Goal: Task Accomplishment & Management: Manage account settings

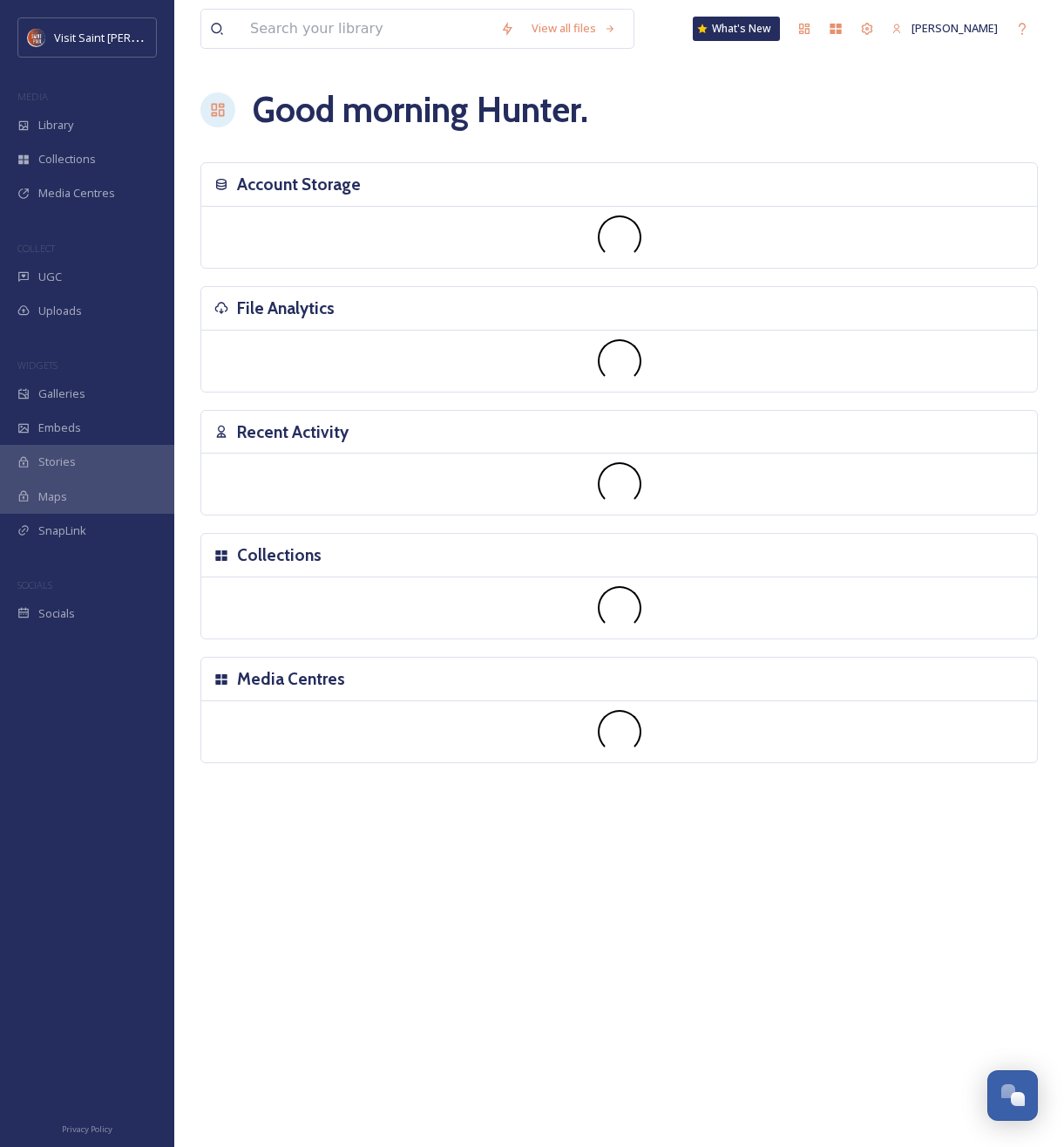
scroll to position [2971, 0]
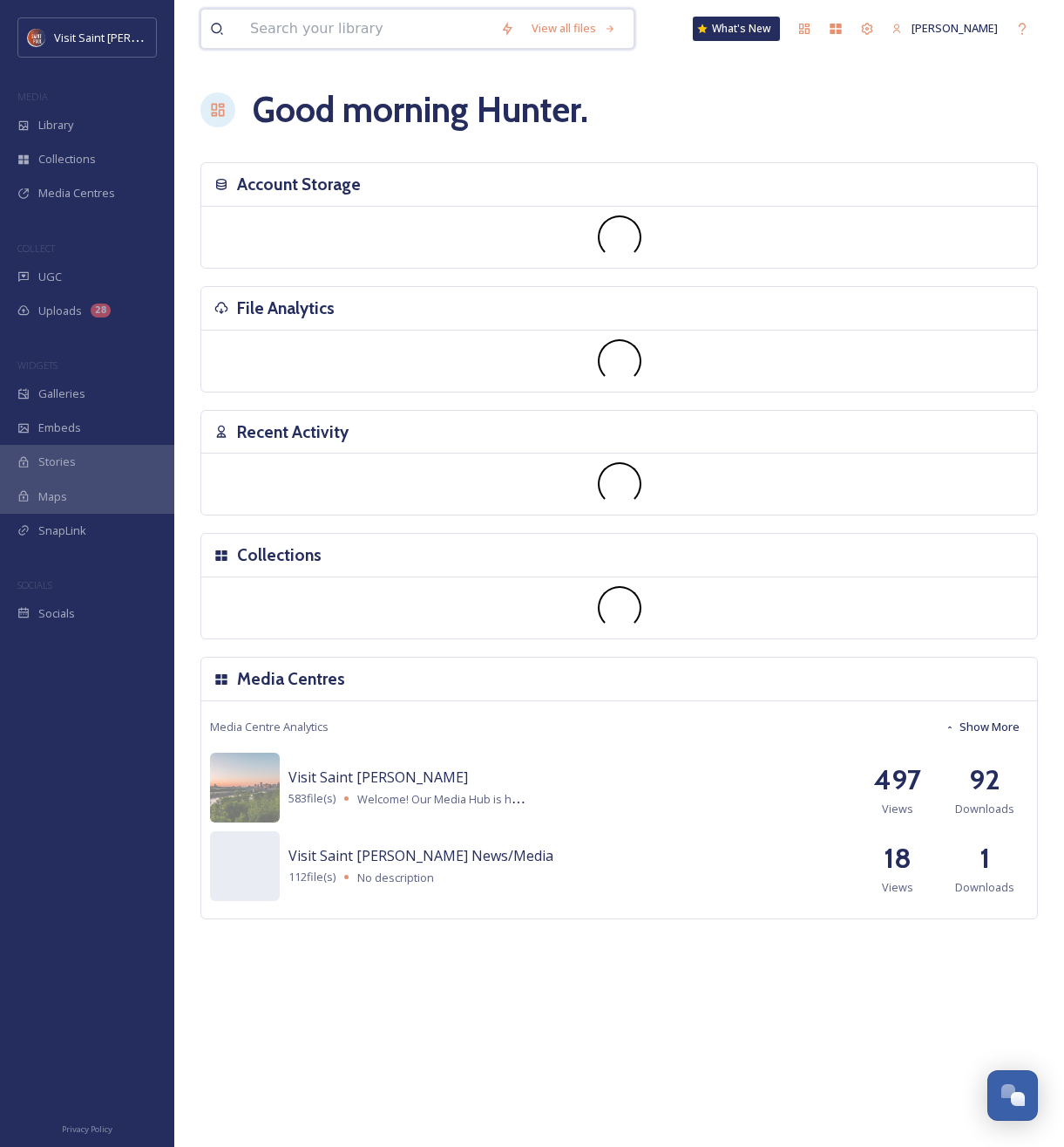
click at [300, 24] on input at bounding box center [367, 28] width 250 height 38
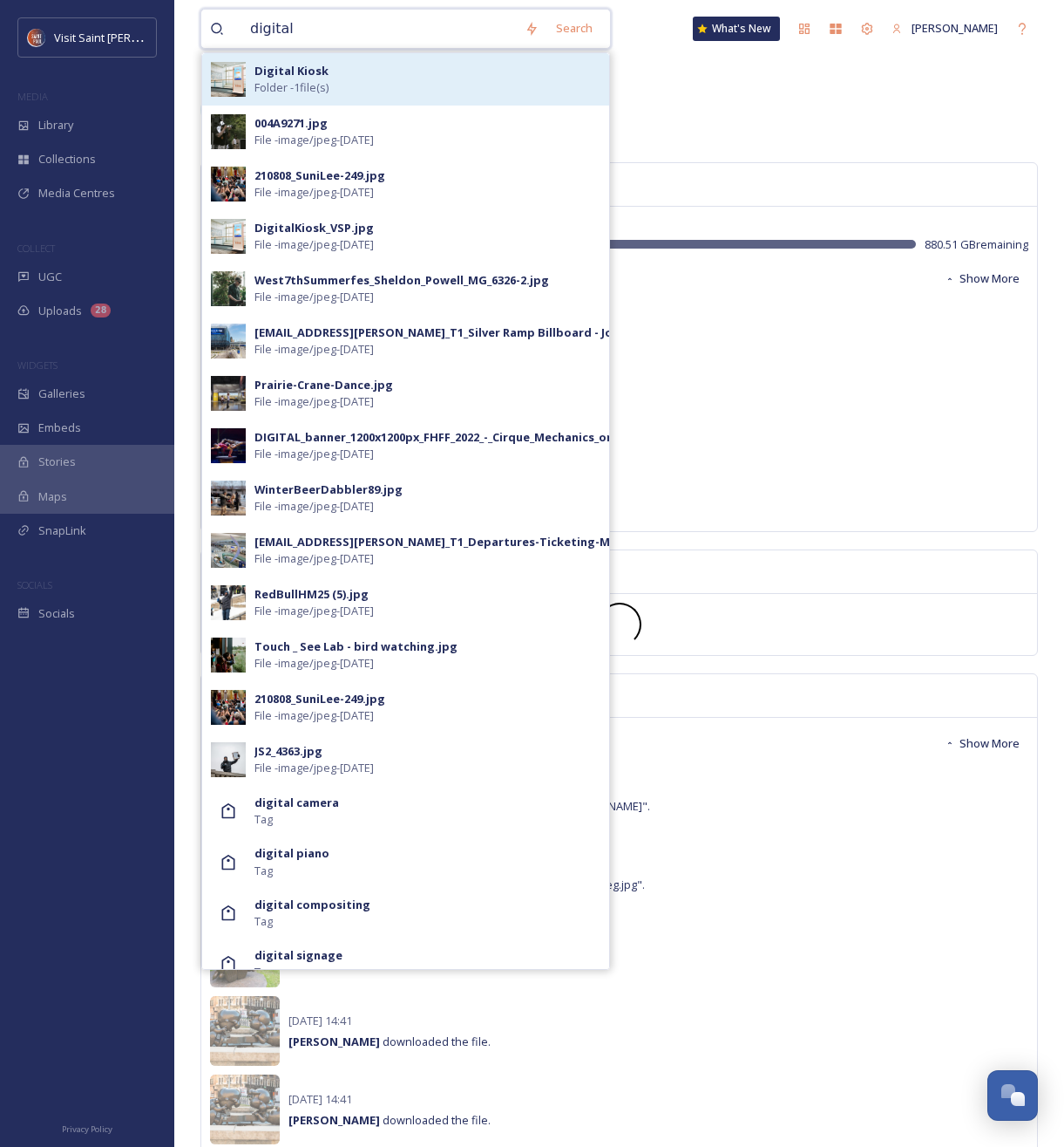
type input "digital"
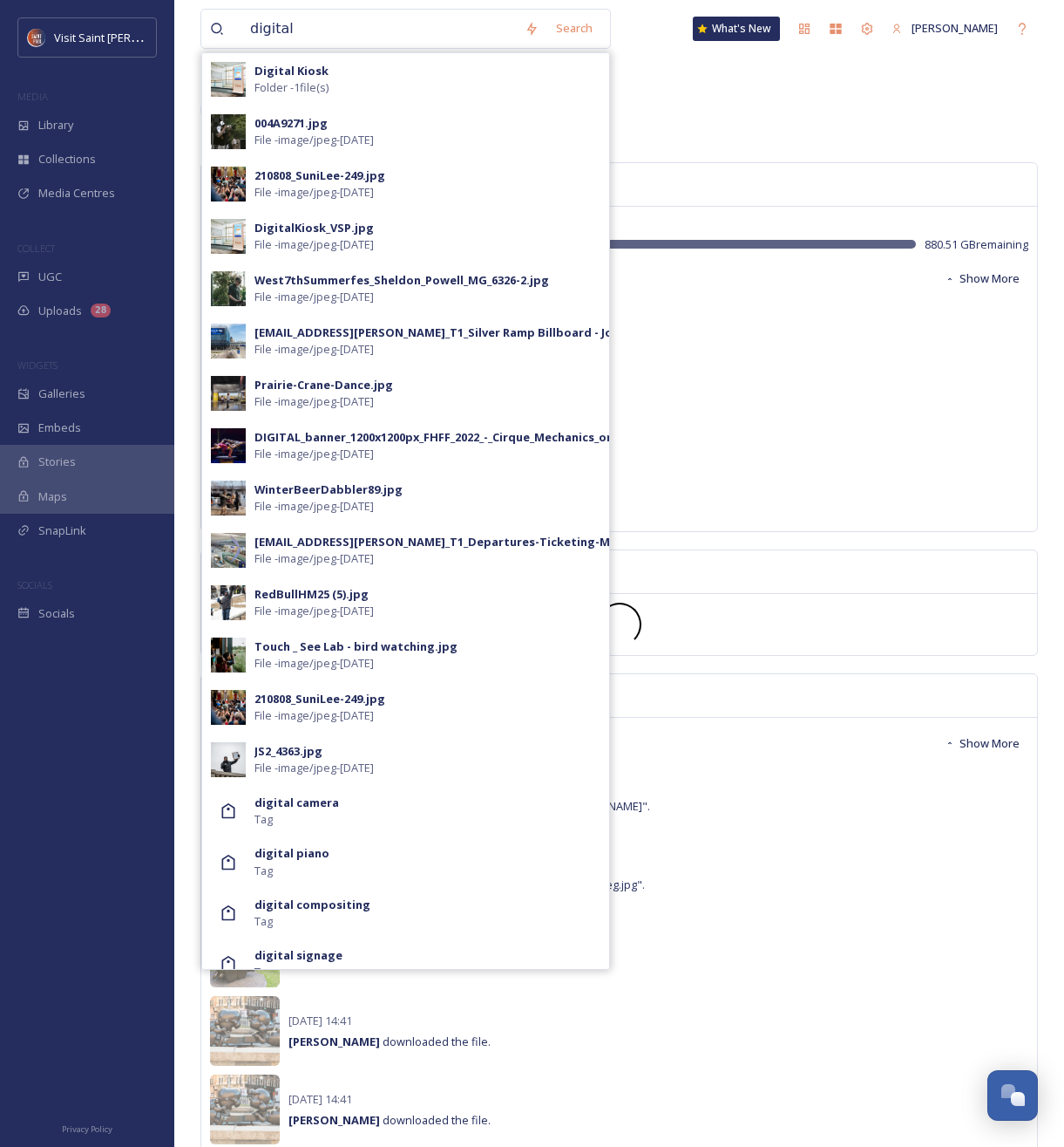
click at [271, 82] on span "Folder - 1 file(s)" at bounding box center [291, 87] width 74 height 17
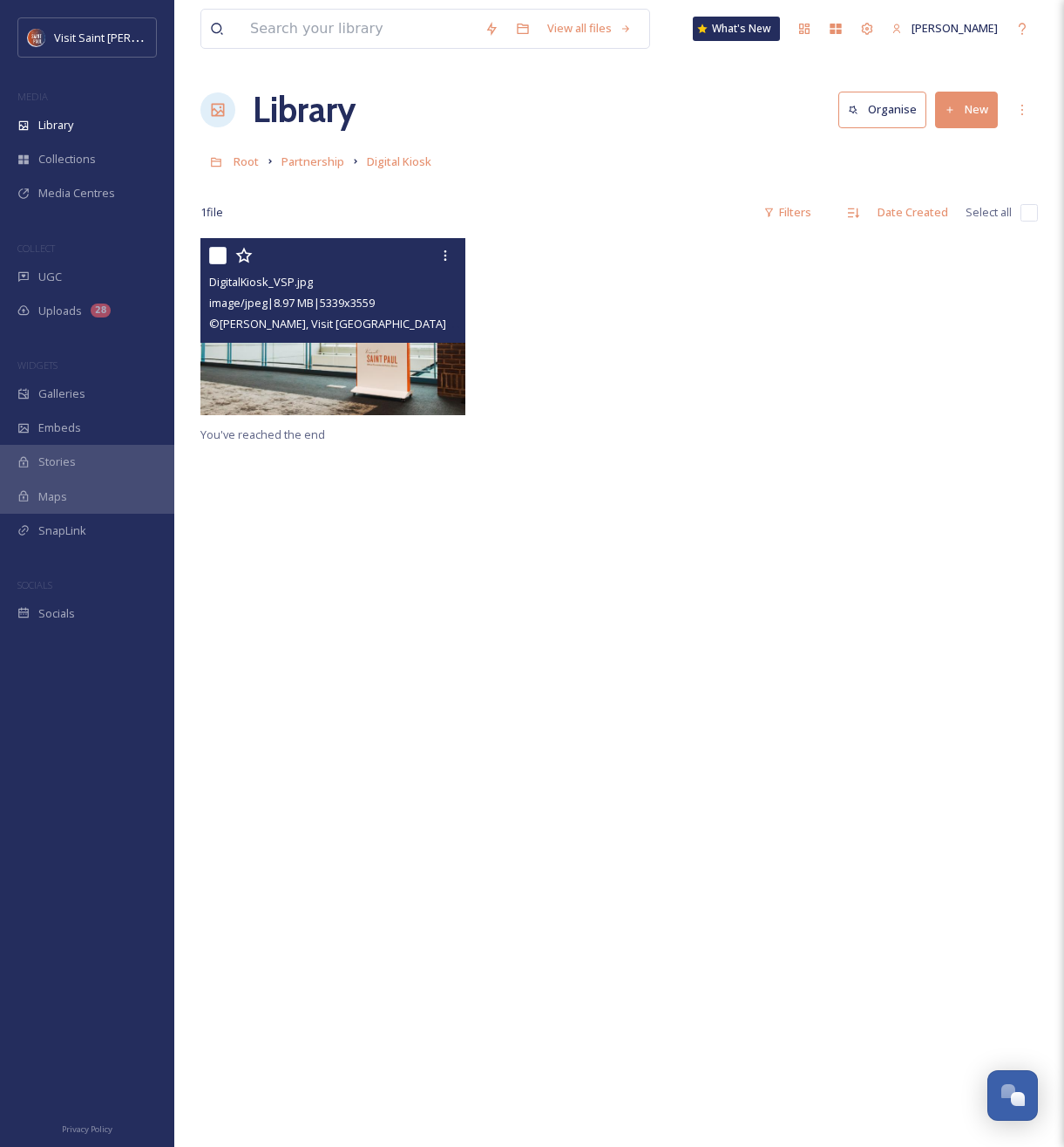
click at [323, 407] on img at bounding box center [333, 326] width 265 height 177
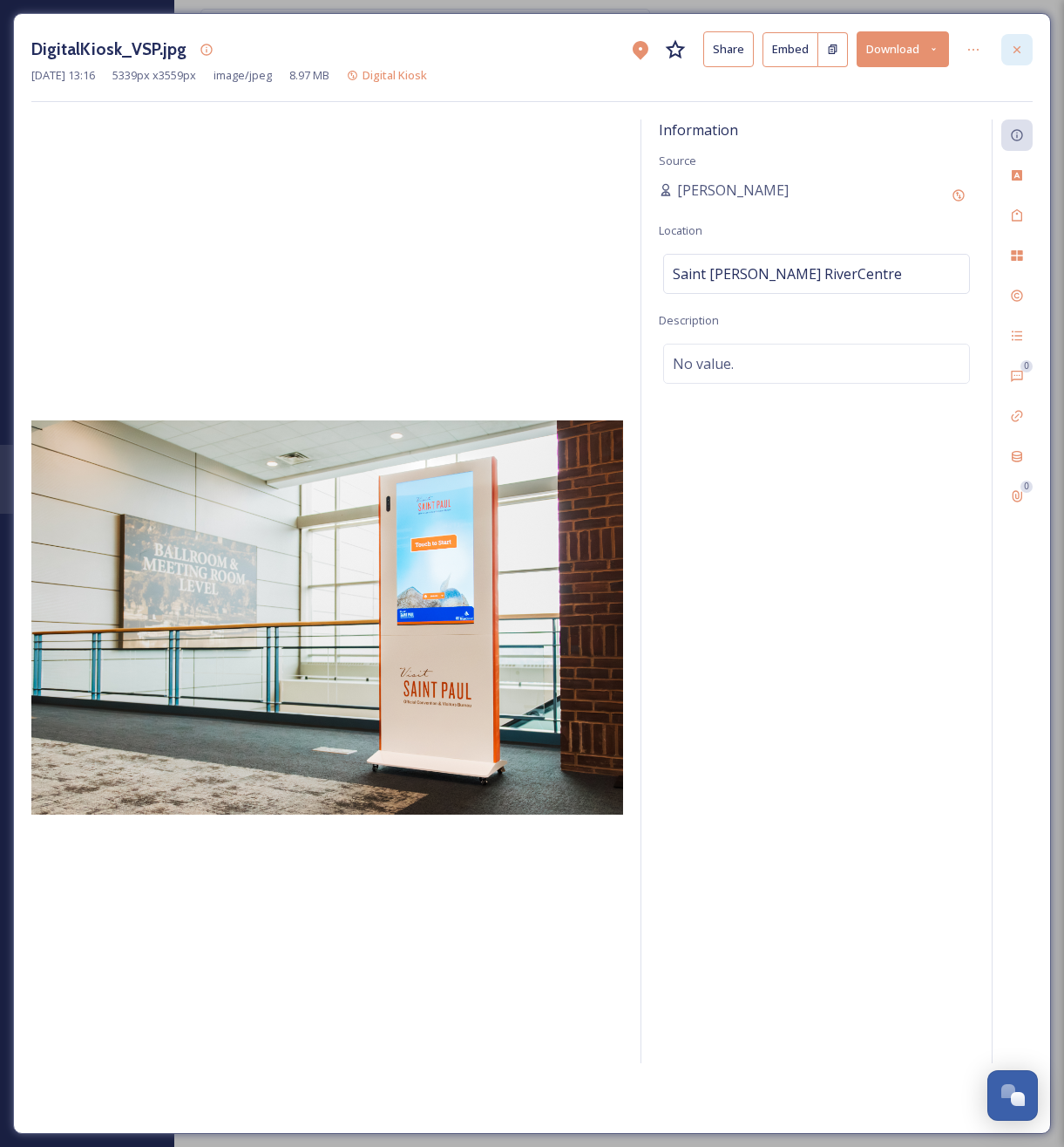
click at [1011, 49] on icon at bounding box center [1018, 50] width 14 height 14
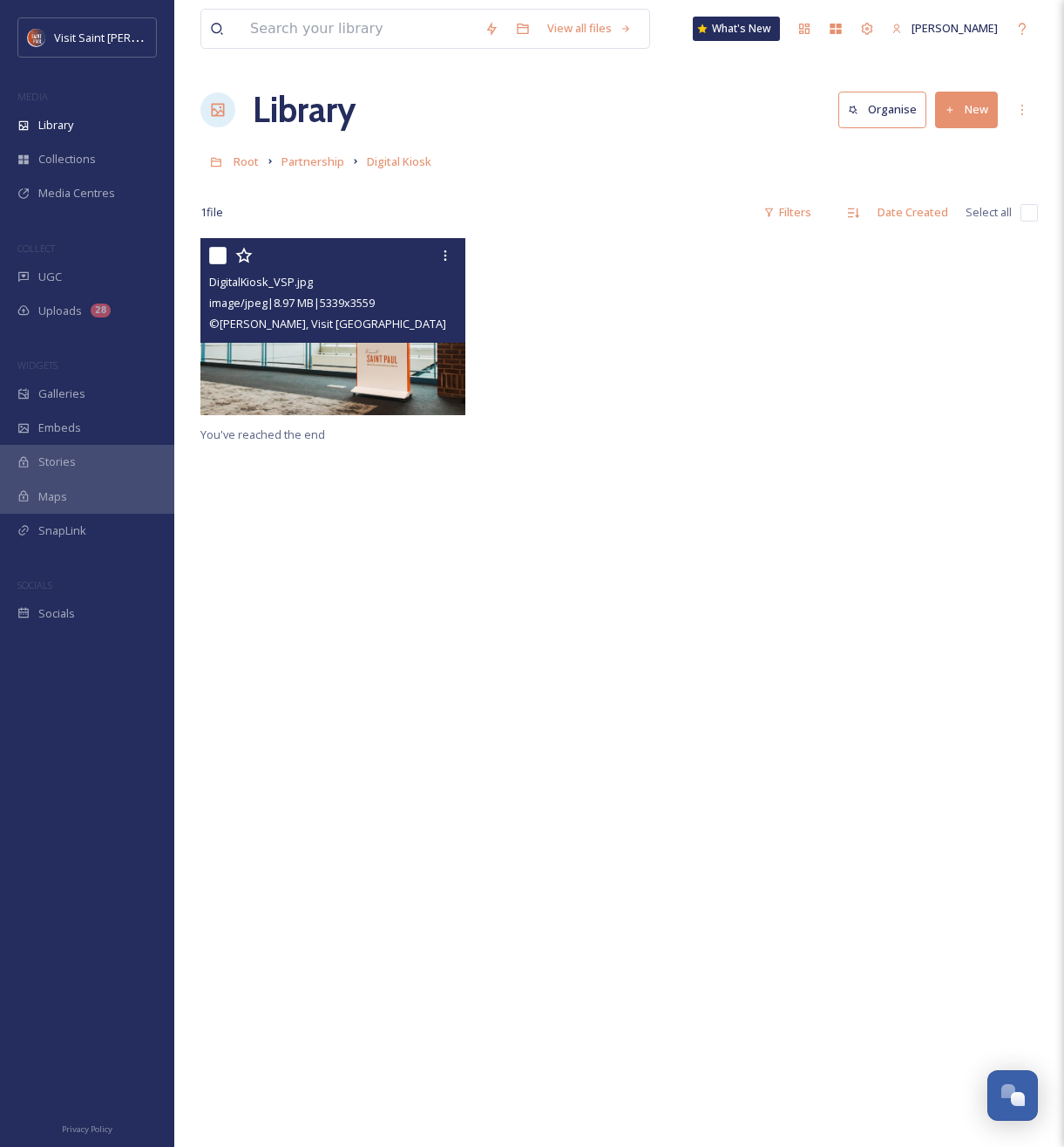
click at [966, 108] on button "New" at bounding box center [966, 109] width 63 height 36
click at [952, 146] on span "File Upload" at bounding box center [958, 150] width 58 height 17
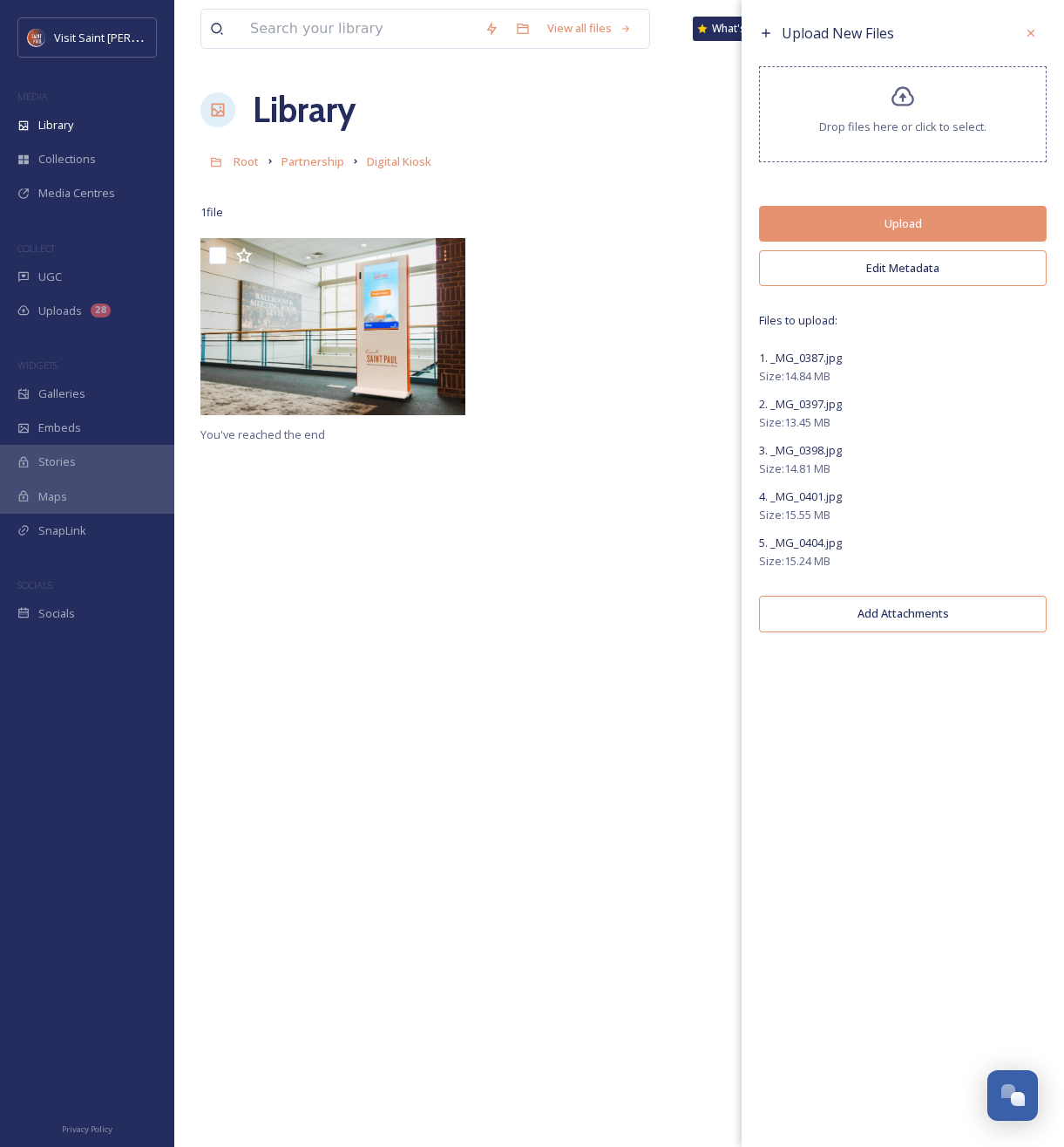
click at [910, 272] on button "Edit Metadata" at bounding box center [903, 268] width 288 height 36
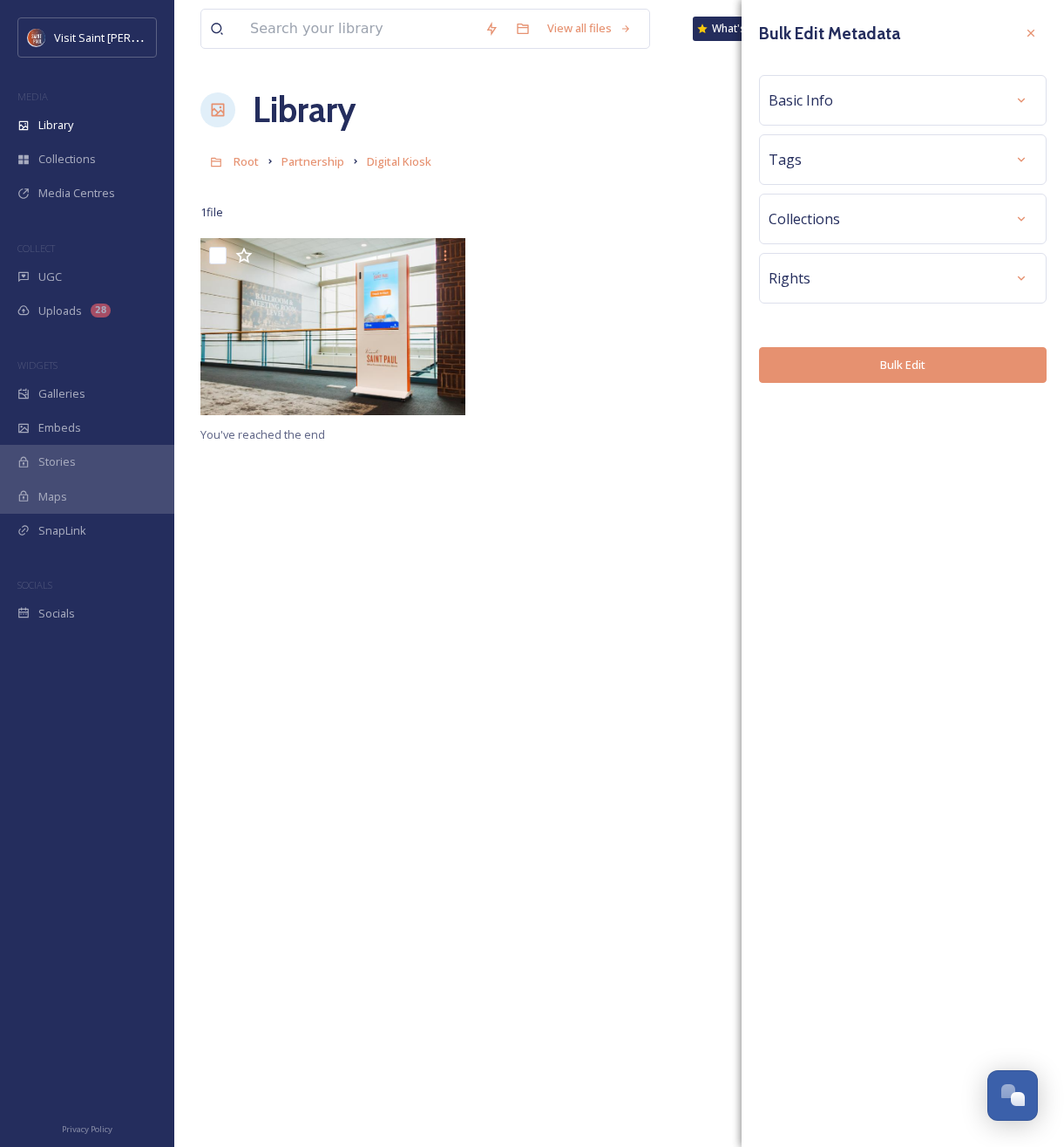
click at [918, 88] on div "Basic Info" at bounding box center [903, 100] width 268 height 31
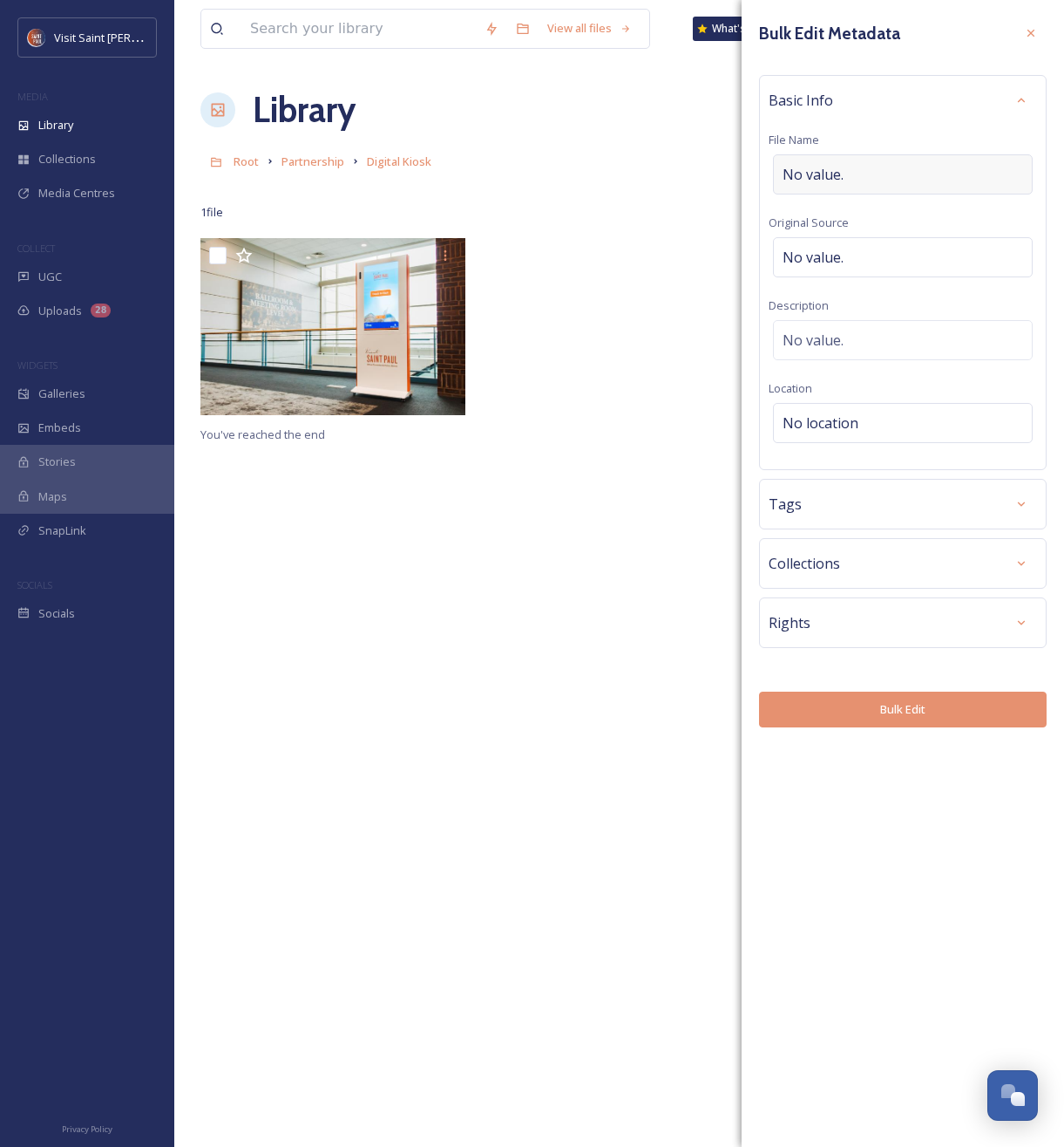
click at [920, 168] on div "No value." at bounding box center [903, 174] width 259 height 40
type input "d"
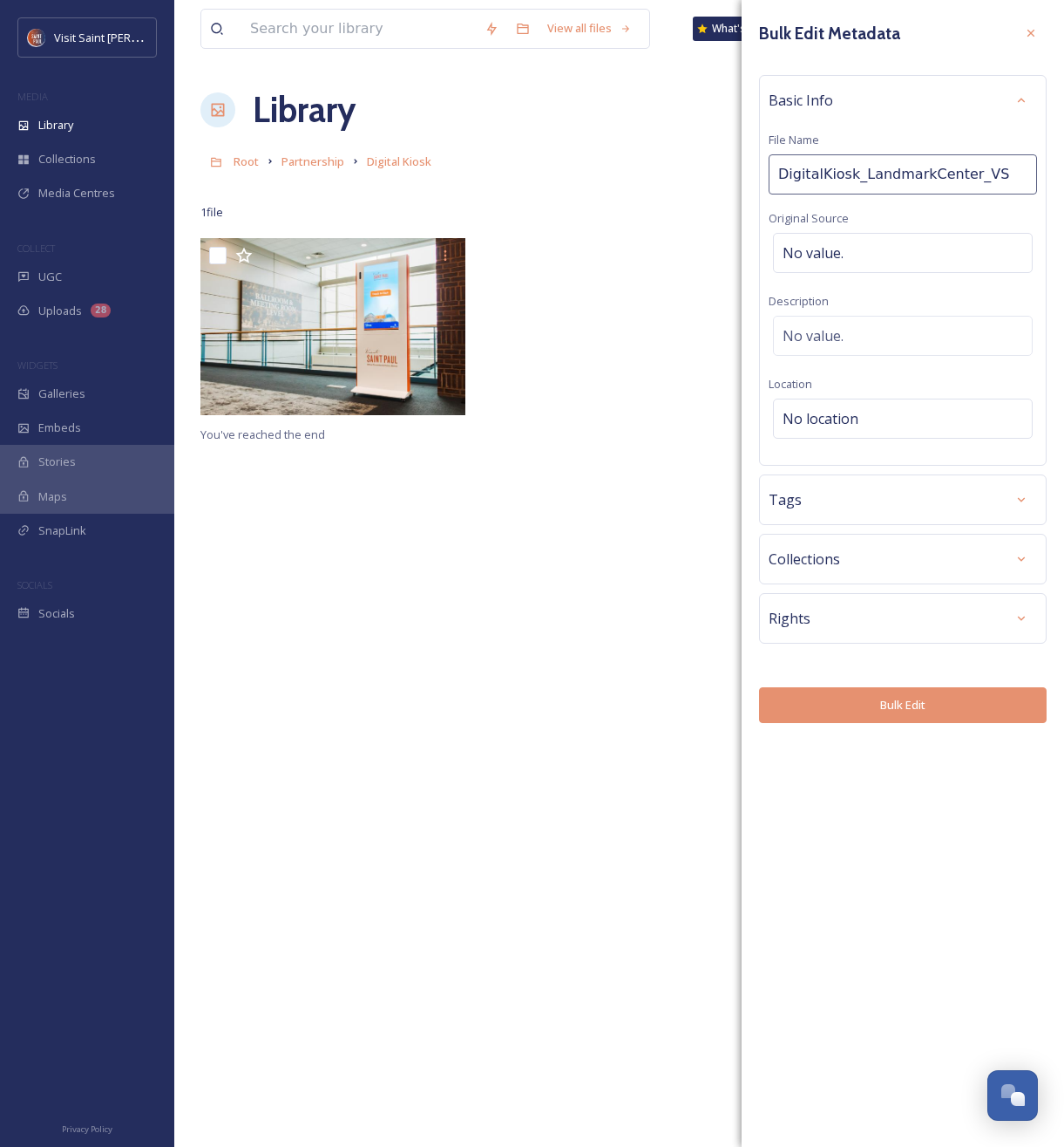
type input "DigitalKiosk_LandmarkCenter_VSP"
click at [869, 408] on div "No location" at bounding box center [903, 418] width 259 height 40
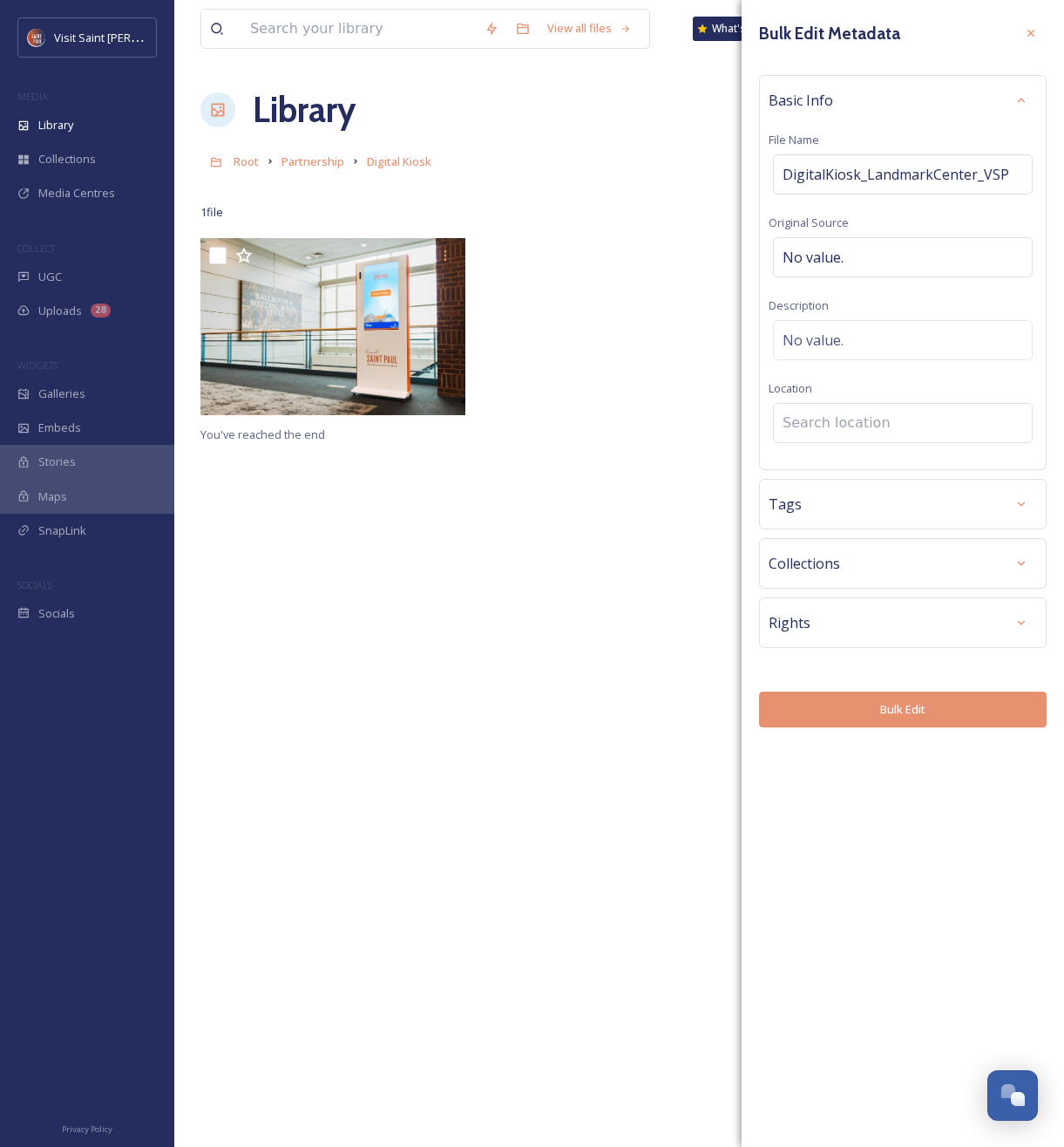
click at [867, 422] on input at bounding box center [903, 422] width 258 height 38
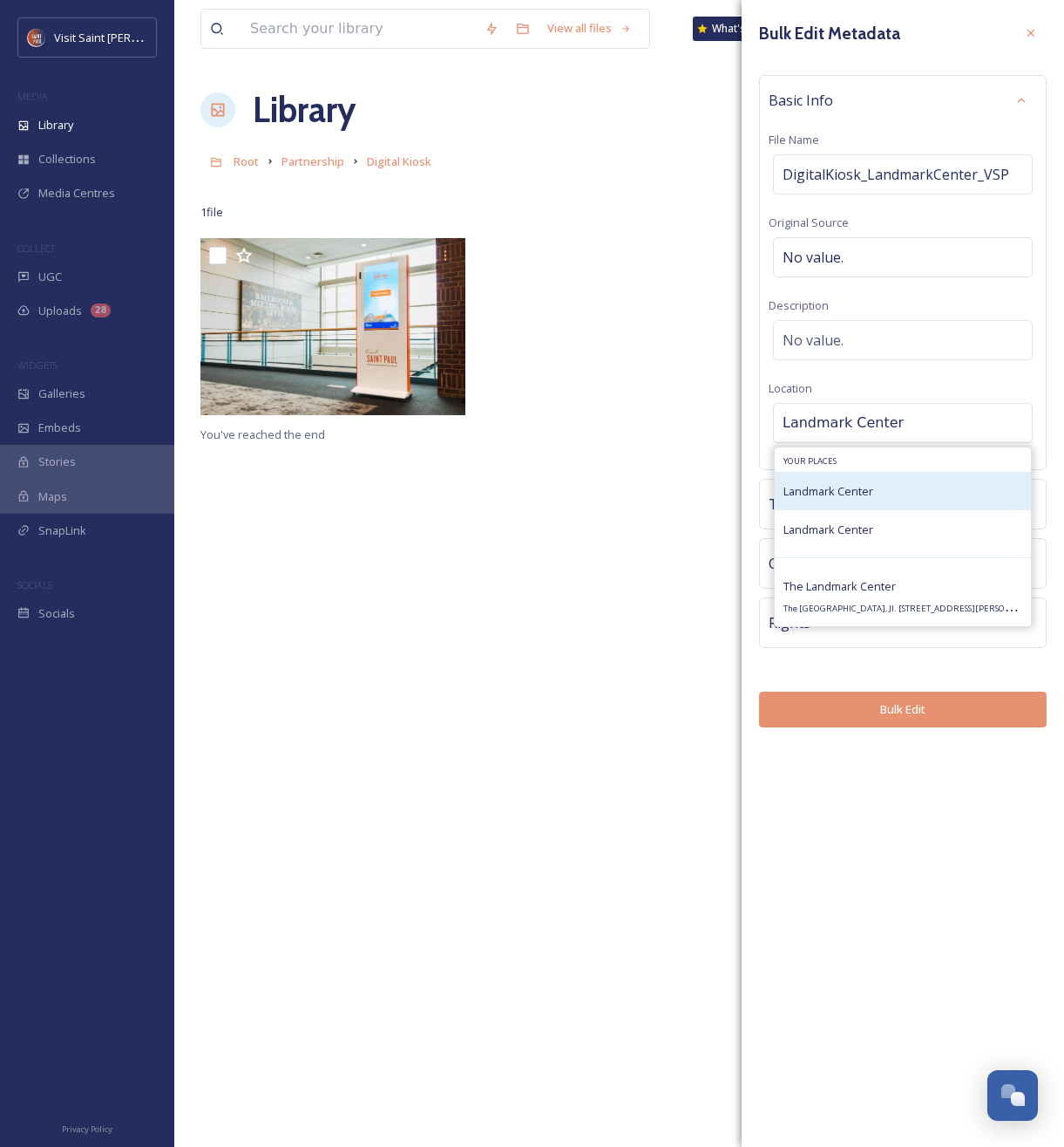
type input "Landmark Center"
click at [863, 492] on span "Landmark Center" at bounding box center [828, 491] width 90 height 16
click at [895, 488] on div "Landmark Center" at bounding box center [903, 490] width 257 height 38
click at [891, 489] on div "Landmark Center" at bounding box center [903, 490] width 257 height 38
click at [884, 494] on div "Landmark Center" at bounding box center [903, 490] width 257 height 38
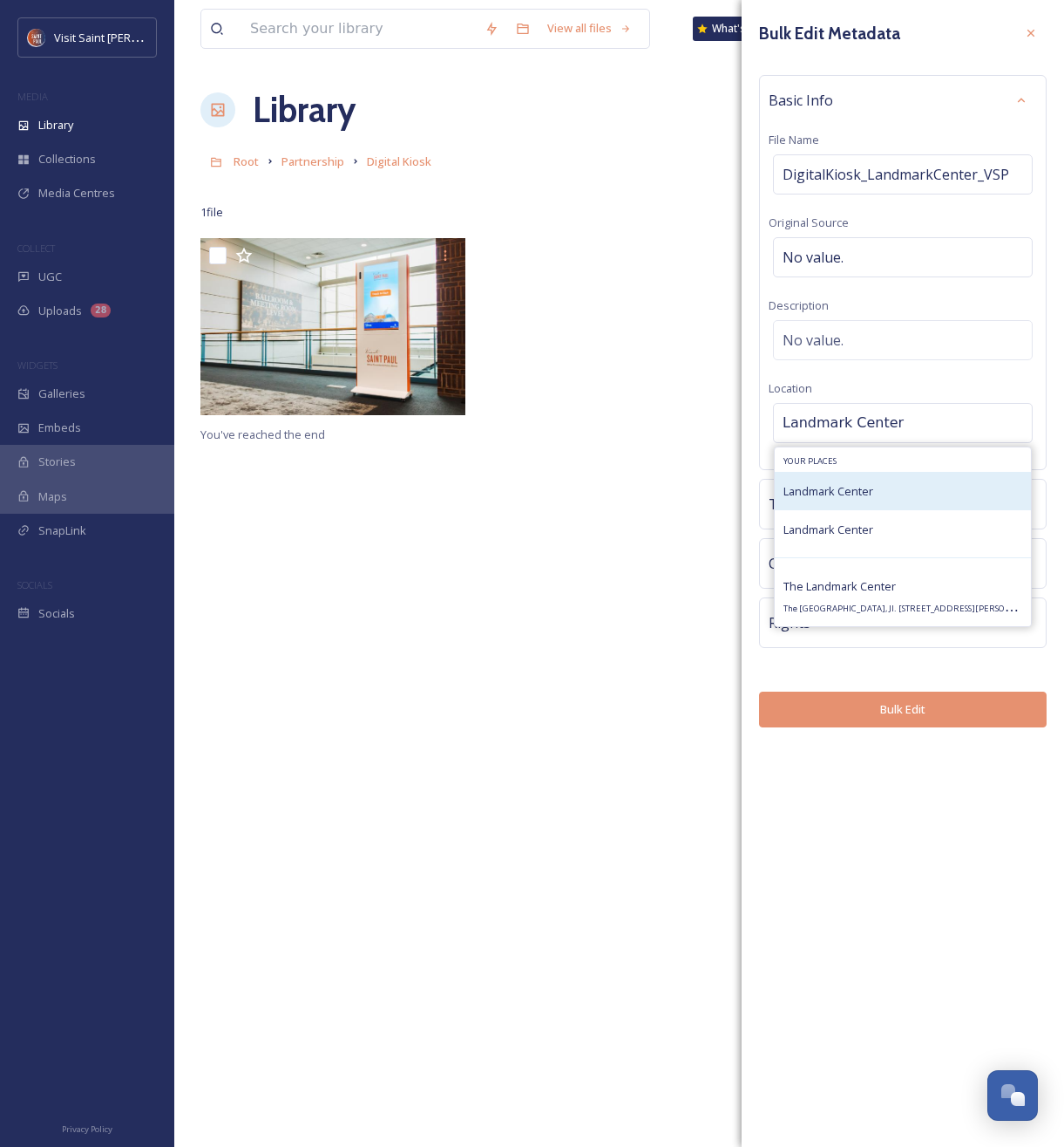
click at [884, 494] on div "Landmark Center" at bounding box center [903, 490] width 257 height 38
click at [1020, 431] on input "Landmark Center" at bounding box center [903, 422] width 258 height 38
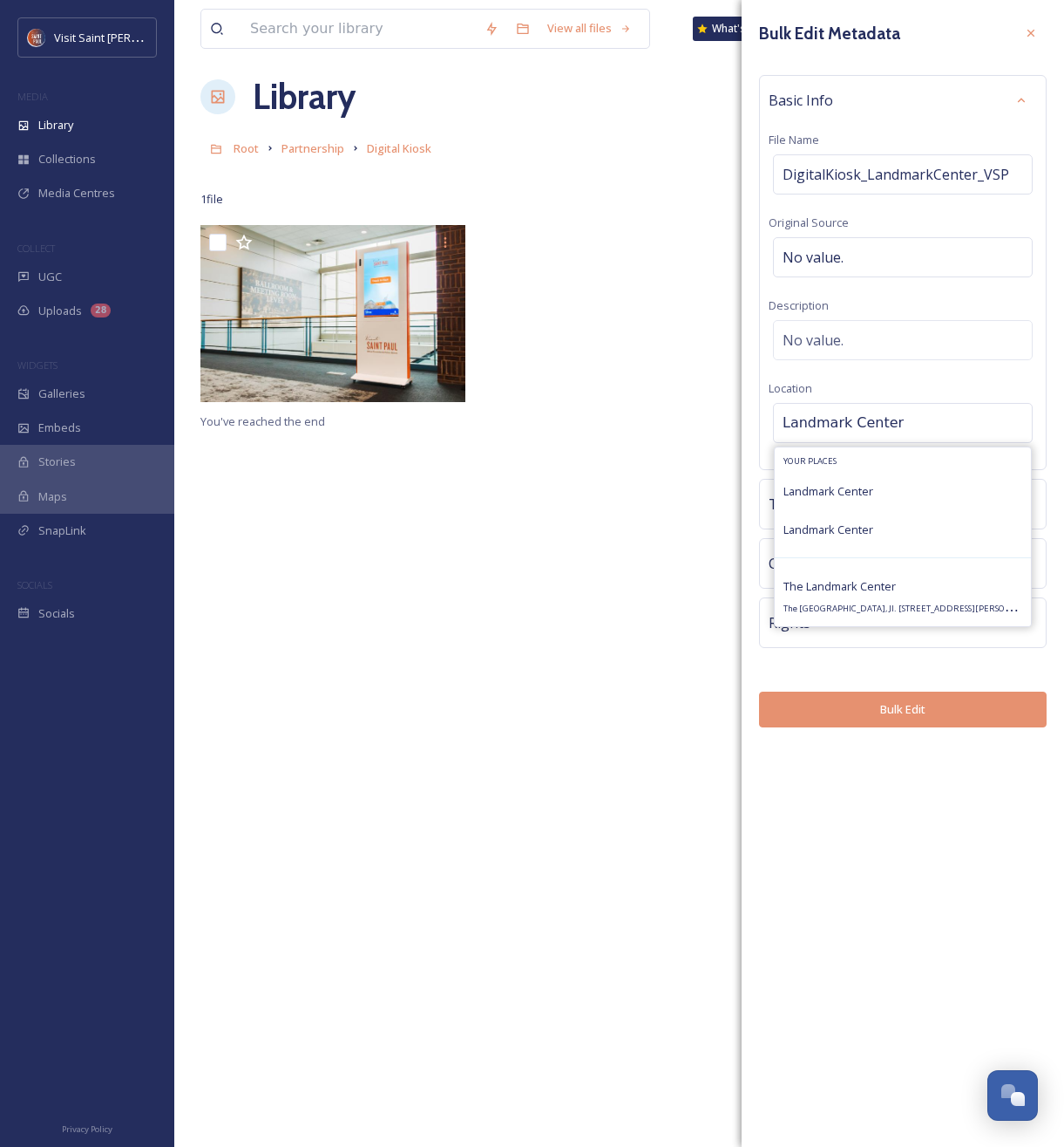
scroll to position [15, 0]
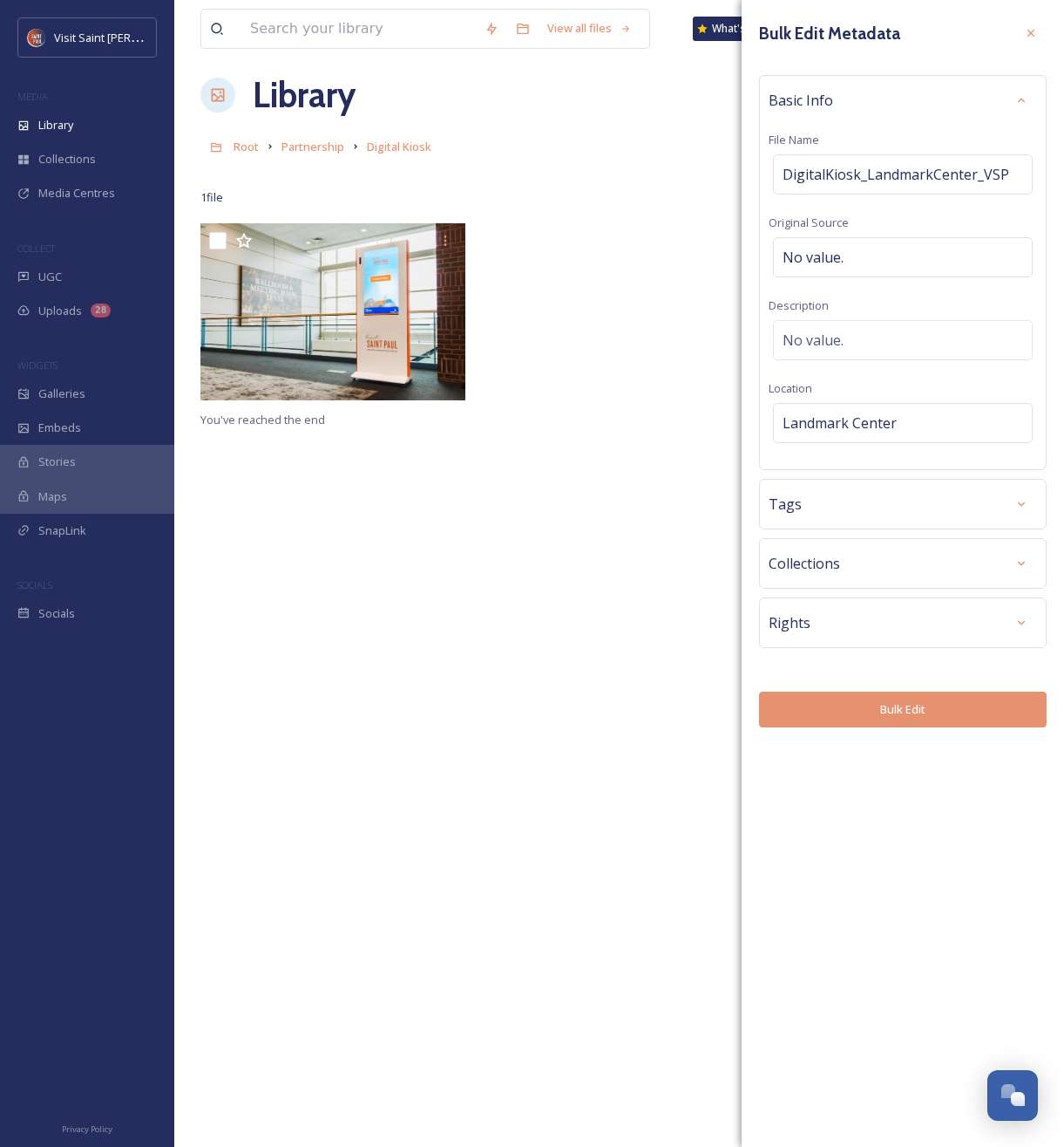
click at [989, 618] on div "Rights" at bounding box center [903, 622] width 268 height 31
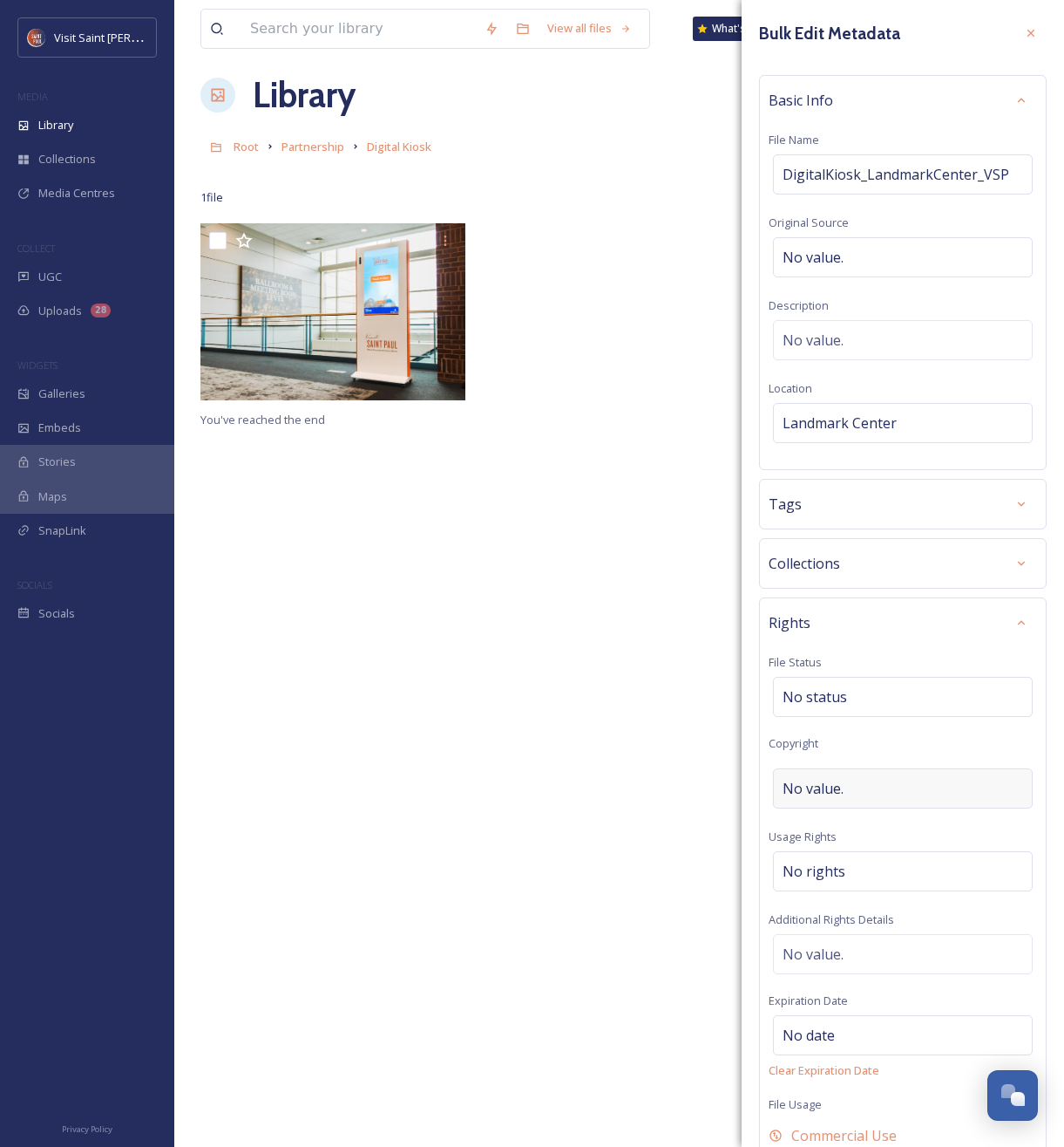
click at [910, 789] on div "No value." at bounding box center [903, 788] width 259 height 40
type input "Hunter Meyer, Visit Saint Paul"
click at [1014, 620] on icon at bounding box center [1021, 623] width 14 height 14
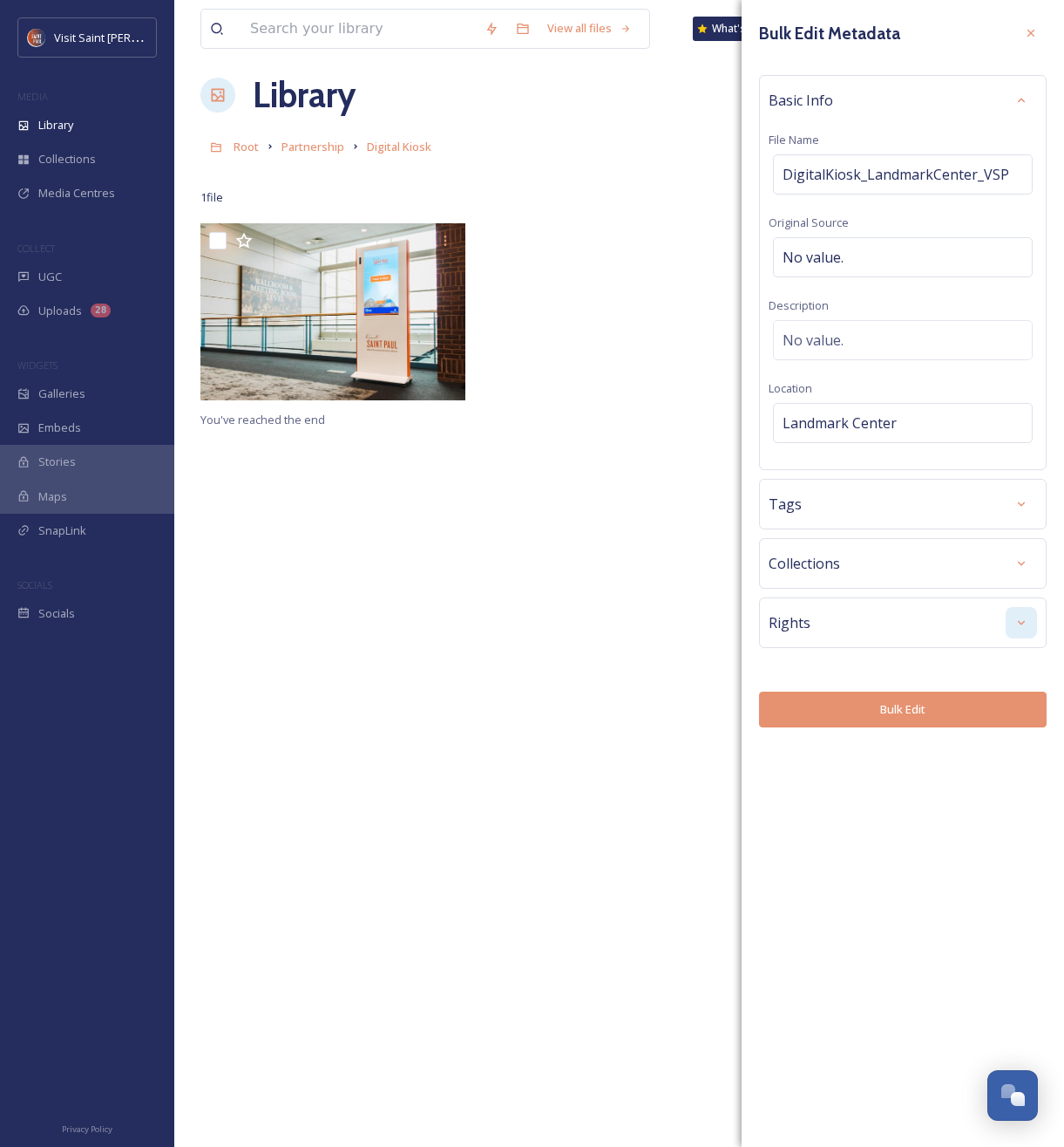
click at [992, 699] on button "Bulk Edit" at bounding box center [903, 709] width 288 height 36
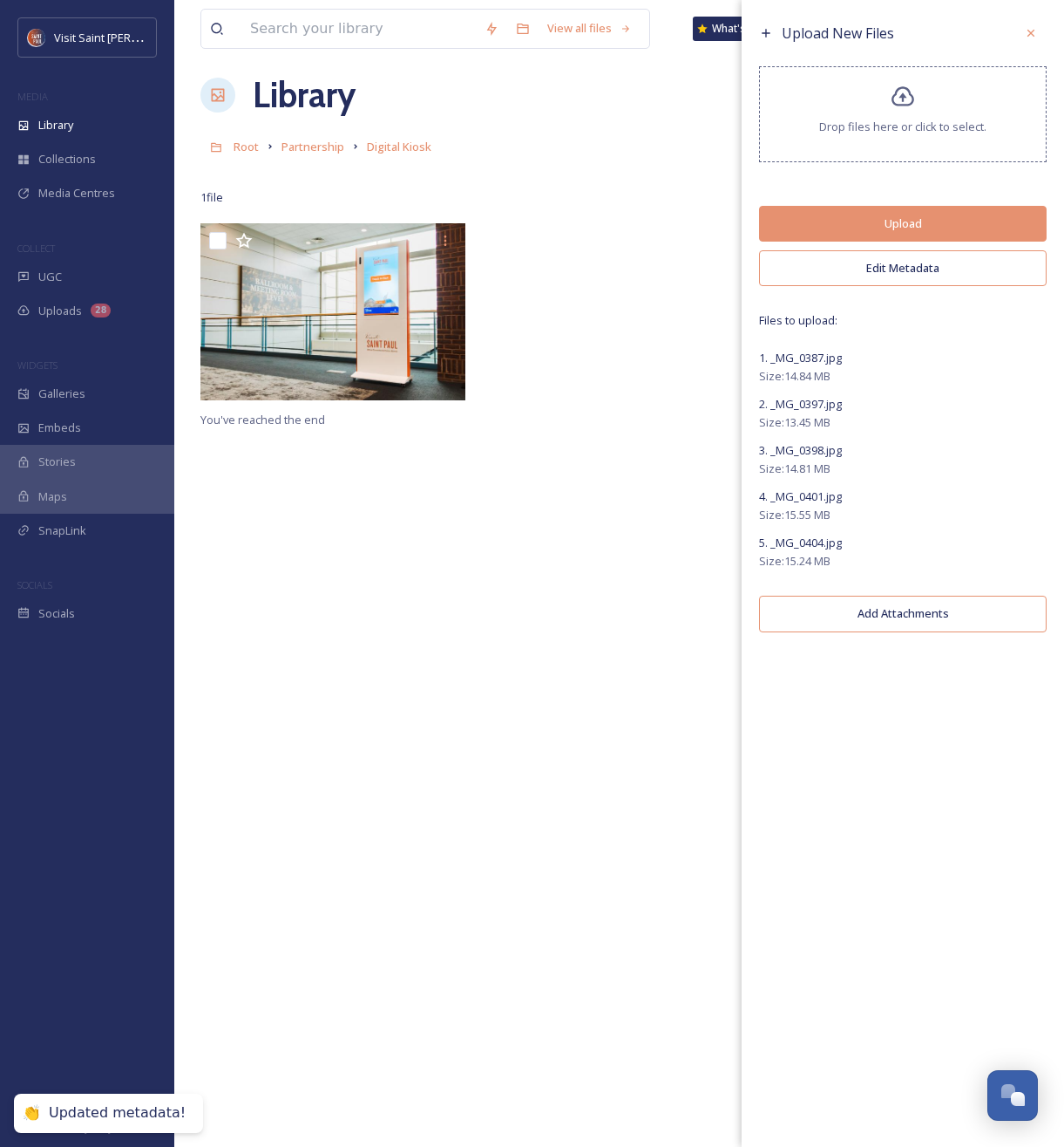
click at [854, 231] on button "Upload" at bounding box center [903, 224] width 288 height 36
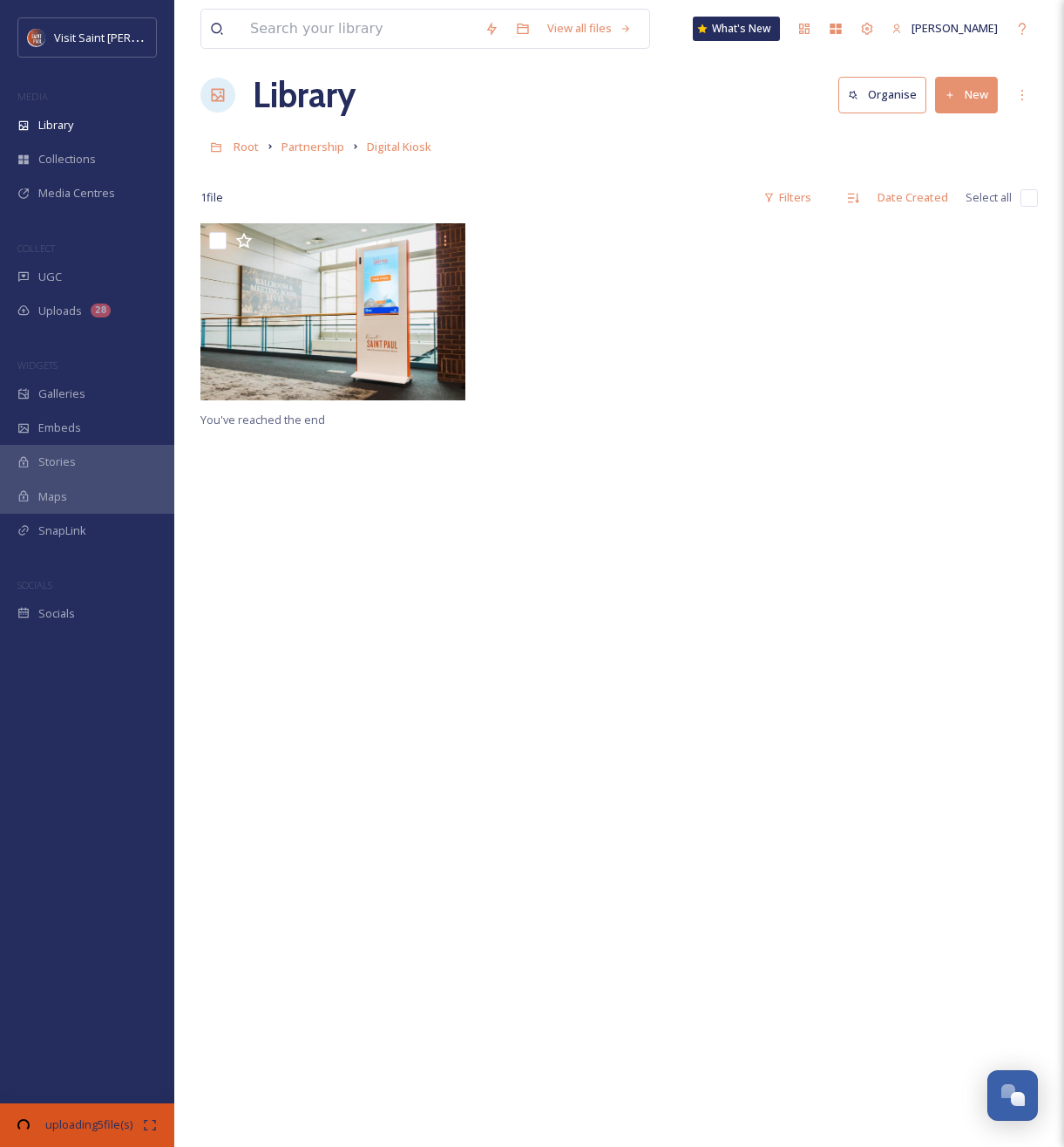
click at [568, 227] on div at bounding box center [620, 315] width 274 height 186
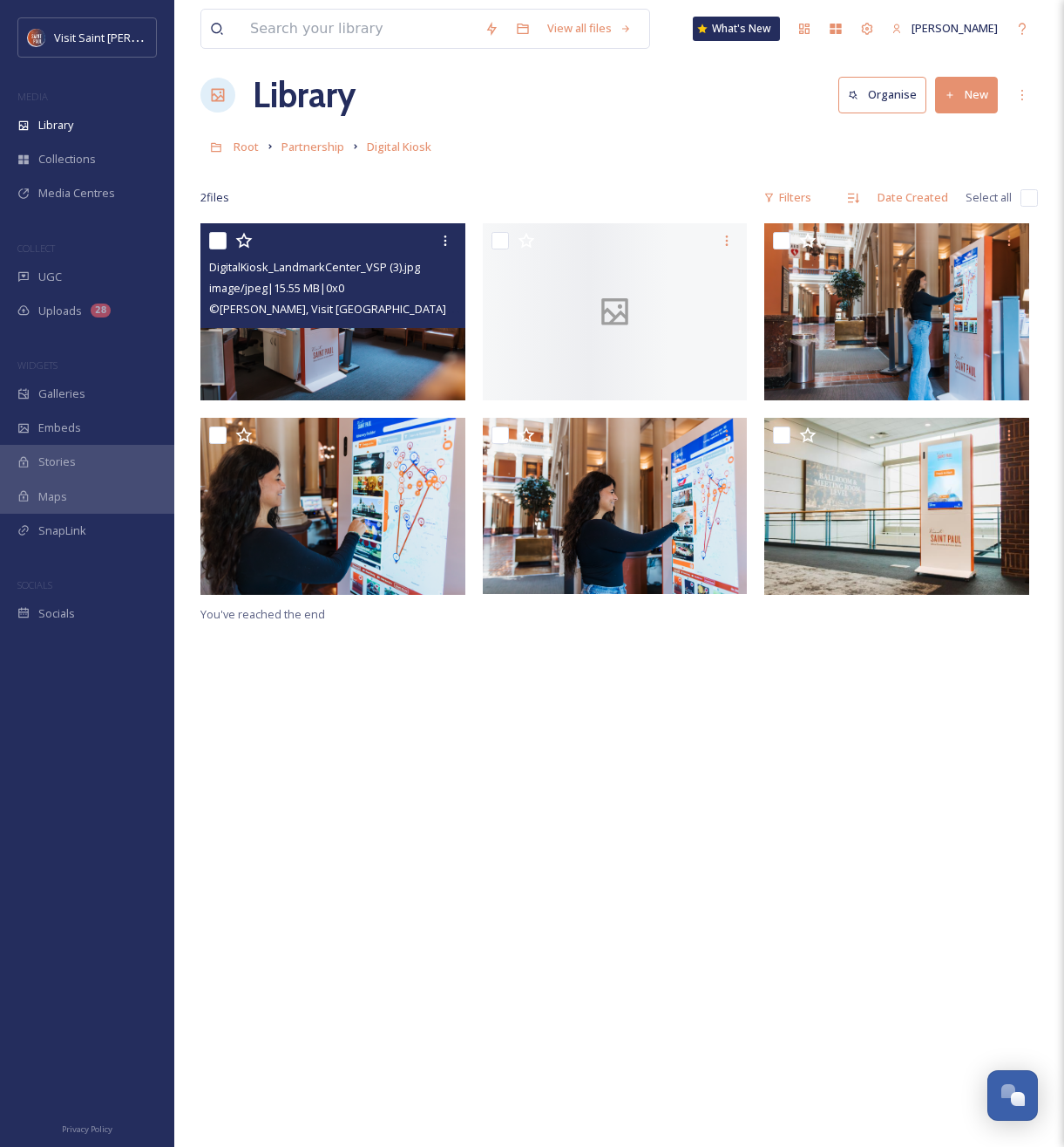
click at [356, 340] on img at bounding box center [333, 311] width 265 height 177
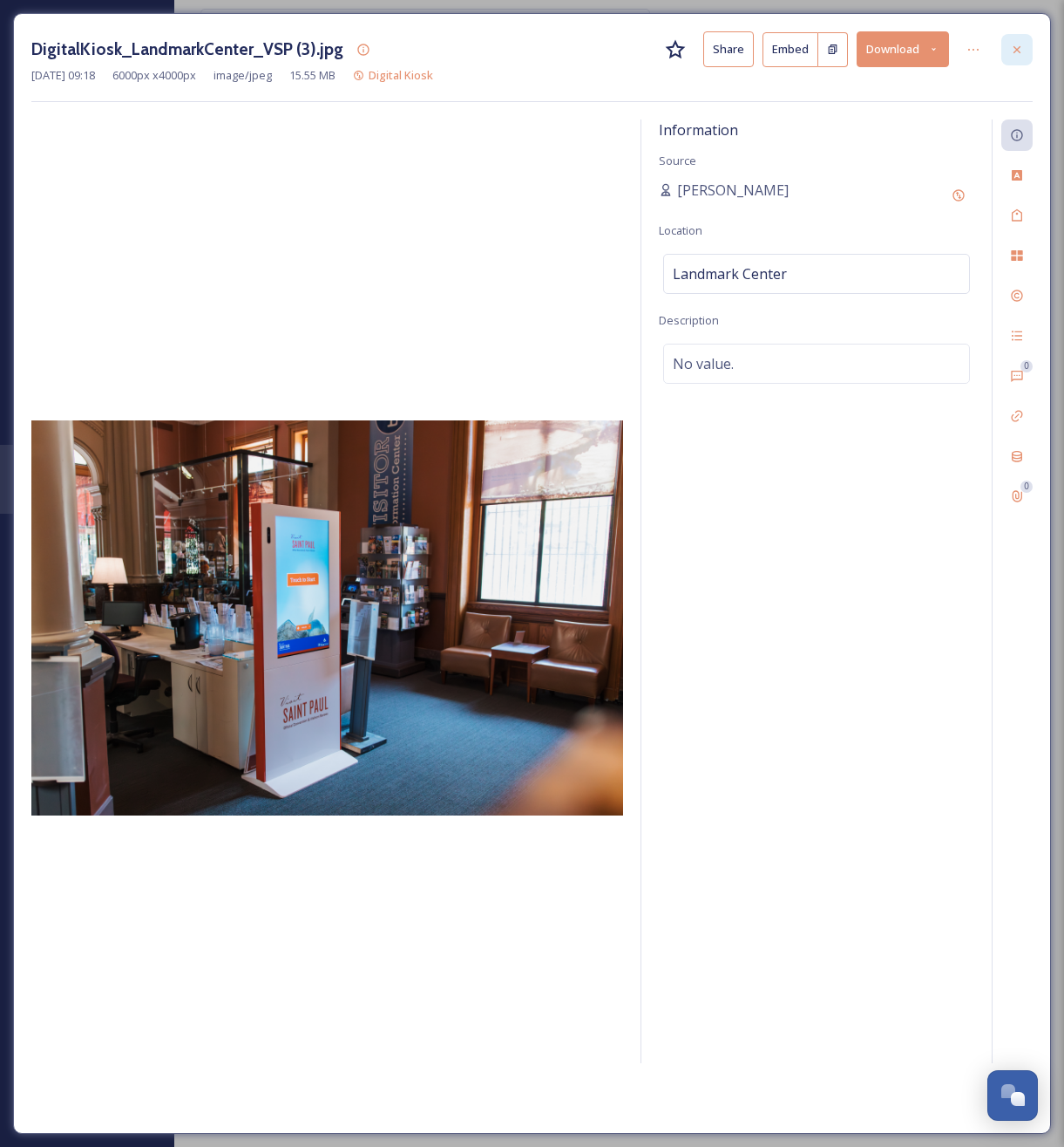
click at [1018, 52] on icon at bounding box center [1018, 50] width 14 height 14
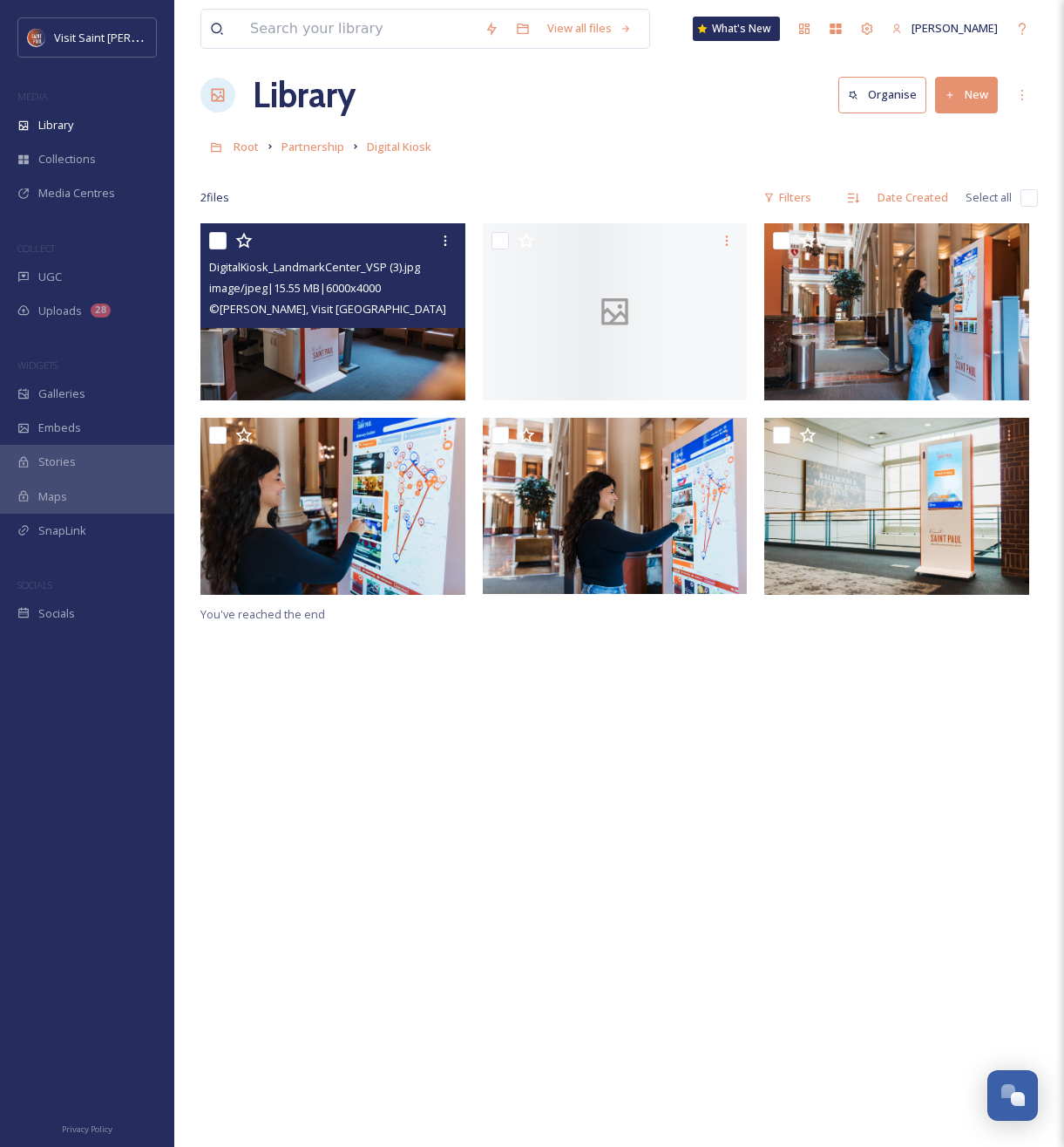
drag, startPoint x: 793, startPoint y: 649, endPoint x: 793, endPoint y: 619, distance: 30.0
click at [793, 648] on div "DigitalKiosk_LandmarkCenter_VSP (3).jpg image/jpeg | 15.55 MB | 6000 x 4000 © H…" at bounding box center [619, 796] width 838 height 1147
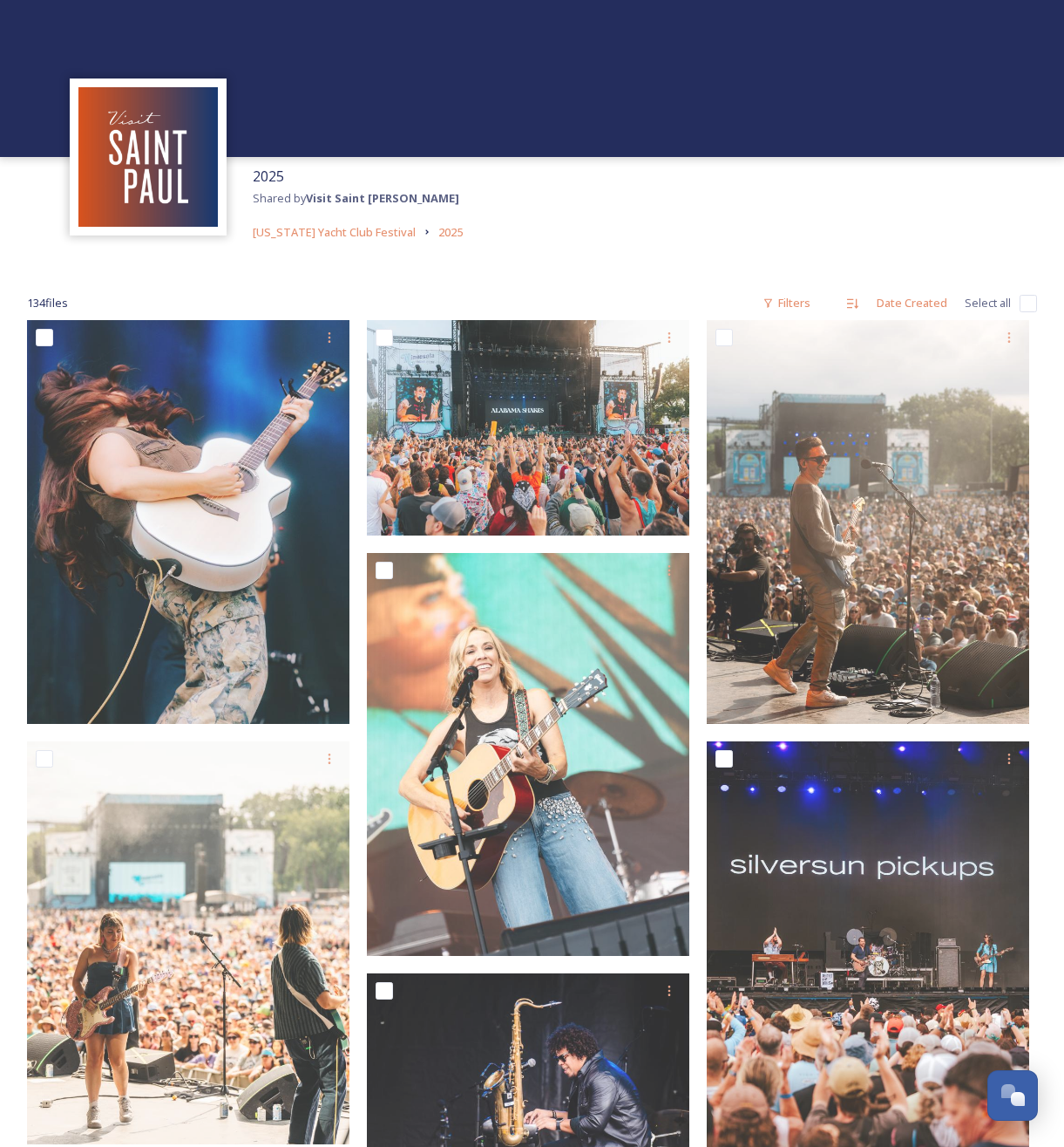
scroll to position [2971, 0]
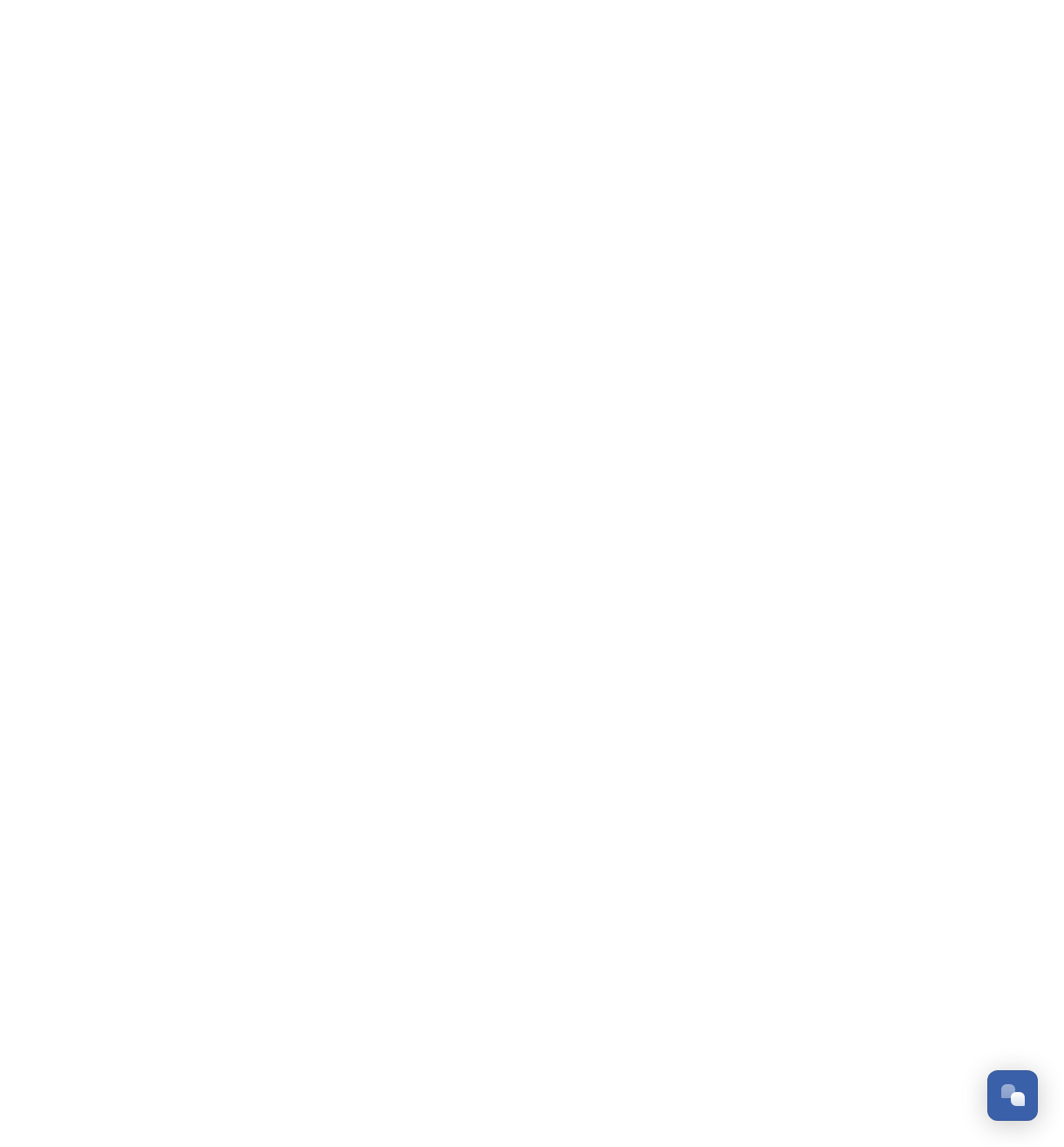
scroll to position [2971, 0]
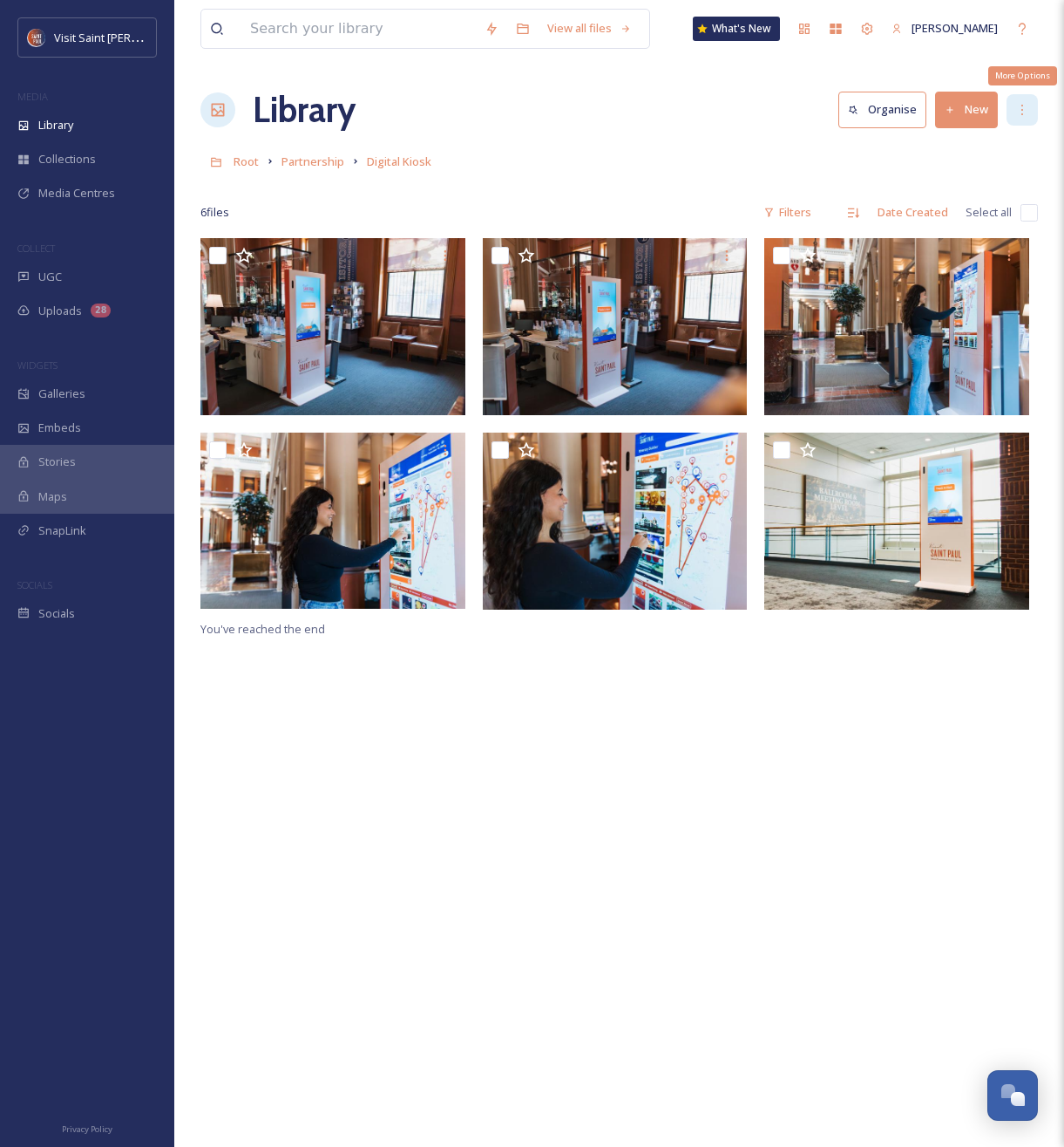
click at [1031, 108] on div "More Options" at bounding box center [1022, 109] width 31 height 31
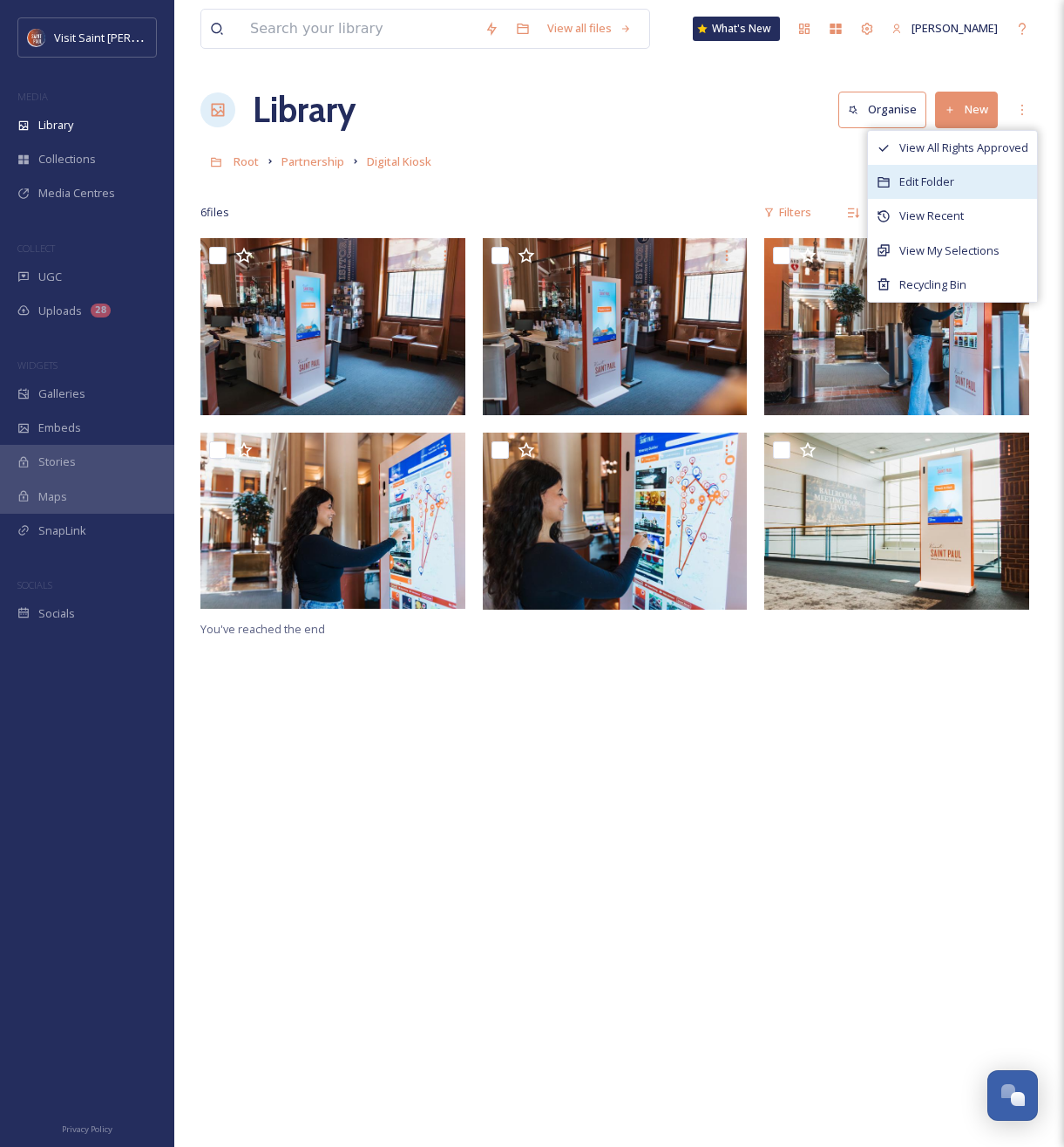
click at [960, 184] on div "Edit Folder" at bounding box center [953, 182] width 169 height 34
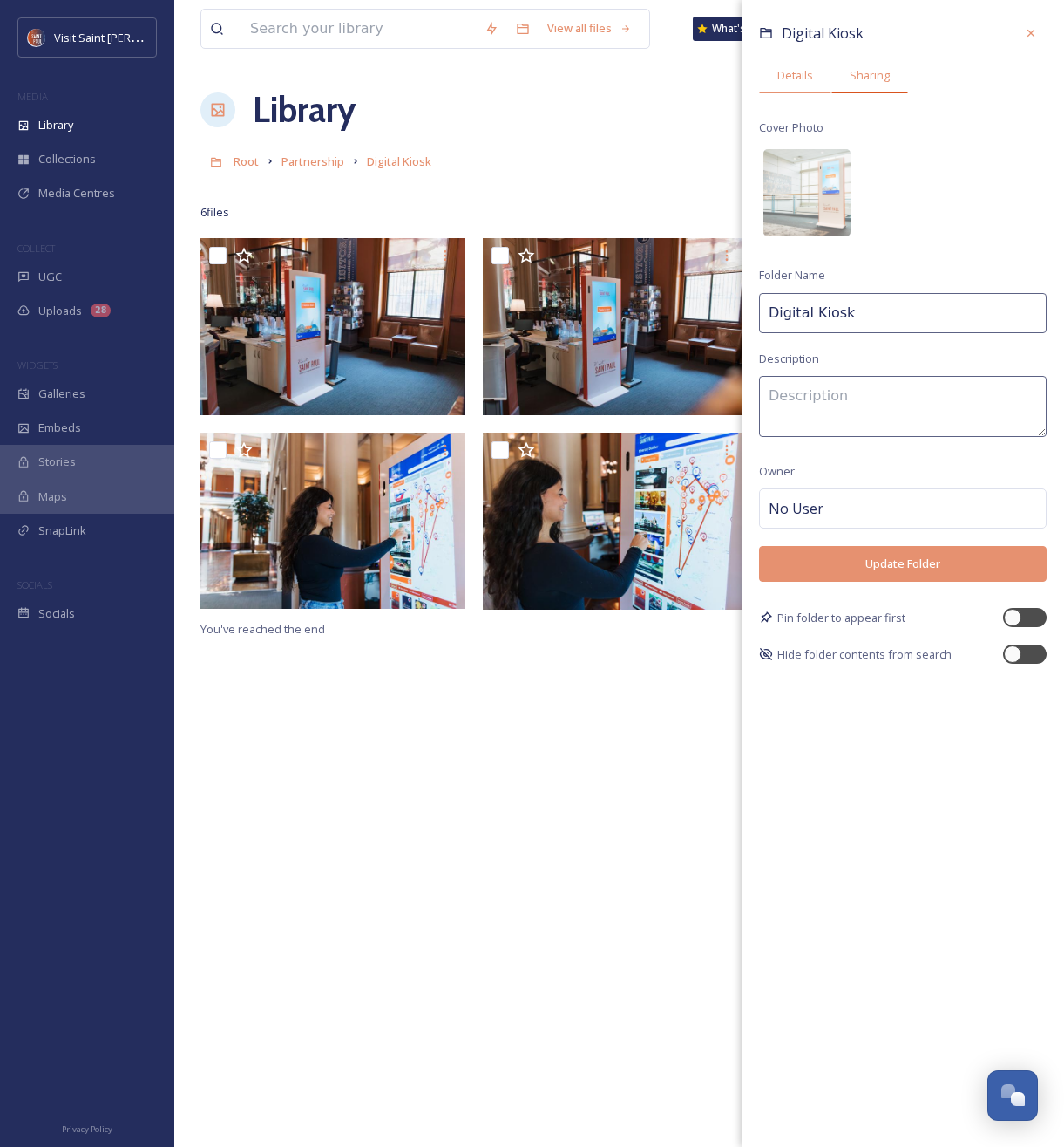
click at [869, 63] on div "Sharing" at bounding box center [869, 76] width 76 height 36
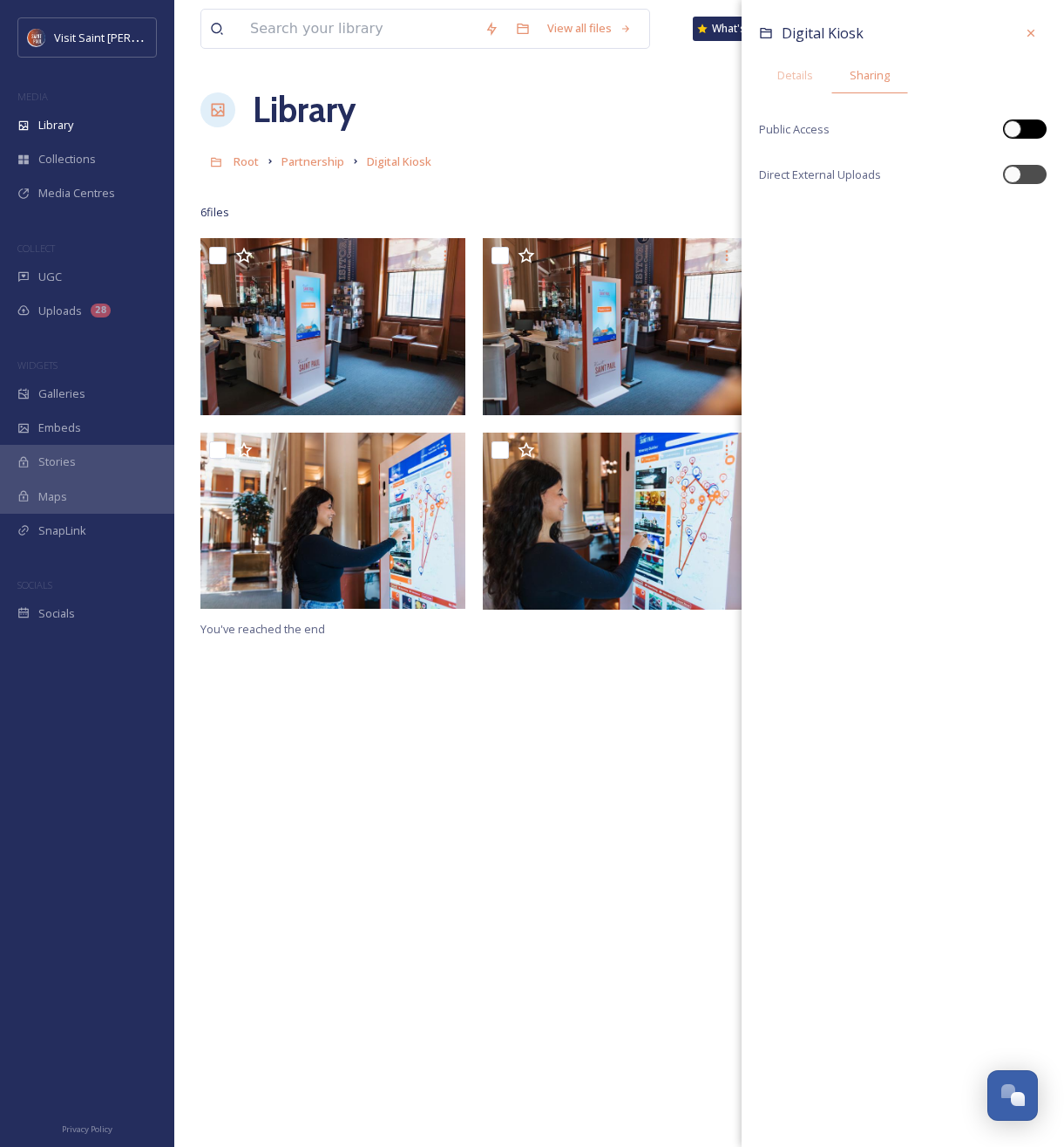
click at [1027, 130] on div at bounding box center [1025, 129] width 44 height 20
checkbox input "true"
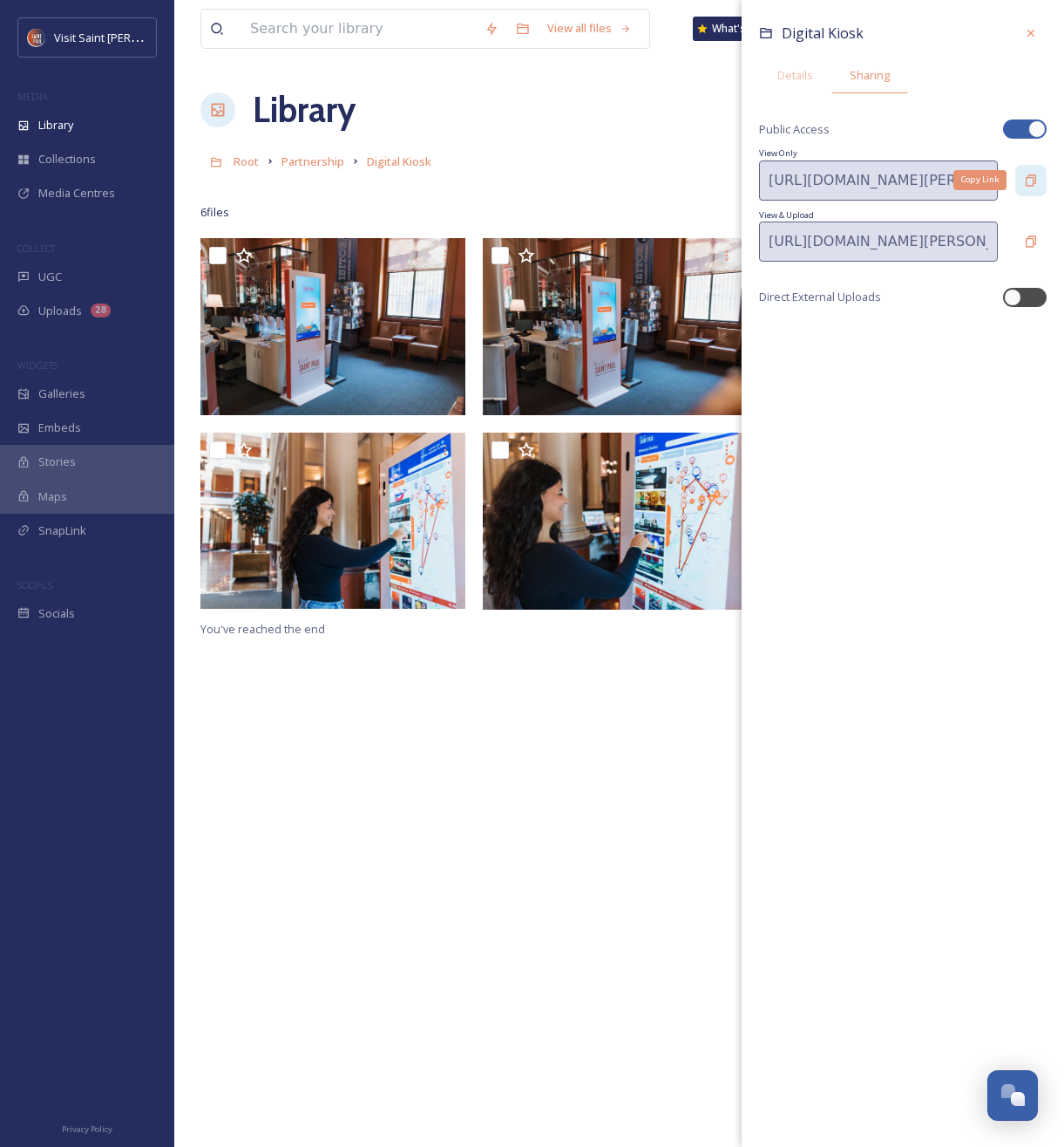
click at [1024, 171] on div "Copy Link" at bounding box center [1030, 180] width 31 height 31
click at [1036, 37] on icon at bounding box center [1031, 33] width 14 height 14
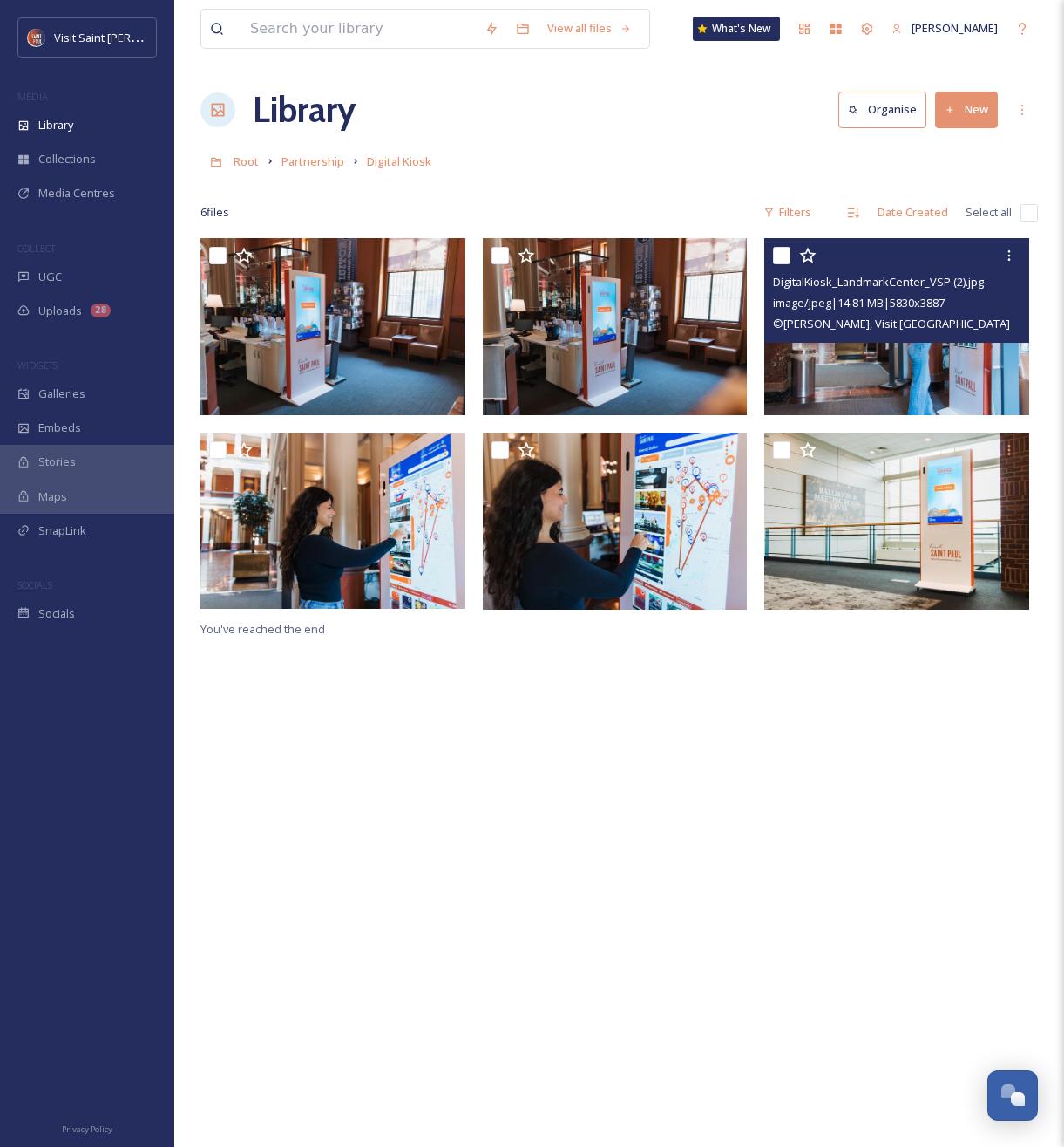
click at [879, 357] on img at bounding box center [897, 326] width 265 height 177
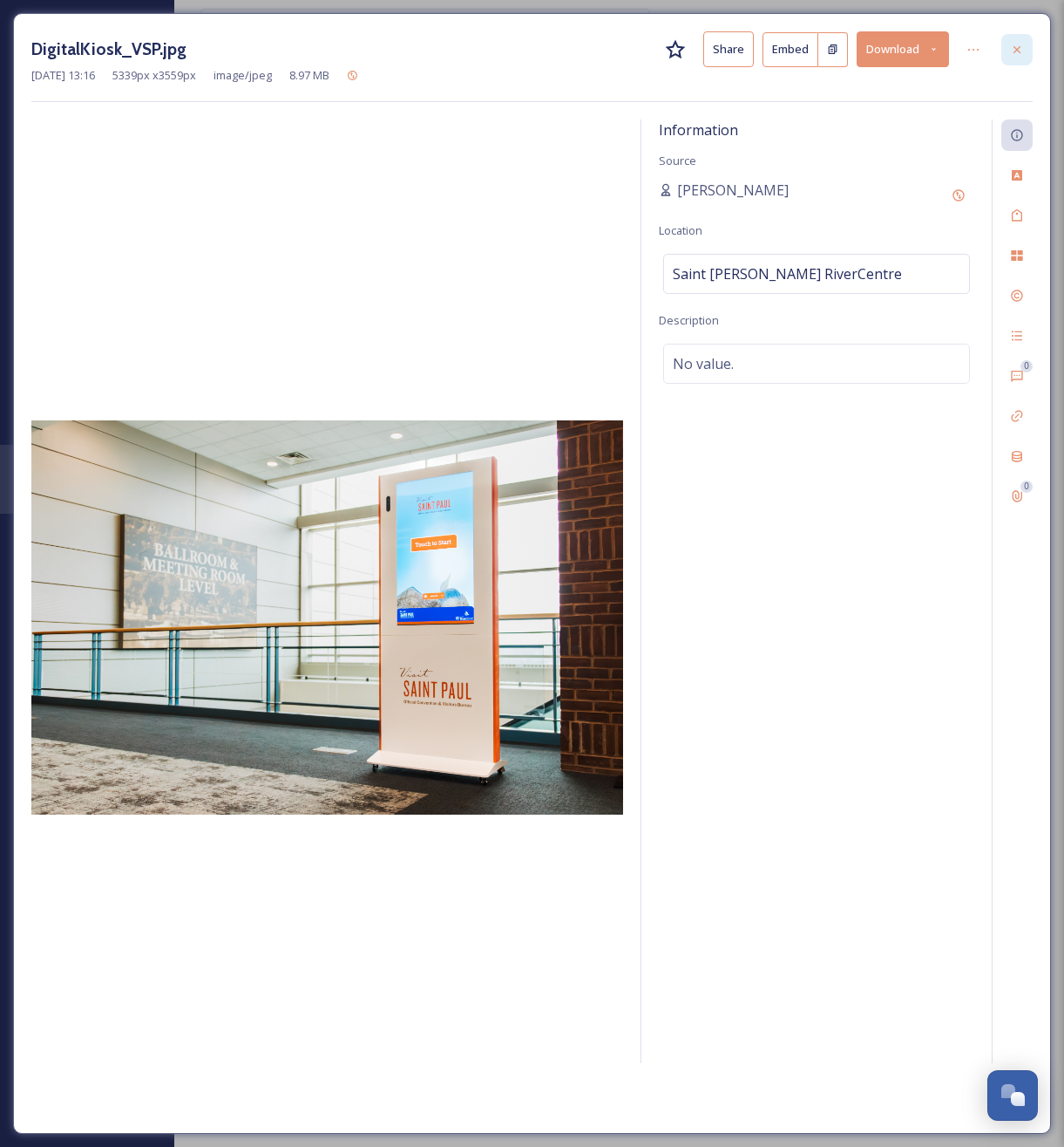
click at [1016, 44] on icon at bounding box center [1018, 50] width 14 height 14
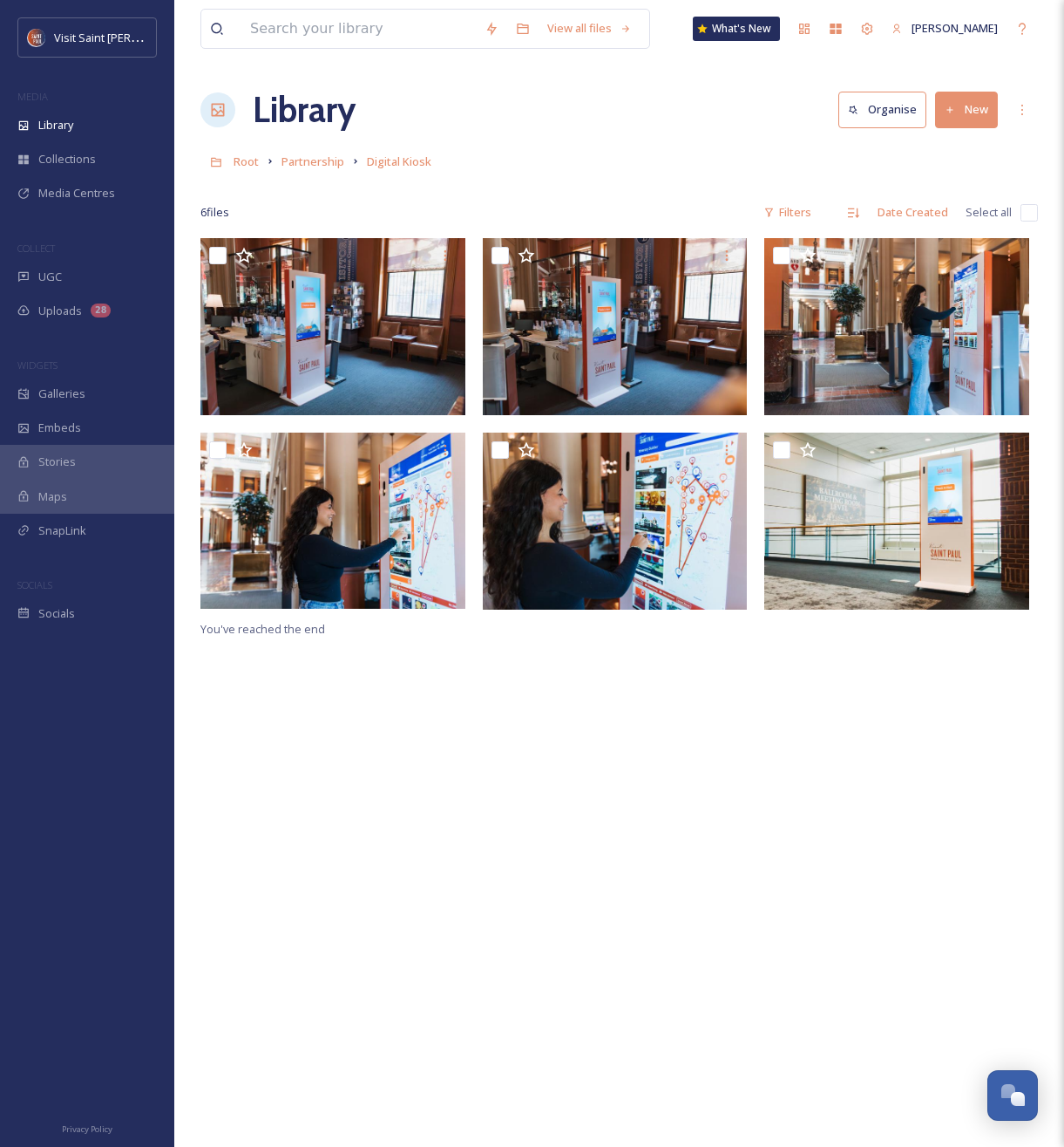
click at [675, 155] on div "Root Partnership Digital Kiosk" at bounding box center [619, 161] width 838 height 33
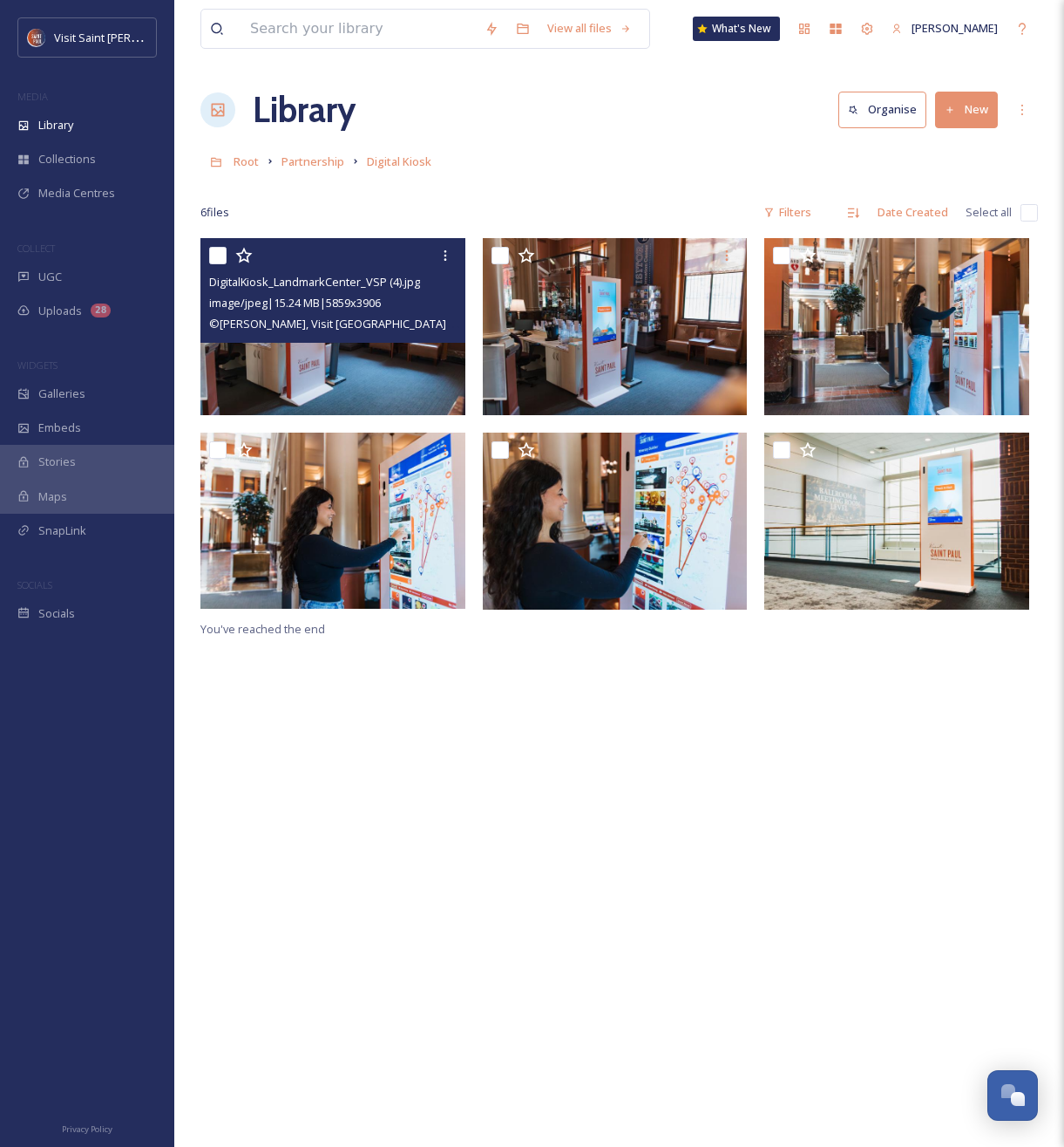
click at [383, 363] on img at bounding box center [333, 326] width 265 height 177
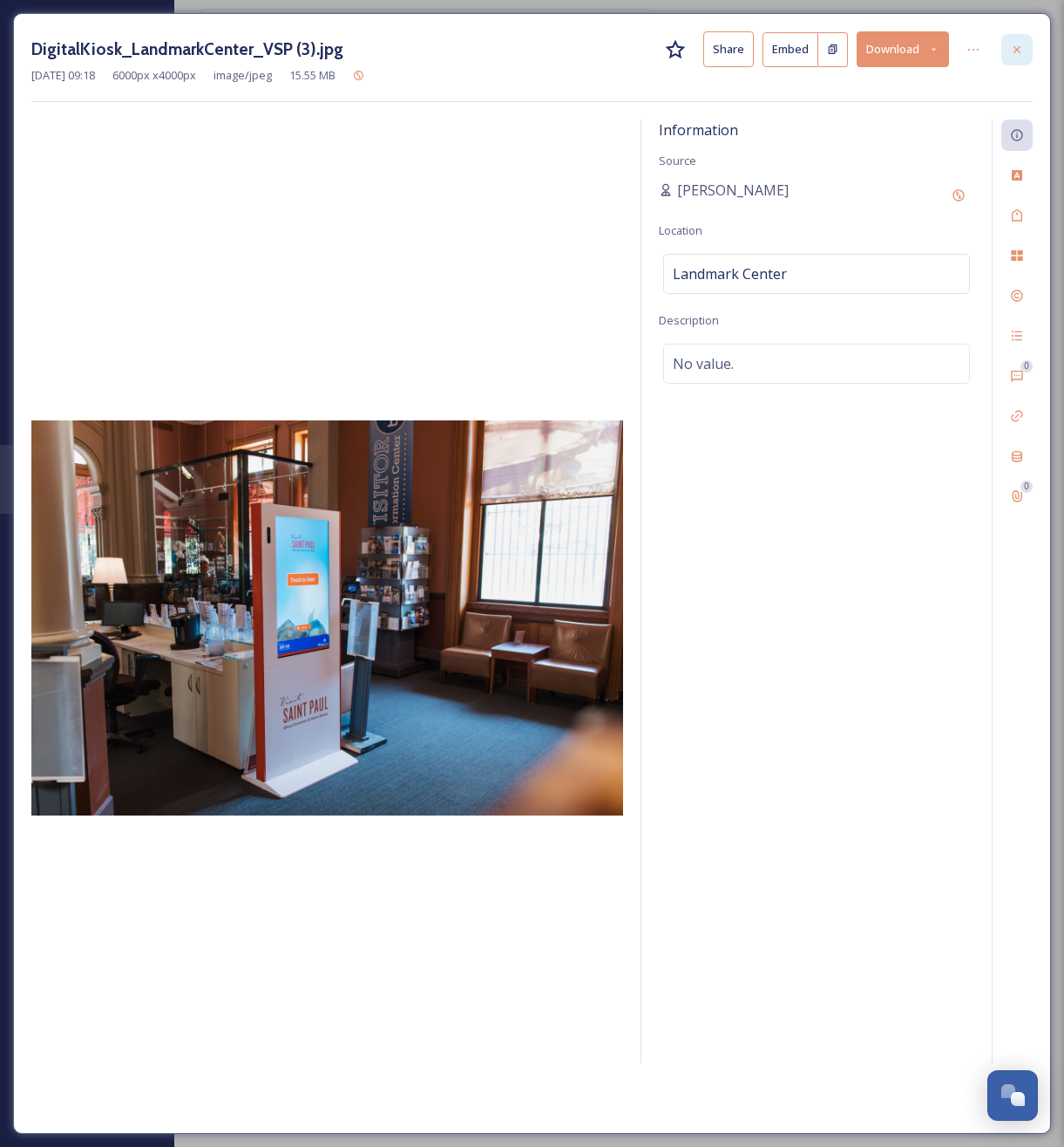
click at [1012, 50] on icon at bounding box center [1018, 50] width 14 height 14
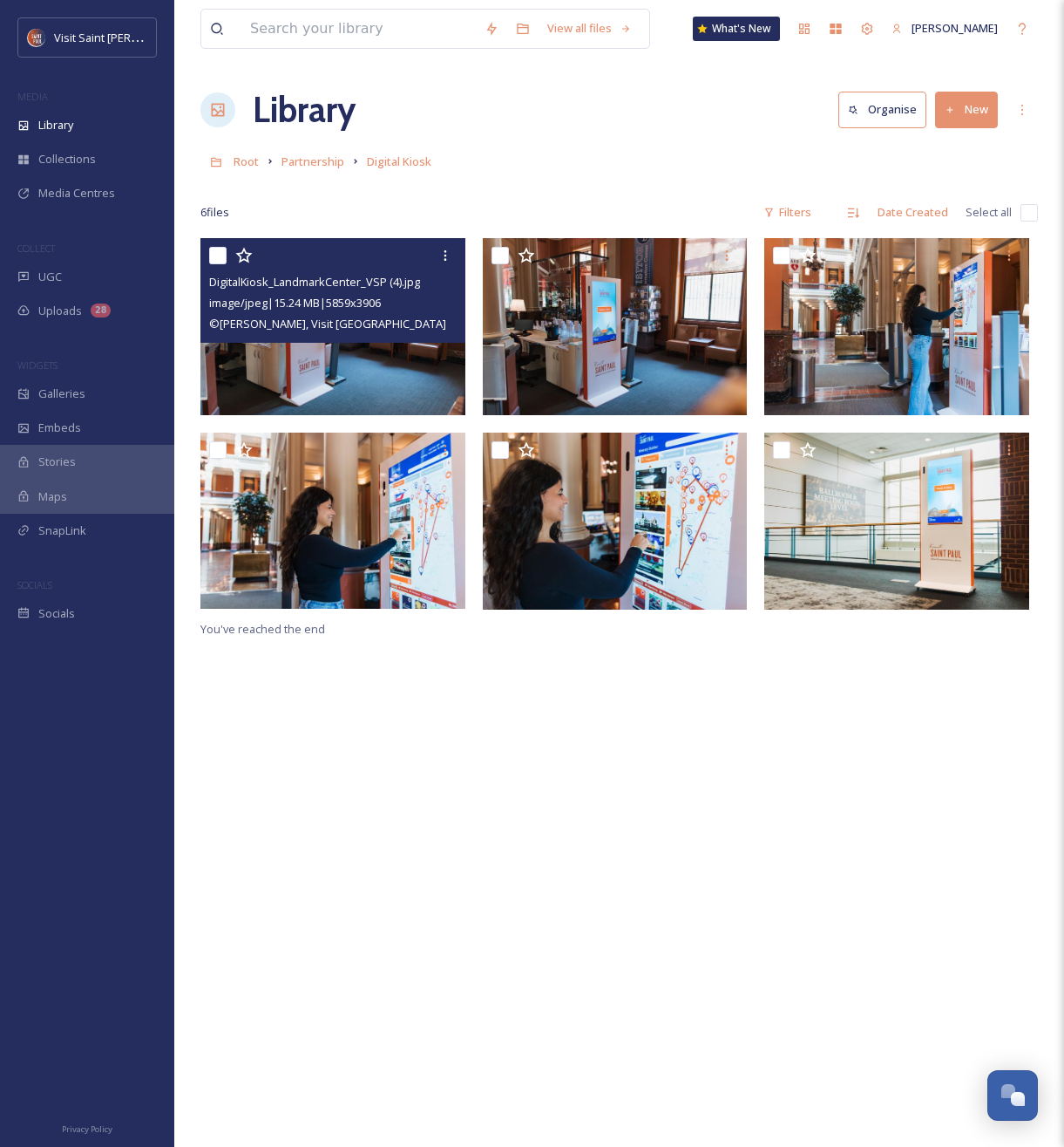
click at [604, 172] on div "Root Partnership Digital Kiosk" at bounding box center [619, 161] width 838 height 33
click at [653, 193] on div at bounding box center [619, 187] width 838 height 18
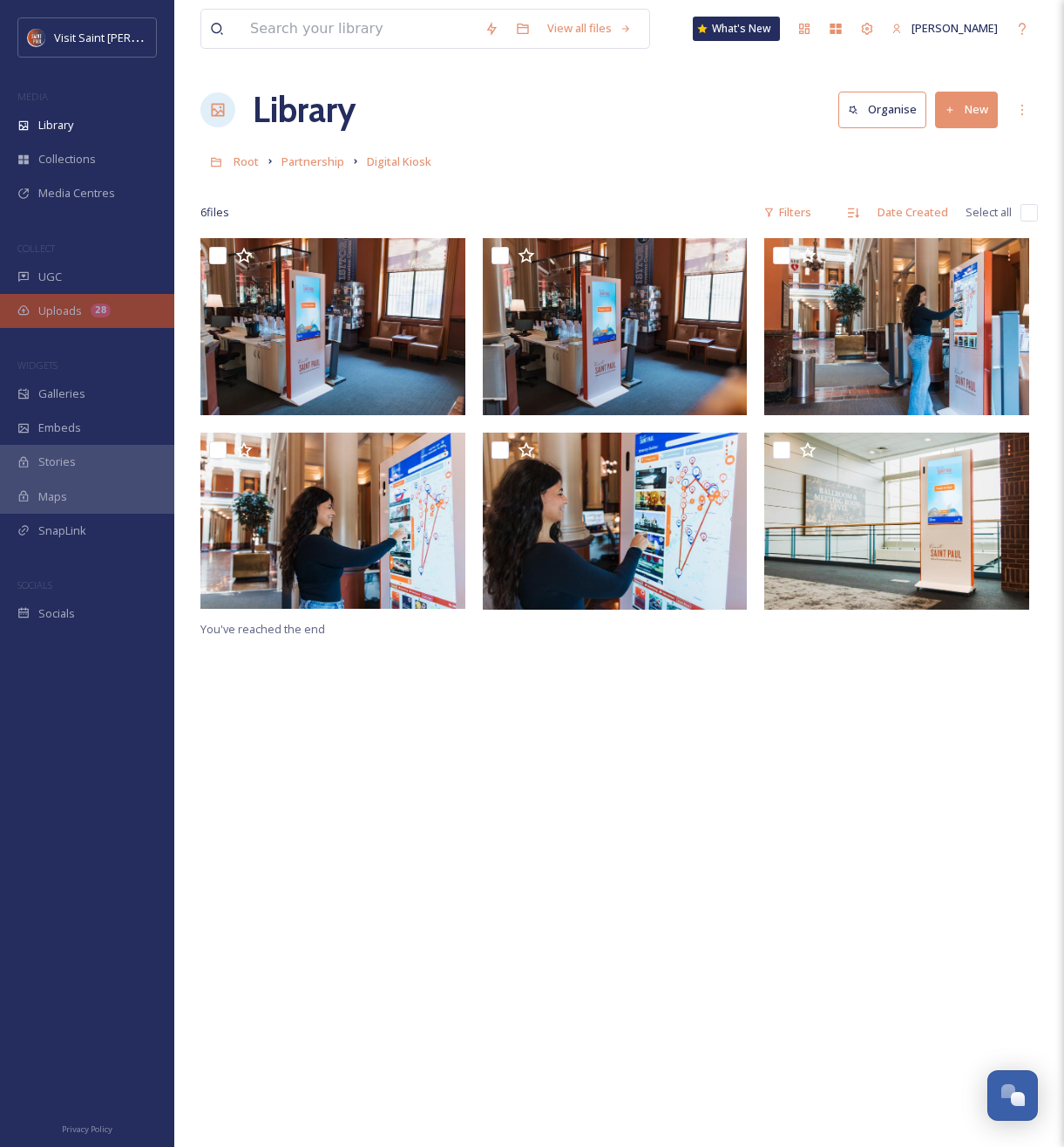
click at [52, 310] on span "Uploads" at bounding box center [60, 311] width 44 height 17
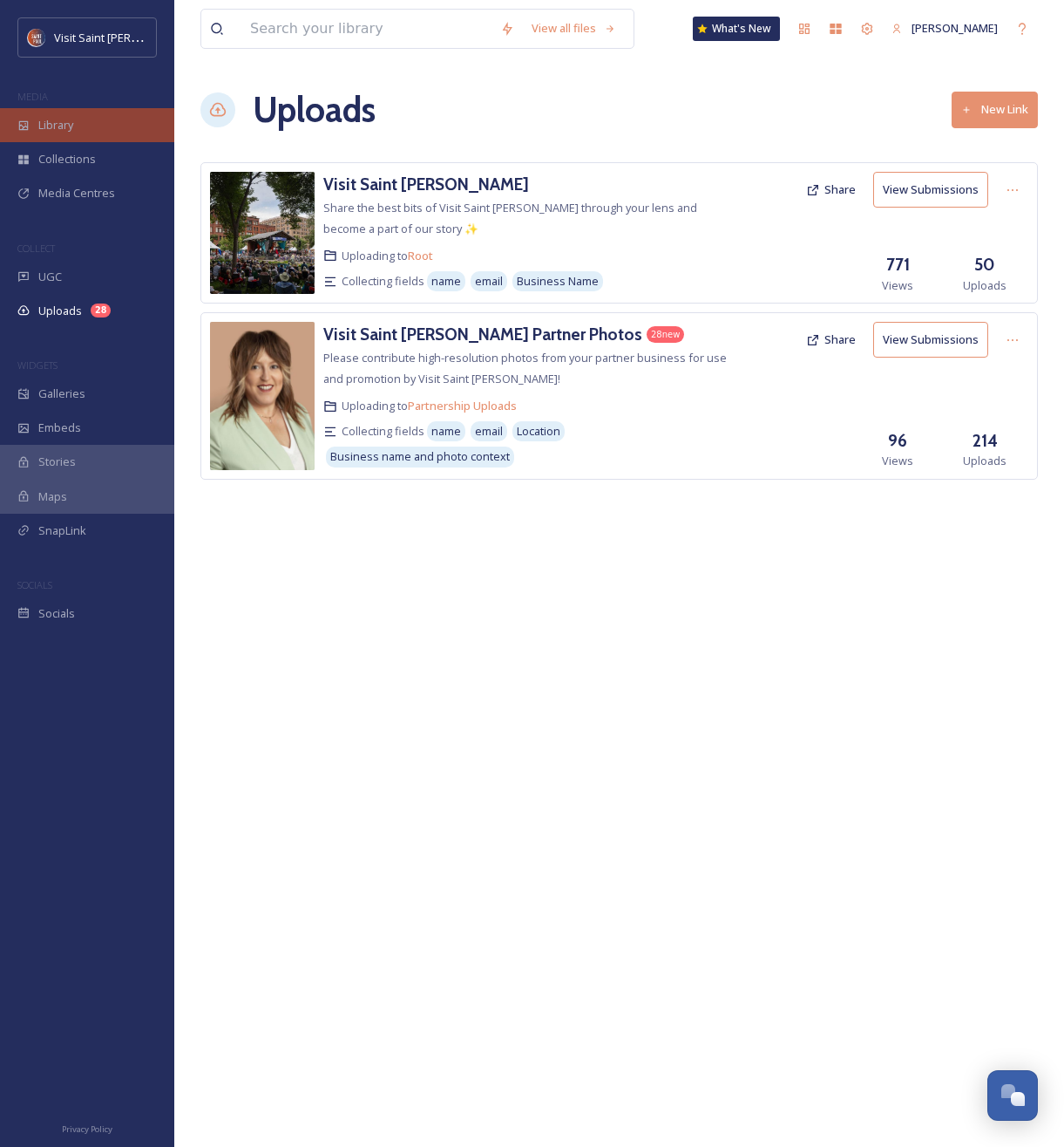
click at [55, 123] on span "Library" at bounding box center [55, 125] width 35 height 17
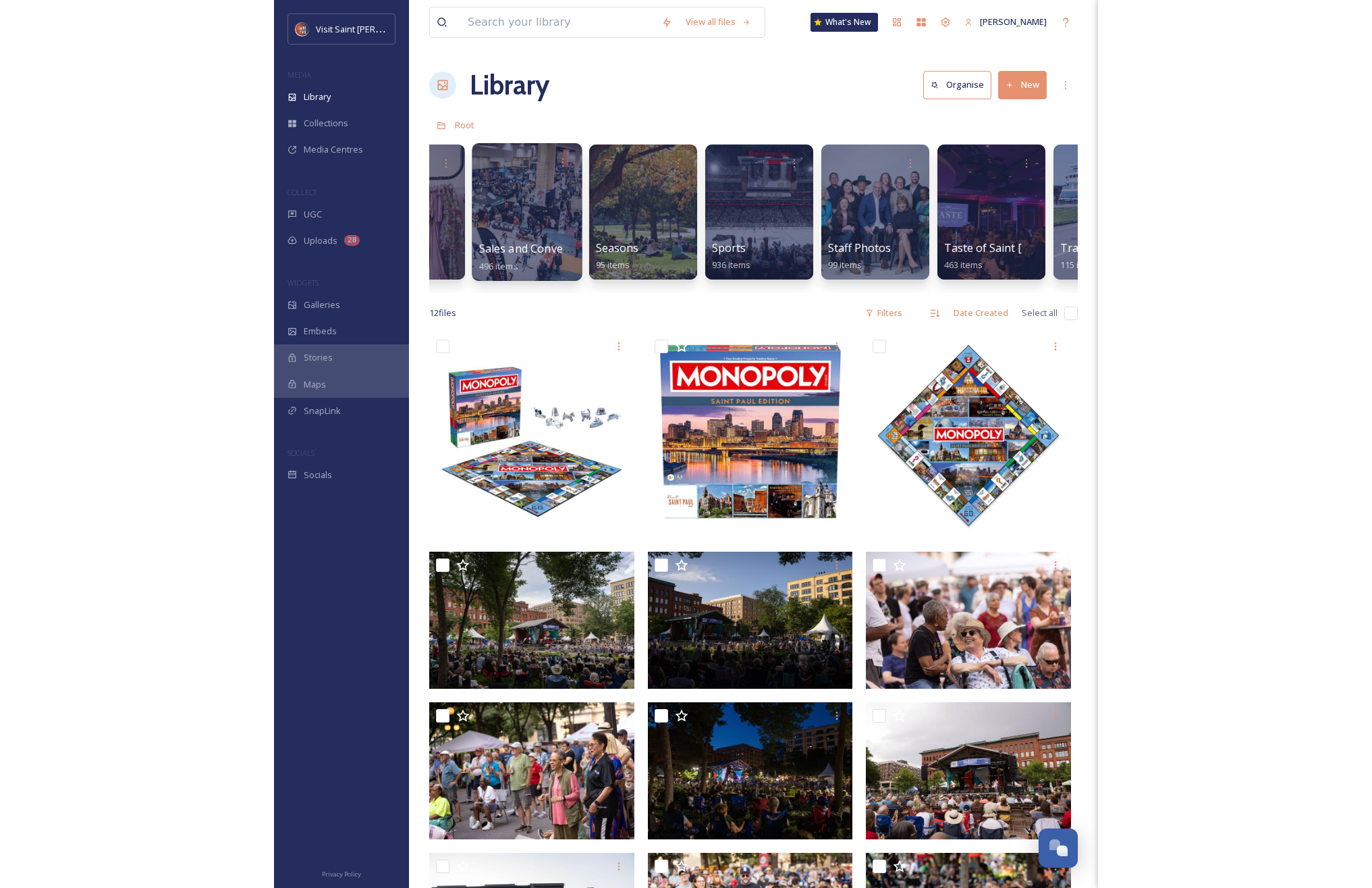
scroll to position [0, 1935]
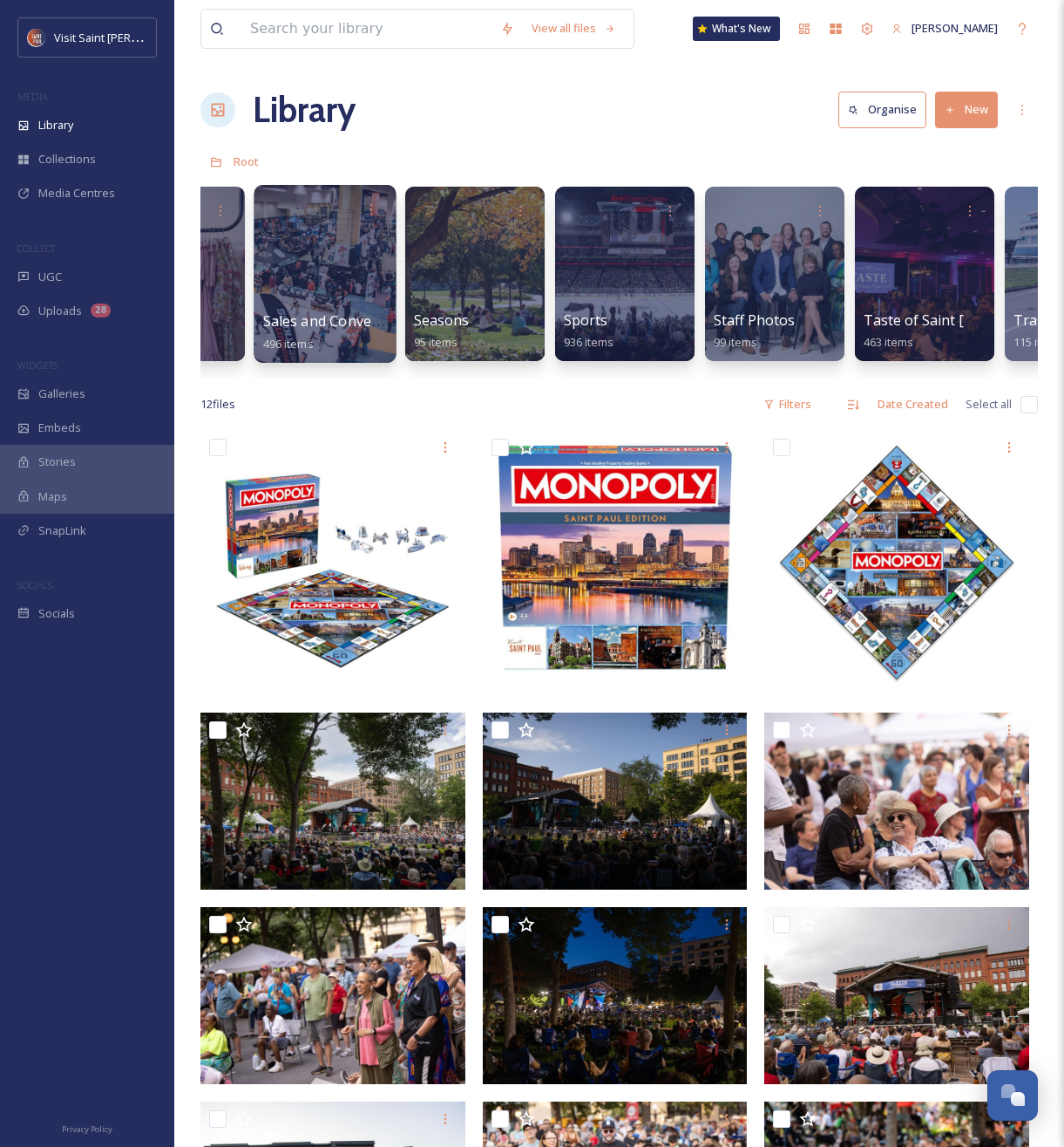
click at [314, 295] on div at bounding box center [325, 274] width 142 height 178
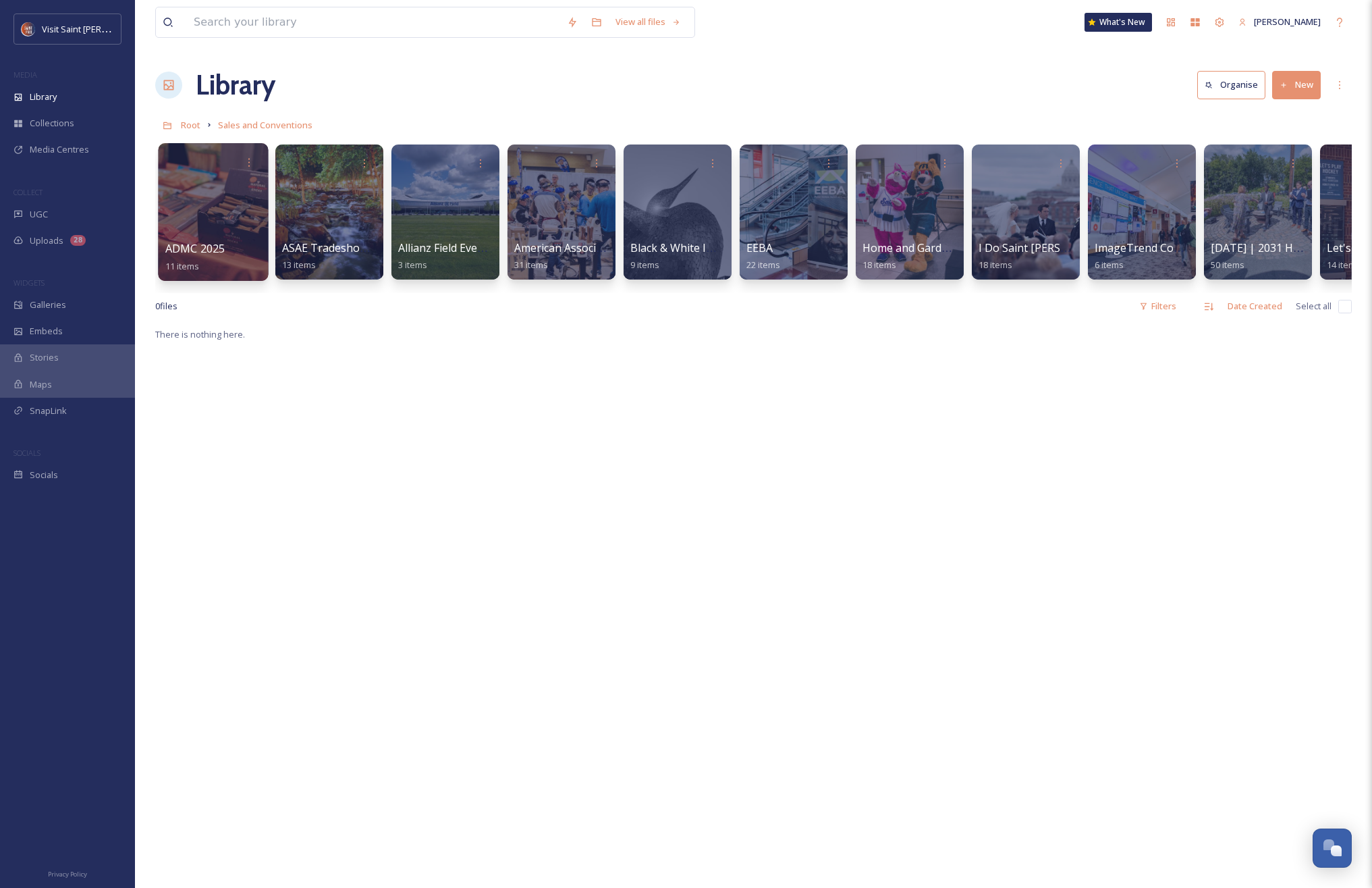
click at [240, 237] on div at bounding box center [213, 212] width 110 height 138
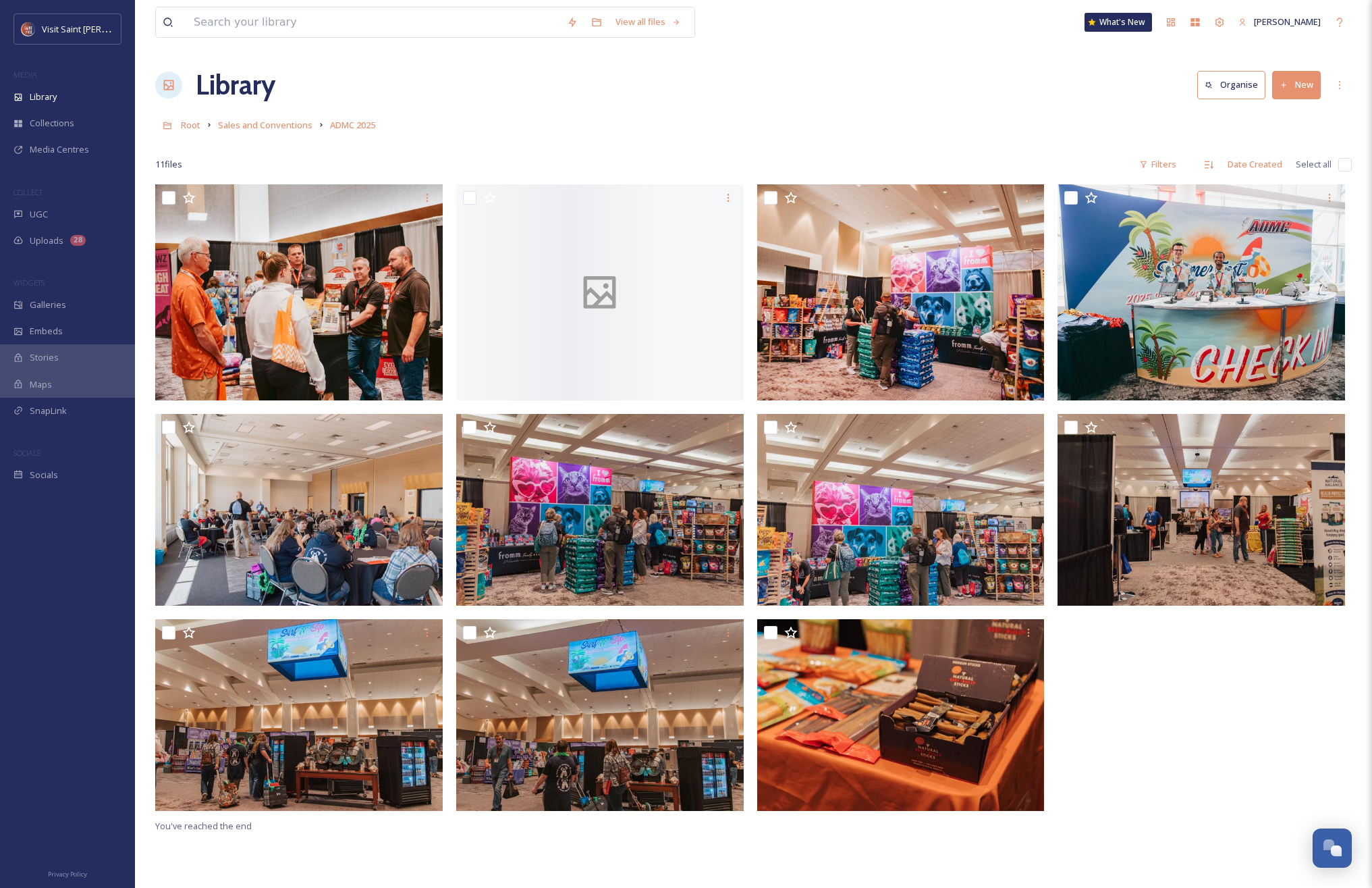
click at [823, 80] on button "New" at bounding box center [1296, 85] width 49 height 28
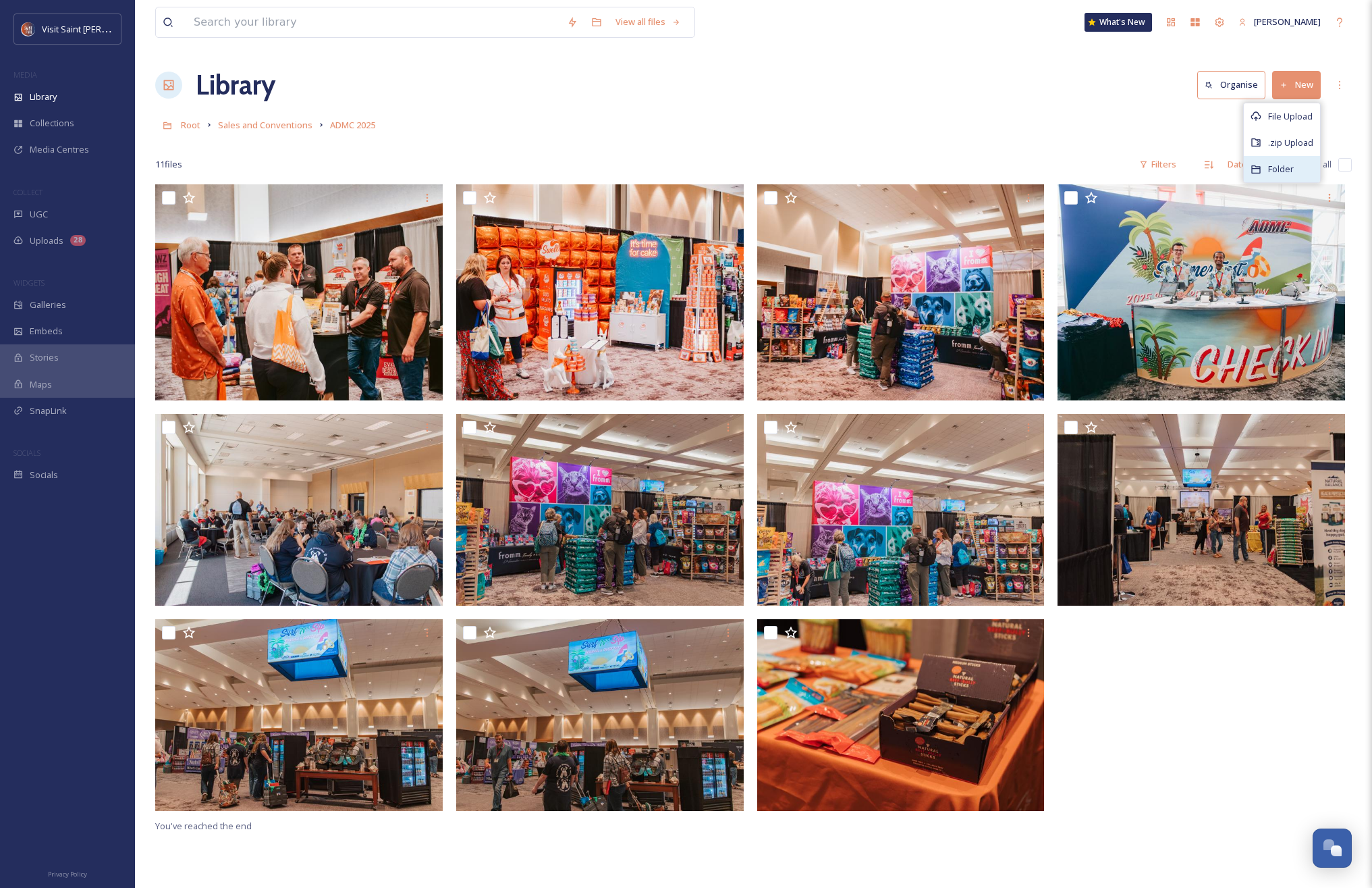
click at [823, 175] on div "Folder" at bounding box center [1282, 169] width 76 height 26
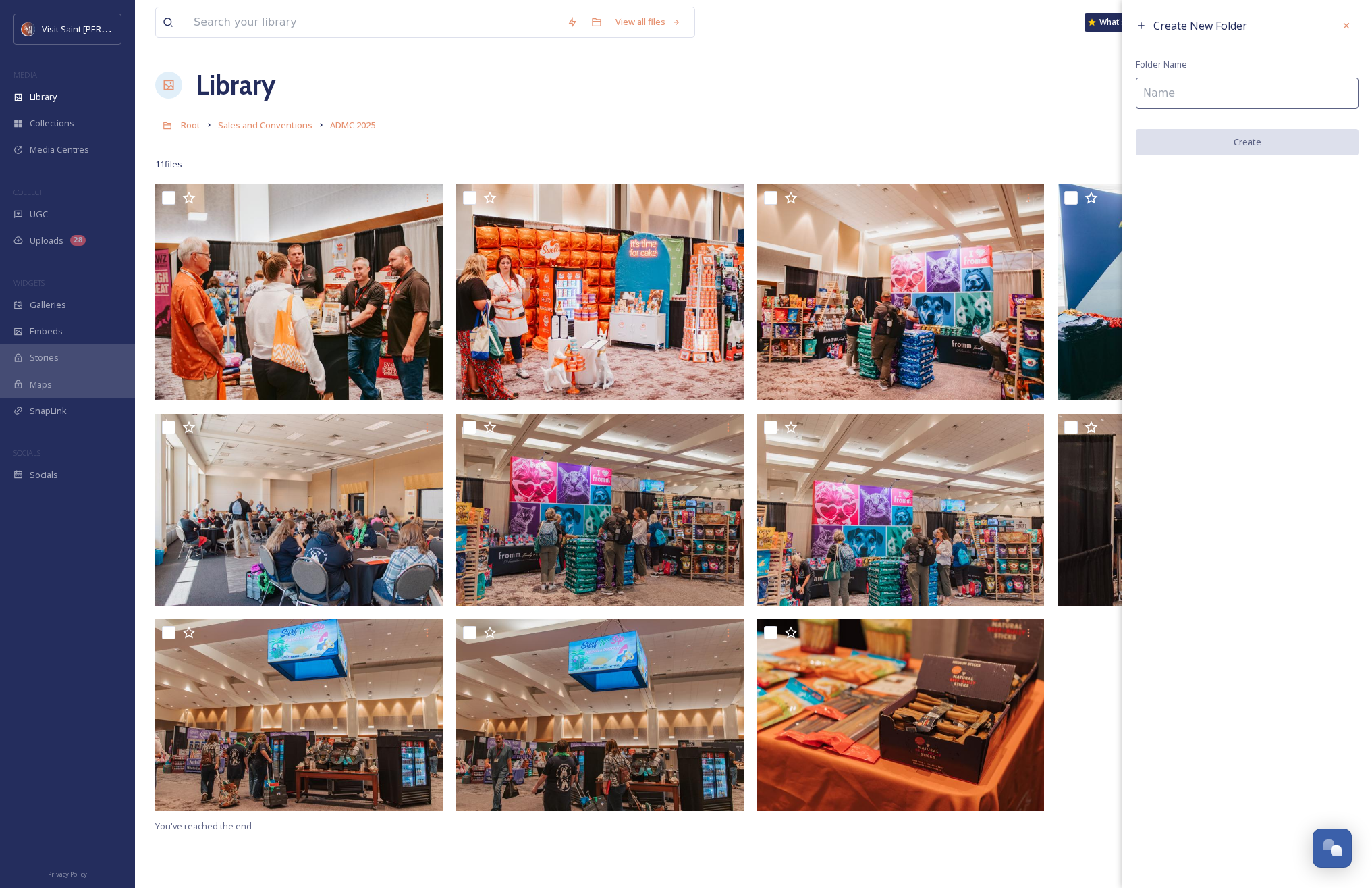
click at [823, 91] on input at bounding box center [1248, 93] width 223 height 31
type input "2025"
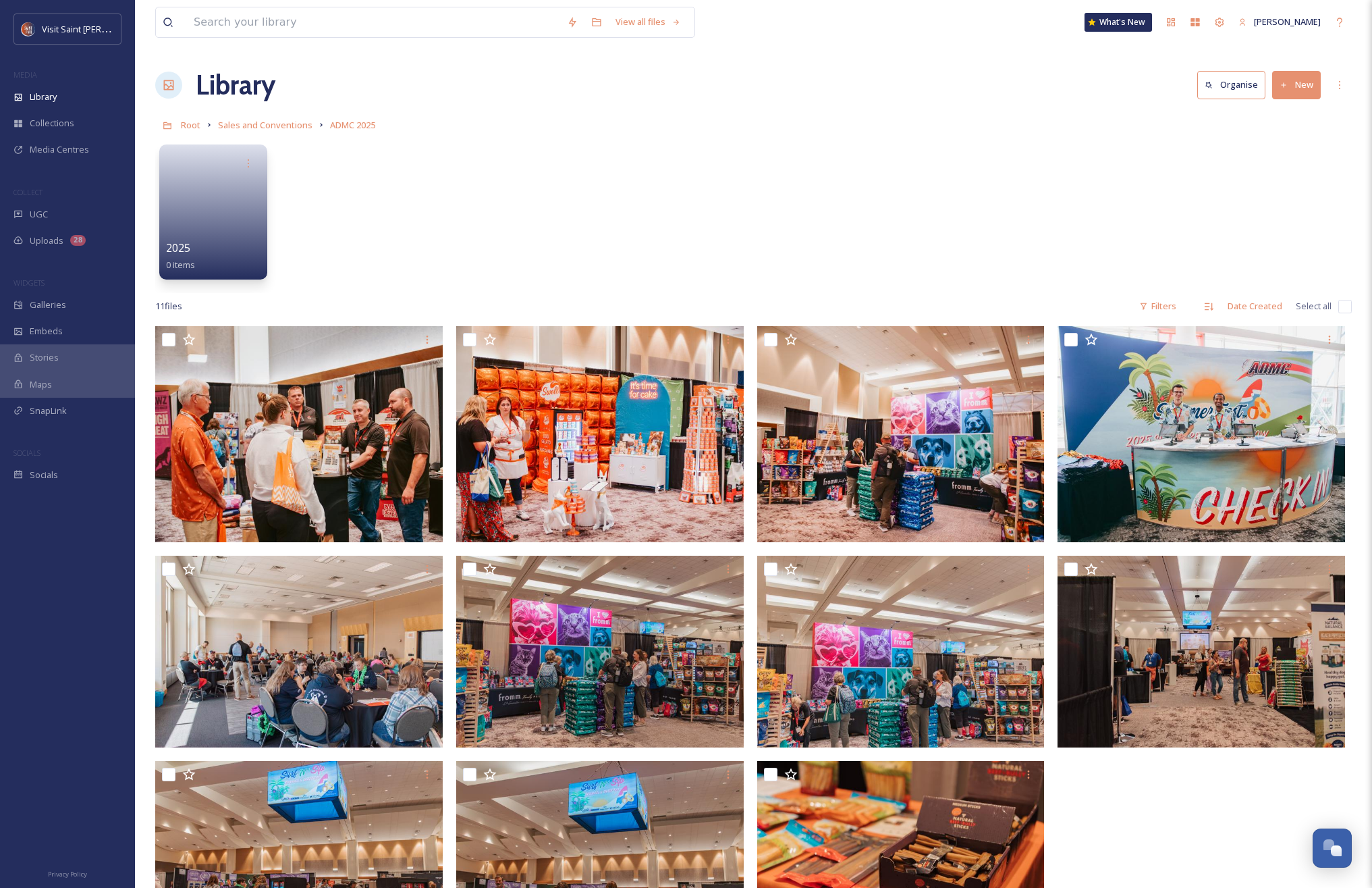
scroll to position [29, 0]
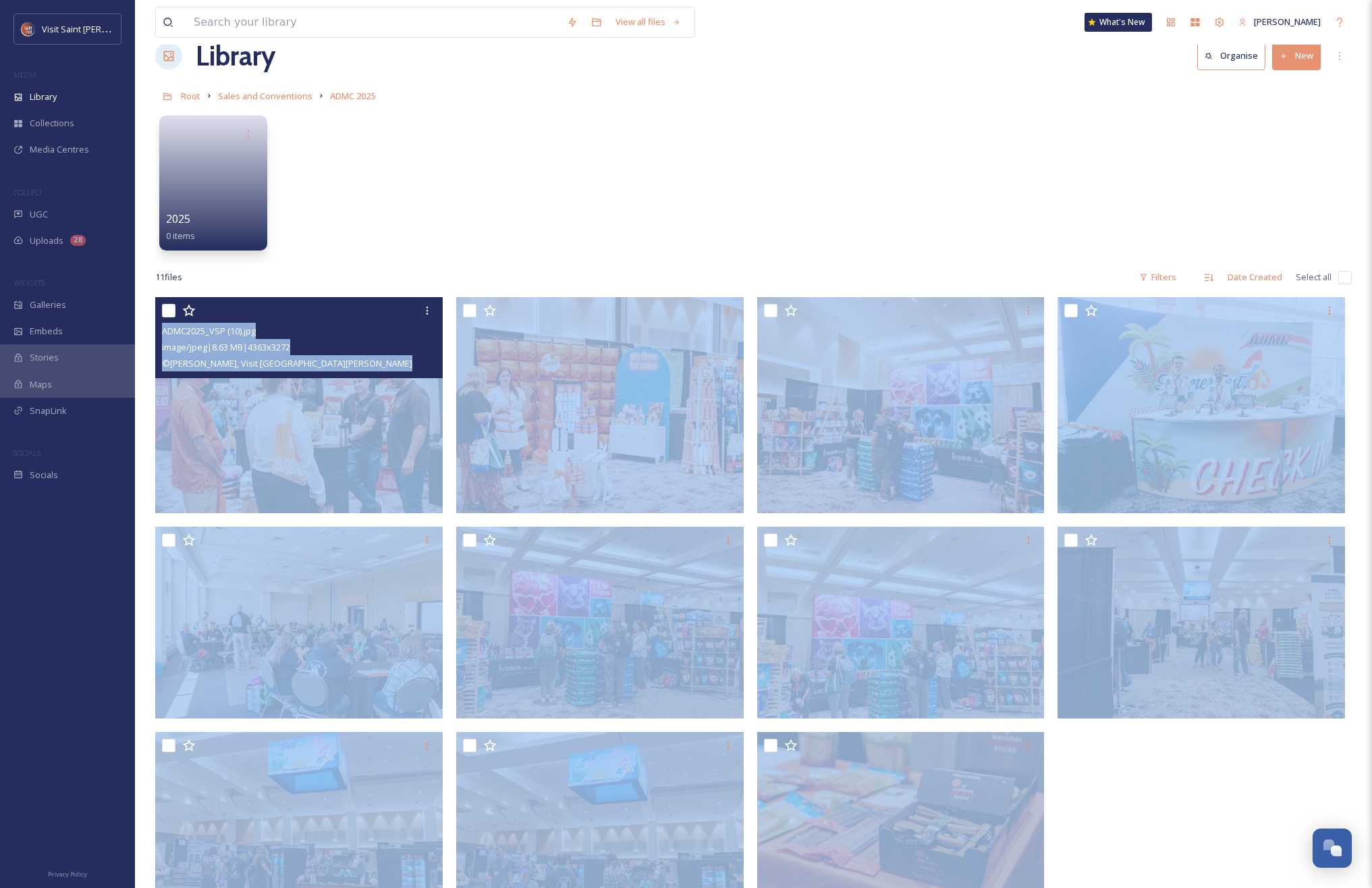
drag, startPoint x: 1250, startPoint y: 804, endPoint x: 267, endPoint y: 389, distance: 1067.0
click at [272, 393] on div "ADMC2025_VSP (10).jpg image/jpeg | 8.63 MB | 4363 x 3272 © Hunter Meyer, Visit …" at bounding box center [754, 614] width 1197 height 633
drag, startPoint x: 168, startPoint y: 312, endPoint x: 169, endPoint y: 306, distance: 6.1
click at [168, 312] on input "checkbox" at bounding box center [169, 311] width 14 height 14
checkbox input "true"
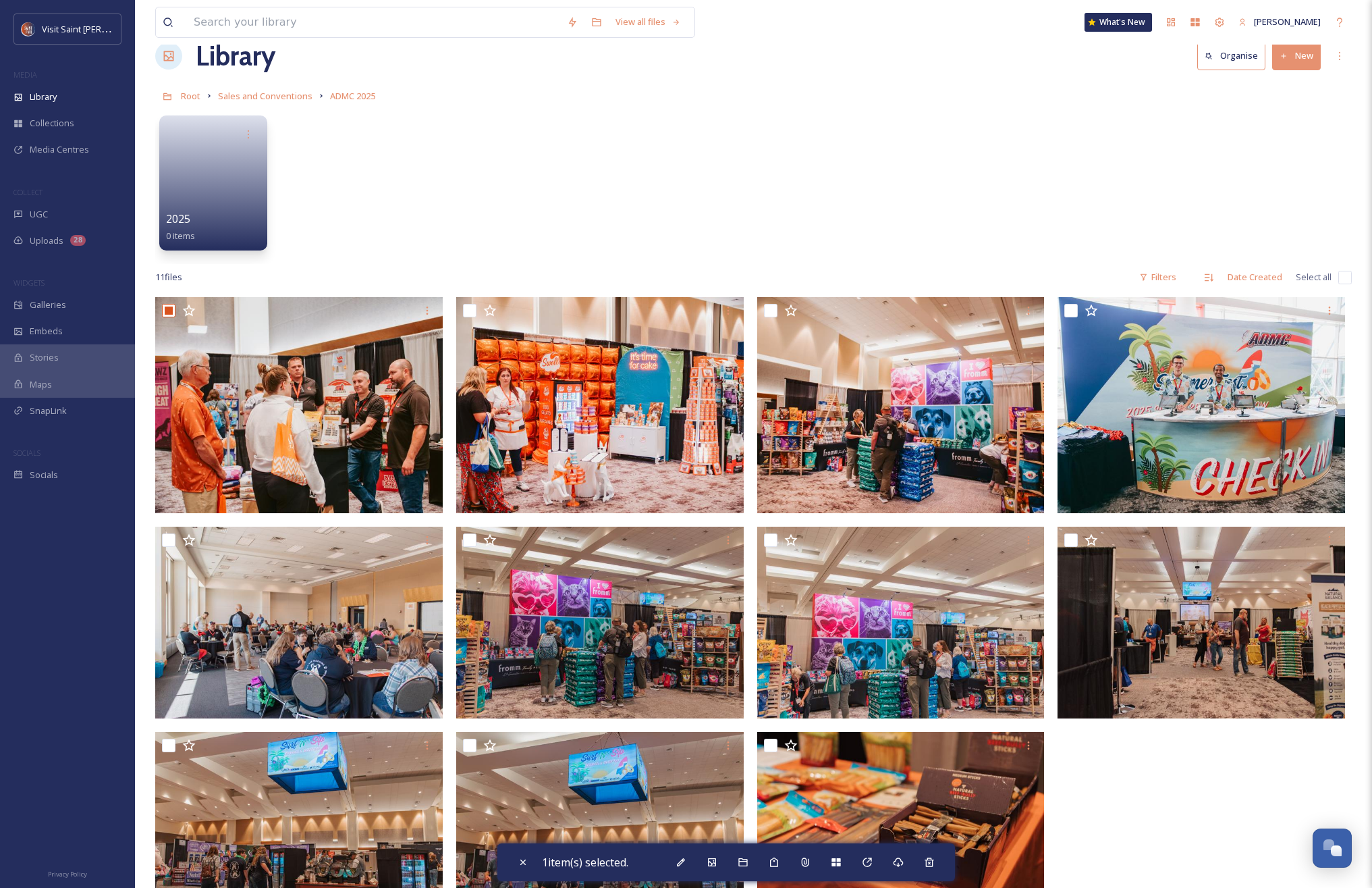
click at [476, 282] on div "11 file s Filters Date Created Select all" at bounding box center [754, 277] width 1197 height 26
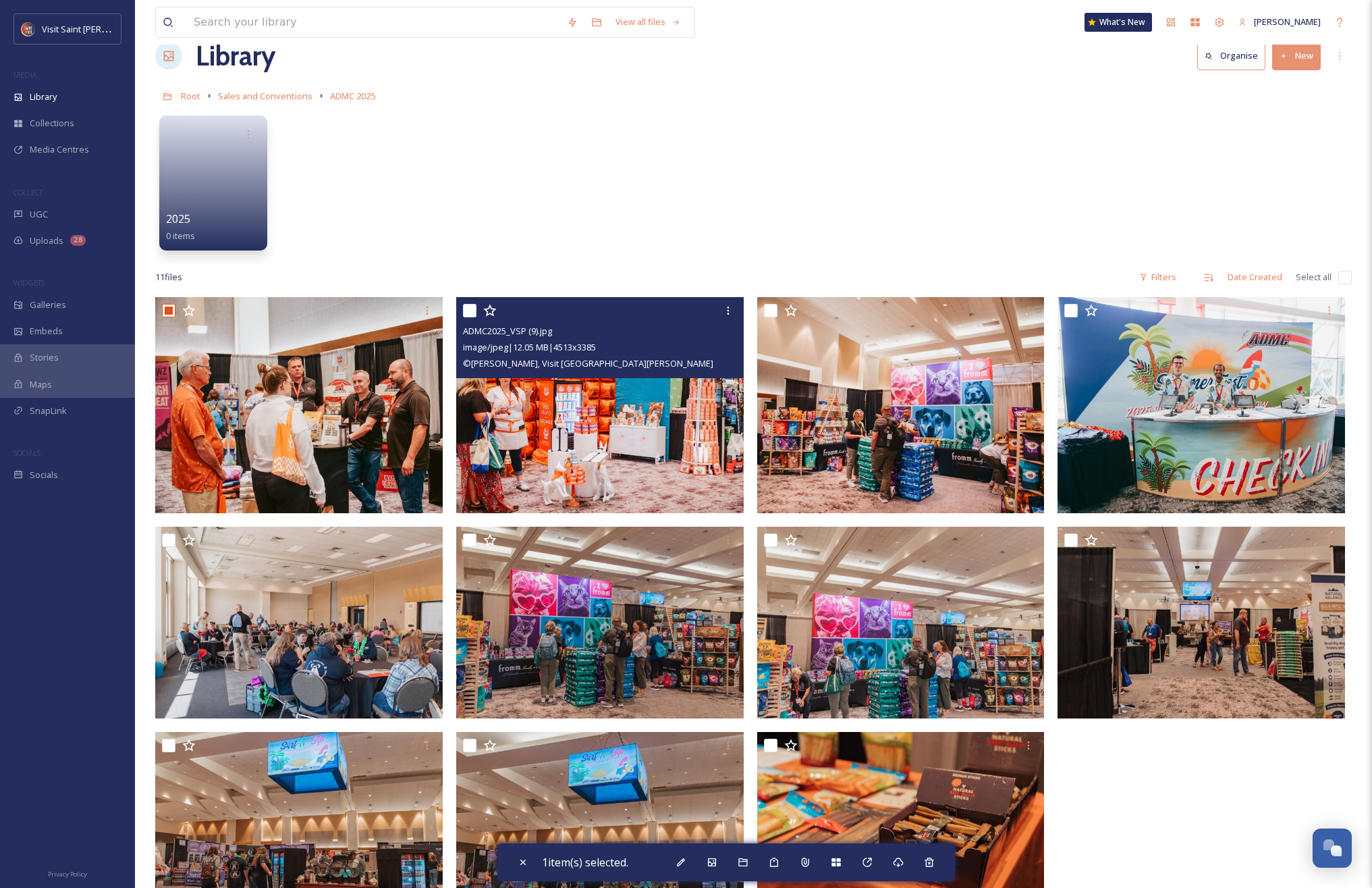
click at [472, 311] on input "checkbox" at bounding box center [470, 311] width 14 height 14
checkbox input "true"
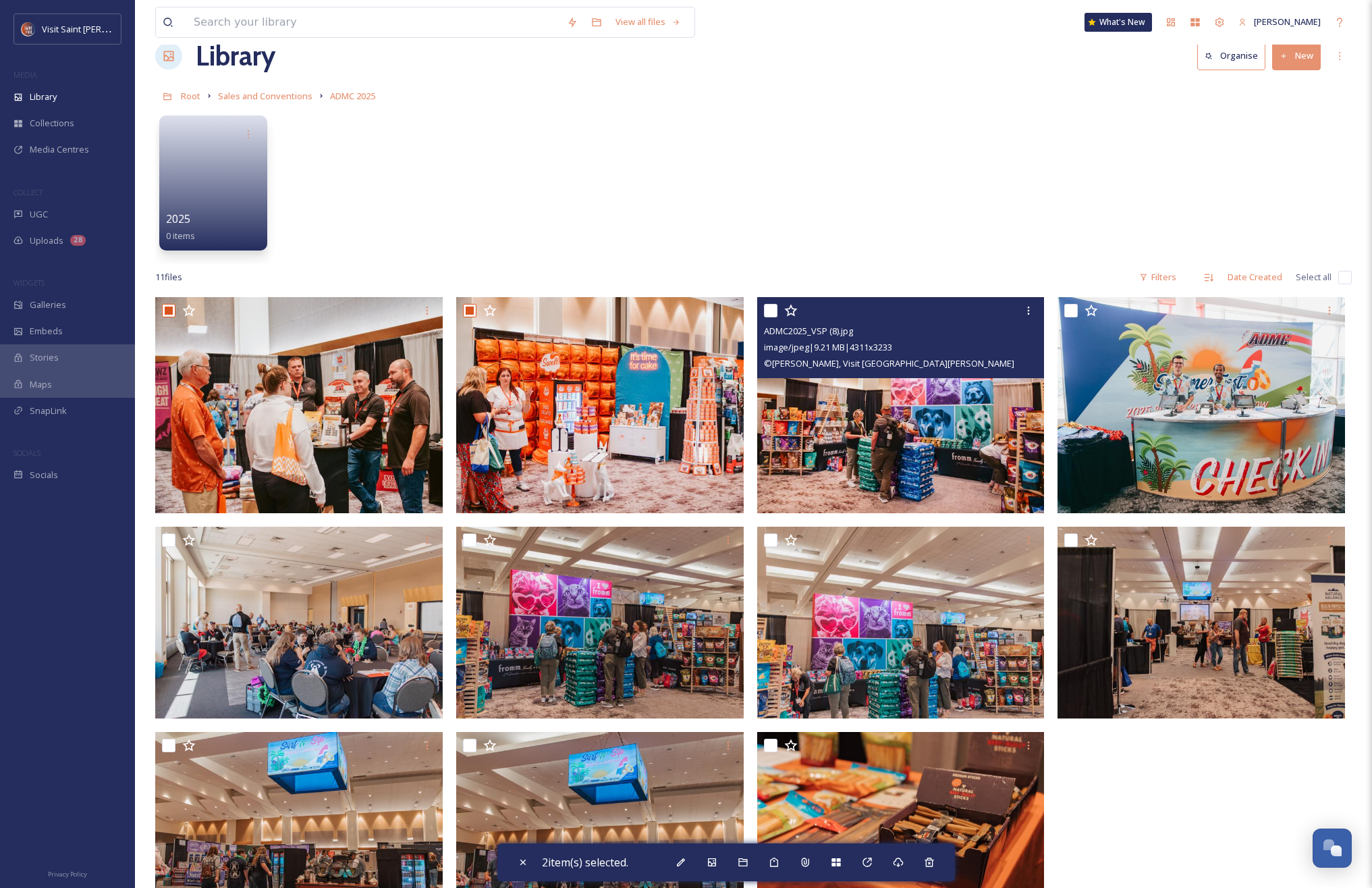
click at [778, 311] on div at bounding box center [902, 310] width 277 height 24
drag, startPoint x: 771, startPoint y: 311, endPoint x: 785, endPoint y: 312, distance: 14.0
click at [775, 311] on input "checkbox" at bounding box center [771, 311] width 14 height 14
checkbox input "true"
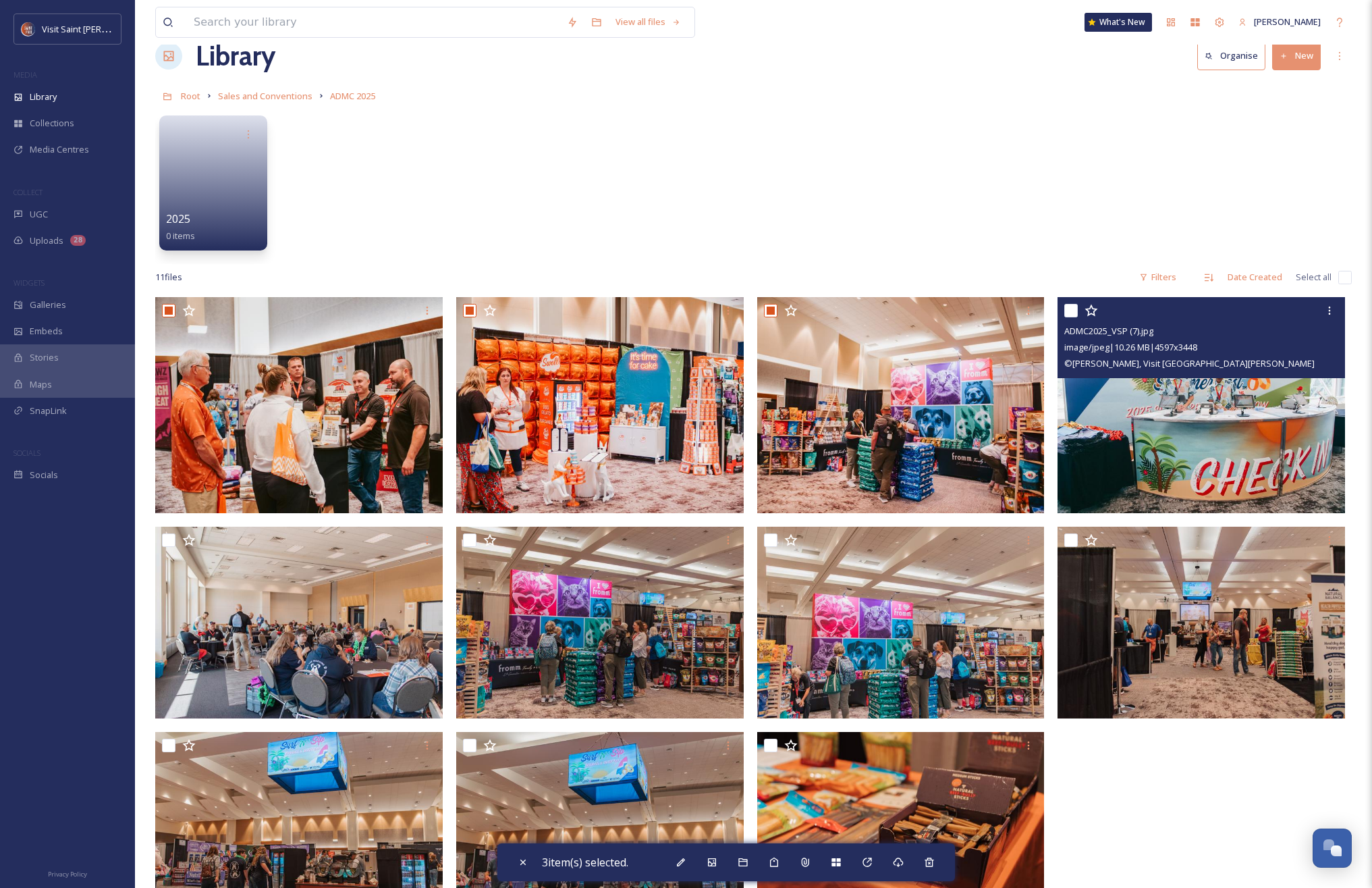
drag, startPoint x: 1065, startPoint y: 312, endPoint x: 1037, endPoint y: 355, distance: 51.3
click at [823, 312] on input "checkbox" at bounding box center [1071, 311] width 14 height 14
checkbox input "true"
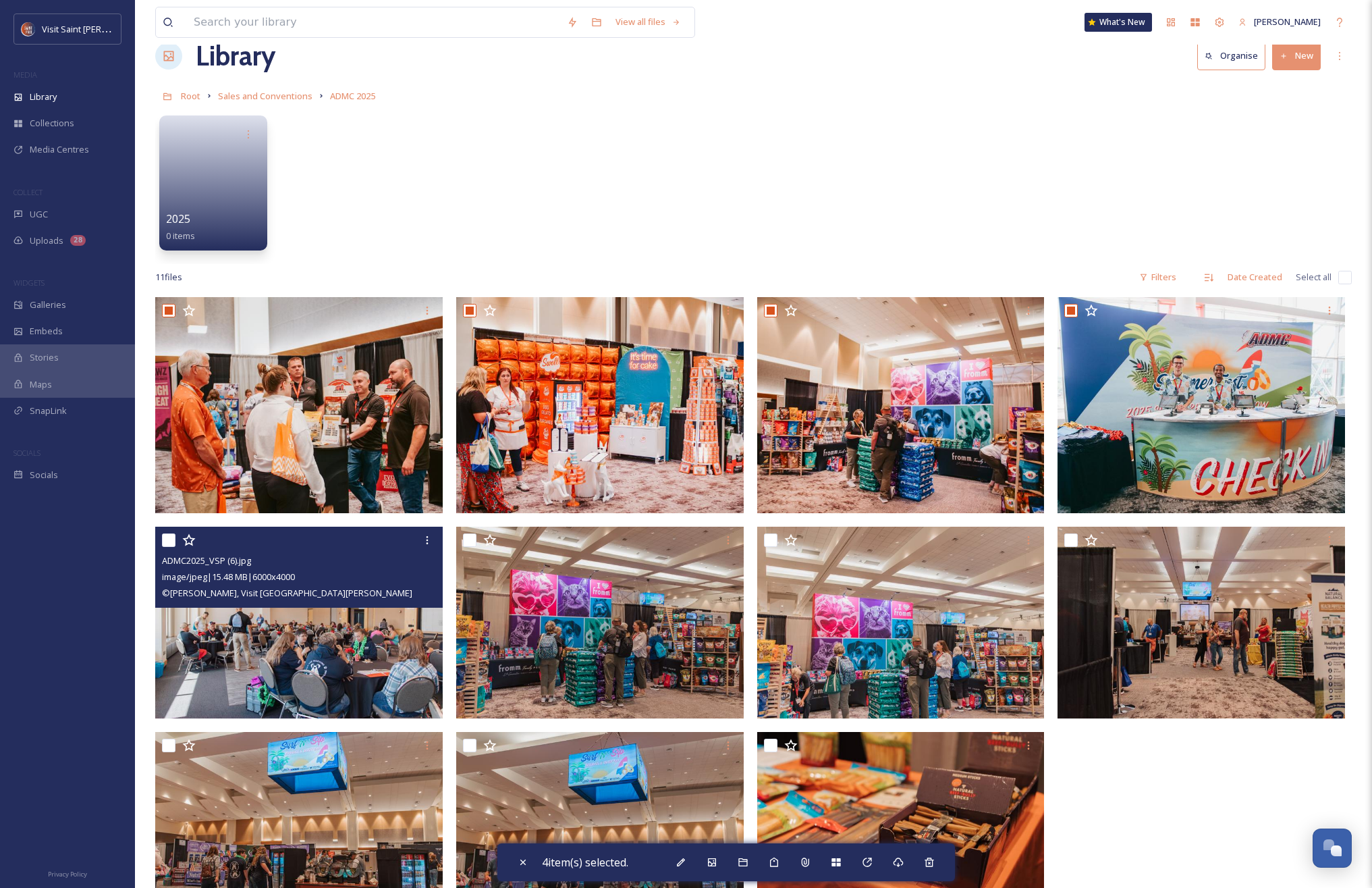
click at [165, 537] on input "checkbox" at bounding box center [169, 540] width 14 height 14
checkbox input "true"
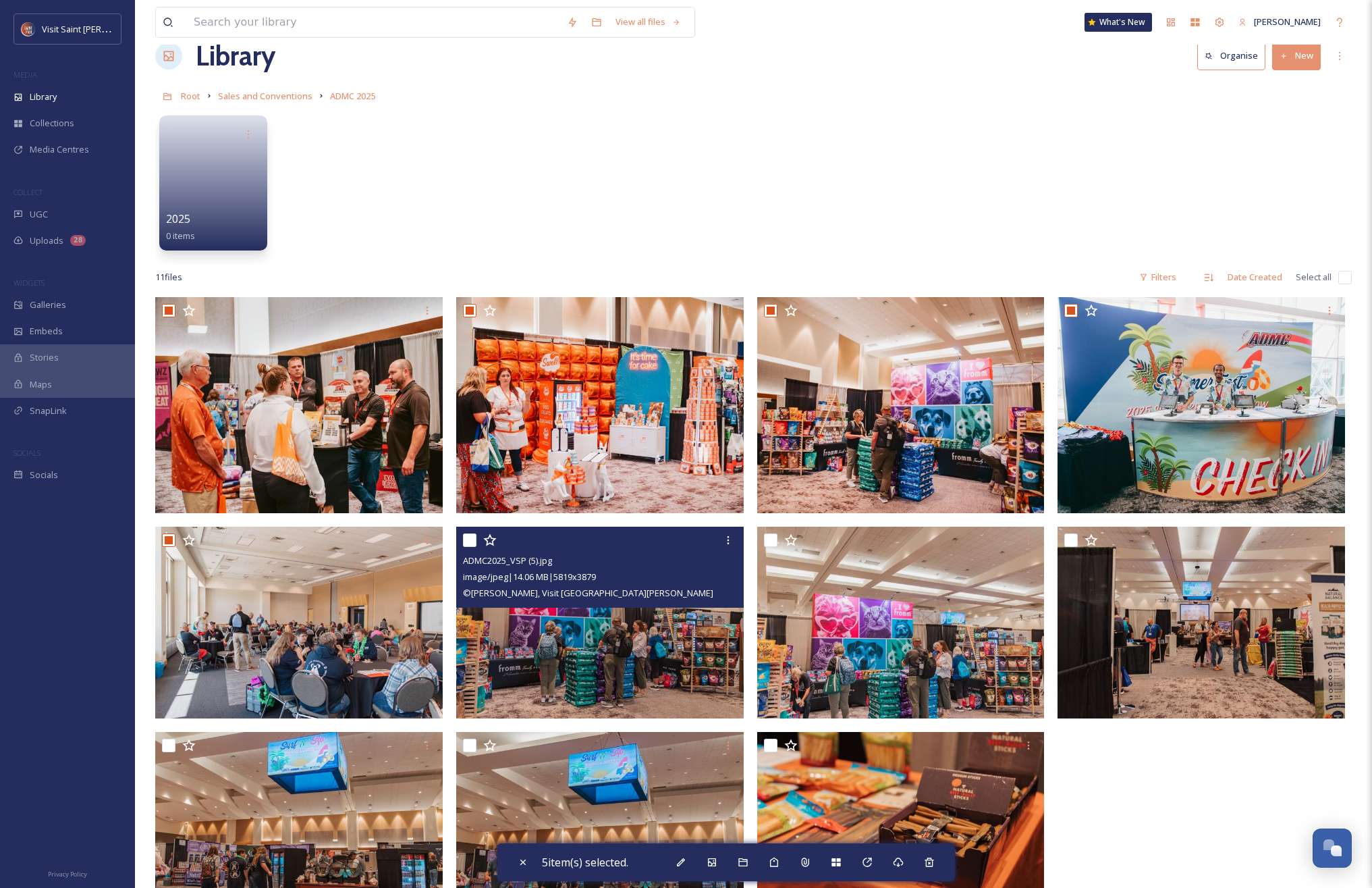
drag, startPoint x: 472, startPoint y: 543, endPoint x: 519, endPoint y: 544, distance: 47.0
click at [472, 543] on input "checkbox" at bounding box center [470, 540] width 14 height 14
checkbox input "true"
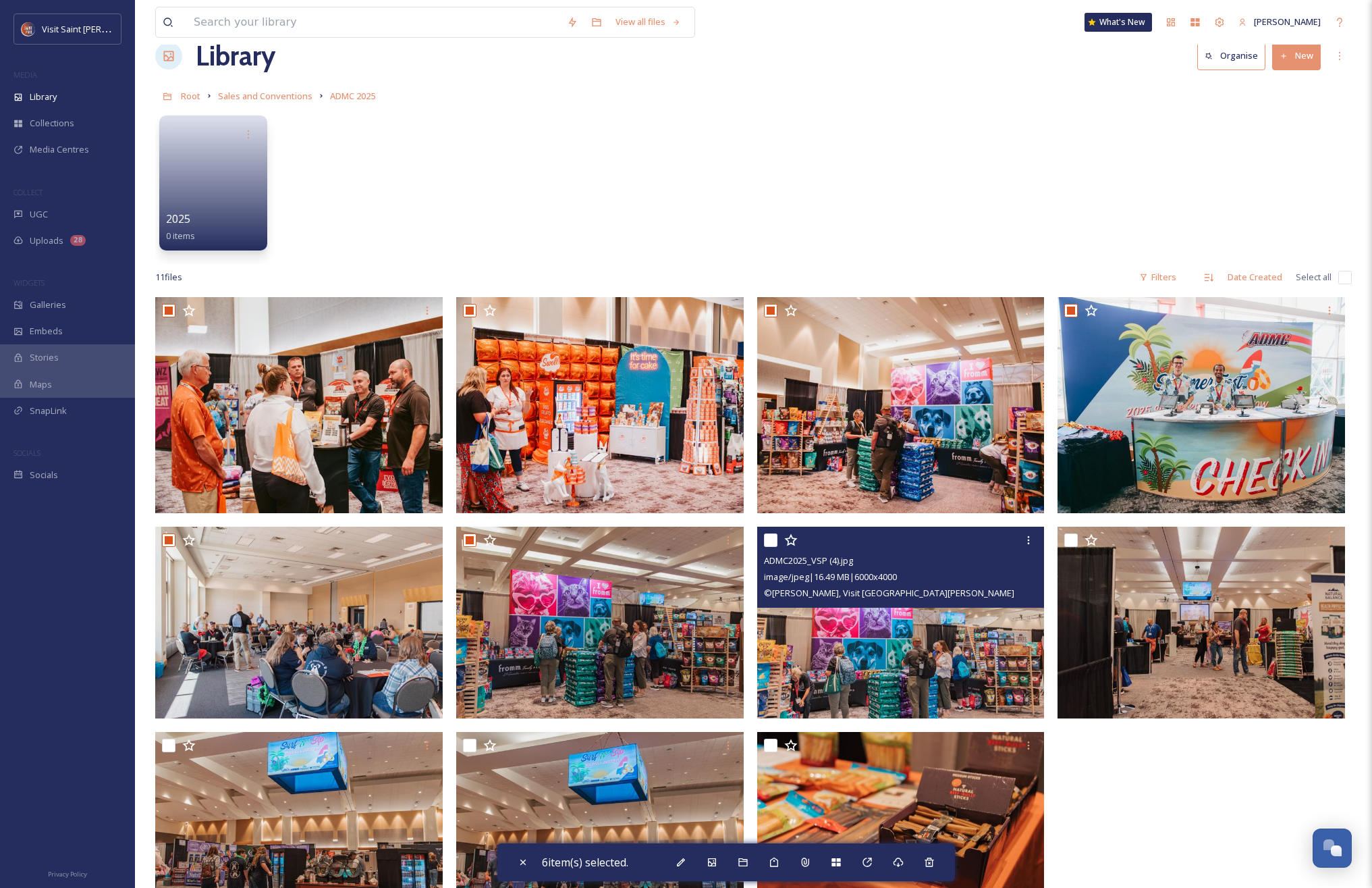
drag, startPoint x: 772, startPoint y: 543, endPoint x: 840, endPoint y: 543, distance: 68.0
click at [777, 543] on div at bounding box center [902, 540] width 277 height 24
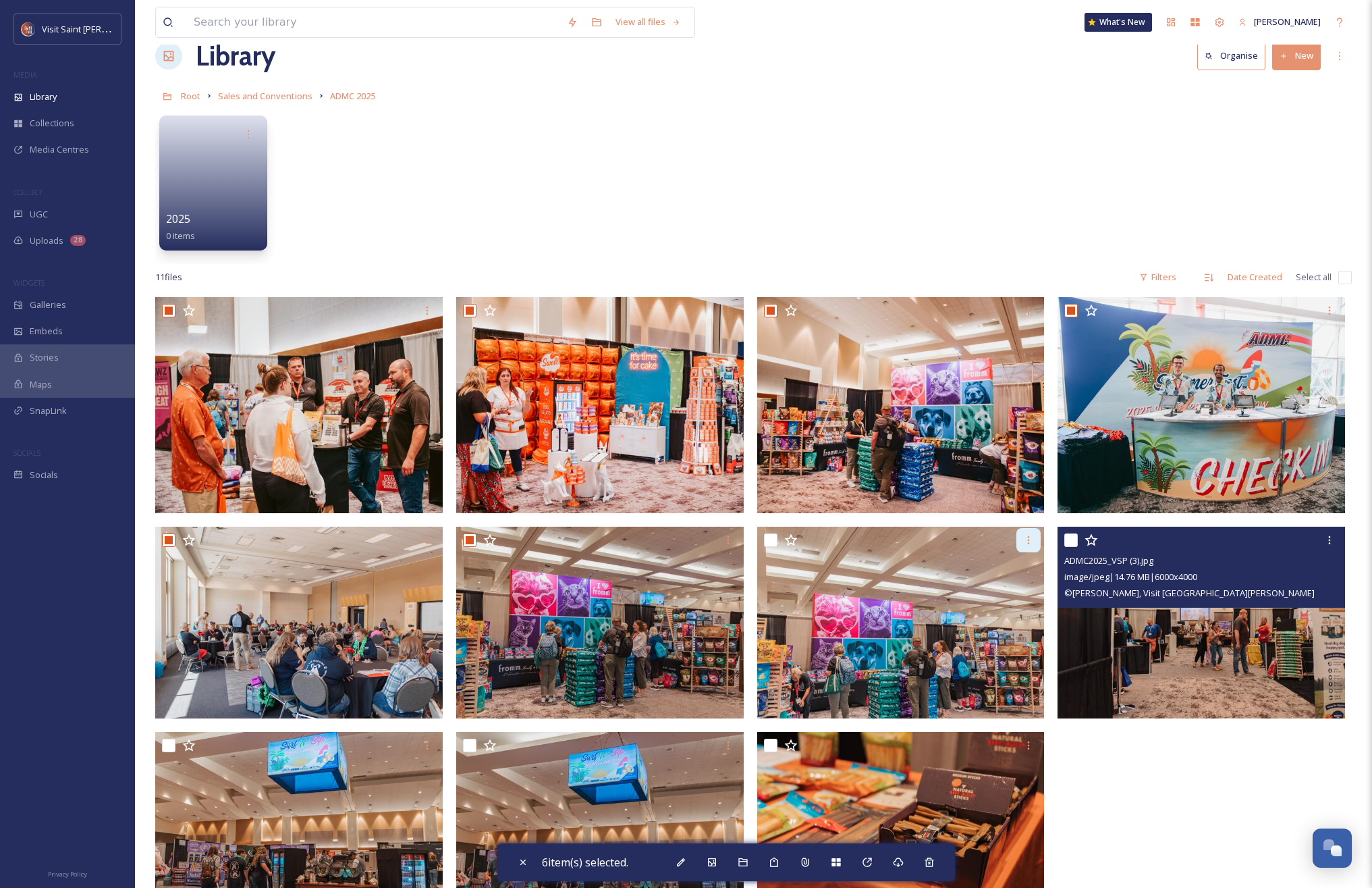
drag, startPoint x: 1076, startPoint y: 540, endPoint x: 1016, endPoint y: 548, distance: 60.5
click at [823, 540] on input "checkbox" at bounding box center [1071, 540] width 14 height 14
checkbox input "true"
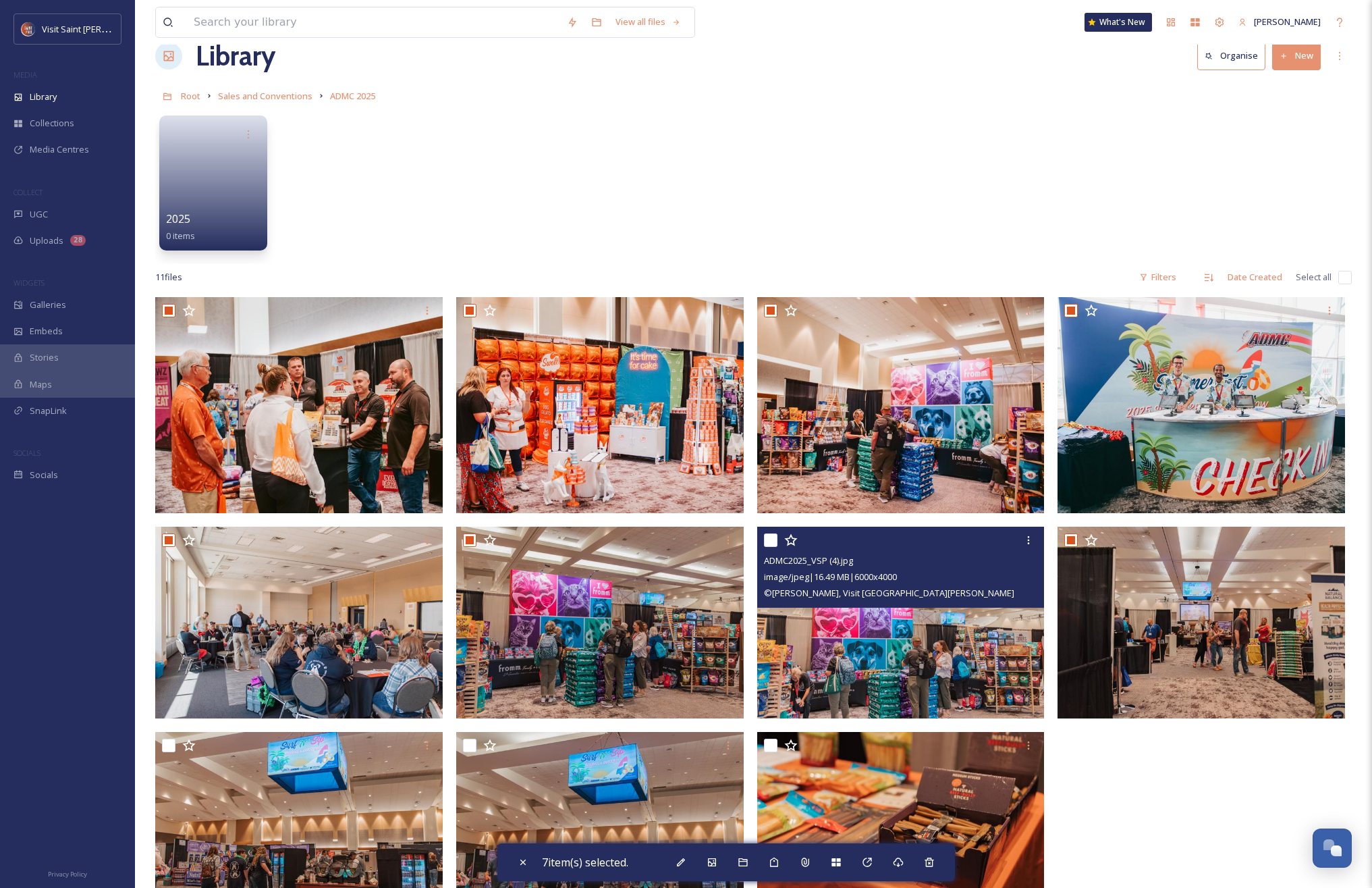
click at [768, 541] on input "checkbox" at bounding box center [771, 540] width 14 height 14
checkbox input "true"
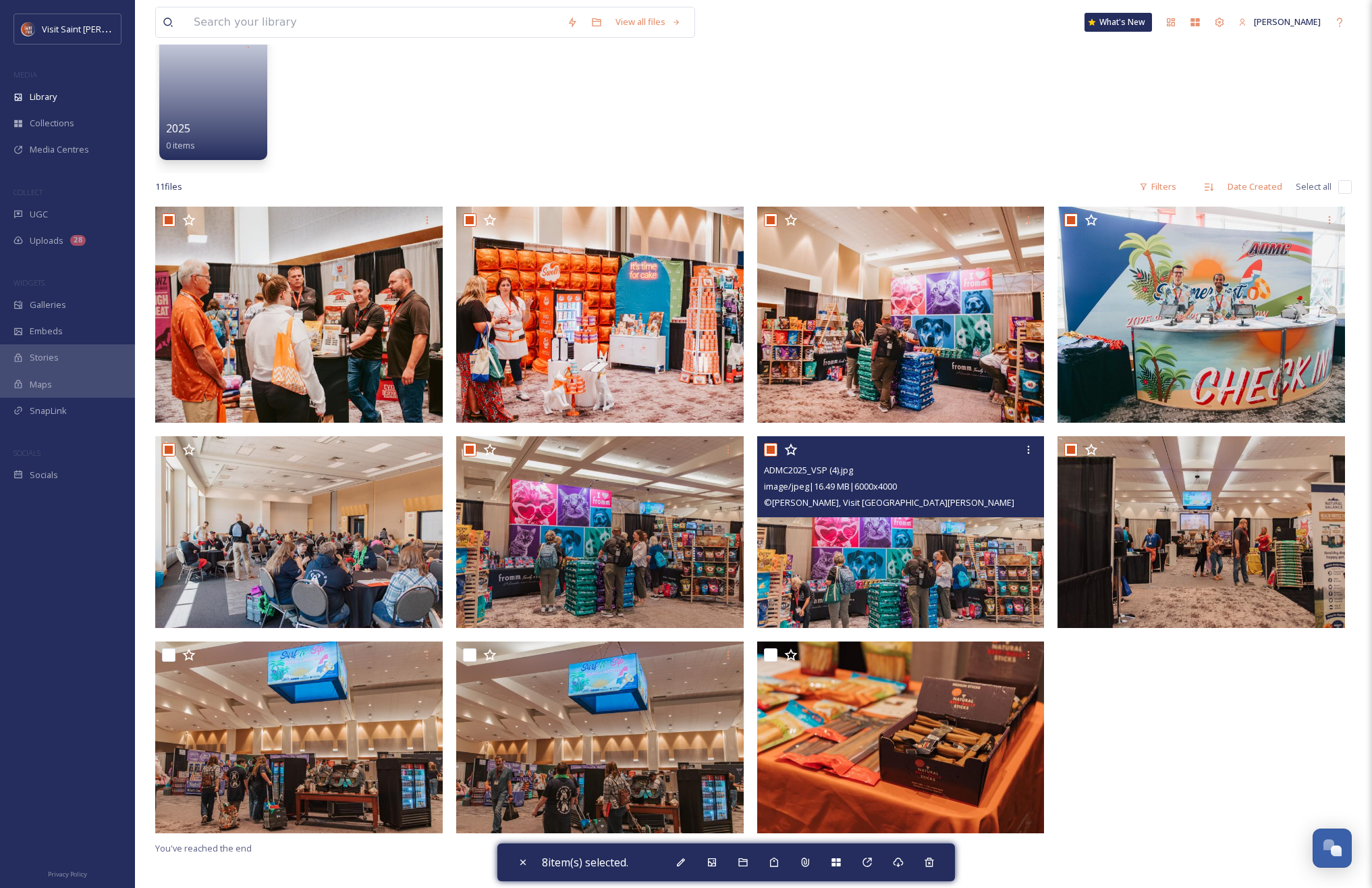
scroll to position [149, 0]
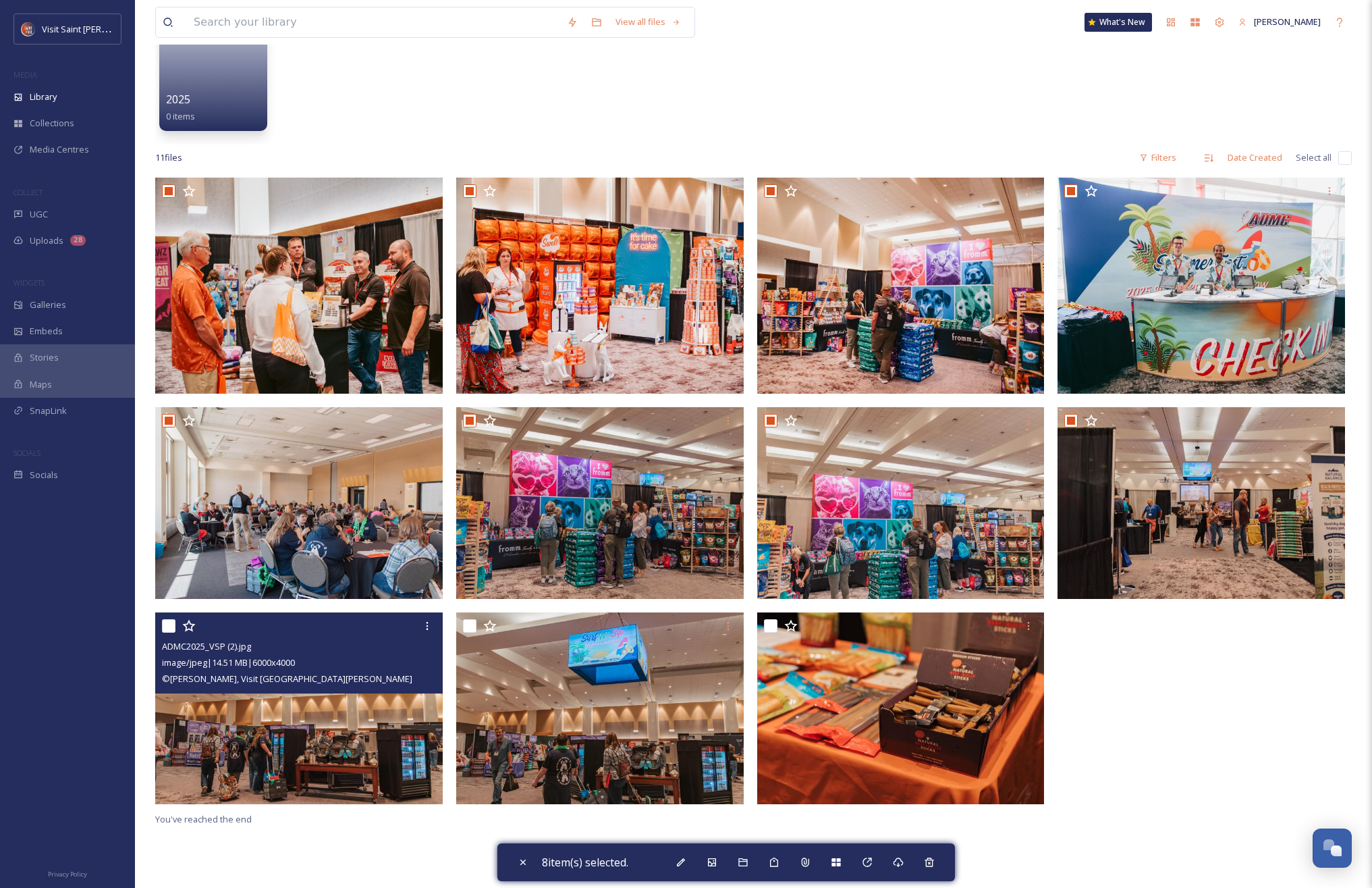
drag, startPoint x: 171, startPoint y: 628, endPoint x: 186, endPoint y: 627, distance: 15.0
click at [171, 628] on input "checkbox" at bounding box center [169, 626] width 14 height 14
checkbox input "true"
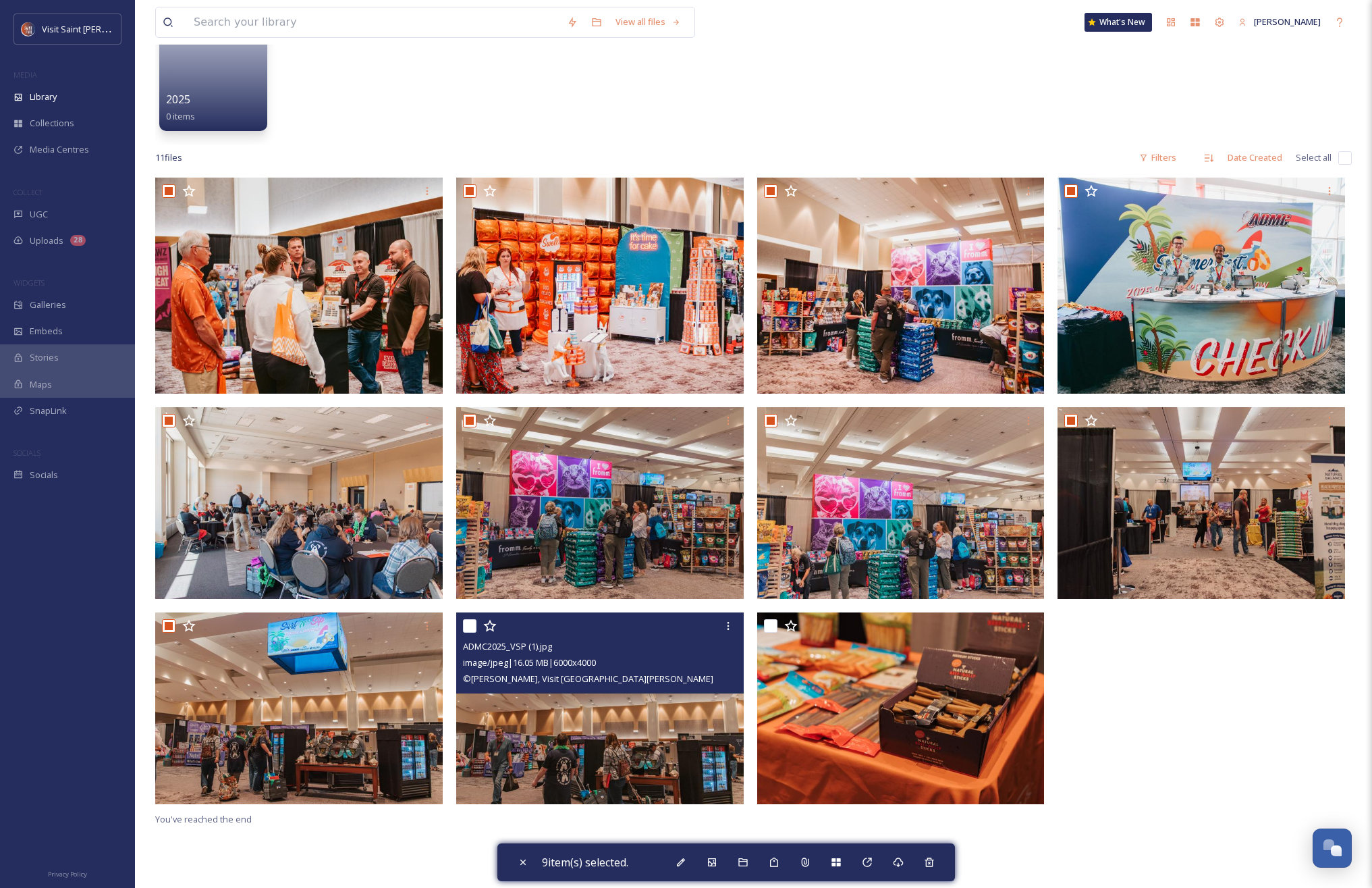
drag, startPoint x: 467, startPoint y: 623, endPoint x: 488, endPoint y: 626, distance: 21.2
click at [468, 623] on input "checkbox" at bounding box center [470, 626] width 14 height 14
checkbox input "true"
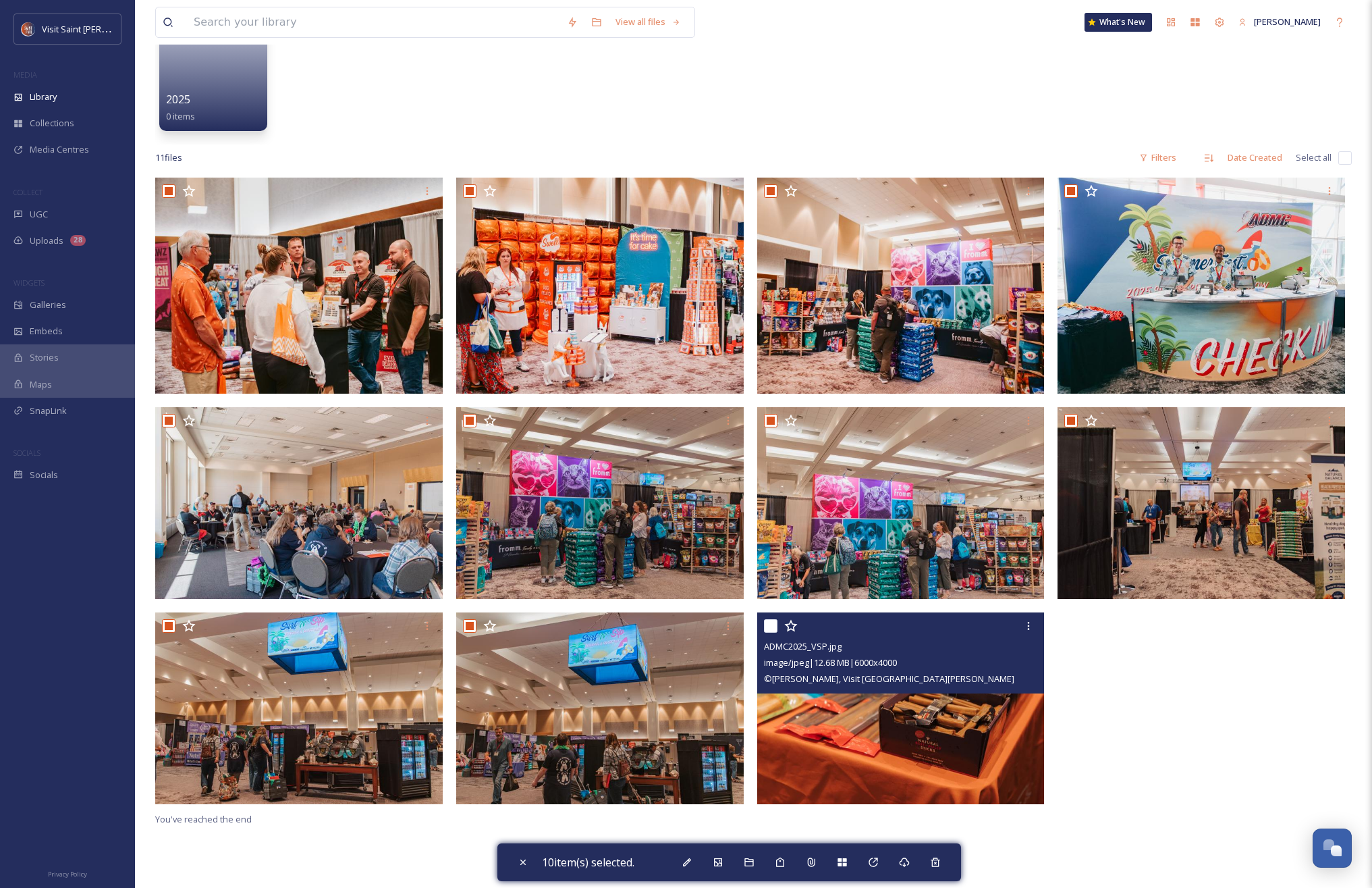
click at [776, 626] on input "checkbox" at bounding box center [771, 626] width 14 height 14
checkbox input "true"
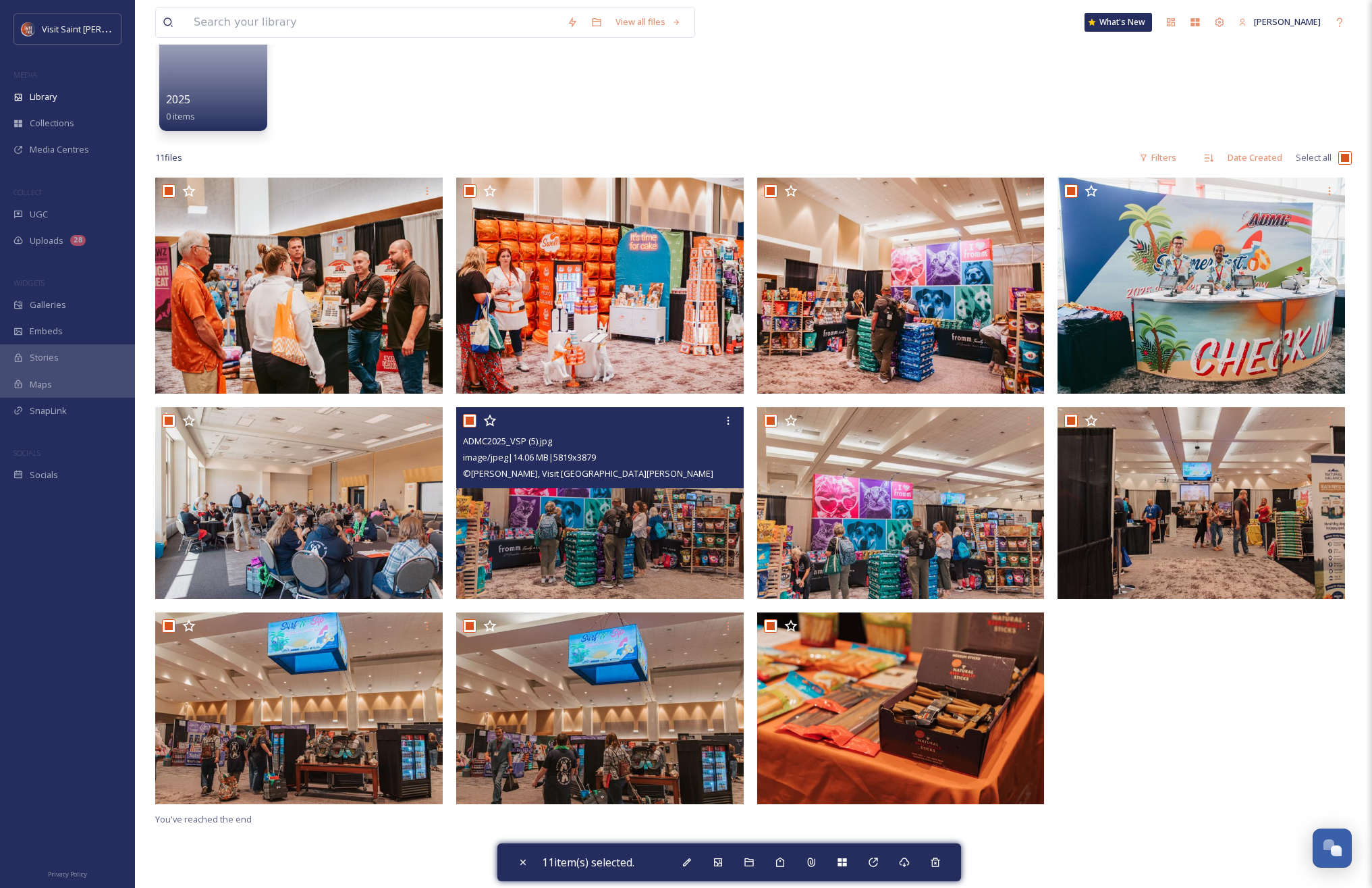
scroll to position [0, 0]
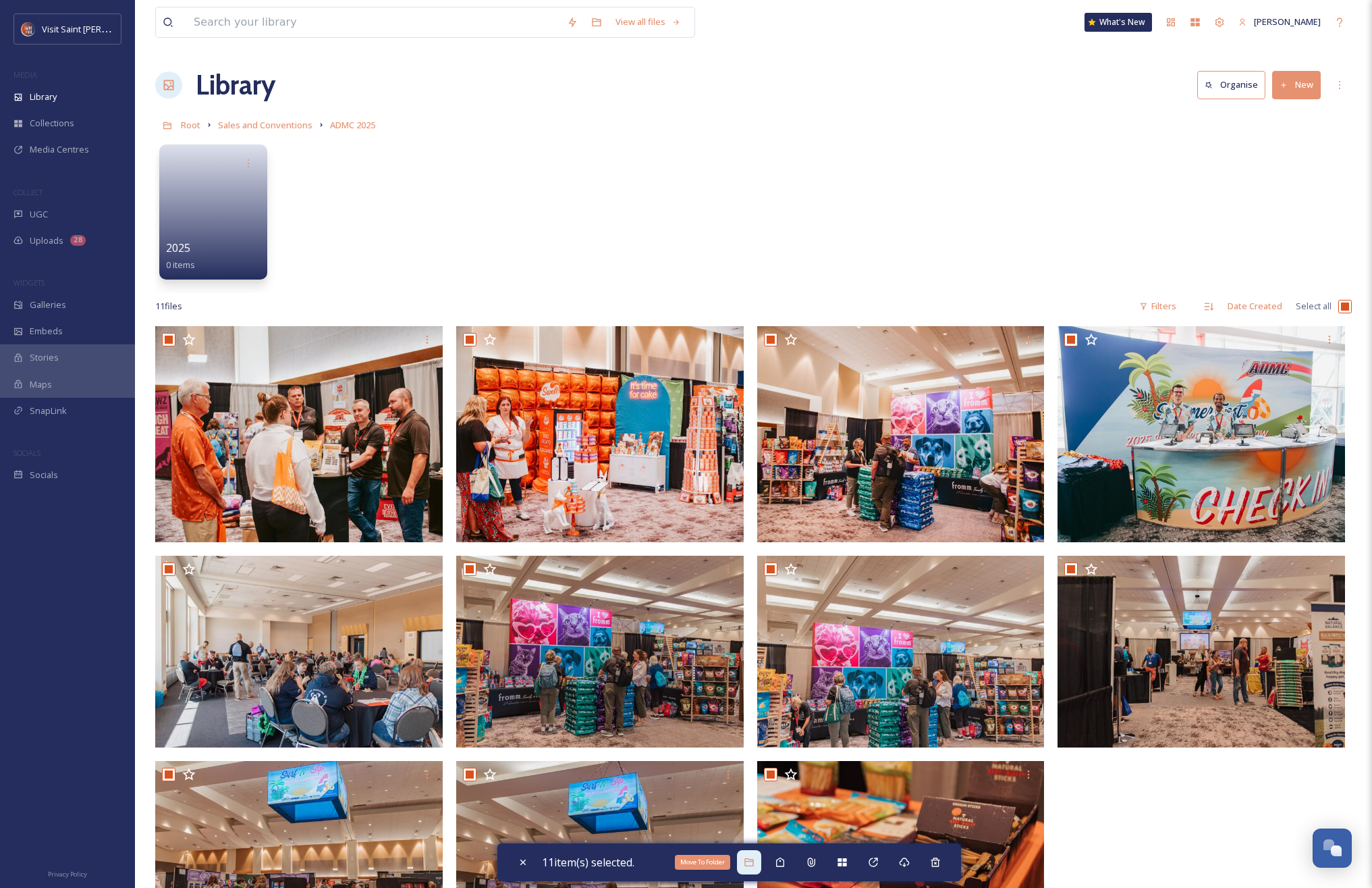
click at [755, 869] on div "Move To Folder" at bounding box center [749, 862] width 24 height 24
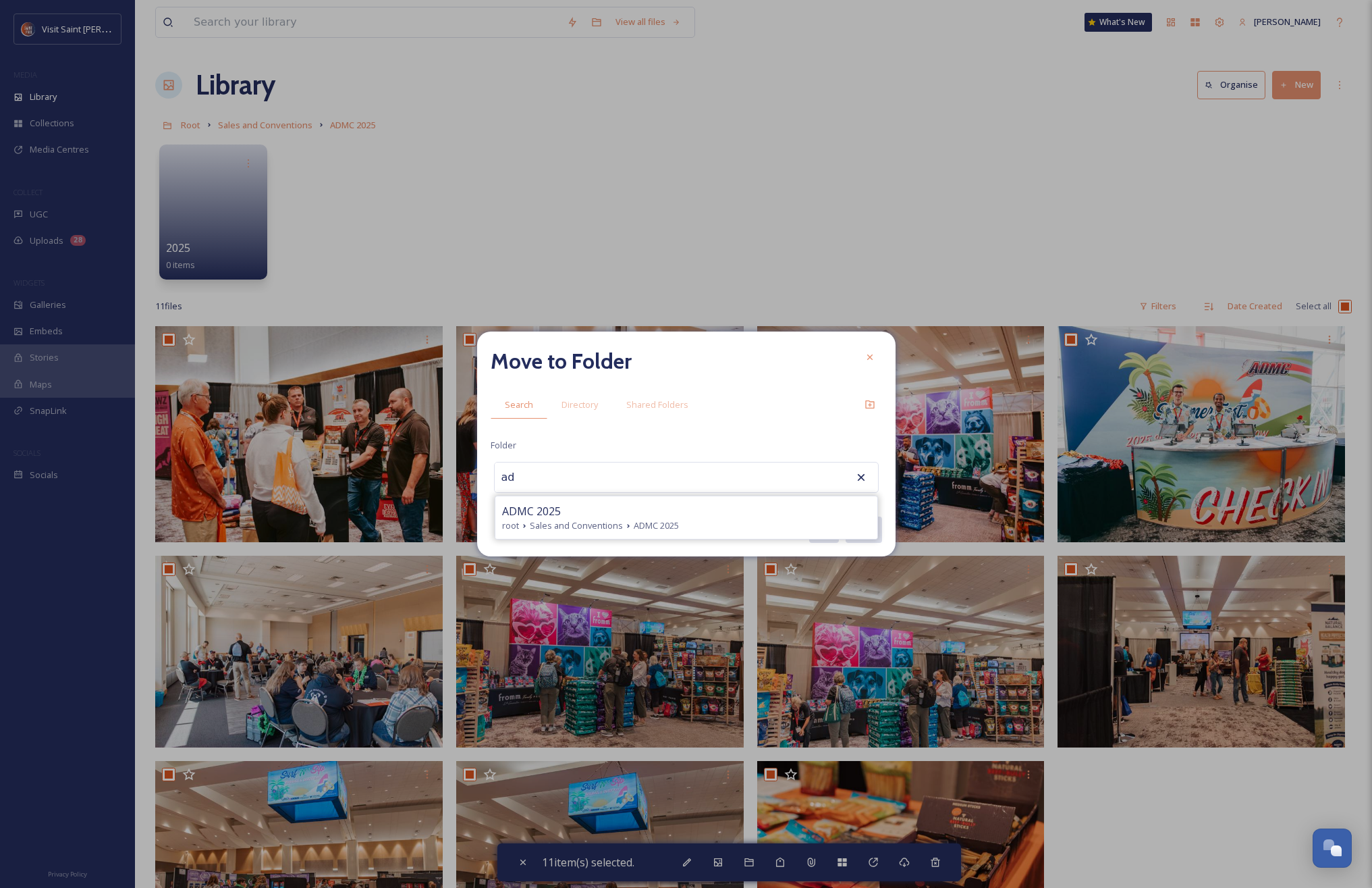
type input "a"
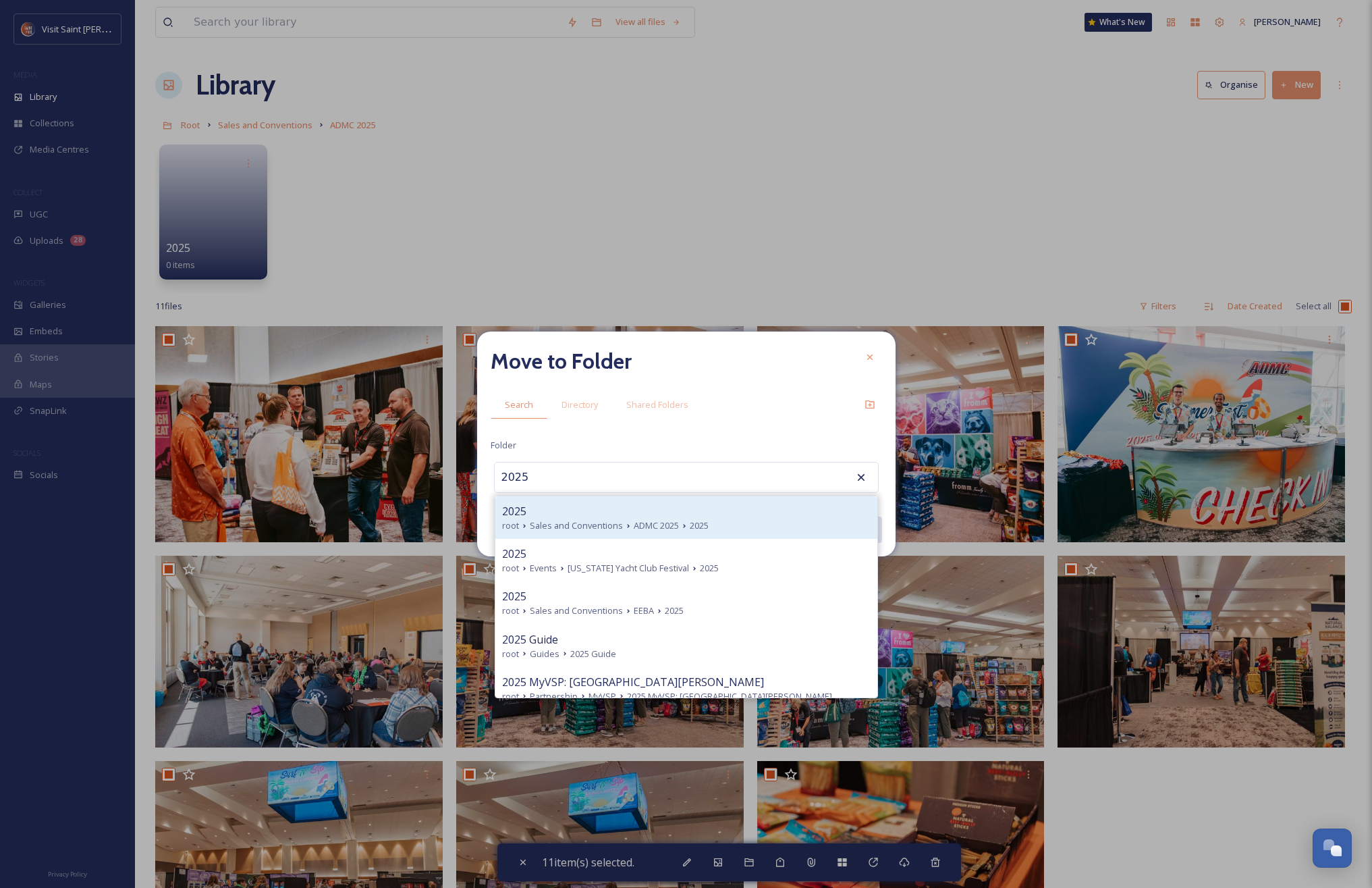
type input "2025"
click at [593, 523] on span "Sales and Conventions" at bounding box center [576, 526] width 93 height 13
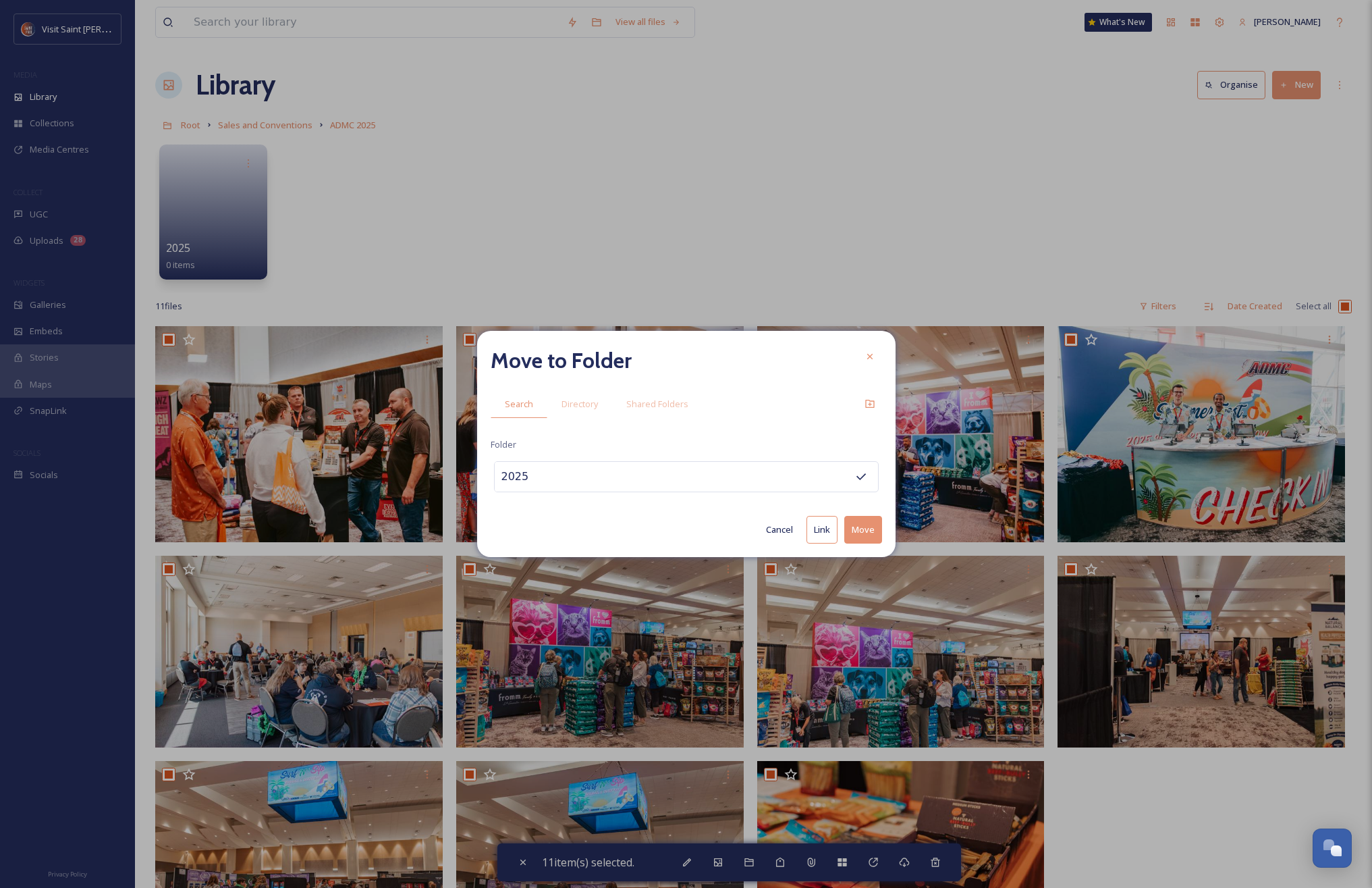
click at [823, 526] on button "Move" at bounding box center [863, 530] width 38 height 28
checkbox input "false"
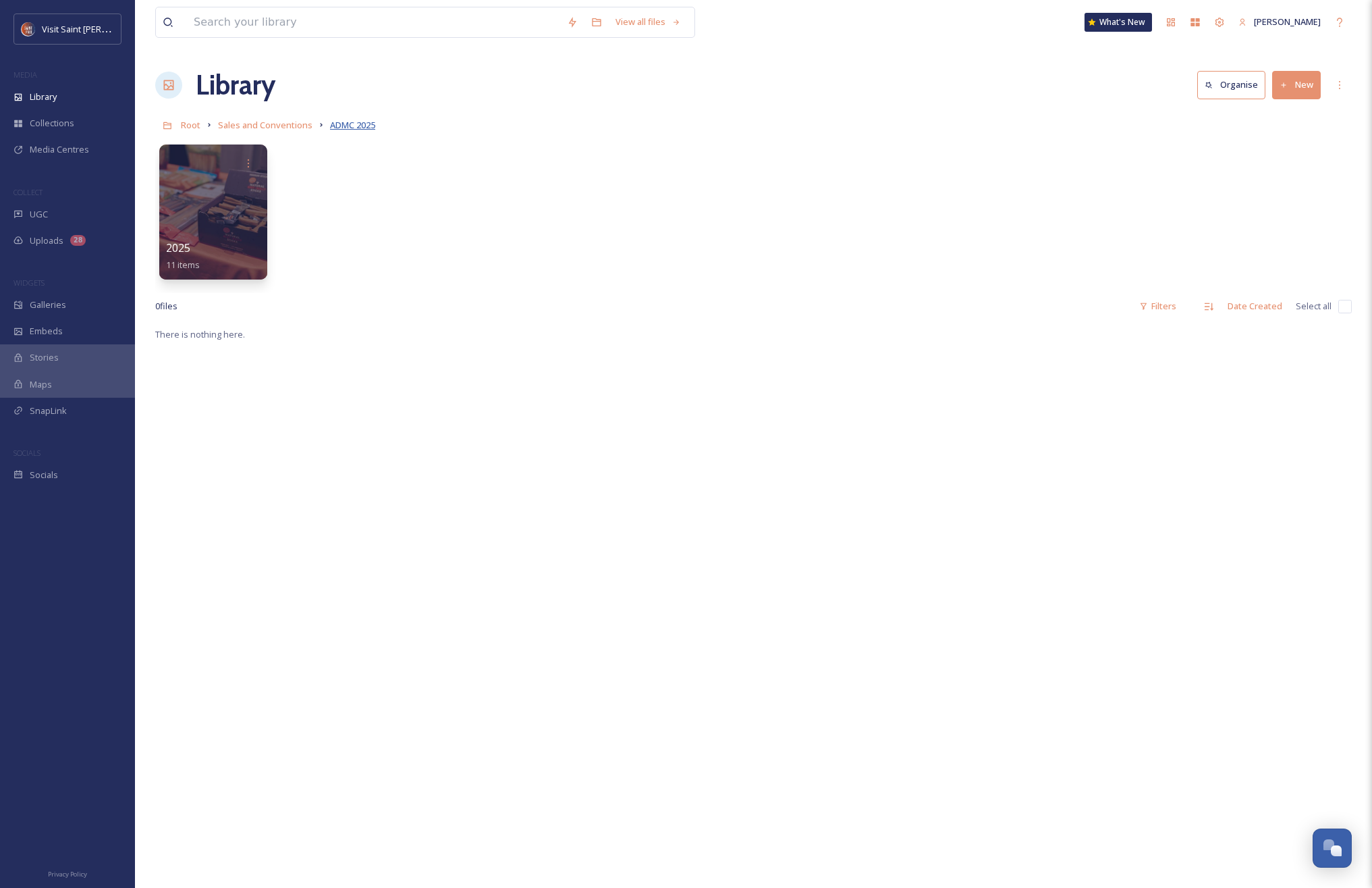
click at [342, 128] on span "ADMC 2025" at bounding box center [353, 125] width 45 height 12
click at [290, 129] on span "Sales and Conventions" at bounding box center [265, 125] width 94 height 12
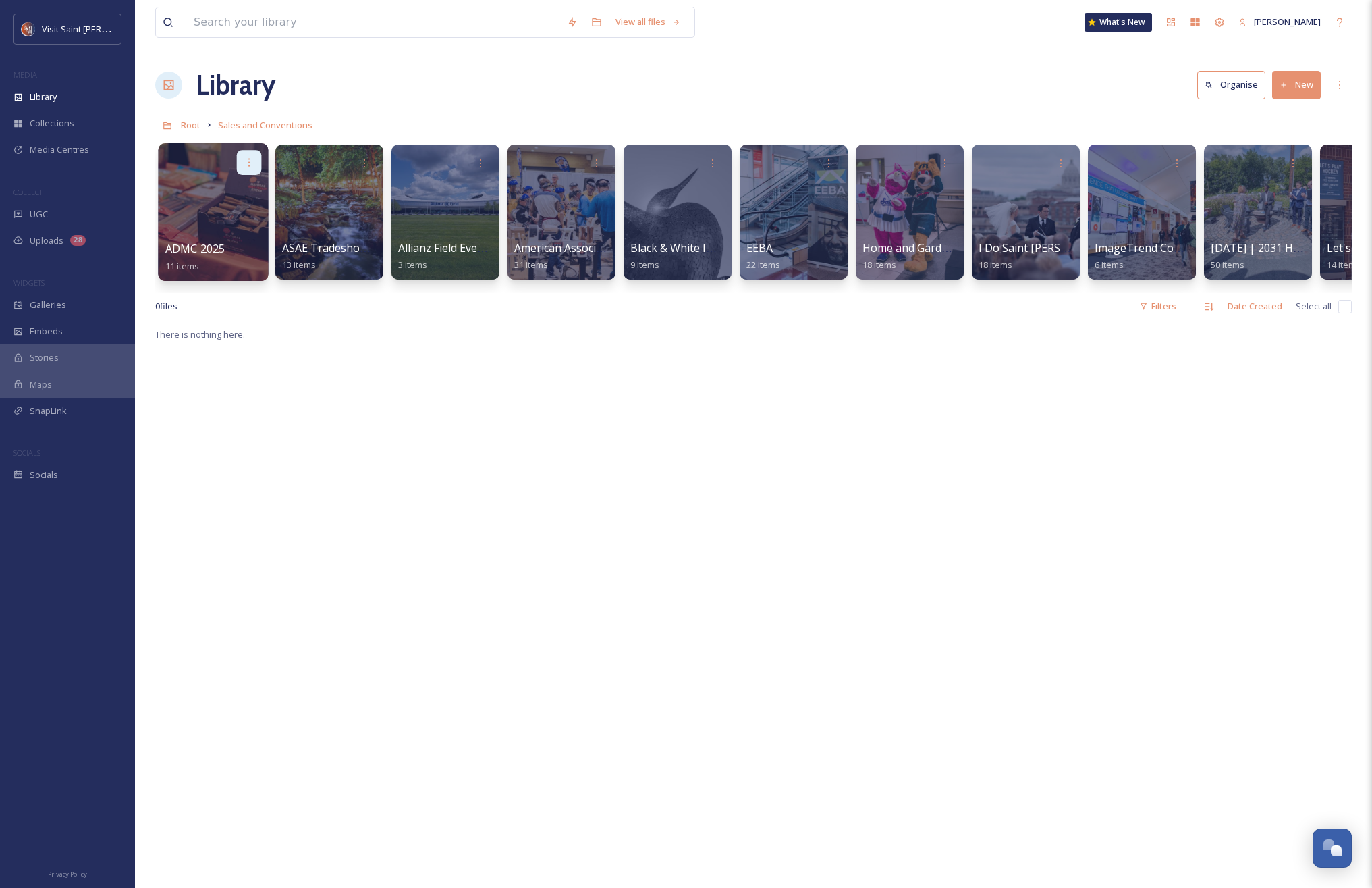
click at [246, 164] on icon at bounding box center [249, 162] width 11 height 11
click at [246, 190] on div "Edit / Share" at bounding box center [223, 192] width 75 height 27
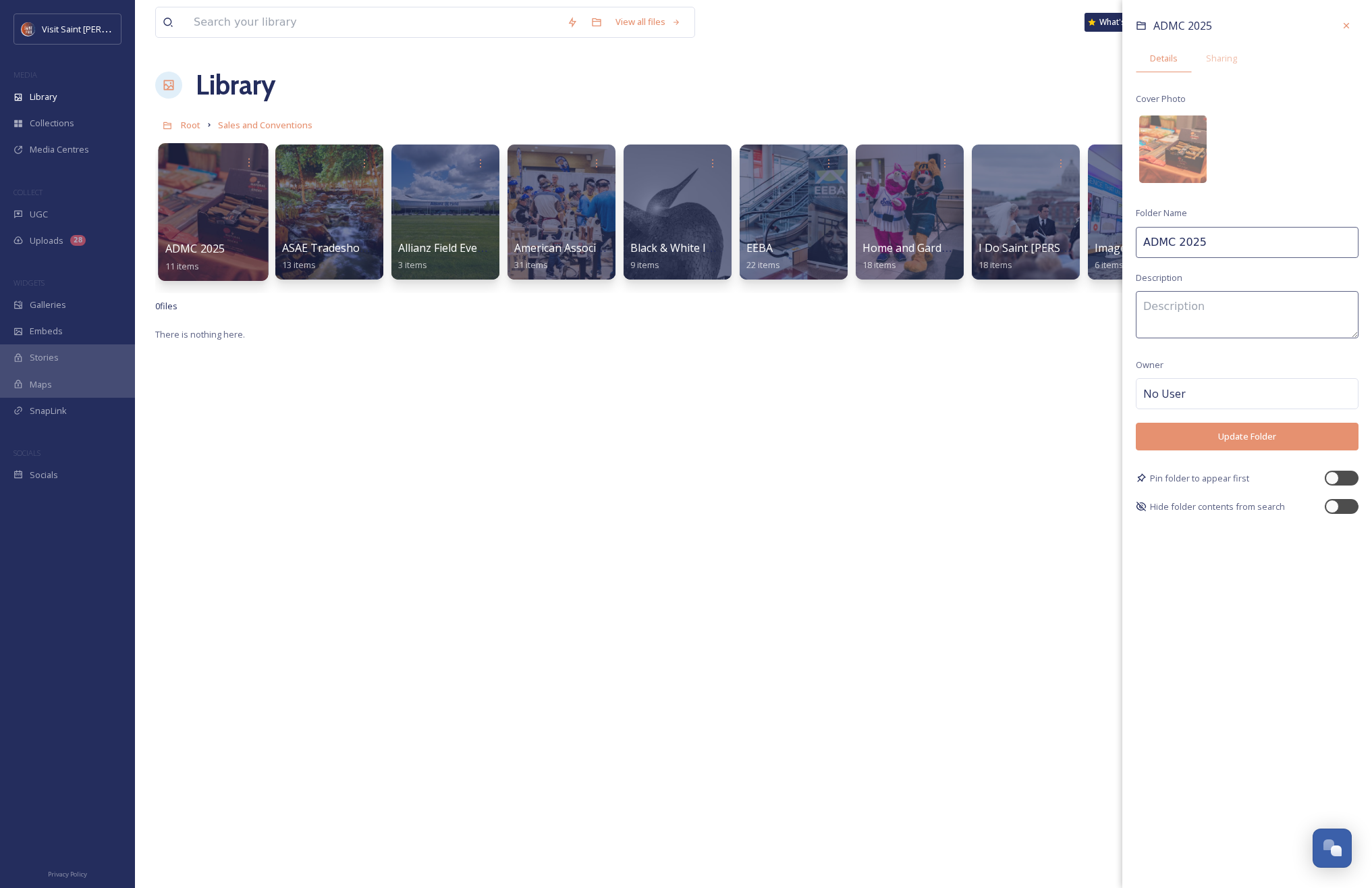
drag, startPoint x: 1234, startPoint y: 238, endPoint x: 1174, endPoint y: 247, distance: 60.7
click at [823, 247] on input "ADMC 2025" at bounding box center [1248, 242] width 223 height 31
type input "ADMC"
click at [823, 442] on button "Update Folder" at bounding box center [1248, 436] width 223 height 28
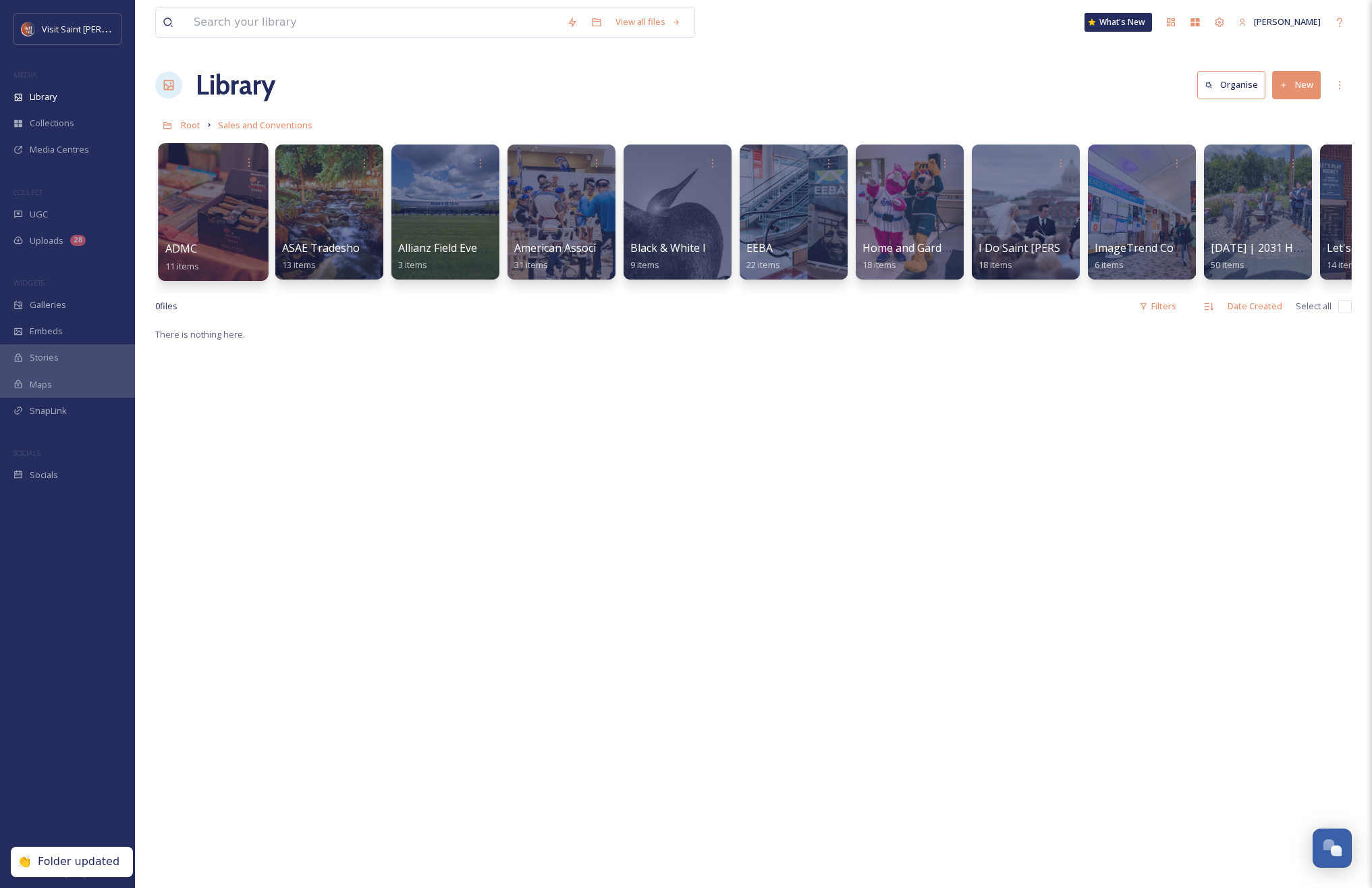
click at [391, 358] on div "There is nothing here." at bounding box center [754, 770] width 1197 height 888
click at [248, 164] on icon at bounding box center [249, 162] width 11 height 11
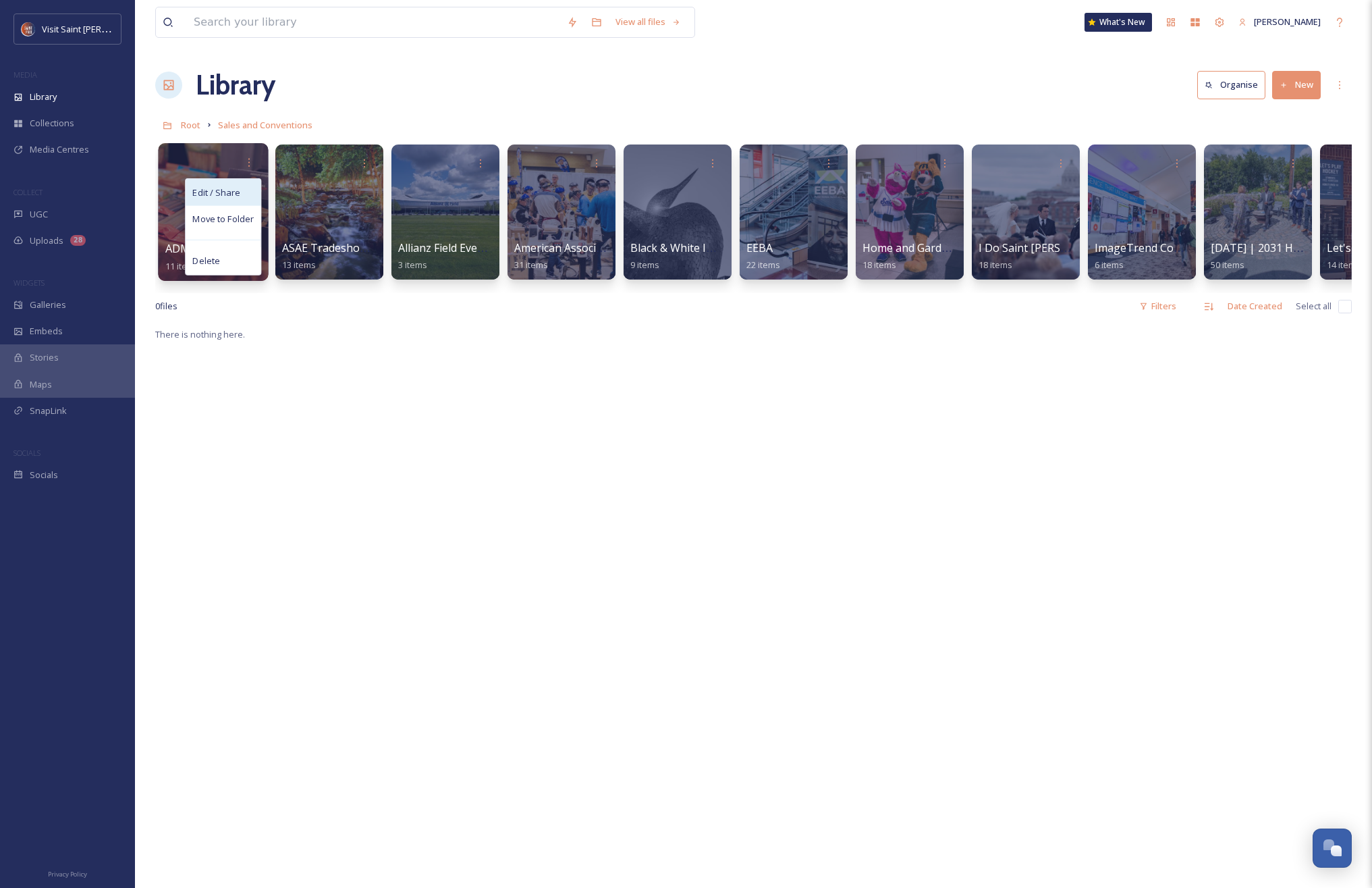
click at [234, 188] on span "Edit / Share" at bounding box center [216, 193] width 47 height 14
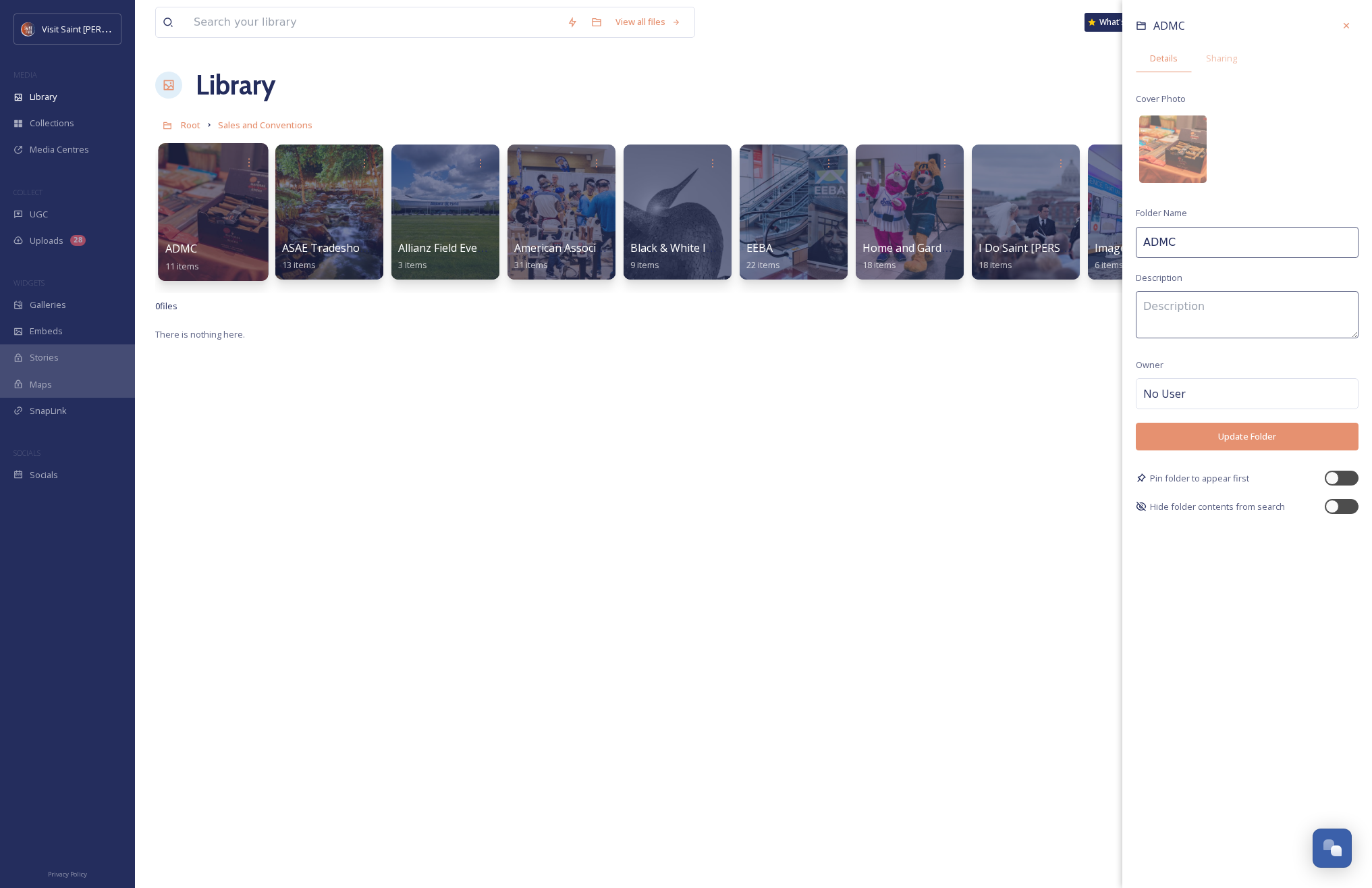
click at [823, 241] on input "ADMC" at bounding box center [1248, 242] width 223 height 31
click at [823, 239] on div "ADMC 11 items ADMC Details Sharing Cover Photo Folder Name ADMC Description Own…" at bounding box center [754, 215] width 1197 height 155
paste input "Summerfest"
type input "ADMC Summerfest"
click at [823, 434] on button "Update Folder" at bounding box center [1248, 436] width 223 height 28
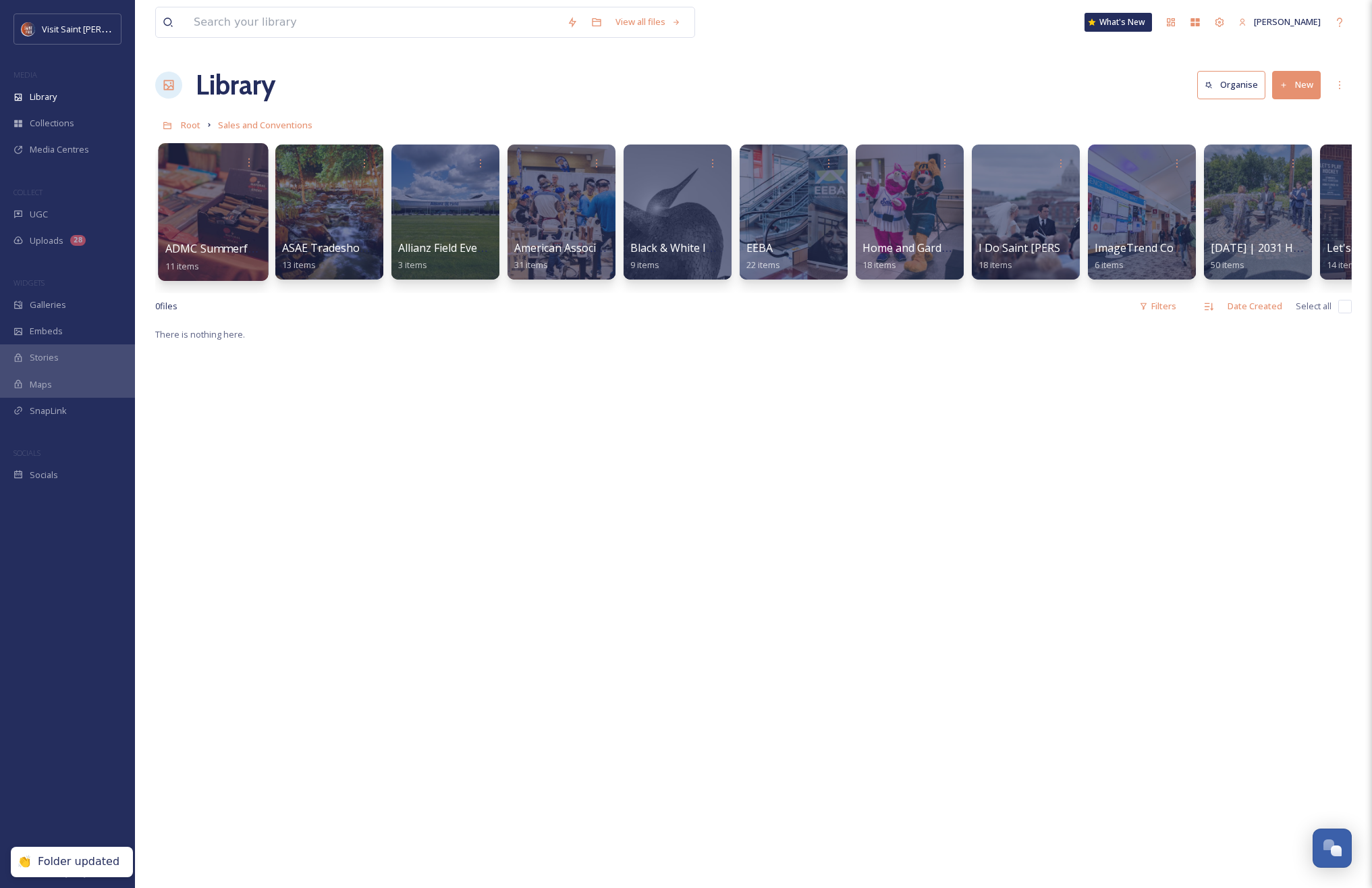
click at [470, 398] on div "There is nothing here." at bounding box center [754, 770] width 1197 height 888
click at [317, 232] on div at bounding box center [329, 212] width 110 height 138
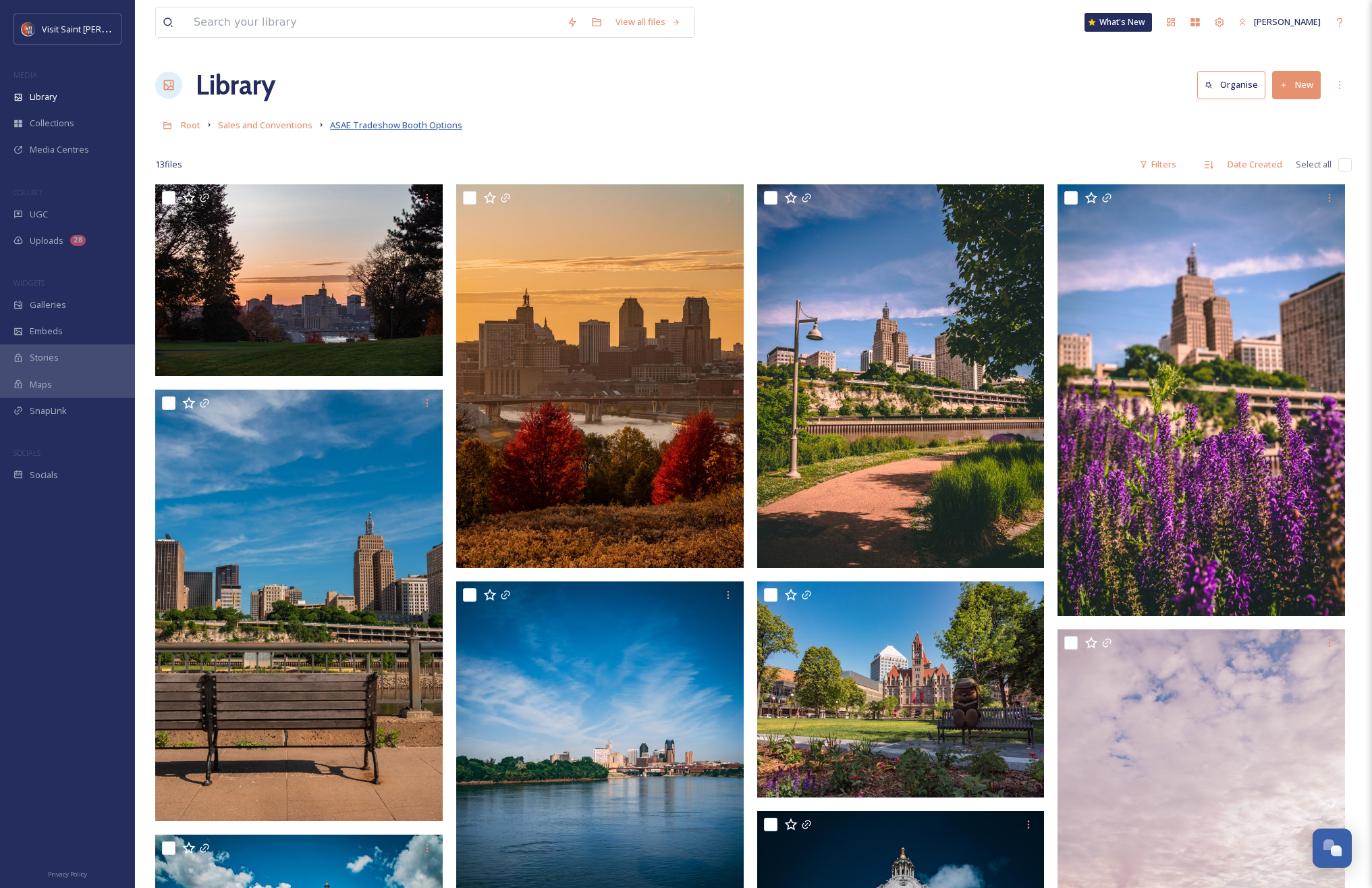
click at [364, 125] on span "ASAE Tradeshow Booth Options" at bounding box center [396, 125] width 132 height 12
click at [823, 87] on icon at bounding box center [1340, 85] width 11 height 11
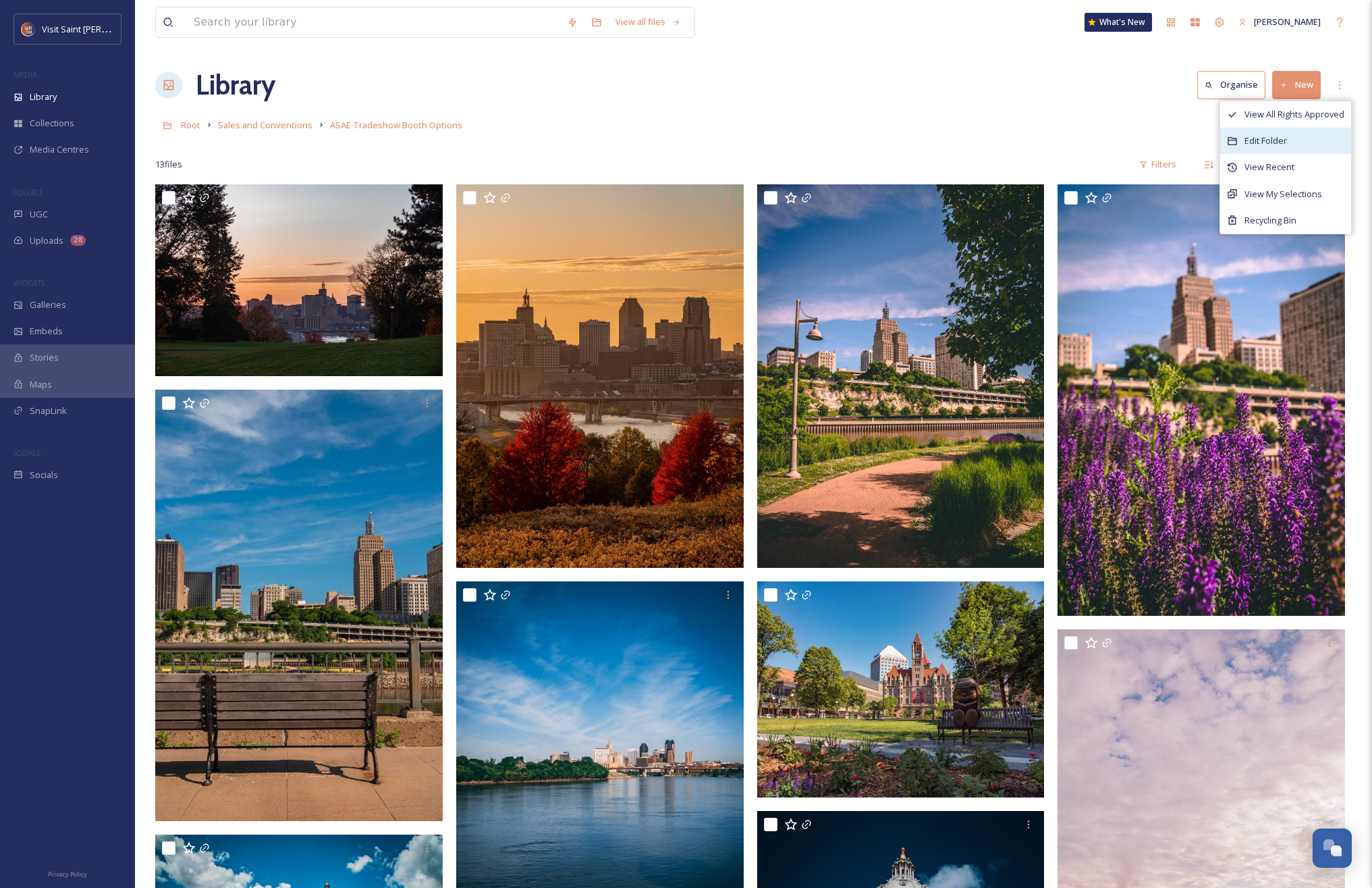
click at [823, 140] on div "Edit Folder" at bounding box center [1286, 141] width 131 height 26
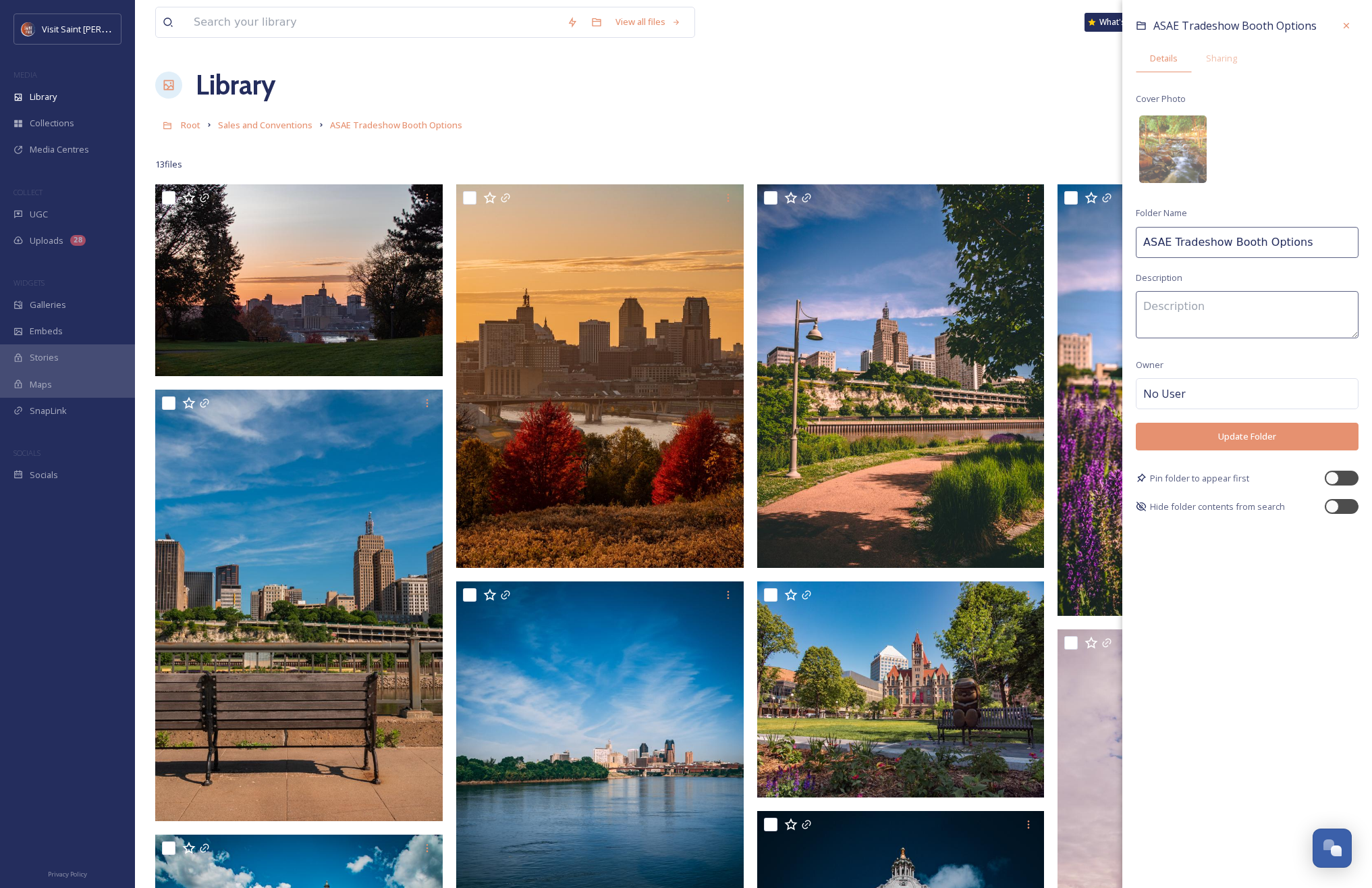
drag, startPoint x: 1174, startPoint y: 246, endPoint x: 1135, endPoint y: 246, distance: 39.0
click at [823, 246] on input "ASAE Tradeshow Booth Options" at bounding box center [1248, 242] width 223 height 31
type input "Tradeshow Booth Options"
click at [823, 428] on button "Update Folder" at bounding box center [1248, 436] width 223 height 28
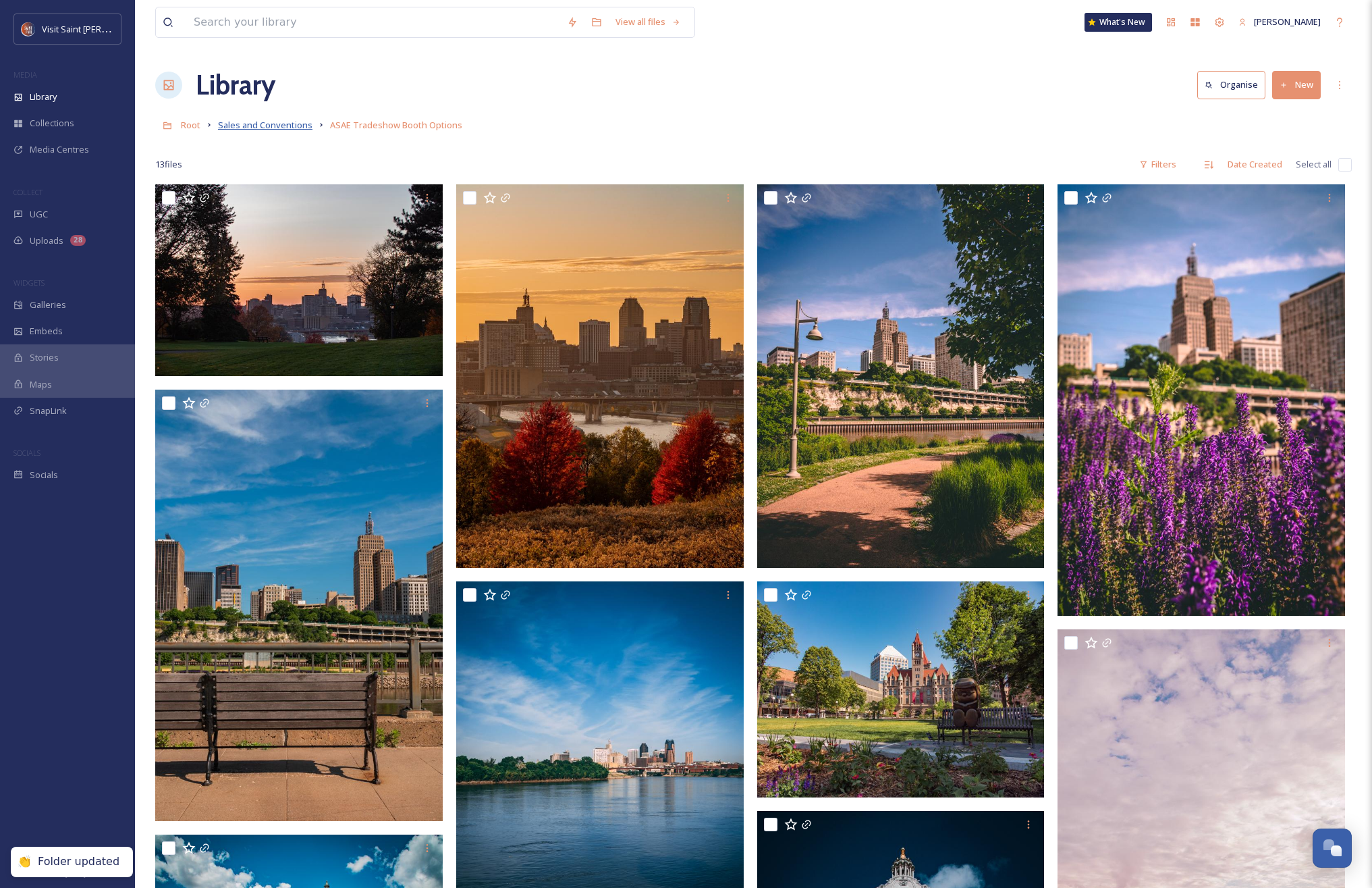
click at [286, 123] on span "Sales and Conventions" at bounding box center [265, 125] width 94 height 12
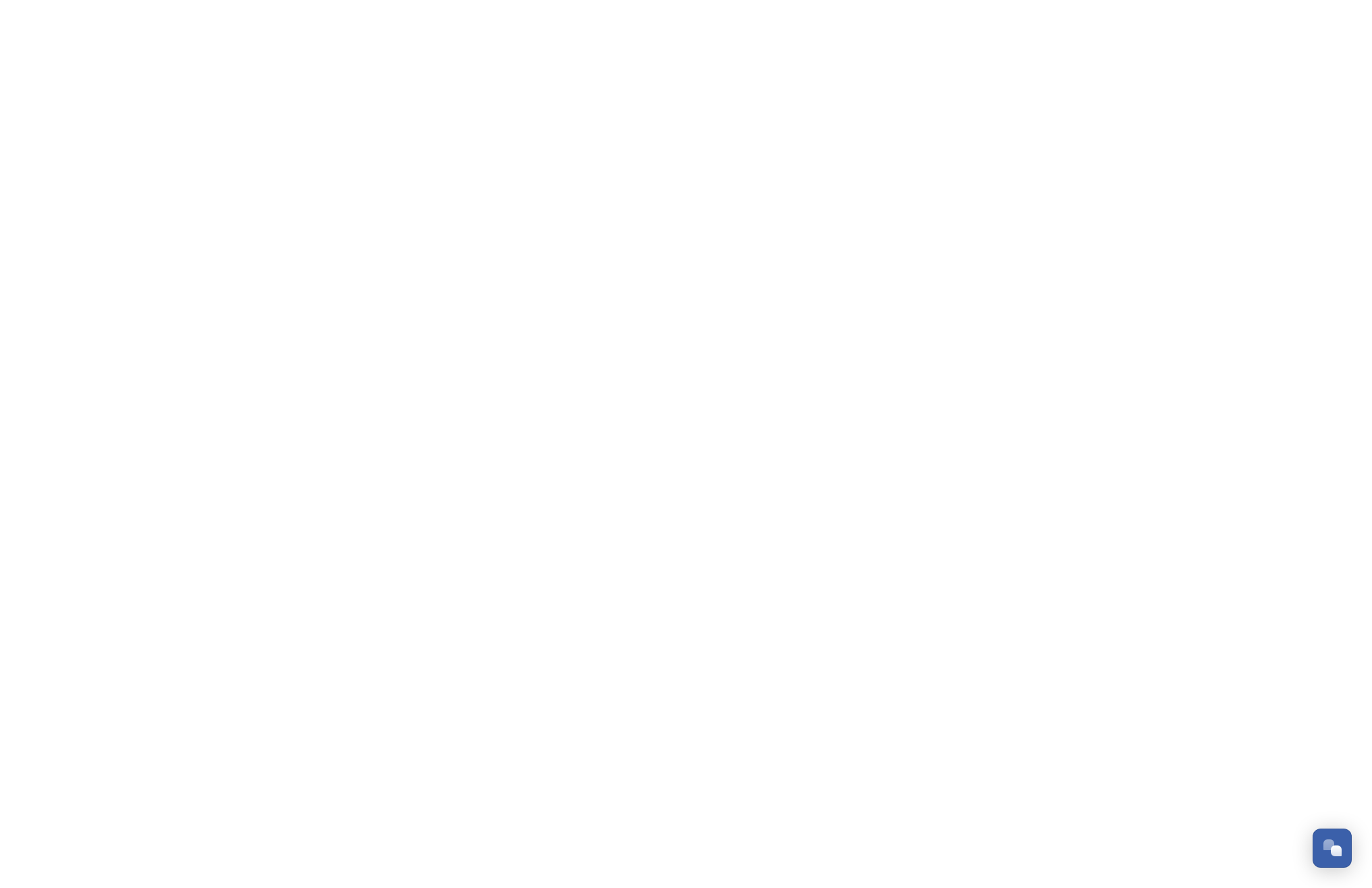
scroll to position [2300, 0]
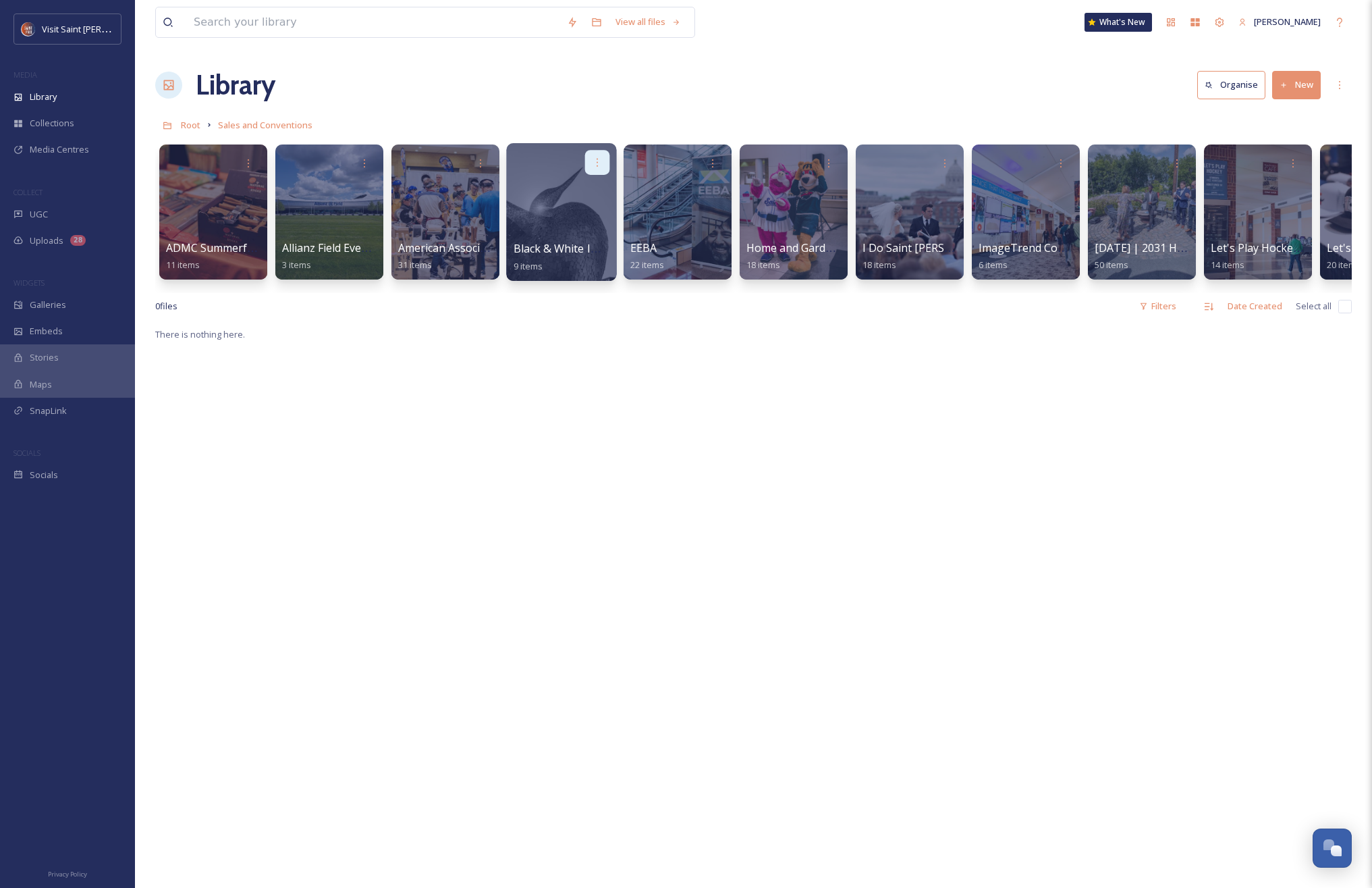
click at [597, 162] on icon at bounding box center [598, 162] width 1 height 8
click at [566, 268] on div "Delete" at bounding box center [571, 260] width 75 height 27
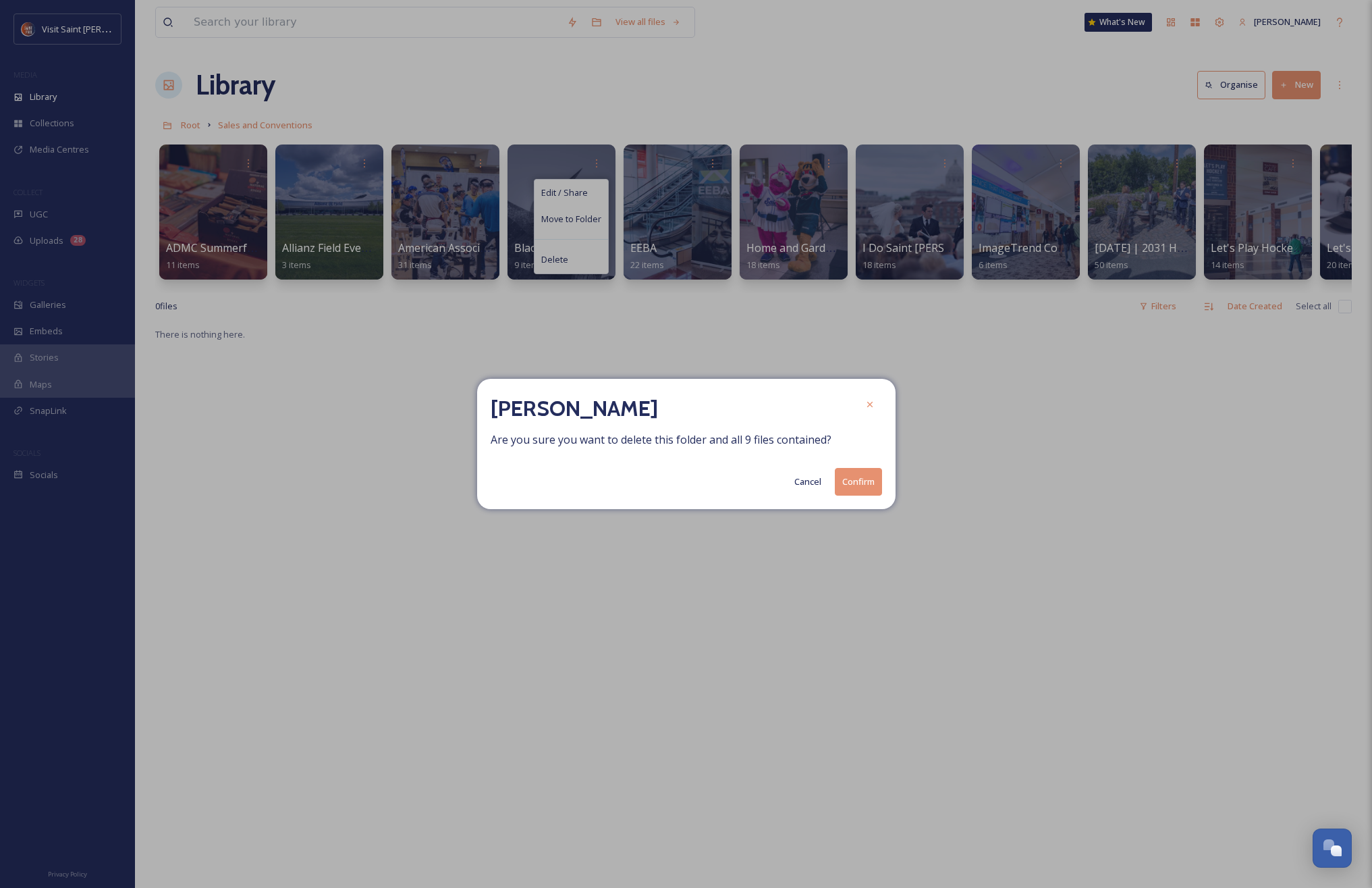
click at [873, 488] on button "Confirm" at bounding box center [858, 481] width 47 height 28
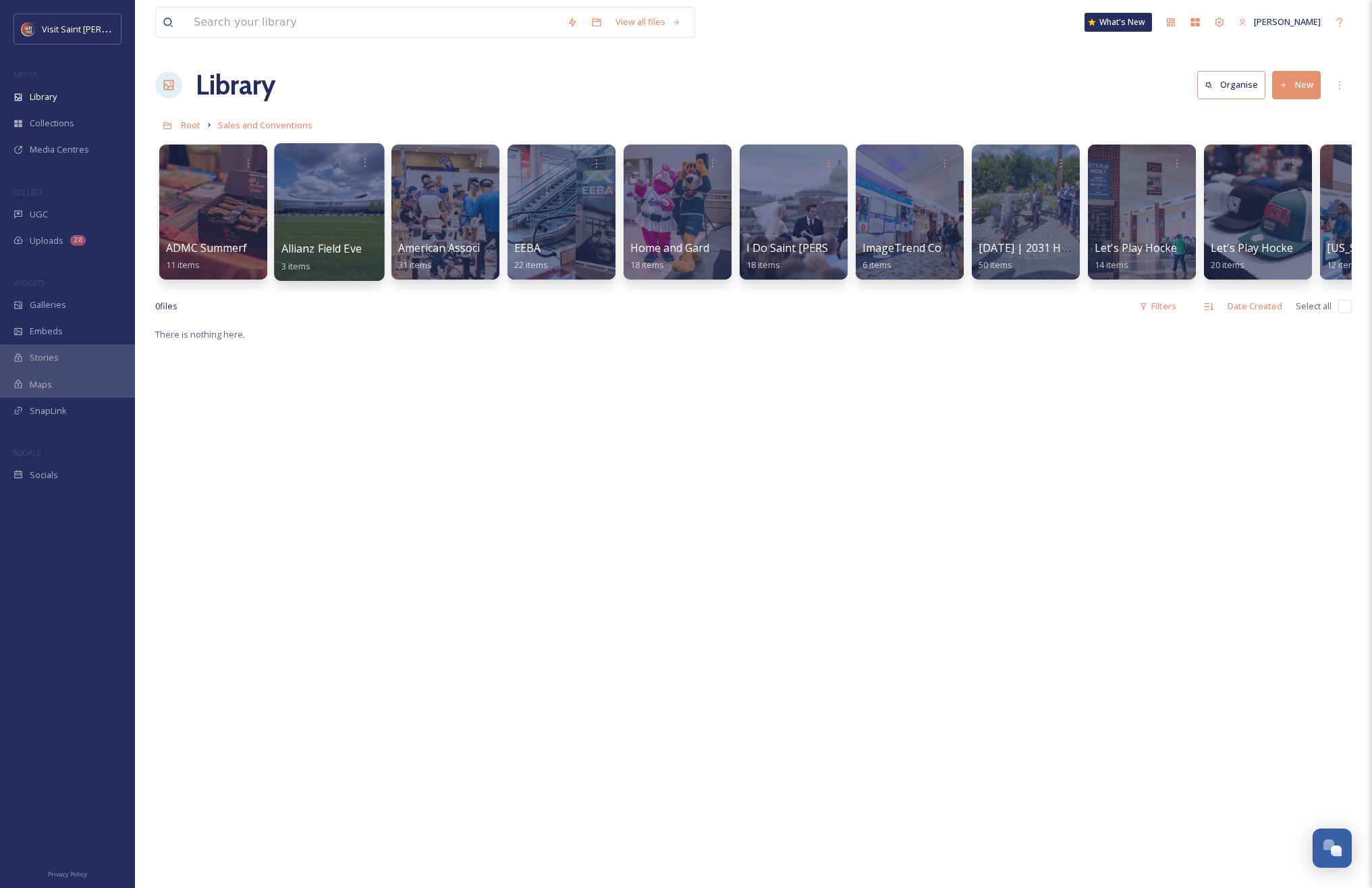
click at [333, 212] on div at bounding box center [329, 212] width 110 height 138
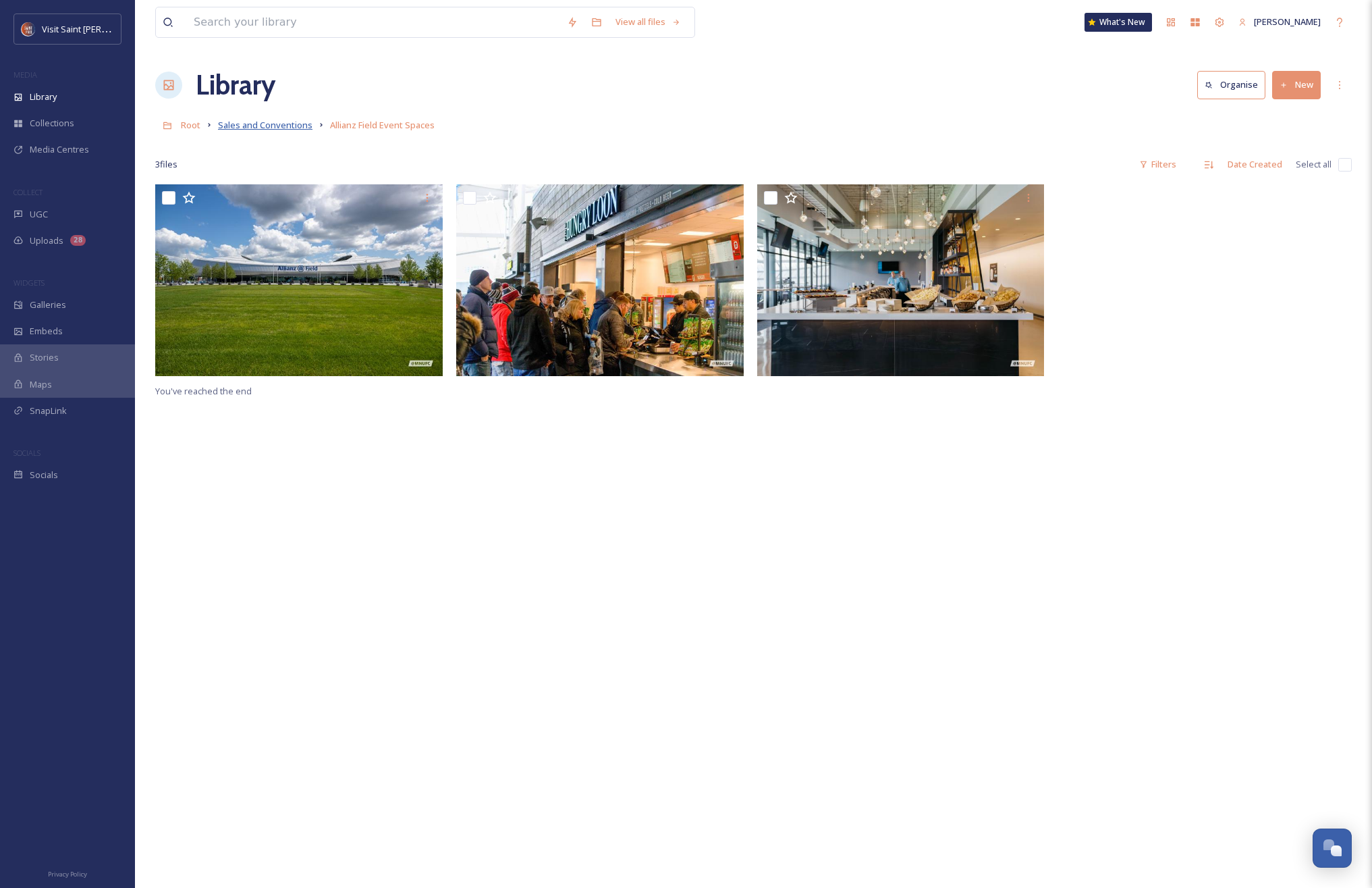
click at [268, 125] on span "Sales and Conventions" at bounding box center [265, 125] width 94 height 12
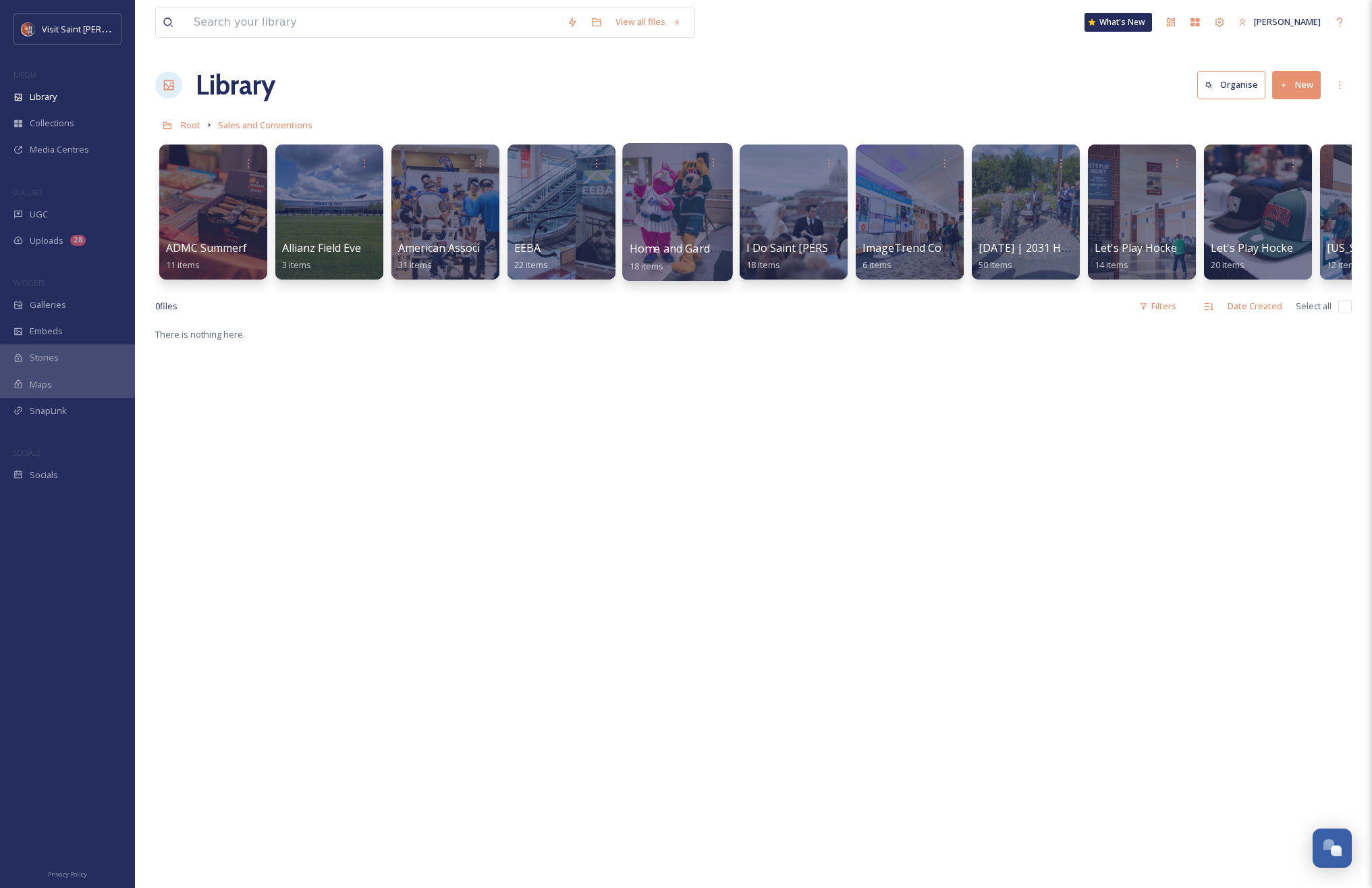
click at [652, 235] on div at bounding box center [677, 212] width 110 height 138
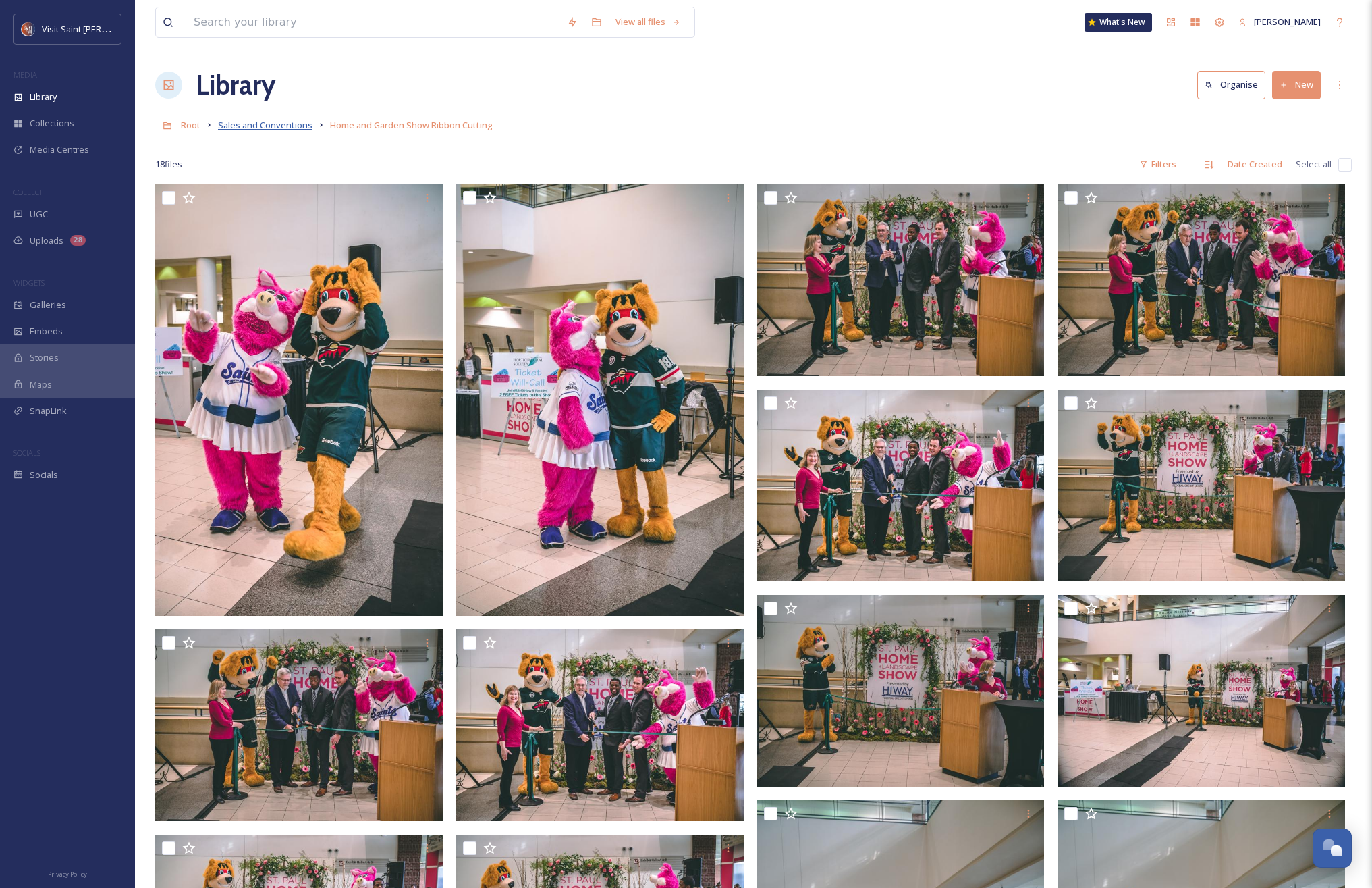
click at [268, 124] on span "Sales and Conventions" at bounding box center [265, 125] width 94 height 12
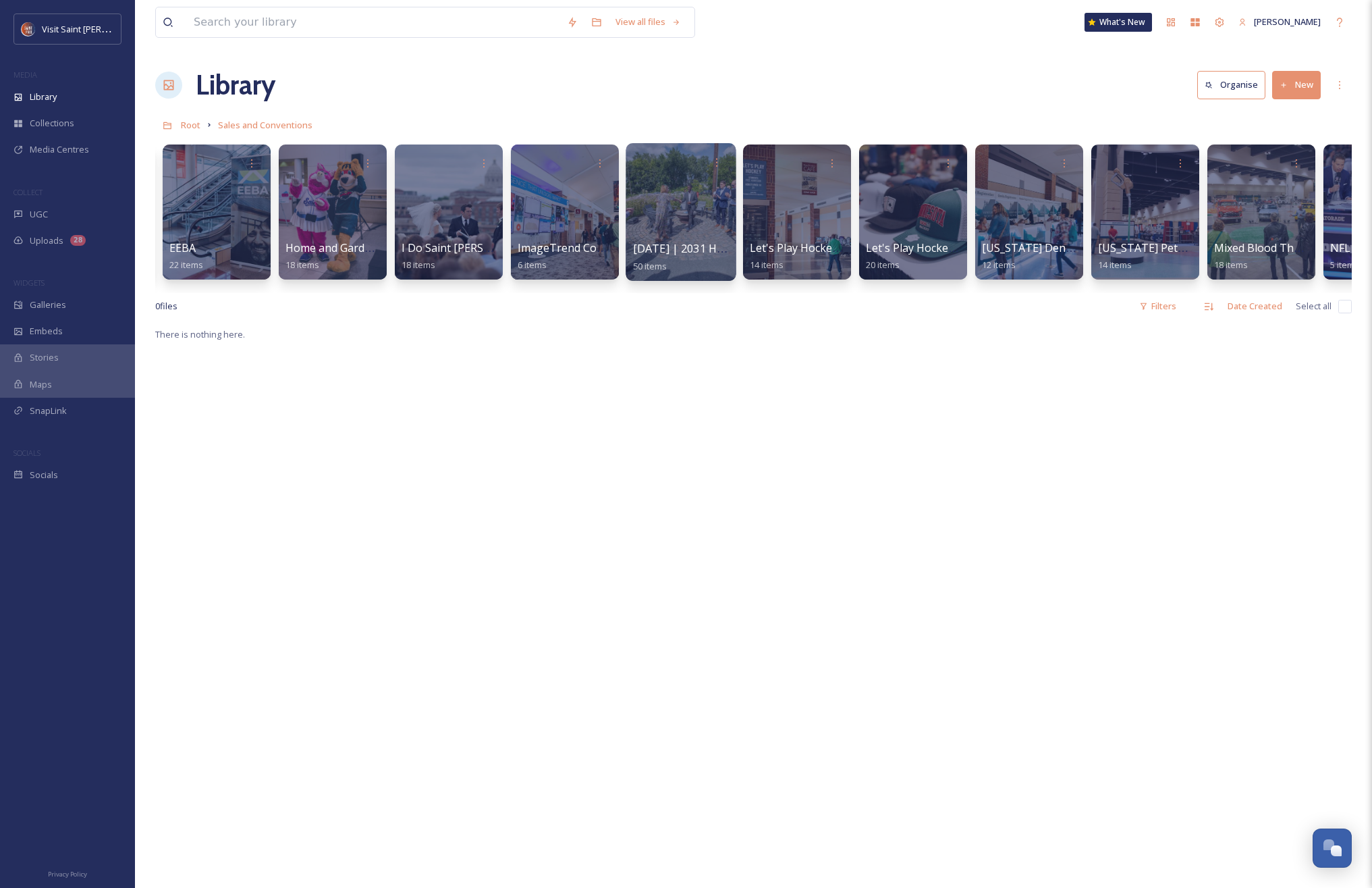
scroll to position [0, 347]
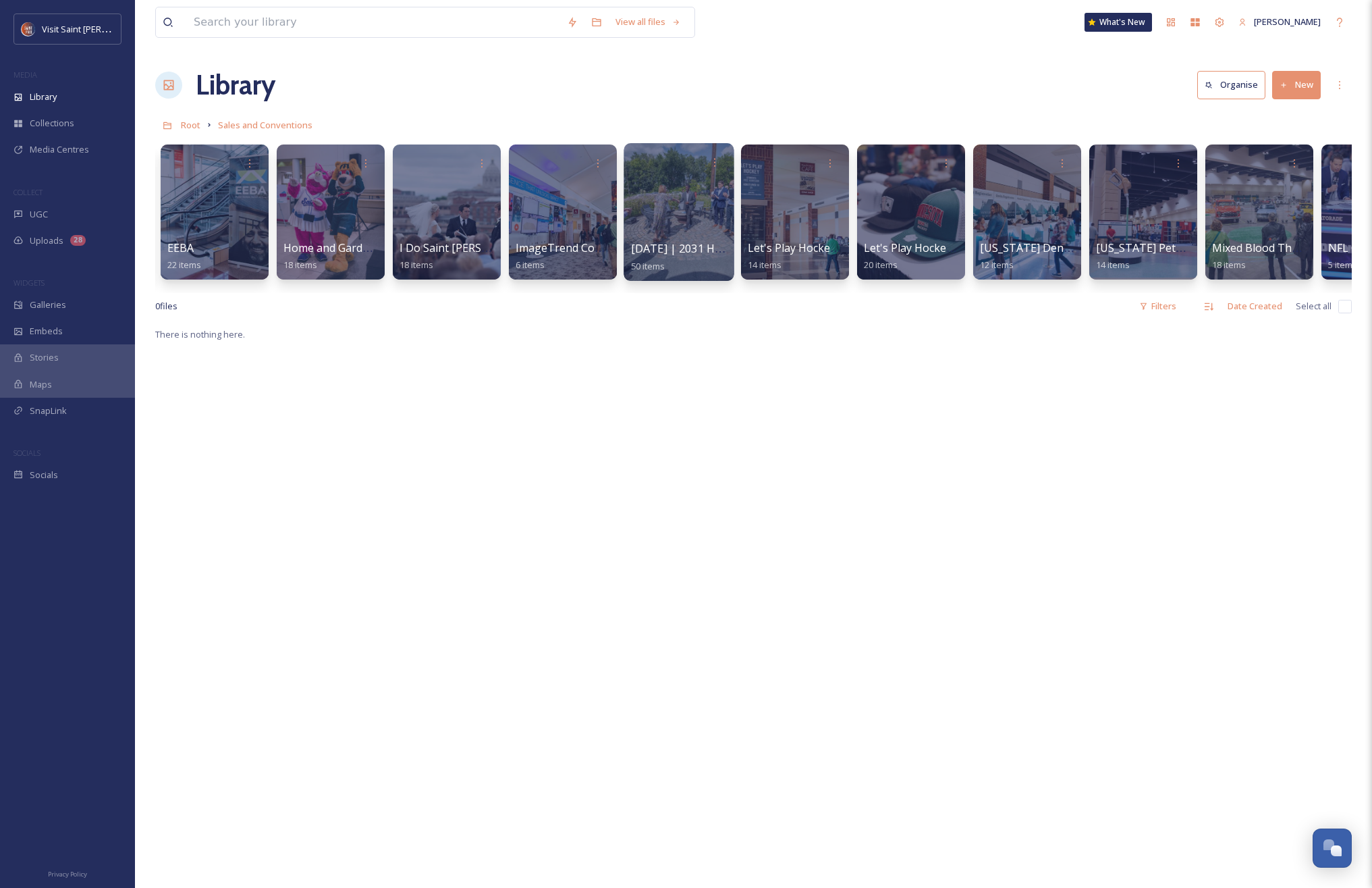
click at [696, 251] on span "July 2024 | 2031 Horticultural Expo Site Visit" at bounding box center [739, 248] width 217 height 15
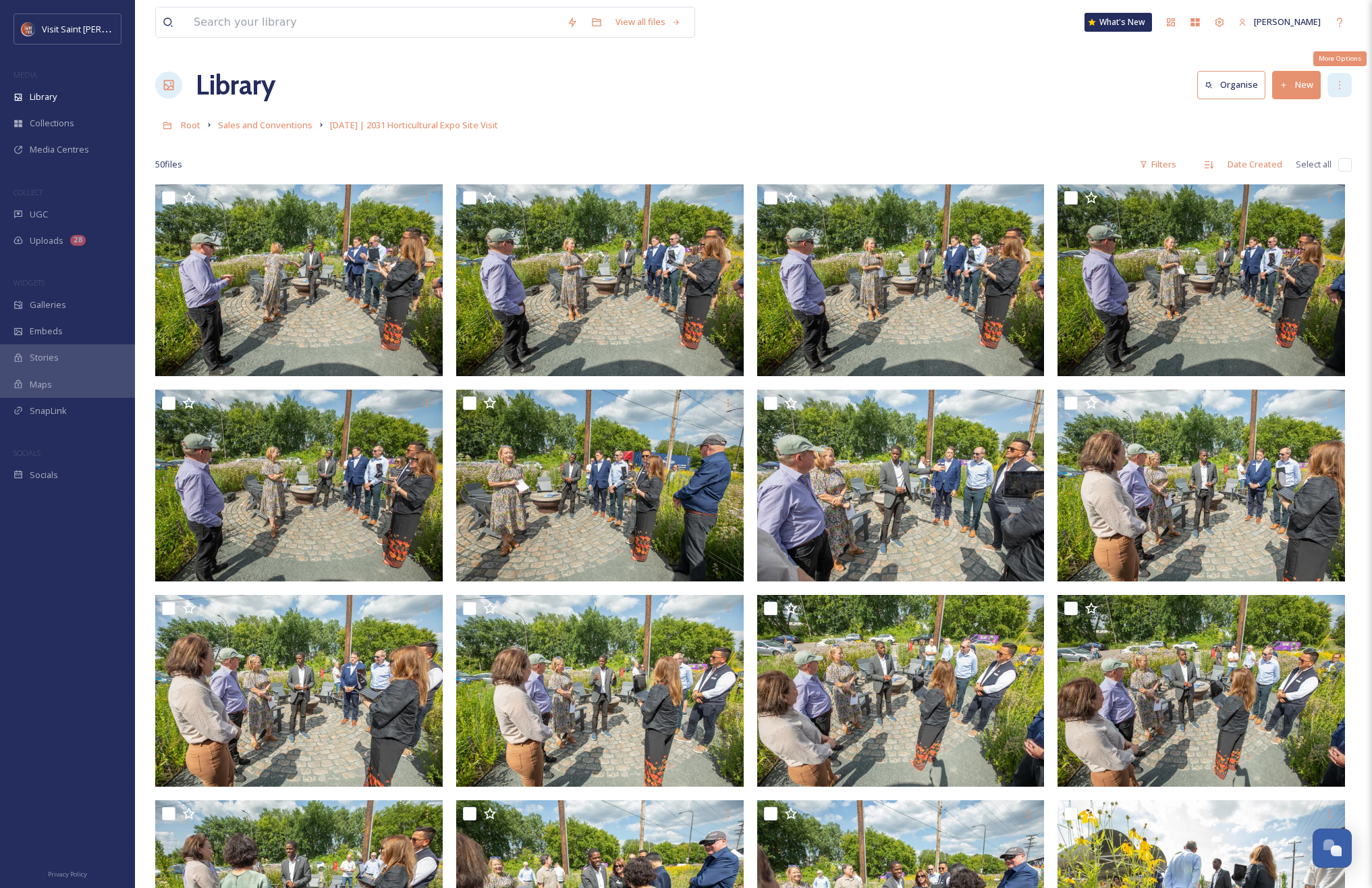
click at [1328, 81] on div "More Options" at bounding box center [1340, 85] width 24 height 24
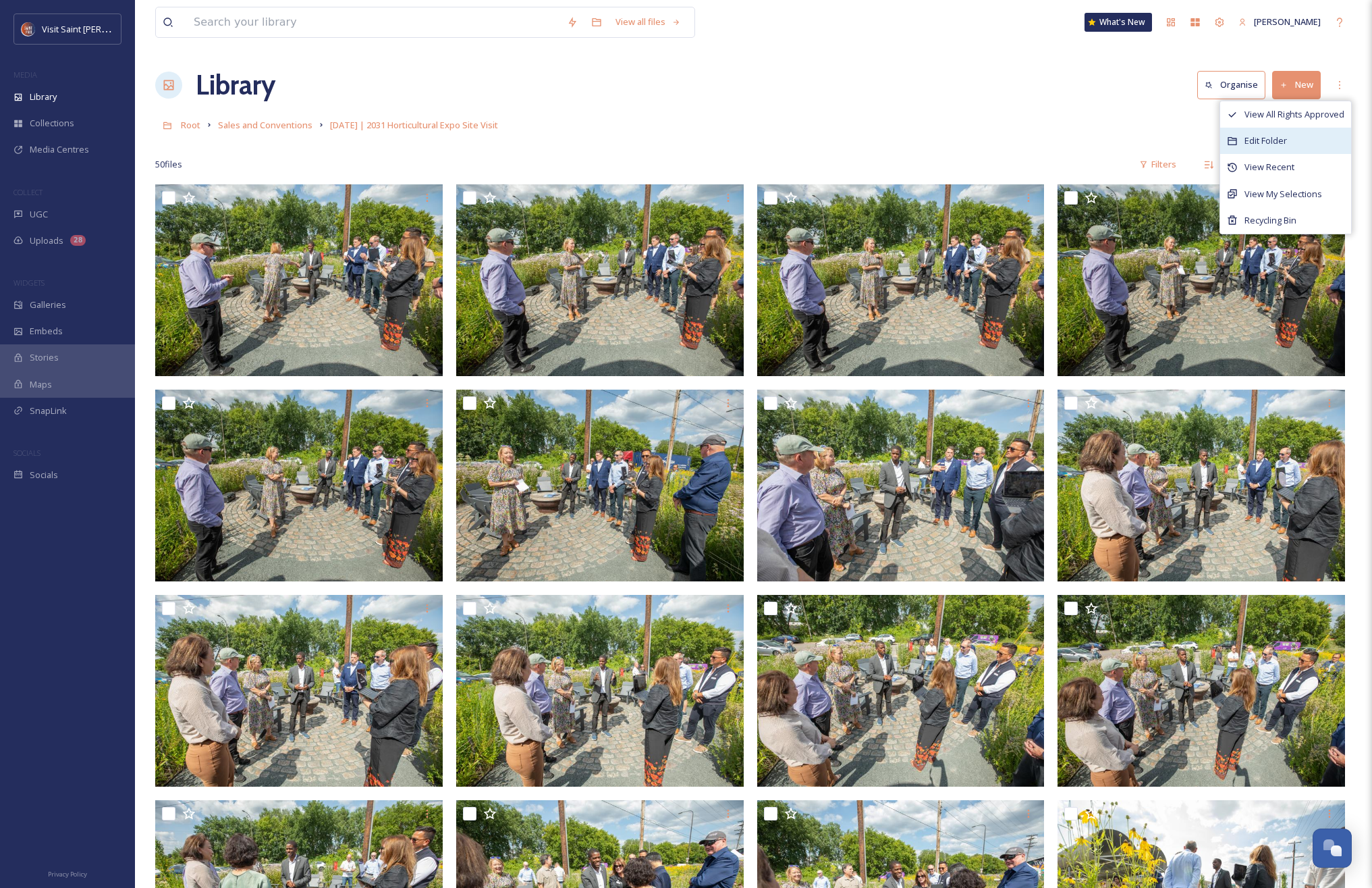
click at [1258, 139] on span "Edit Folder" at bounding box center [1266, 140] width 43 height 13
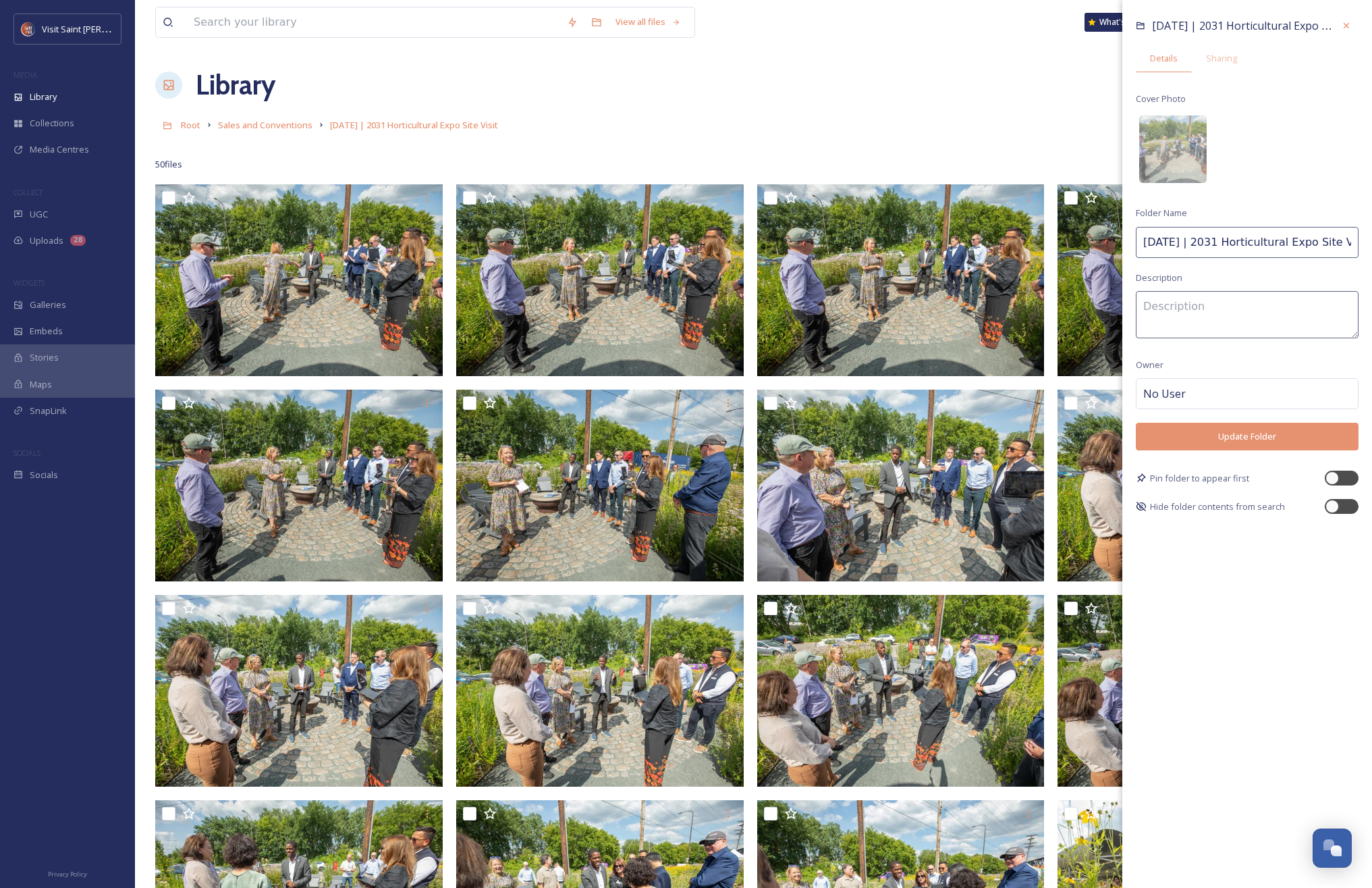
drag, startPoint x: 1201, startPoint y: 242, endPoint x: 1129, endPoint y: 242, distance: 72.0
click at [1129, 242] on div "July 2024 | 2031 Horticultural Expo Site Visit Details Sharing Cover Photo Fold…" at bounding box center [1247, 263] width 250 height 528
drag, startPoint x: 1170, startPoint y: 243, endPoint x: 1131, endPoint y: 243, distance: 39.0
click at [1131, 243] on div "July 2024 | 2031 Horticultural Expo Site Visit Details Sharing Cover Photo Fold…" at bounding box center [1247, 263] width 250 height 528
click at [1193, 251] on input "2031 Horticultural Expo Site Visit" at bounding box center [1248, 242] width 223 height 31
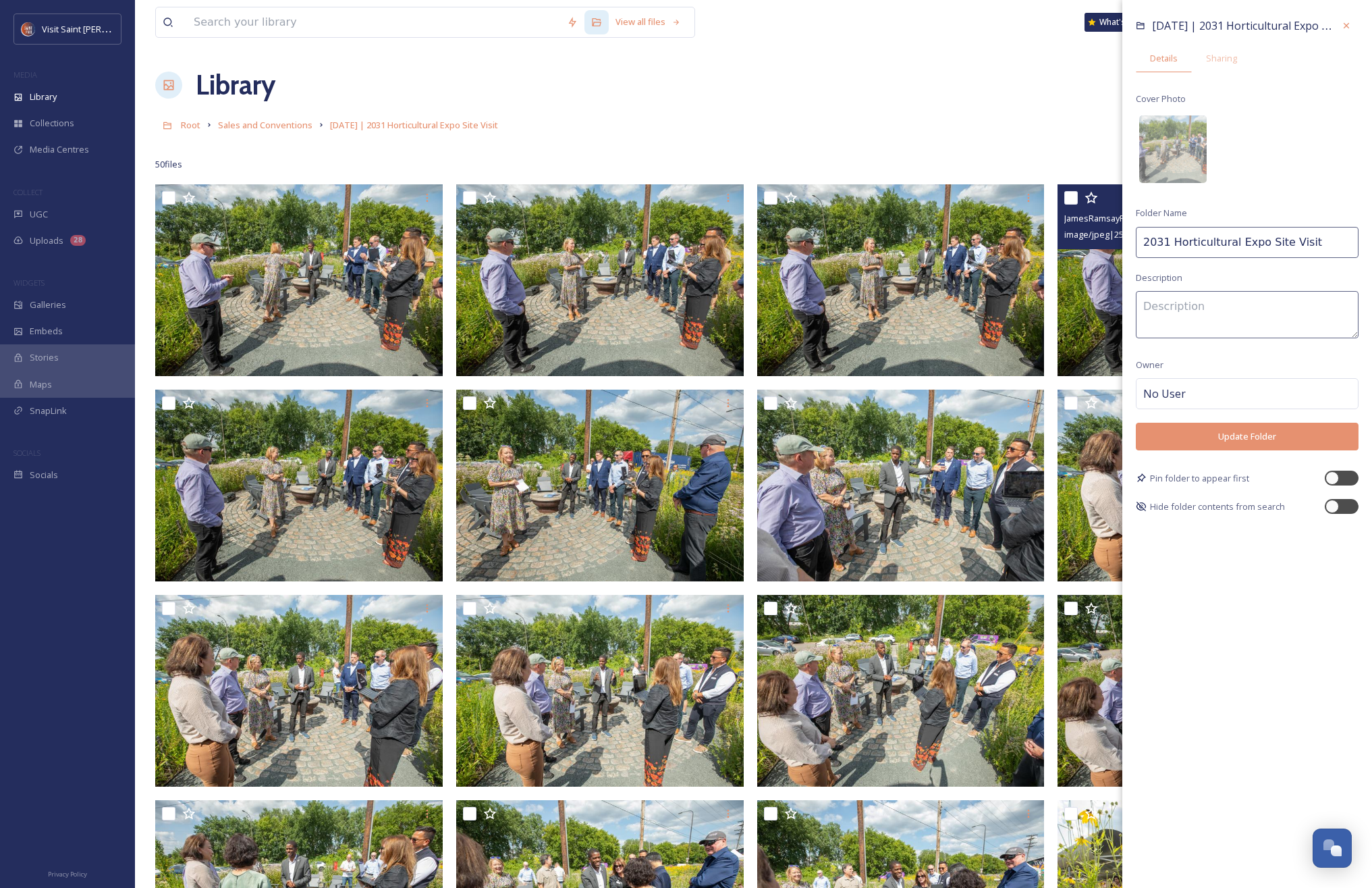
drag, startPoint x: 1166, startPoint y: 242, endPoint x: 1121, endPoint y: 241, distance: 45.0
click at [1307, 241] on input "2031 Horticultural Expo Site Visit" at bounding box center [1248, 242] width 223 height 31
paste input "2031"
drag, startPoint x: 1170, startPoint y: 244, endPoint x: 1108, endPoint y: 241, distance: 62.1
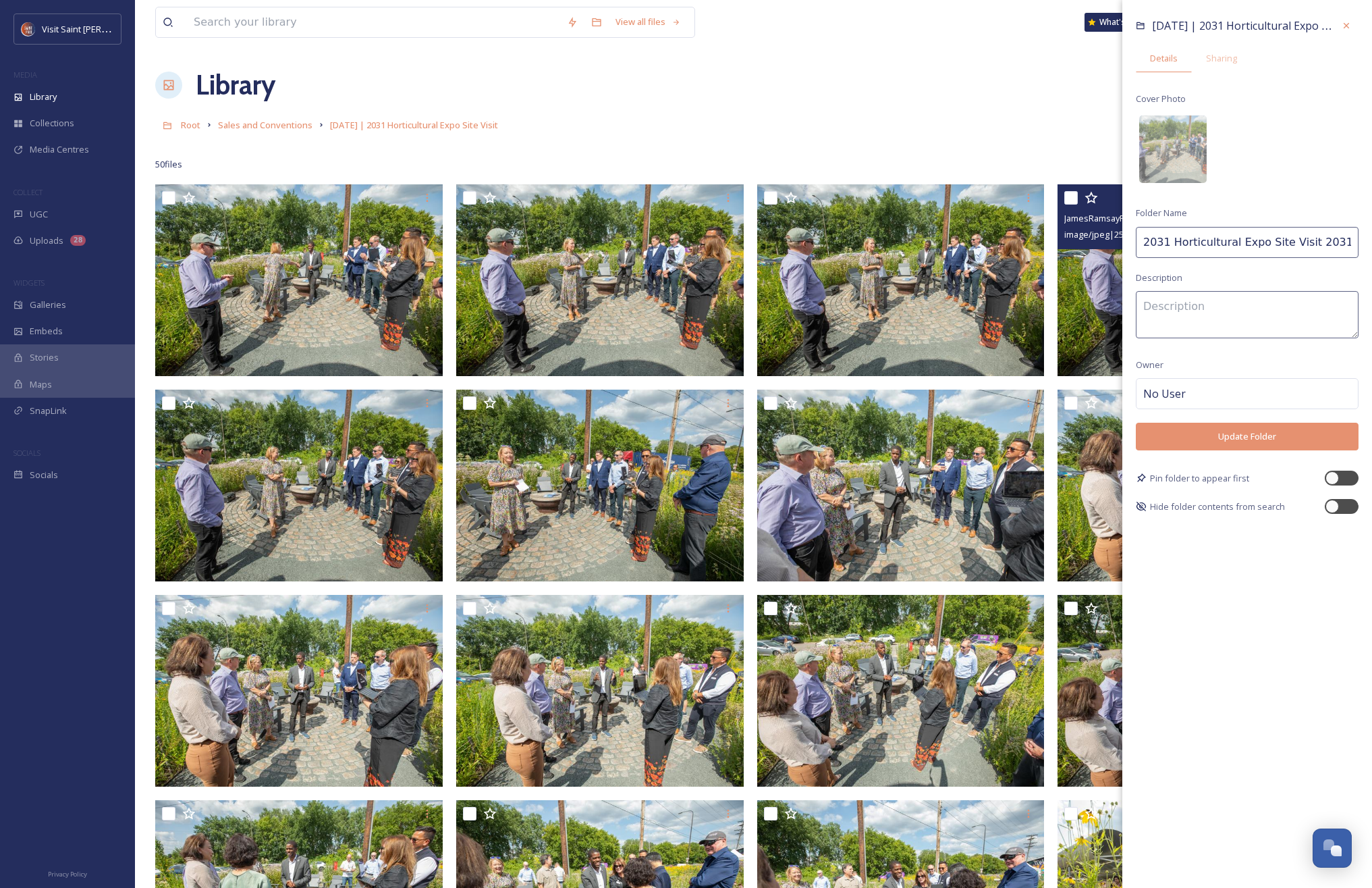
click at [1280, 244] on input "Horticultural Expo Site Visit 2031" at bounding box center [1248, 242] width 223 height 31
type input "Horticultural Expo Site Visit for 2031"
click at [1267, 440] on button "Update Folder" at bounding box center [1248, 436] width 223 height 28
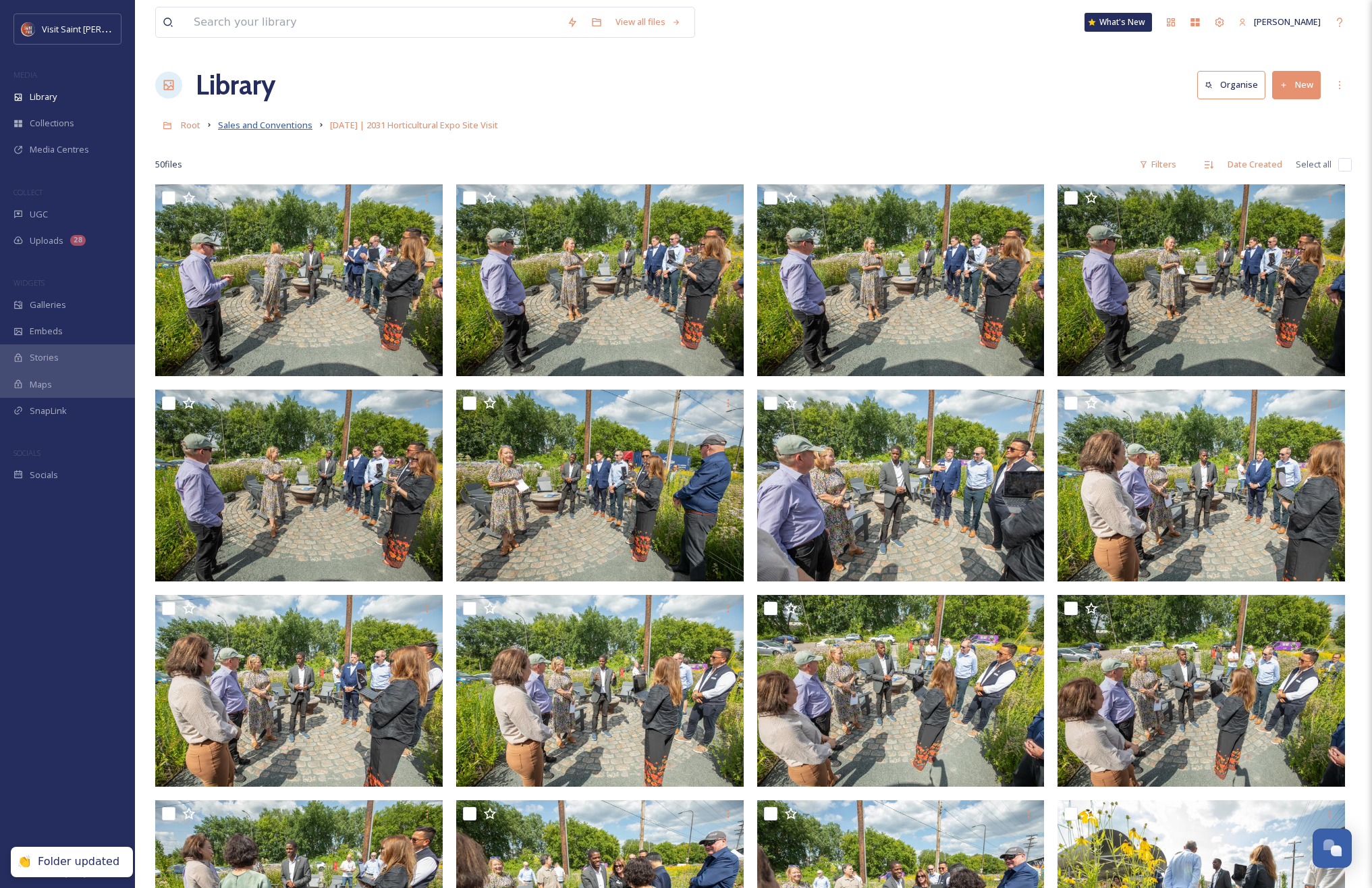
click at [263, 124] on span "Sales and Conventions" at bounding box center [265, 125] width 94 height 12
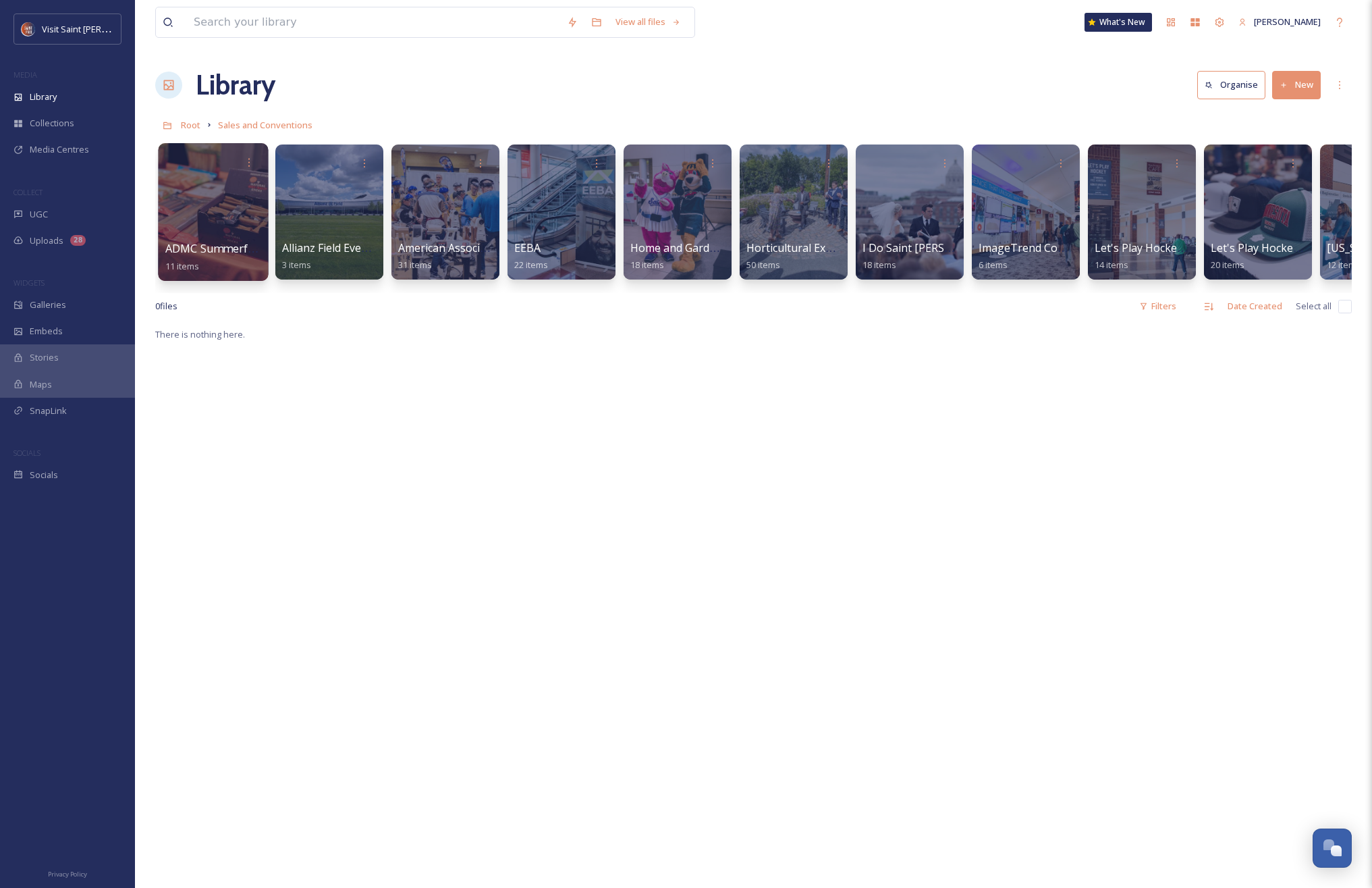
click at [206, 224] on div at bounding box center [213, 212] width 110 height 138
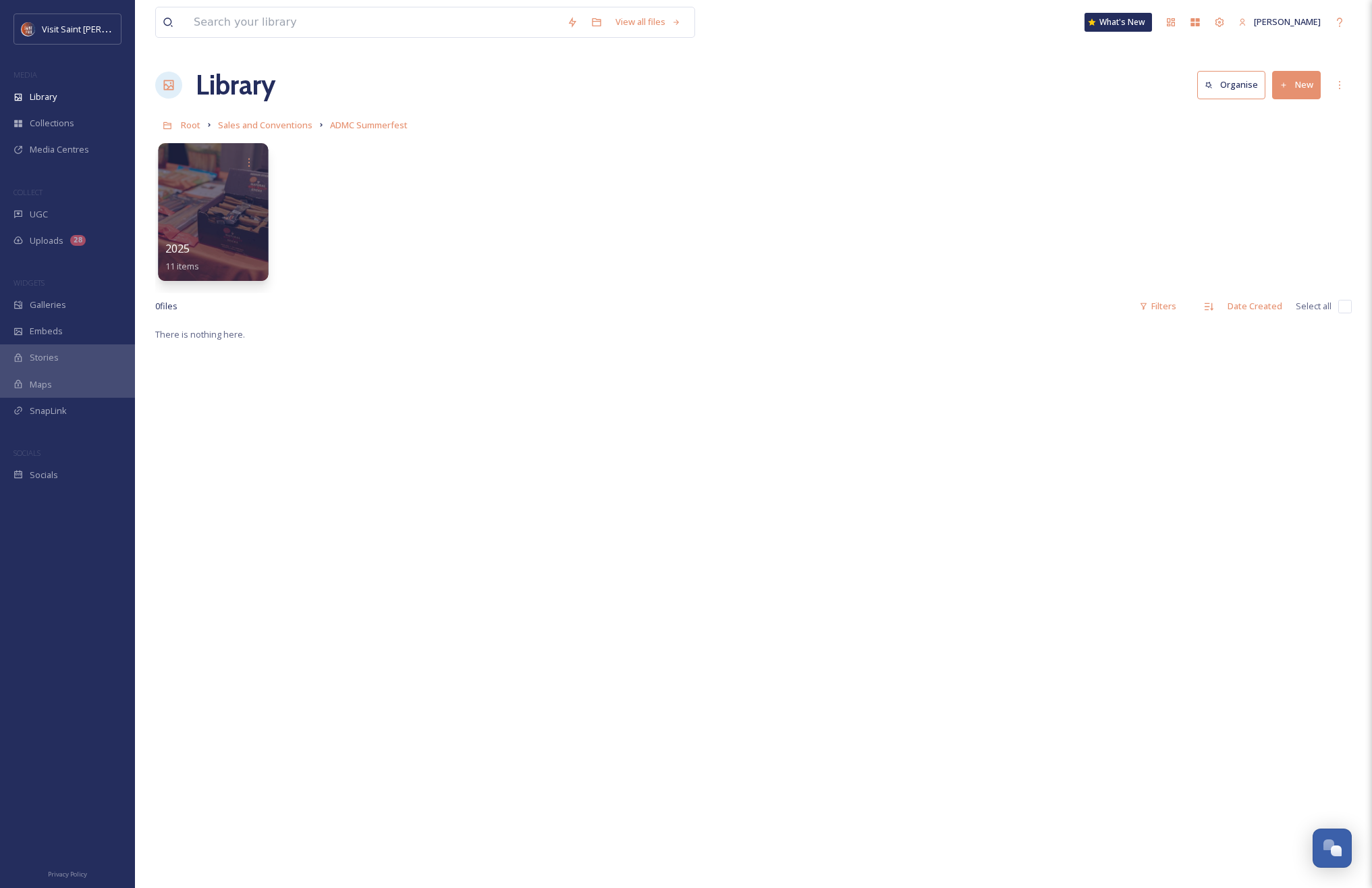
click at [206, 216] on div at bounding box center [213, 212] width 110 height 138
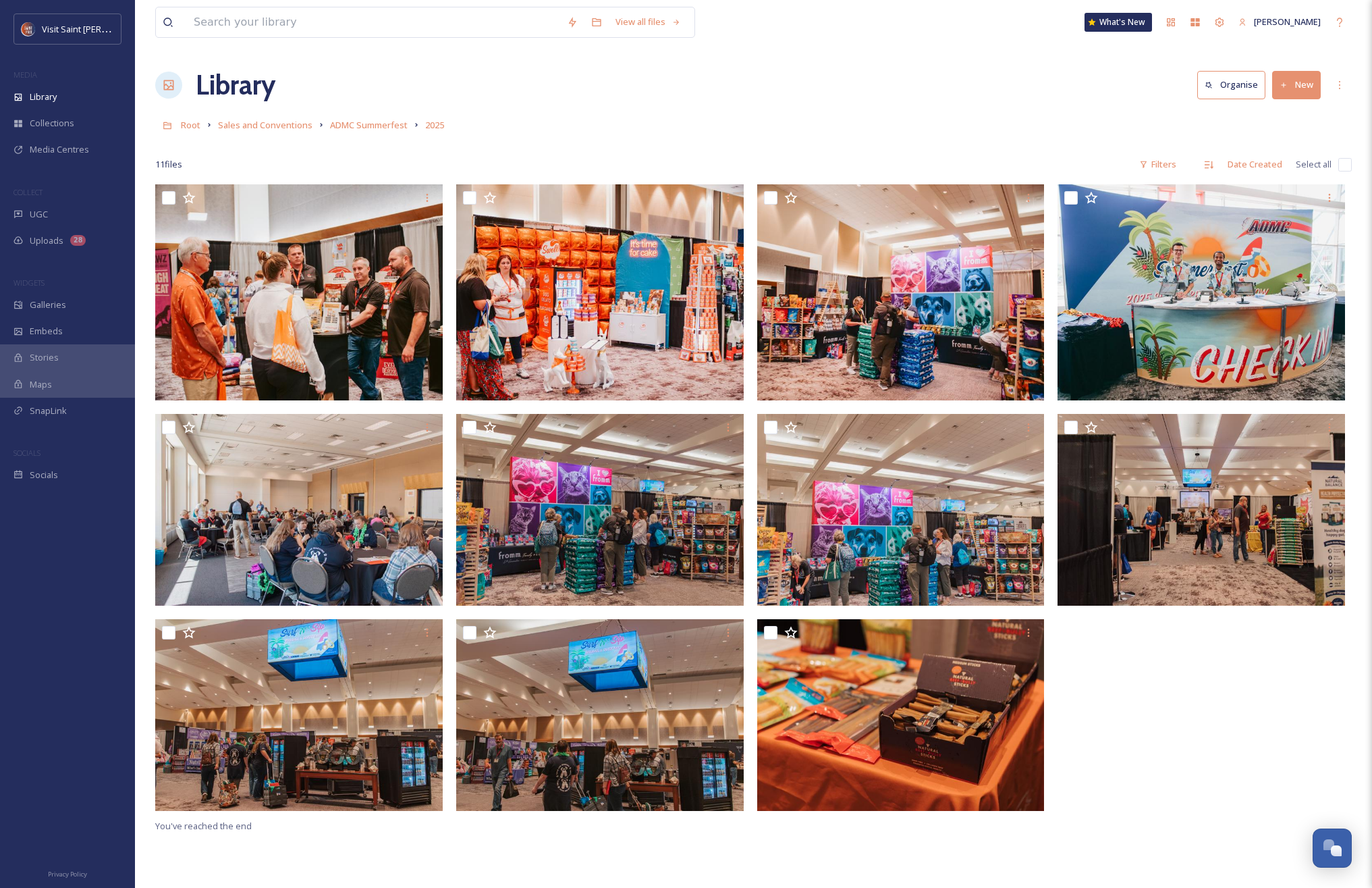
click at [324, 120] on div "Root Sales and Conventions ADMC Summerfest 2025" at bounding box center [754, 124] width 1197 height 25
click at [339, 127] on span "ADMC Summerfest" at bounding box center [369, 125] width 78 height 12
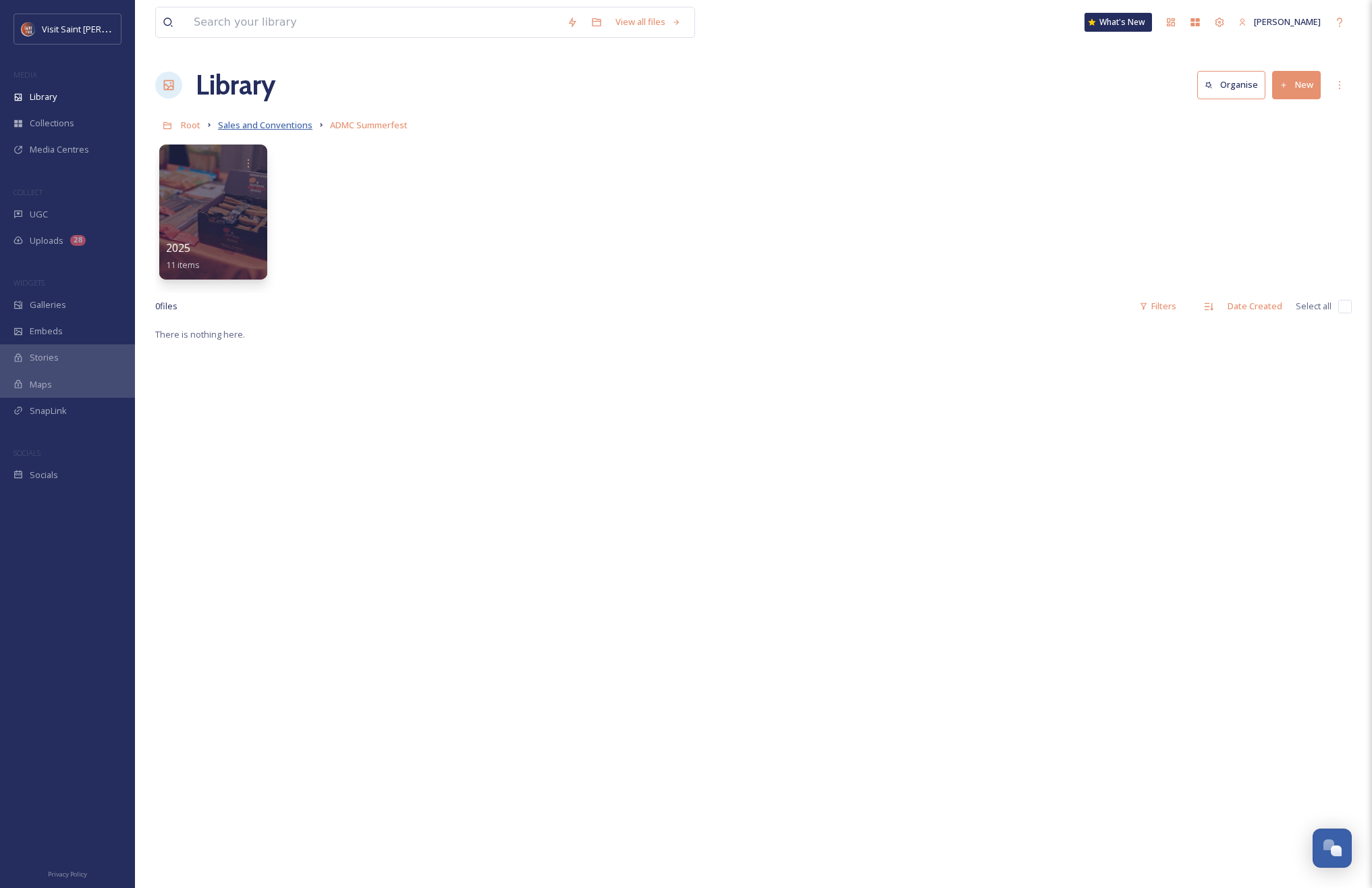
click at [278, 128] on span "Sales and Conventions" at bounding box center [265, 125] width 94 height 12
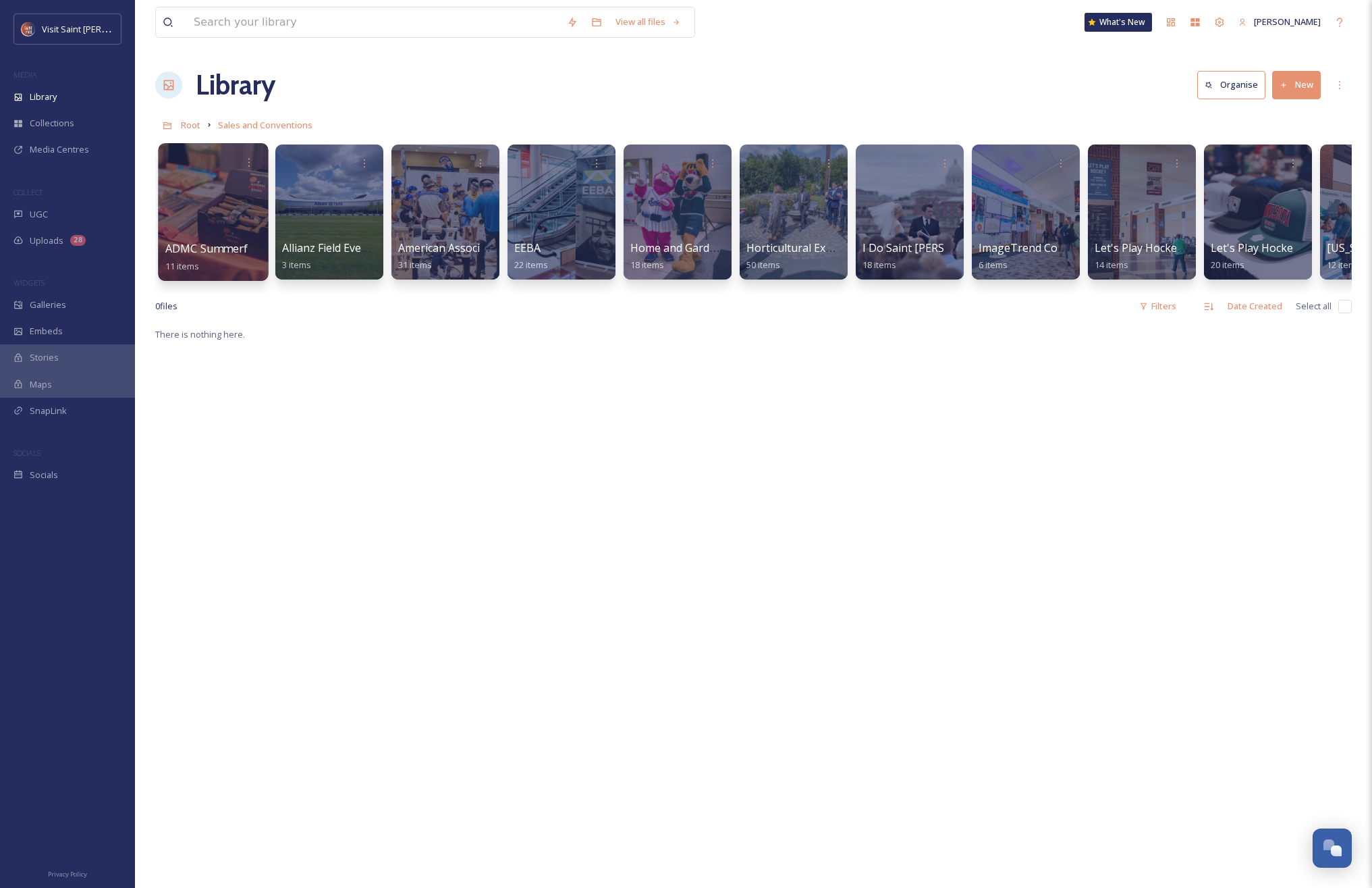
click at [259, 210] on div at bounding box center [213, 212] width 110 height 138
click at [442, 242] on span "American Association of Woodturners - 2025" at bounding box center [513, 248] width 231 height 15
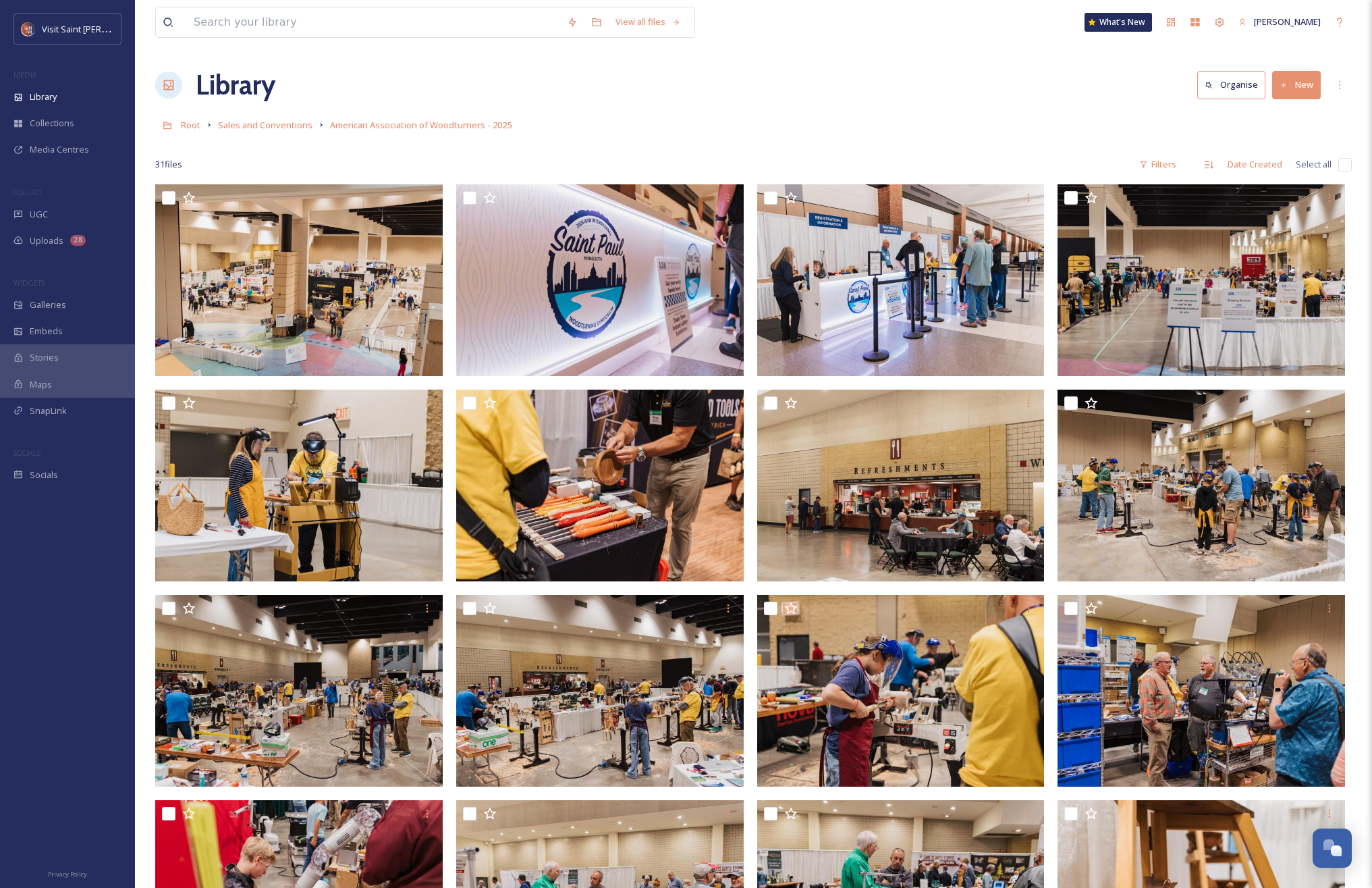
click at [1288, 79] on button "New" at bounding box center [1296, 85] width 49 height 28
click at [1270, 165] on span "Folder" at bounding box center [1281, 169] width 25 height 13
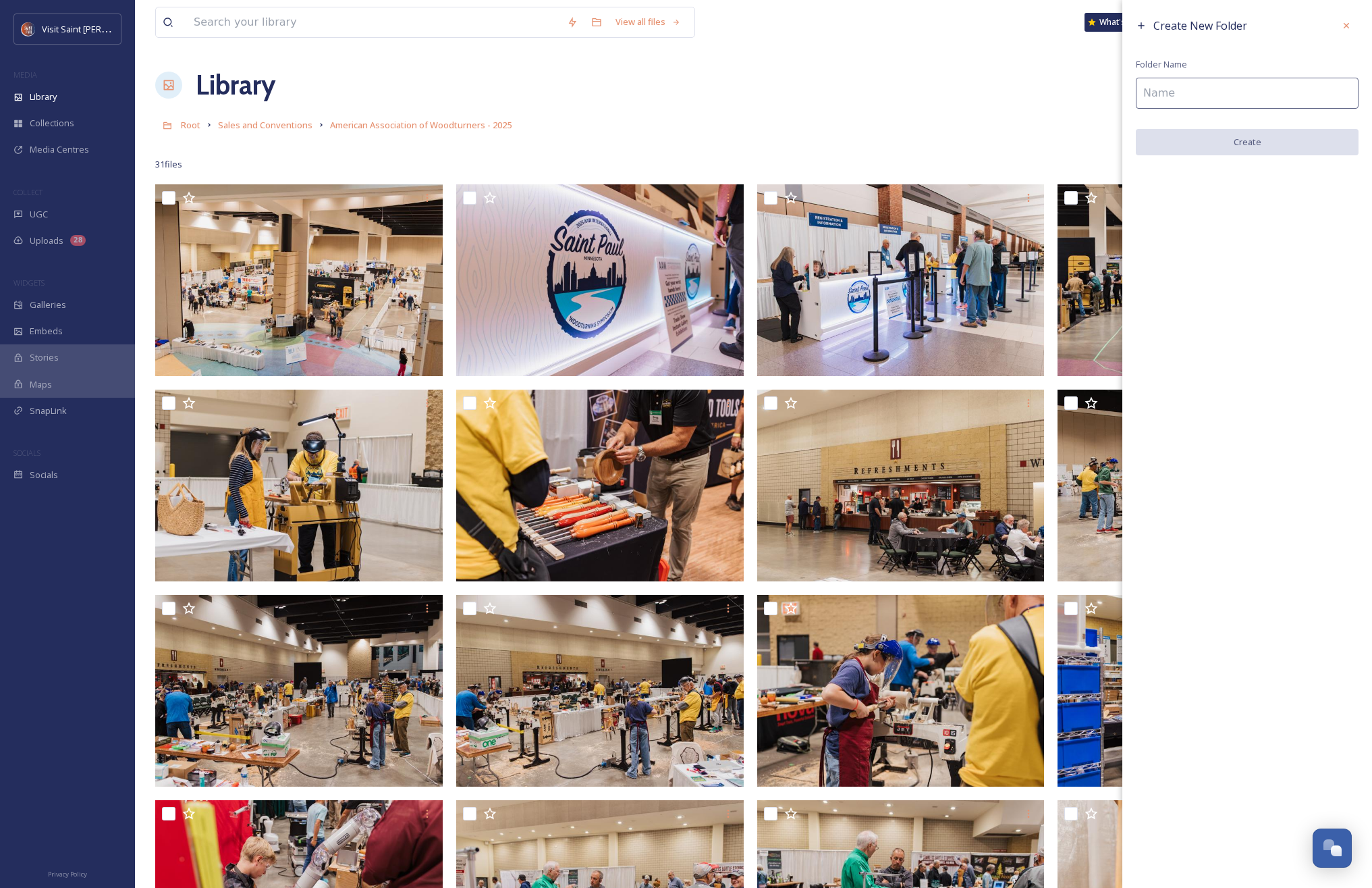
click at [1230, 106] on input at bounding box center [1248, 93] width 223 height 31
type input "2025"
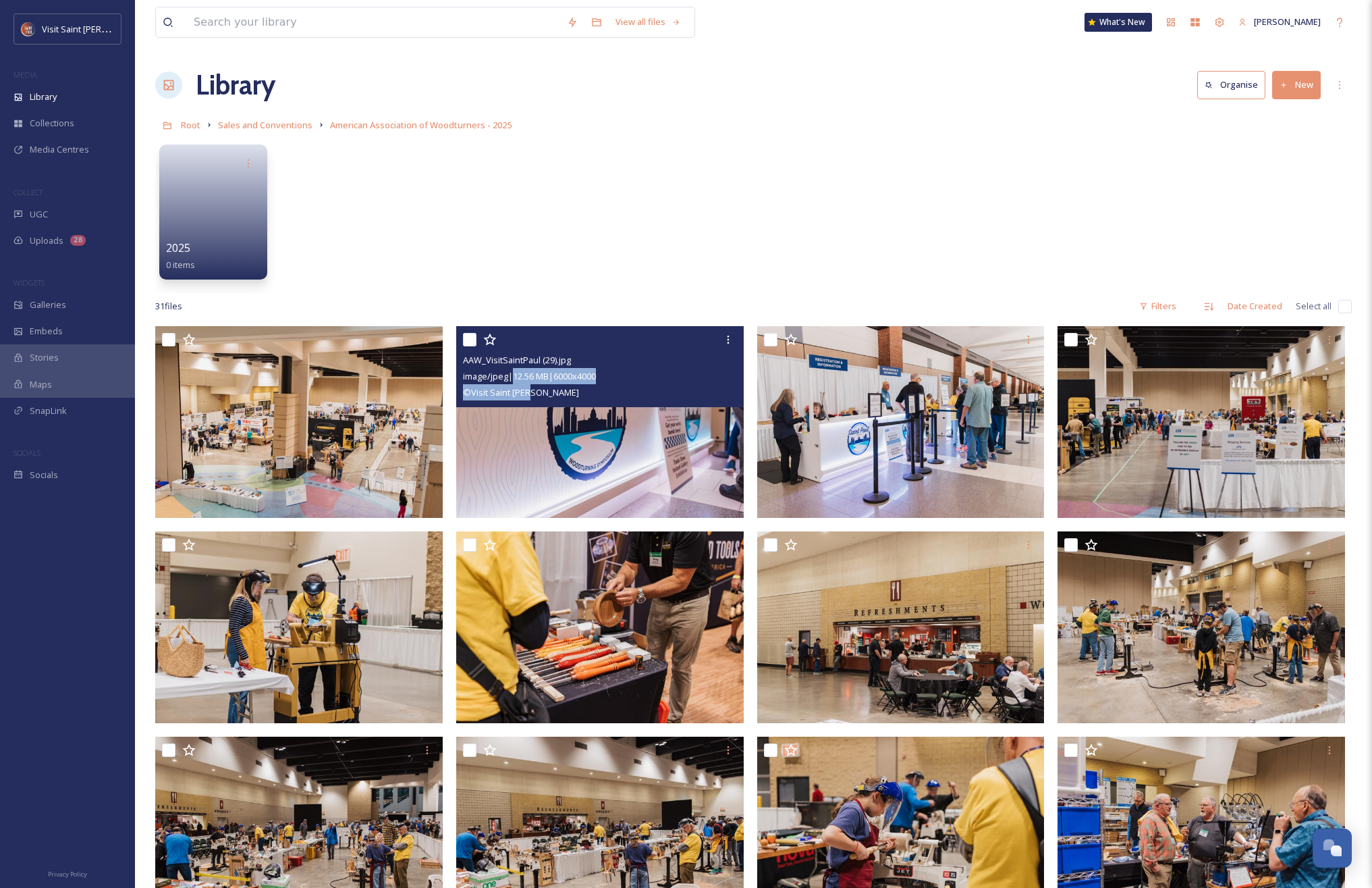
drag, startPoint x: 508, startPoint y: 374, endPoint x: 579, endPoint y: 397, distance: 74.6
click at [578, 396] on div "AAW_VisitSaintPaul (29).jpg image/jpeg | 12.56 MB | 6000 x 4000 © Visit Saint P…" at bounding box center [600, 367] width 287 height 81
click at [590, 435] on img at bounding box center [600, 422] width 287 height 192
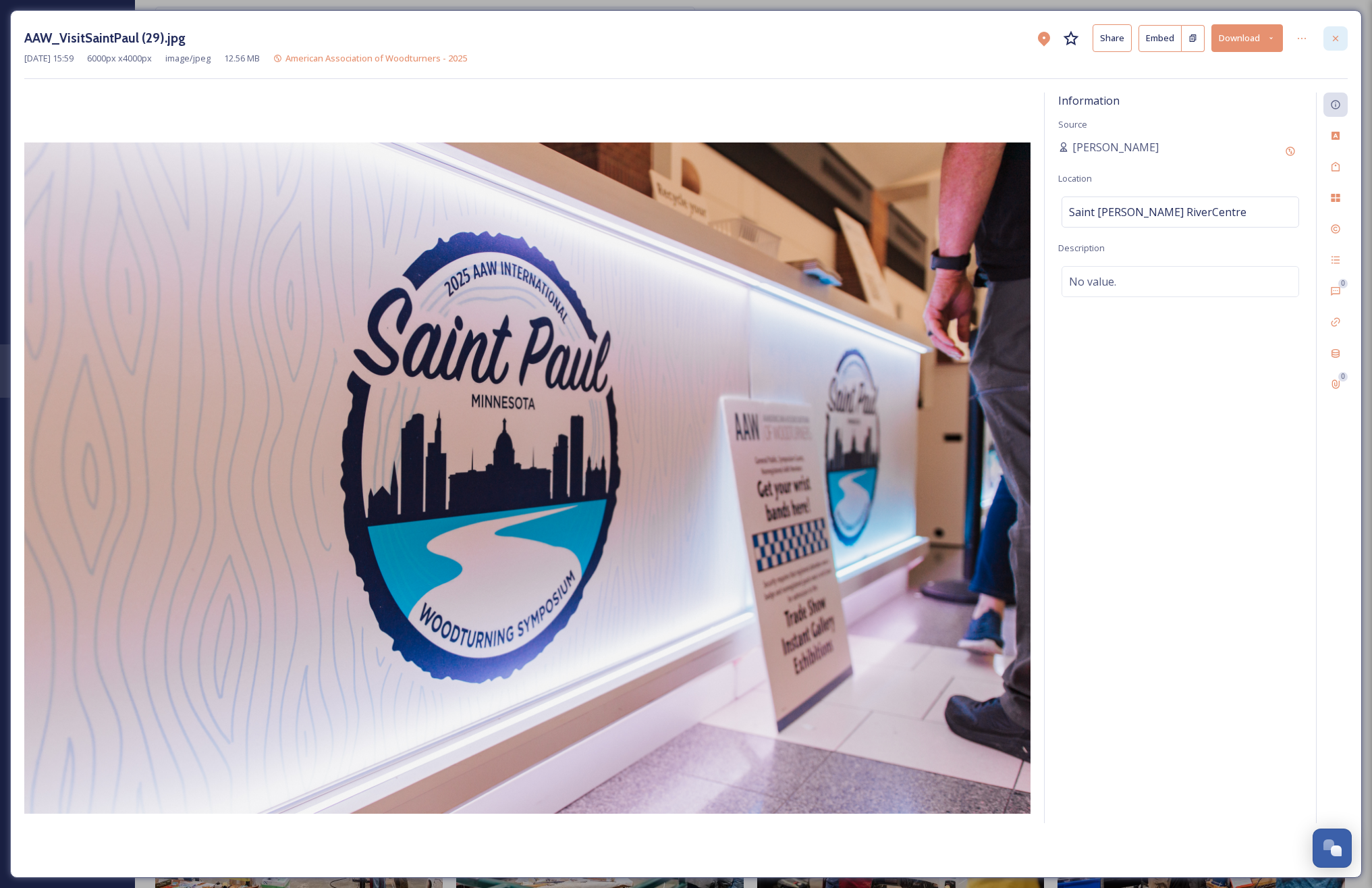
click at [1337, 36] on icon at bounding box center [1336, 38] width 6 height 6
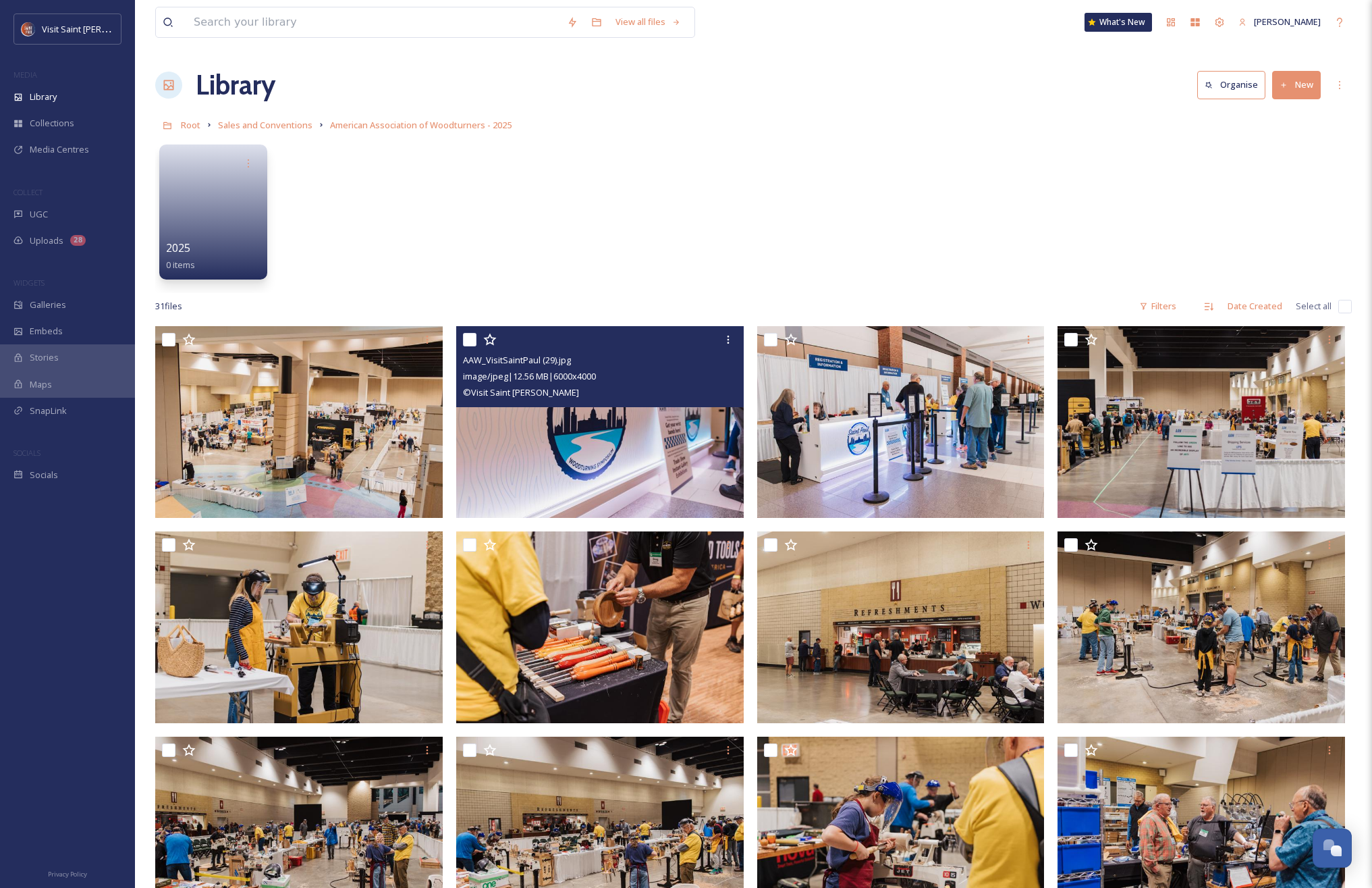
drag, startPoint x: 838, startPoint y: 202, endPoint x: 648, endPoint y: 248, distance: 195.5
click at [838, 202] on div "2025 0 items" at bounding box center [754, 215] width 1197 height 155
drag, startPoint x: 508, startPoint y: 274, endPoint x: 394, endPoint y: 349, distance: 136.5
click at [503, 277] on div "2025 0 items" at bounding box center [754, 215] width 1197 height 155
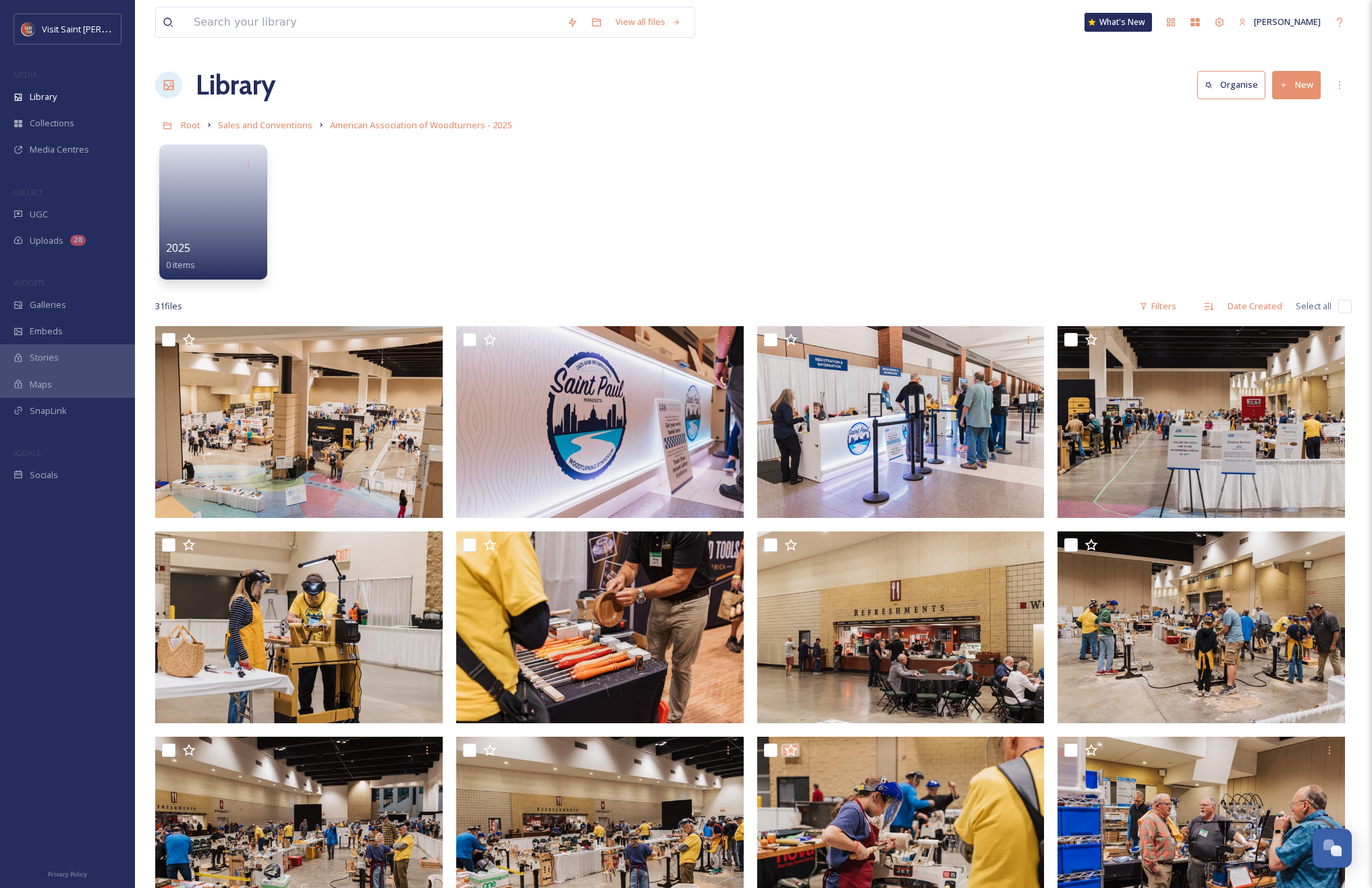
click at [598, 265] on div "2025 0 items" at bounding box center [754, 215] width 1197 height 155
click at [296, 124] on span "Sales and Conventions" at bounding box center [265, 125] width 94 height 12
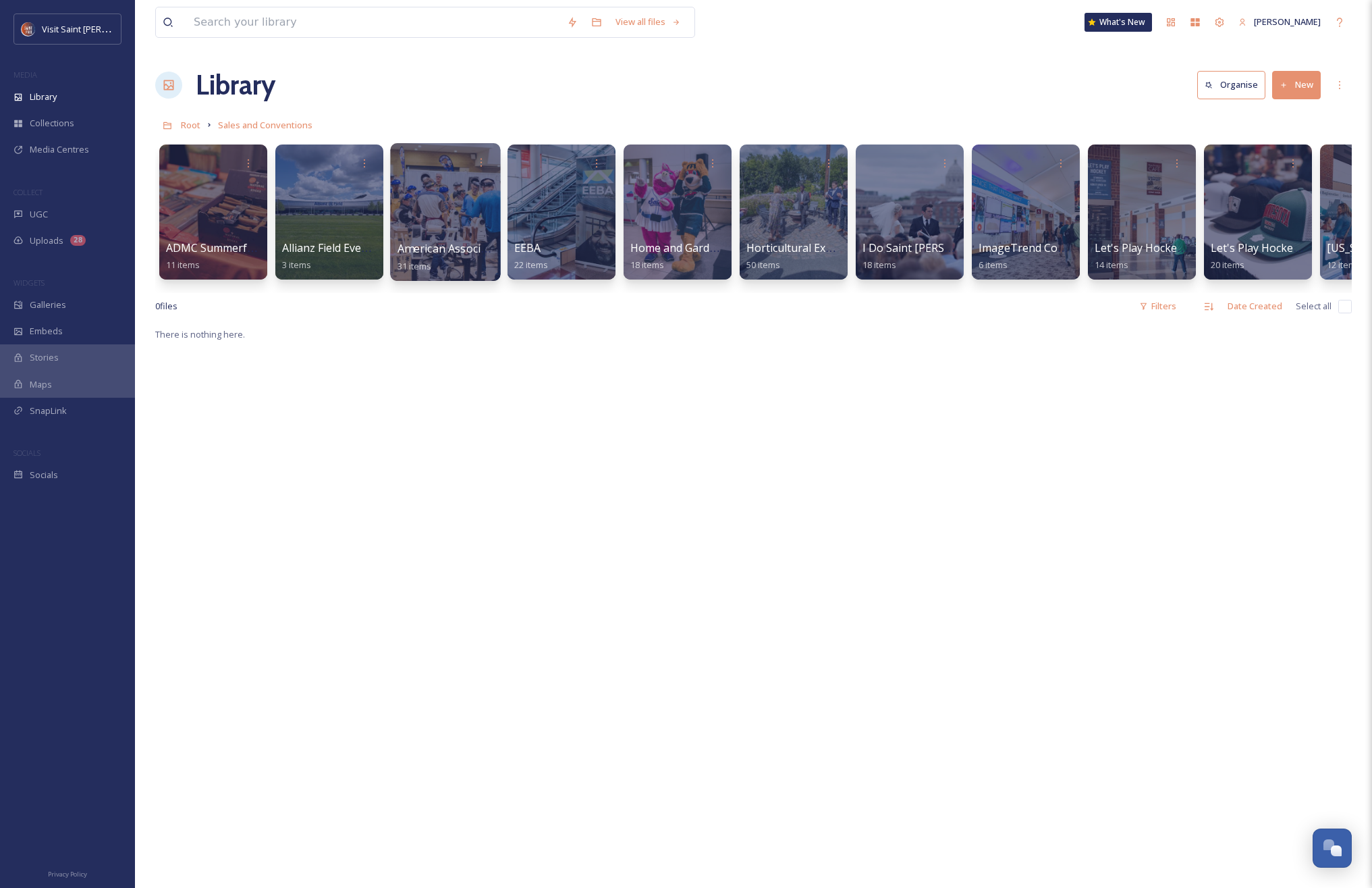
click at [463, 199] on div at bounding box center [445, 212] width 110 height 138
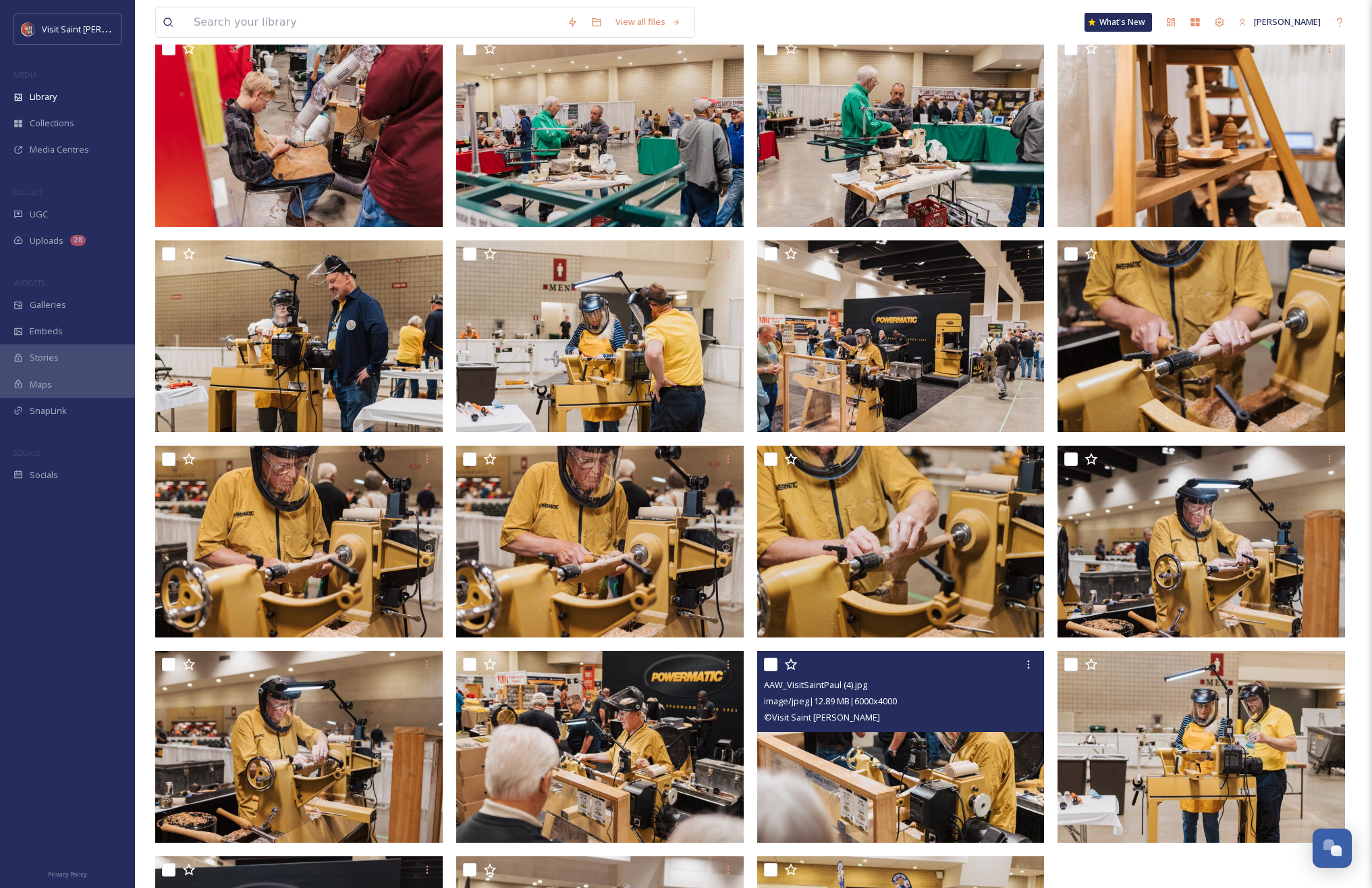
scroll to position [1090, 0]
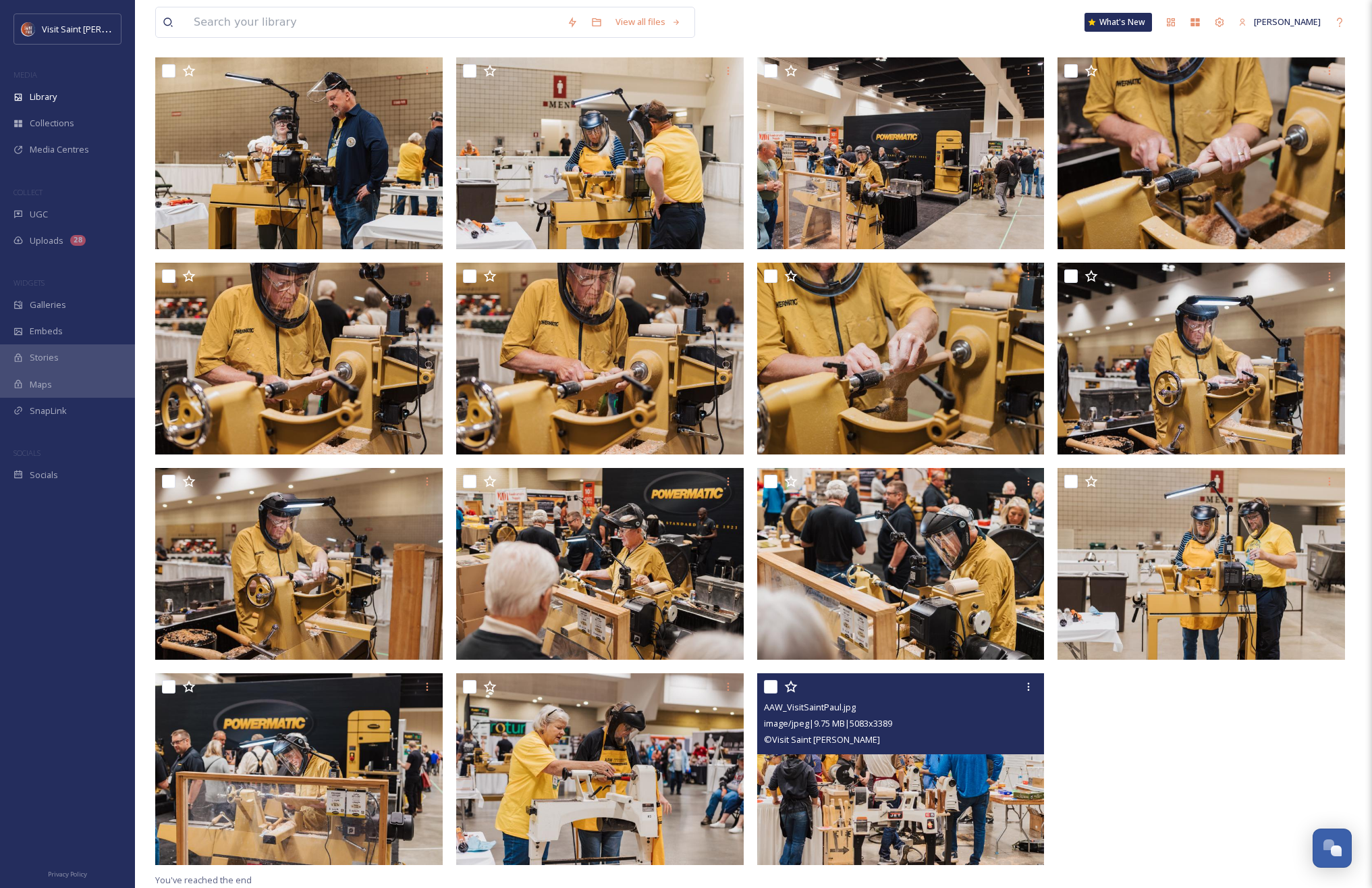
click at [771, 684] on input "checkbox" at bounding box center [771, 686] width 14 height 14
checkbox input "true"
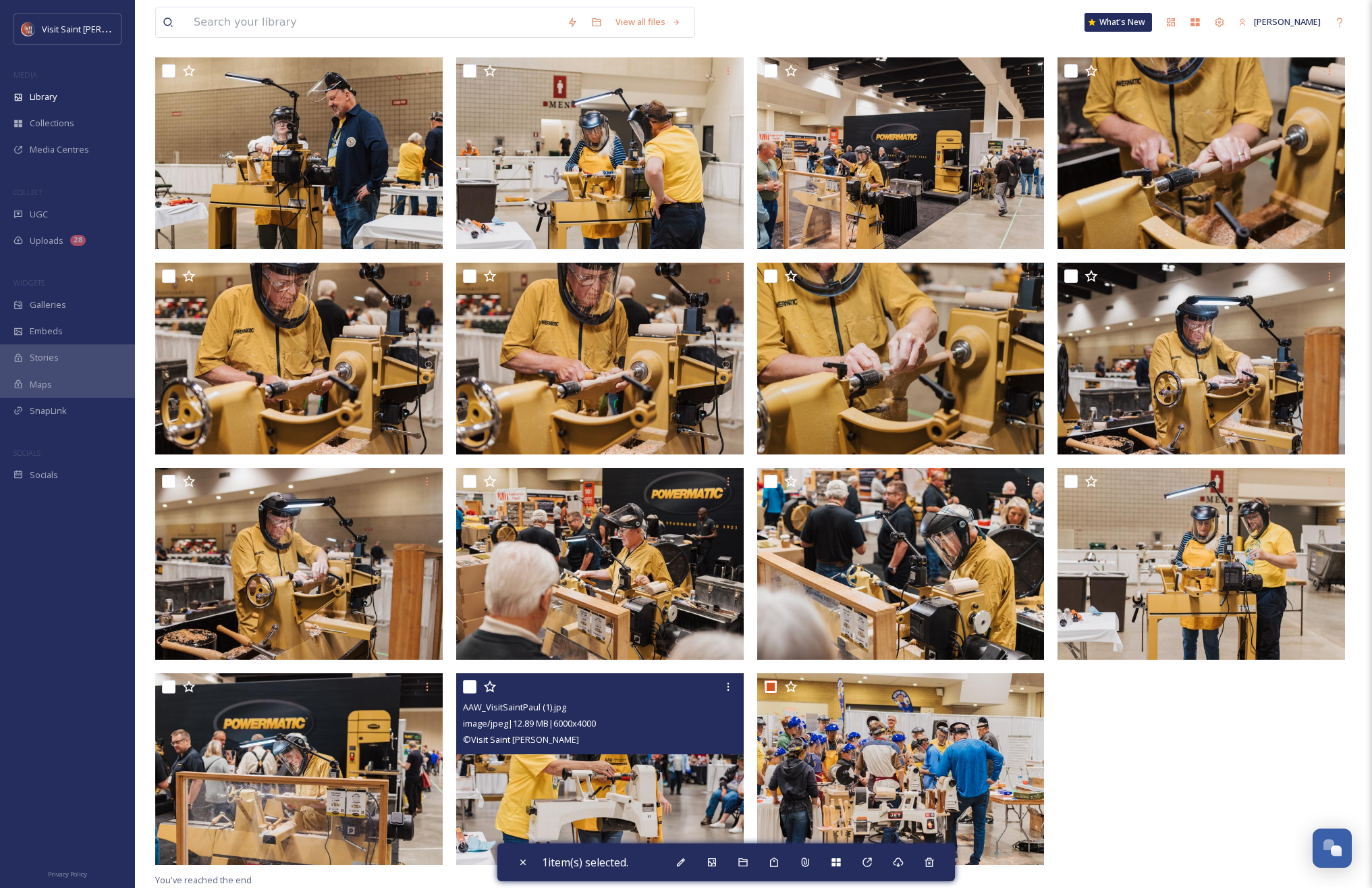
click at [470, 689] on input "checkbox" at bounding box center [470, 686] width 14 height 14
checkbox input "true"
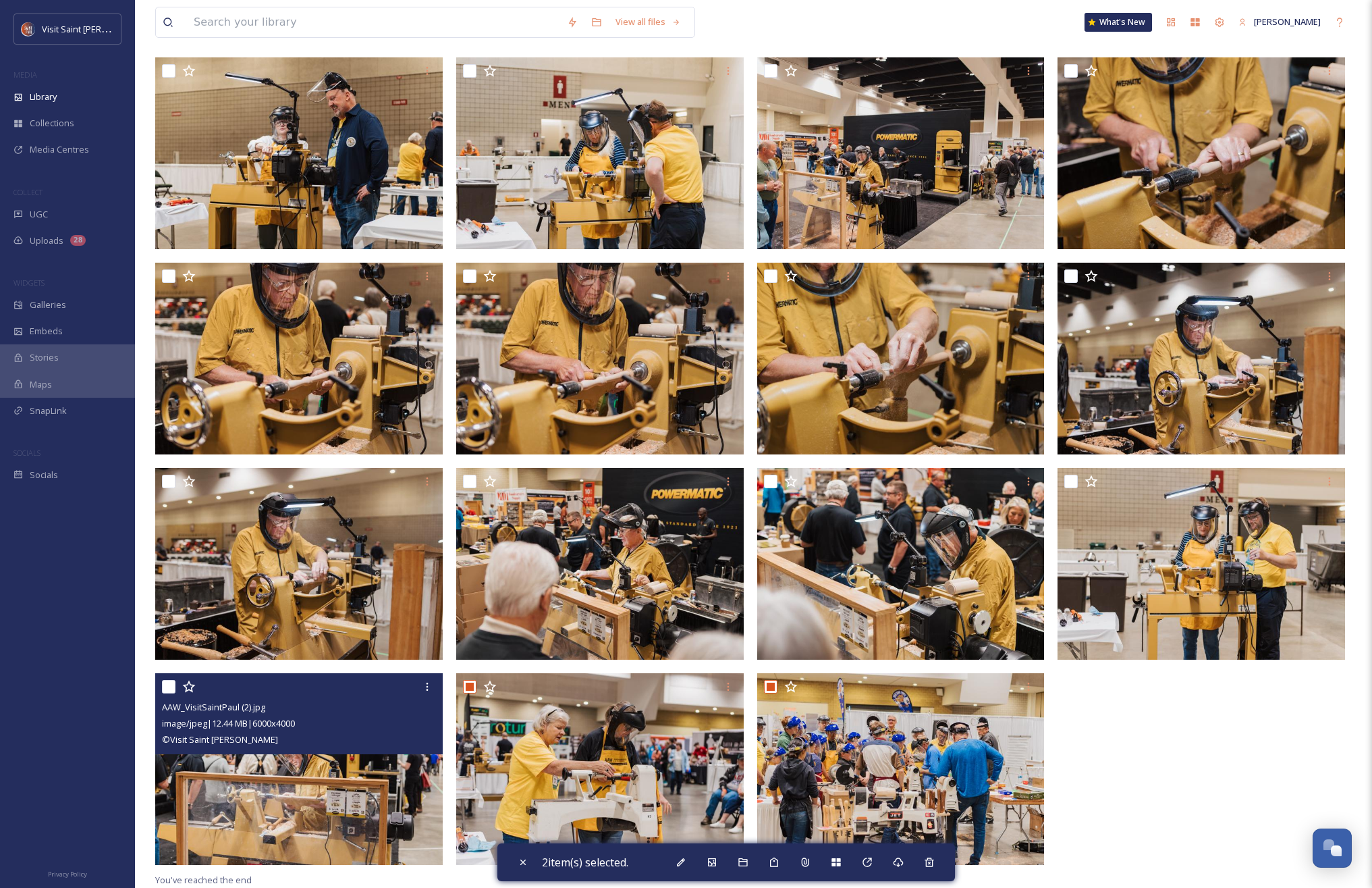
drag, startPoint x: 164, startPoint y: 686, endPoint x: 166, endPoint y: 617, distance: 69.0
click at [164, 686] on input "checkbox" at bounding box center [169, 686] width 14 height 14
checkbox input "true"
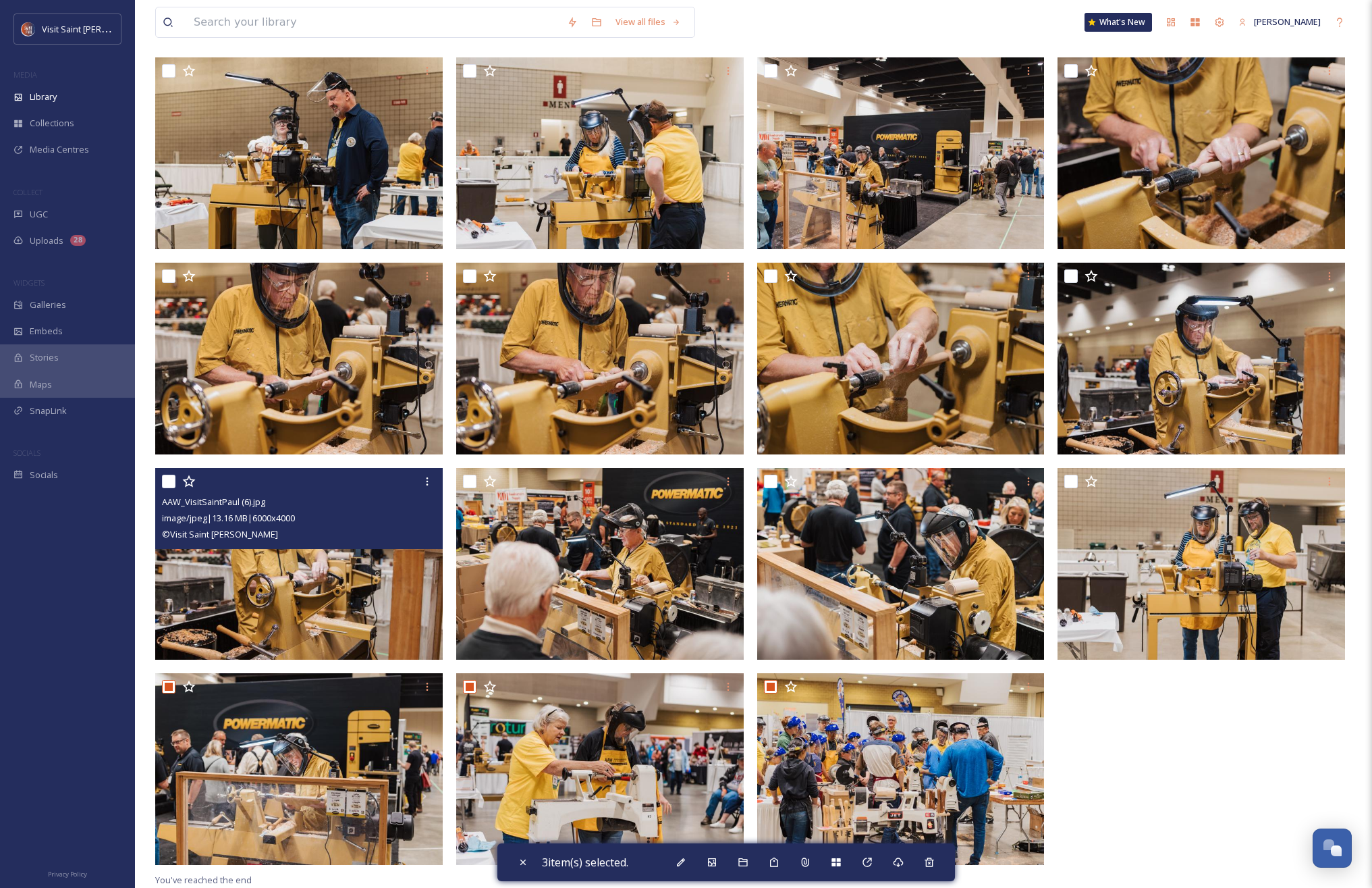
click at [167, 479] on input "checkbox" at bounding box center [169, 481] width 14 height 14
checkbox input "true"
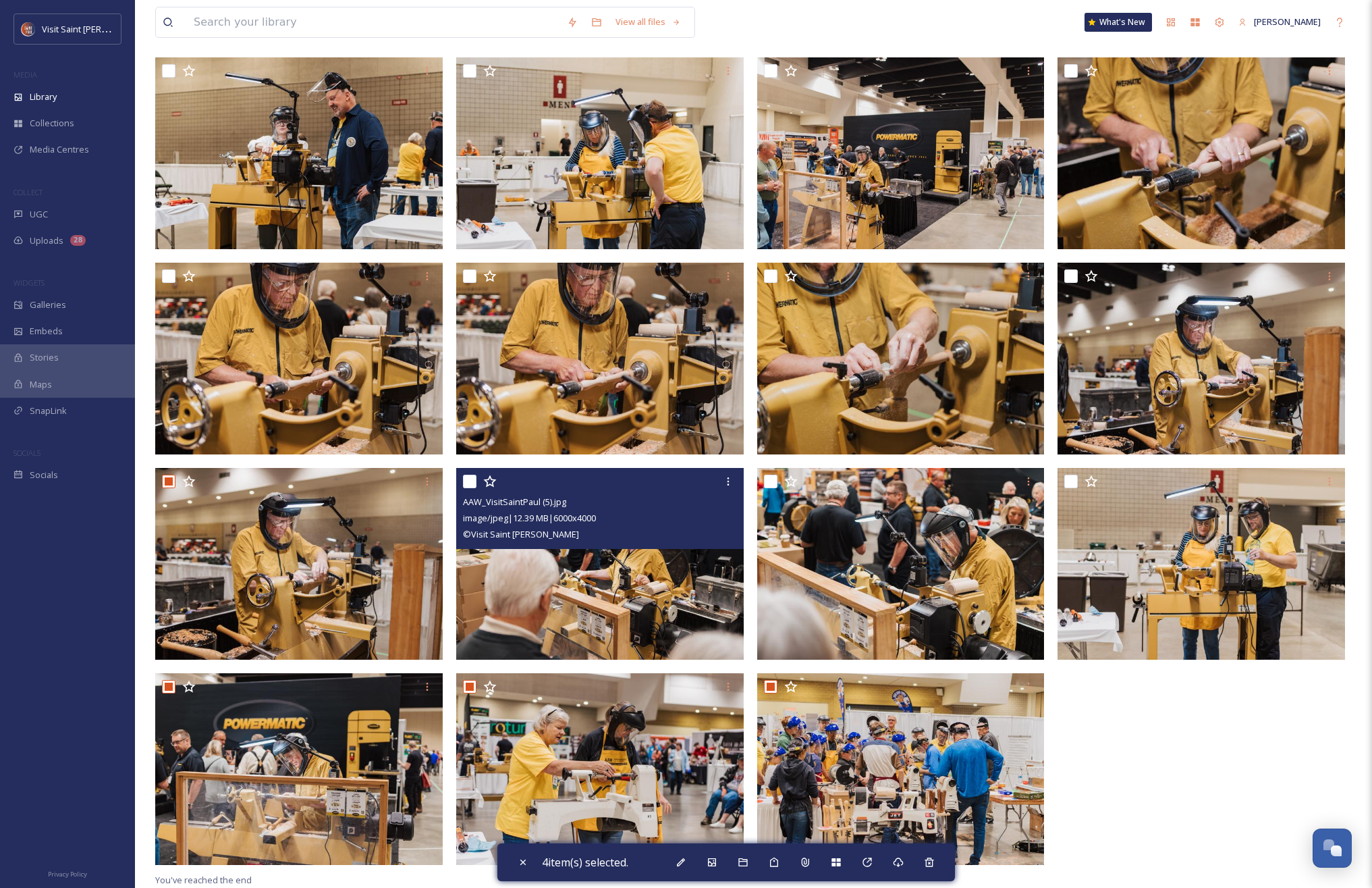
click at [477, 484] on div at bounding box center [601, 481] width 277 height 24
click at [467, 479] on input "checkbox" at bounding box center [470, 481] width 14 height 14
checkbox input "true"
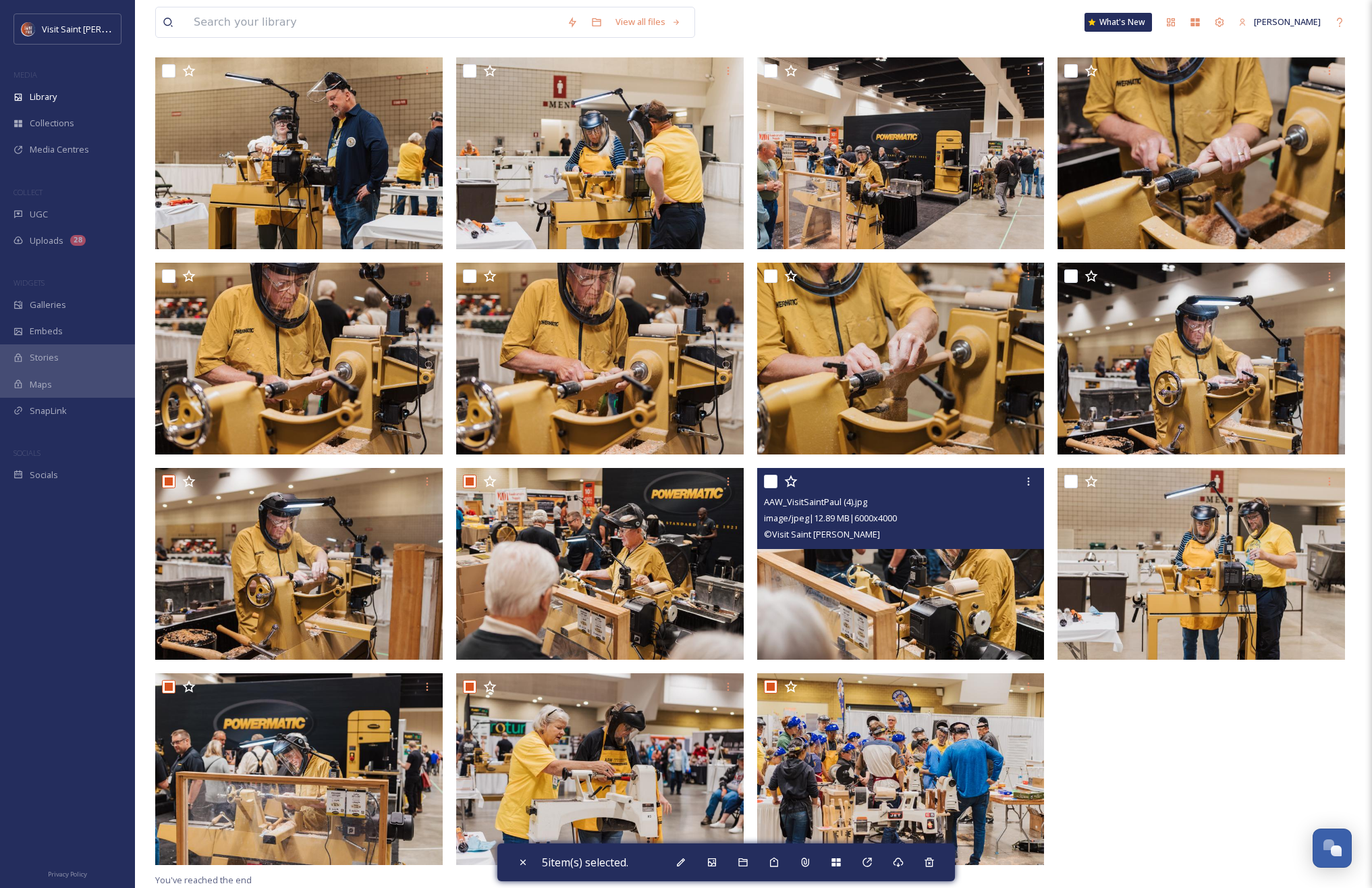
click at [765, 480] on input "checkbox" at bounding box center [771, 481] width 14 height 14
checkbox input "true"
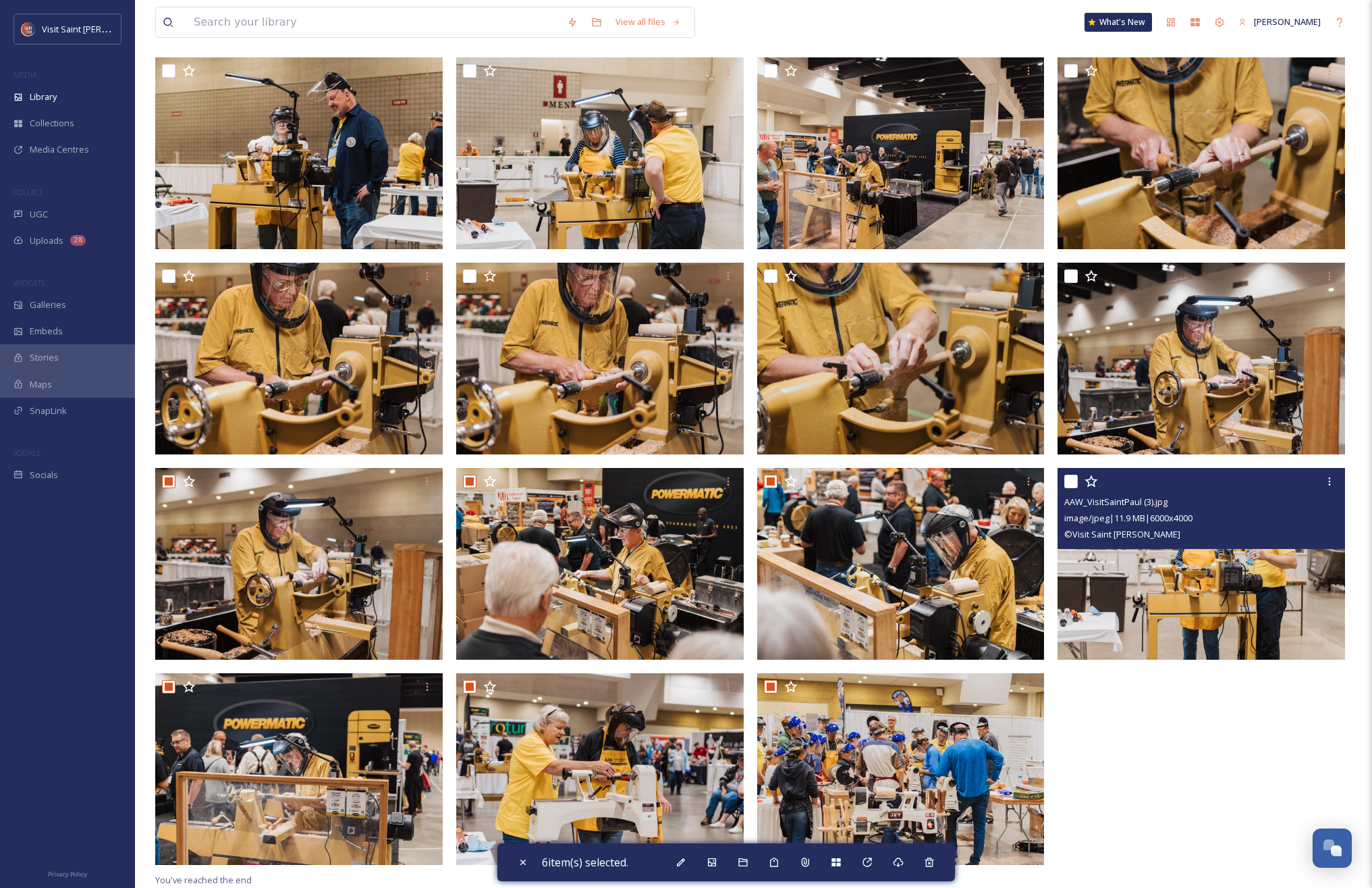
click at [1072, 481] on input "checkbox" at bounding box center [1071, 481] width 14 height 14
checkbox input "true"
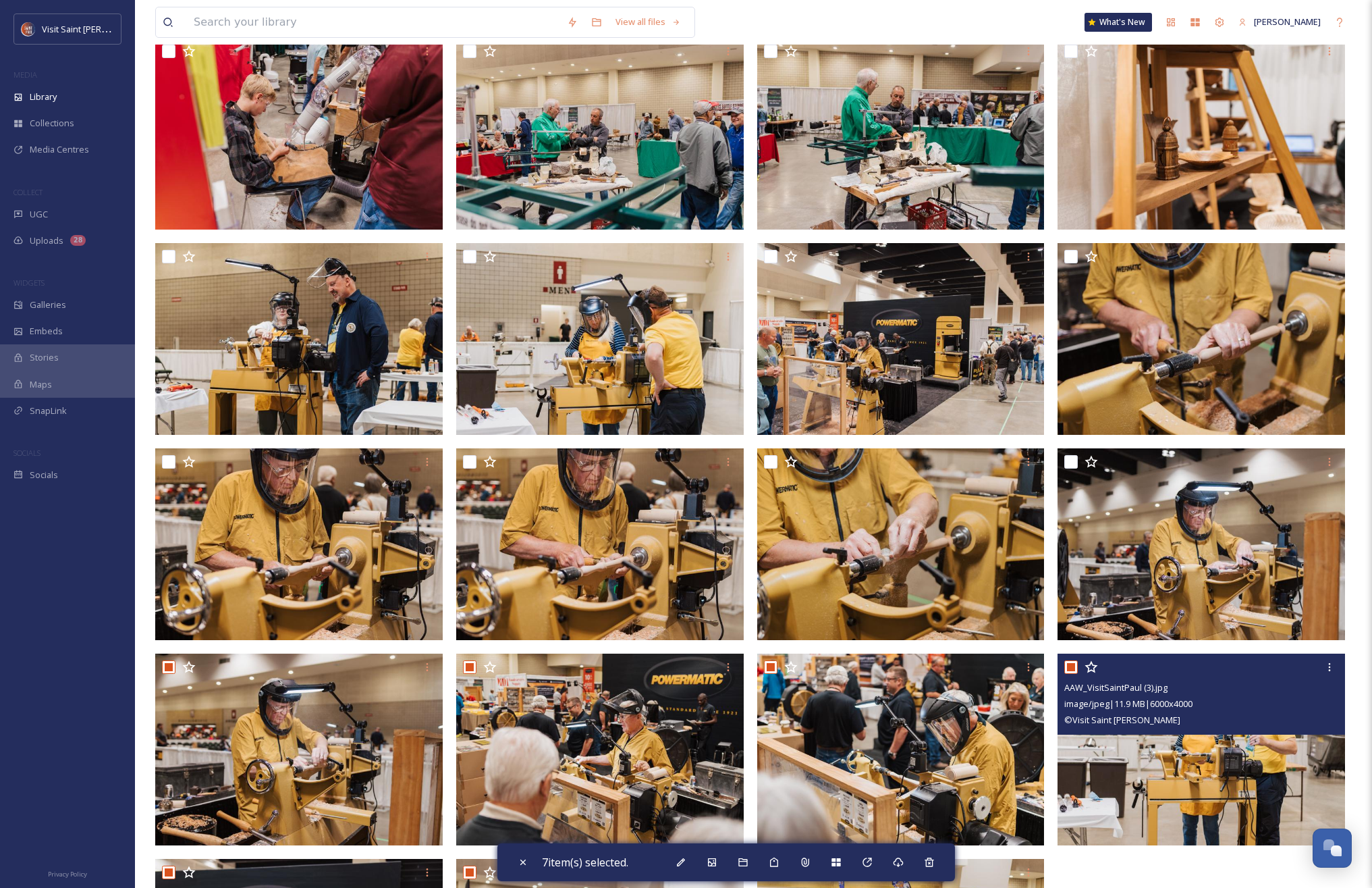
scroll to position [818, 0]
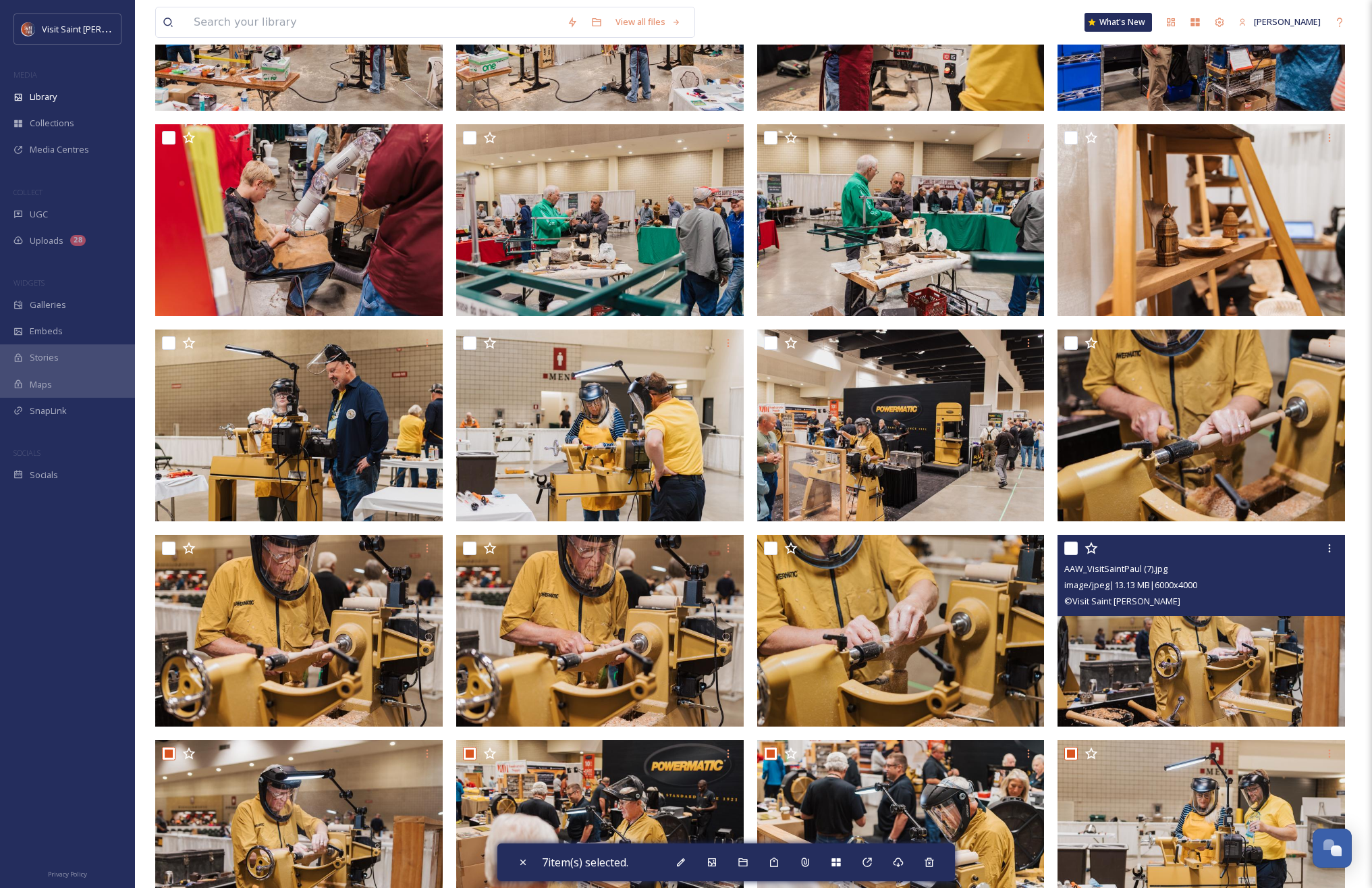
drag, startPoint x: 1071, startPoint y: 548, endPoint x: 1047, endPoint y: 551, distance: 24.2
click at [1071, 548] on input "checkbox" at bounding box center [1071, 548] width 14 height 14
checkbox input "true"
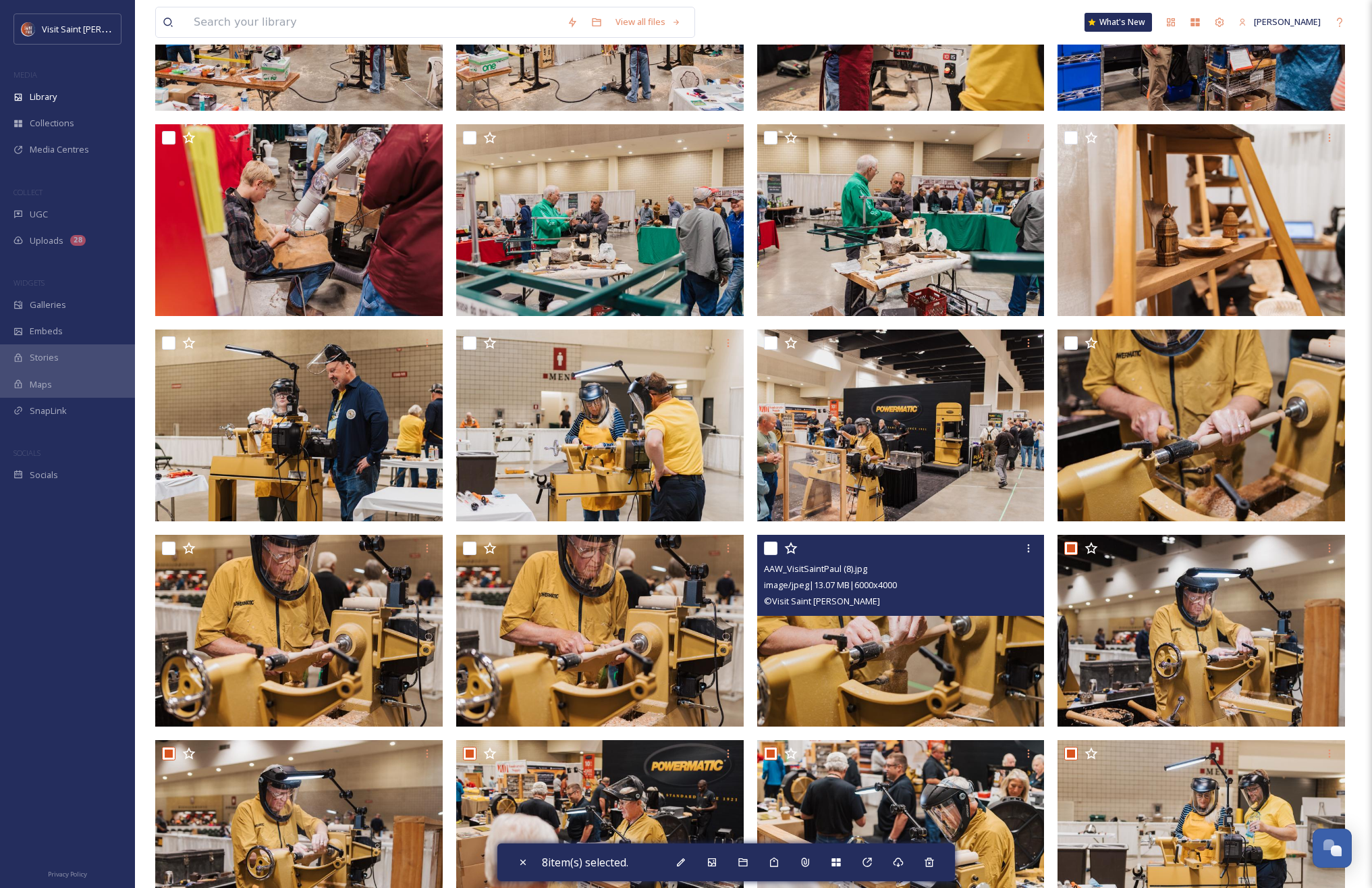
click at [769, 548] on input "checkbox" at bounding box center [771, 548] width 14 height 14
checkbox input "true"
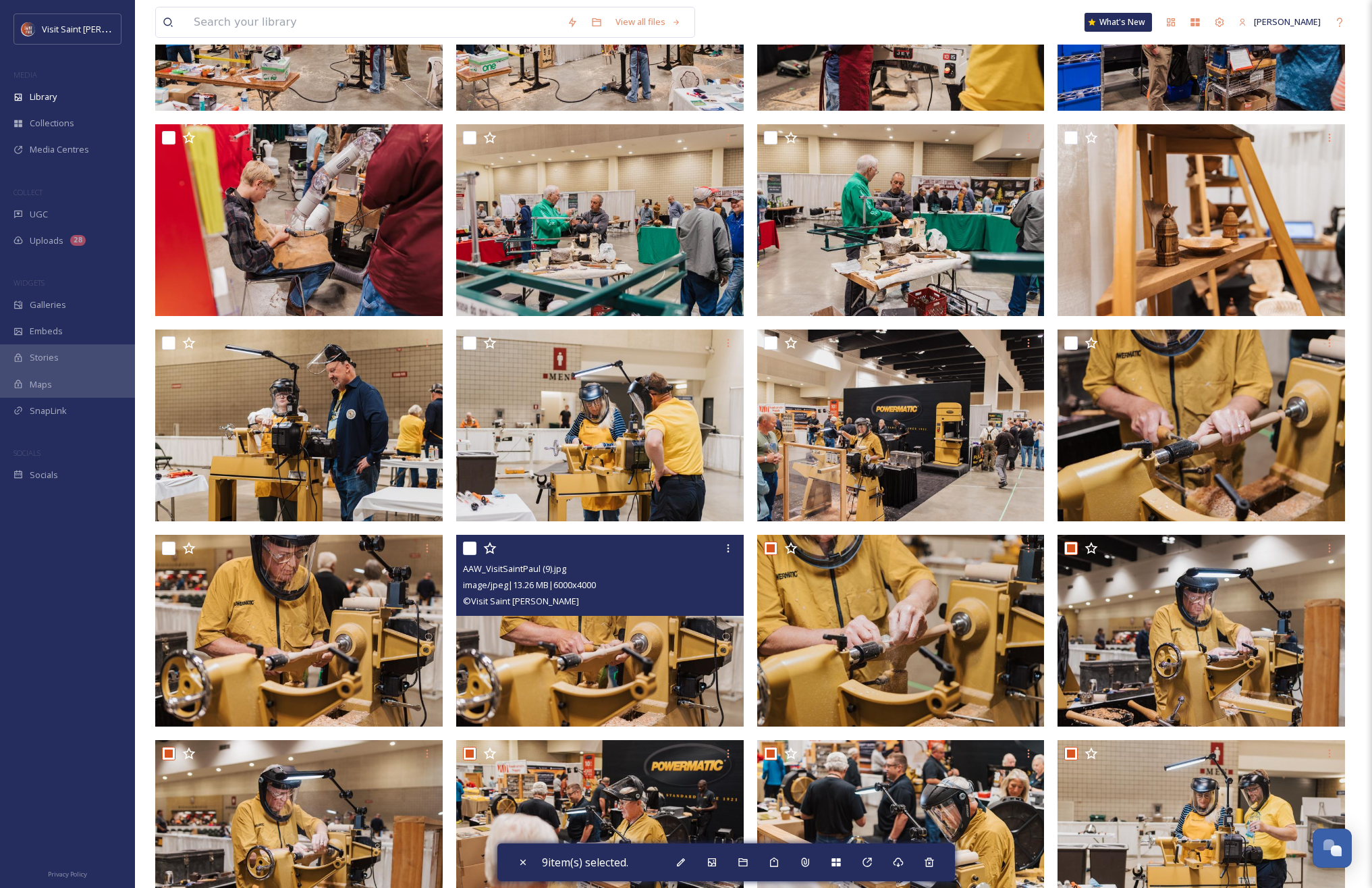
click at [473, 550] on input "checkbox" at bounding box center [470, 548] width 14 height 14
checkbox input "true"
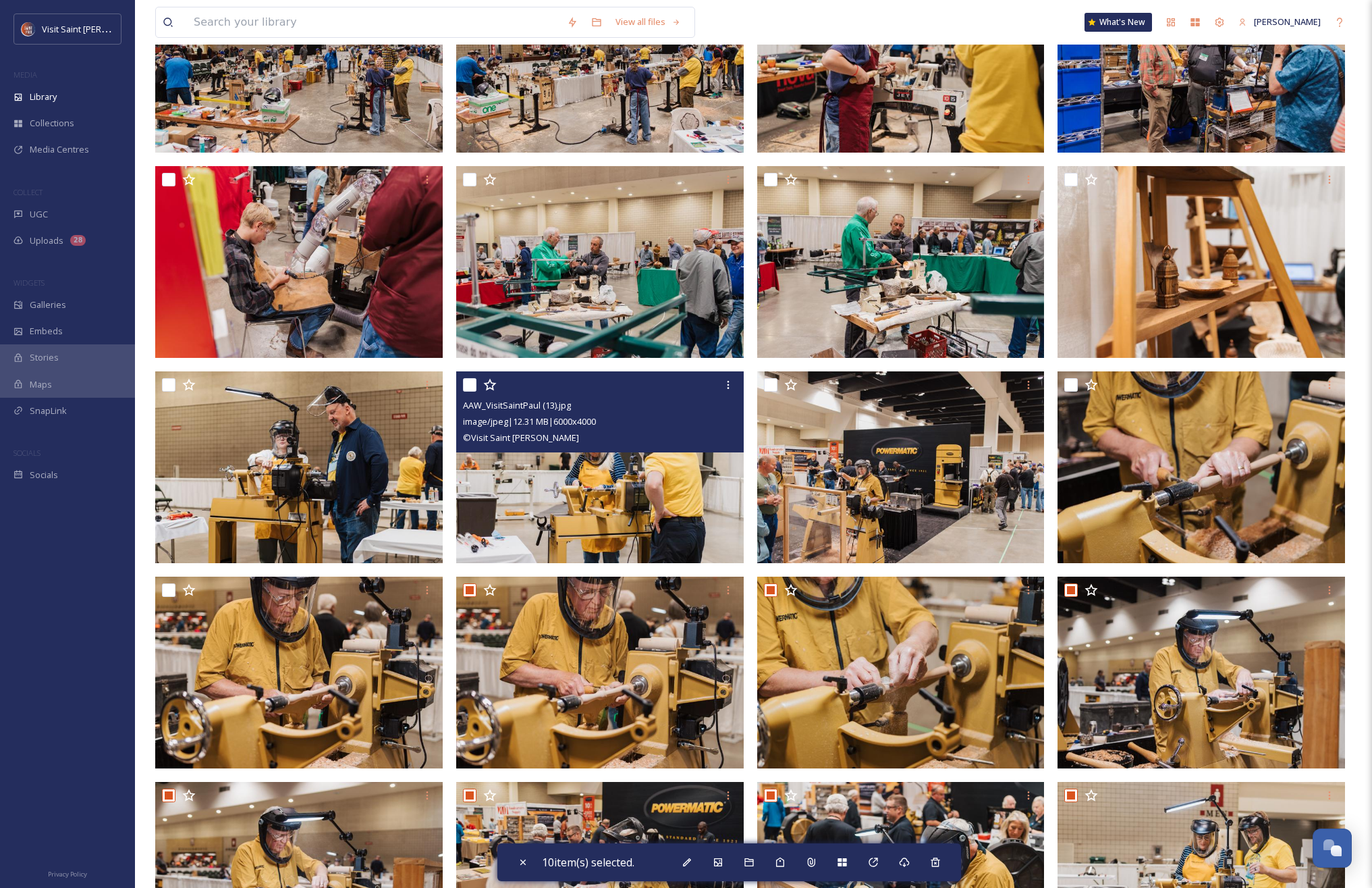
scroll to position [775, 0]
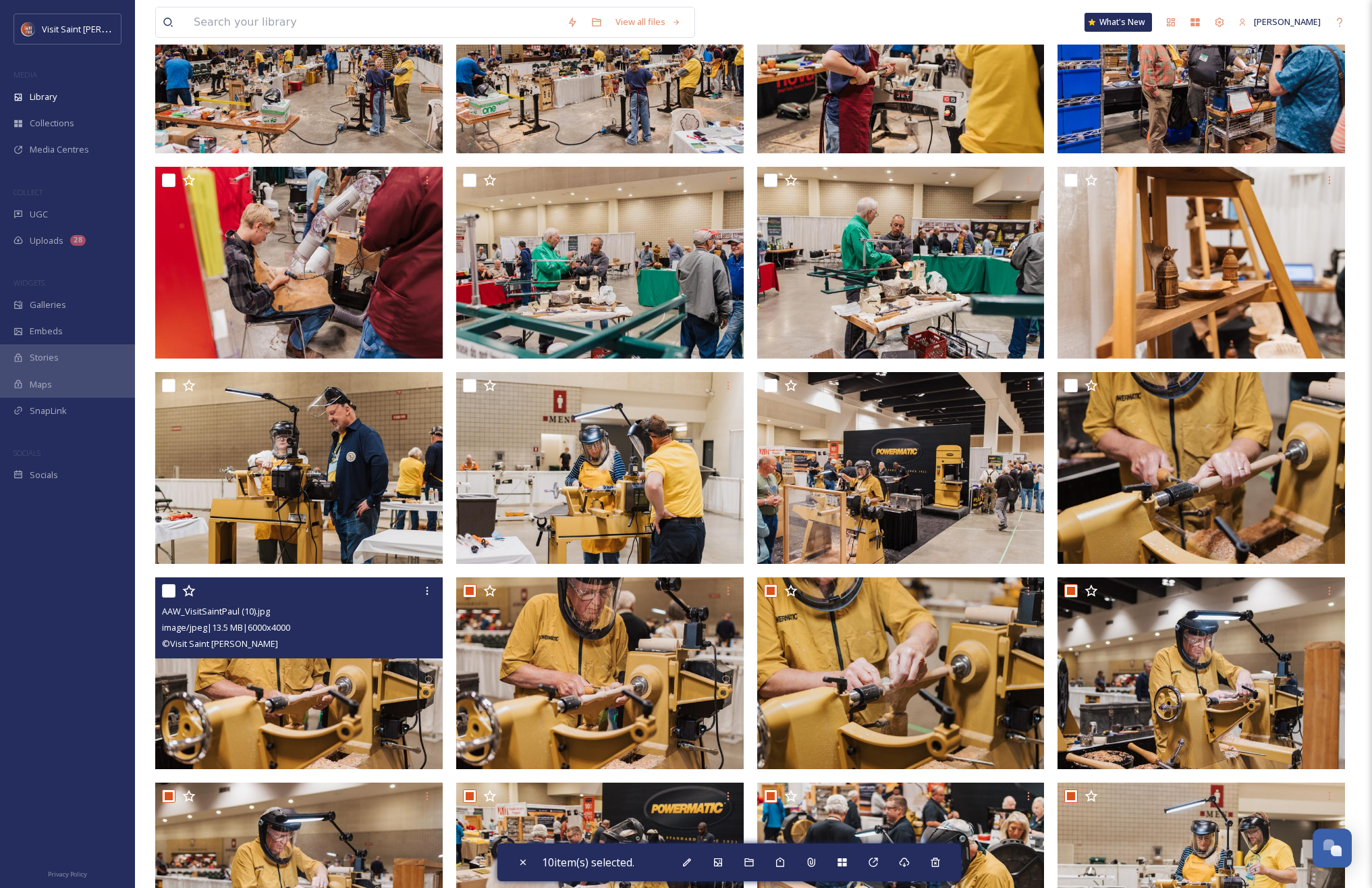
click at [162, 581] on div at bounding box center [301, 590] width 277 height 24
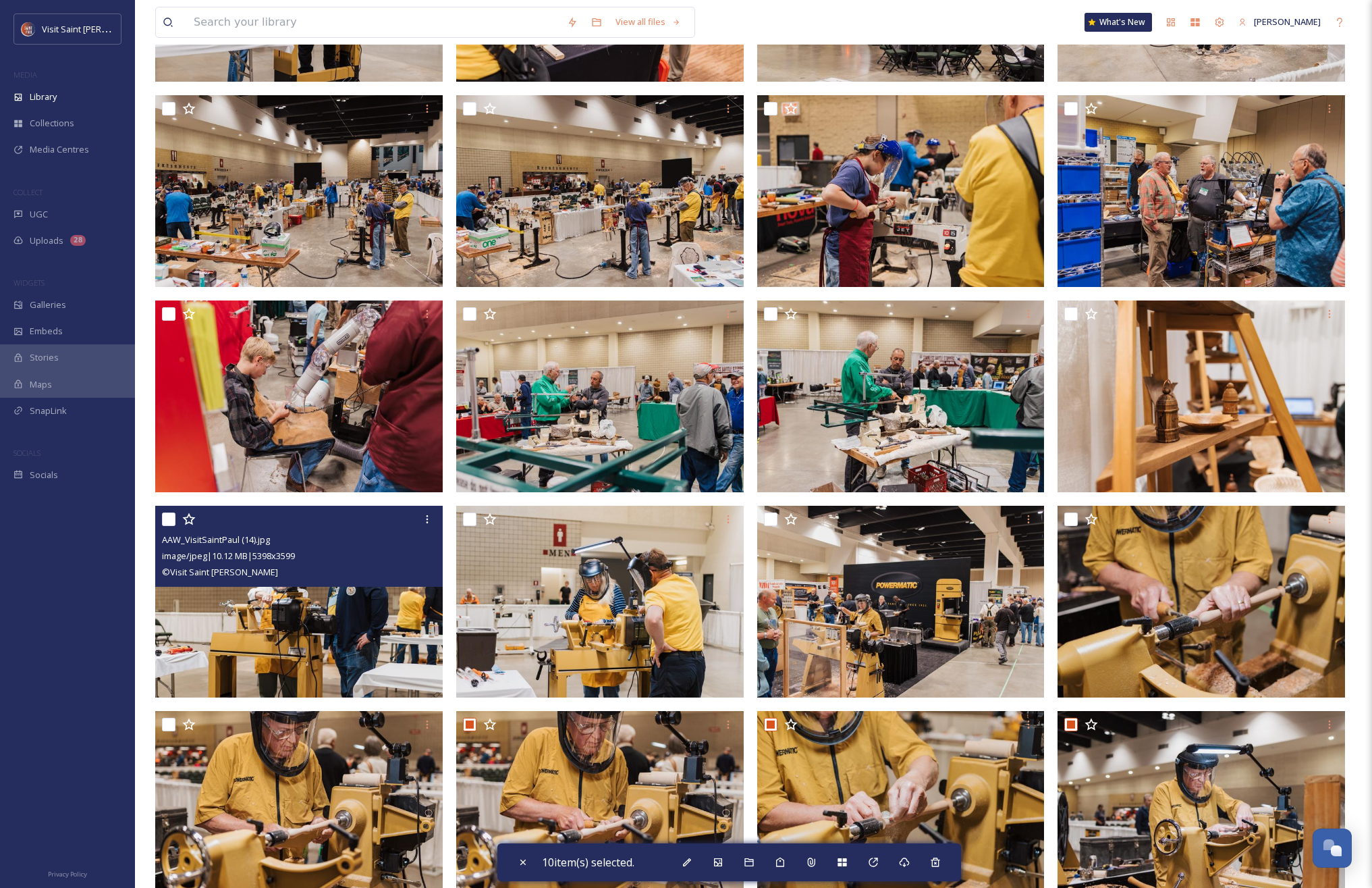
scroll to position [605, 0]
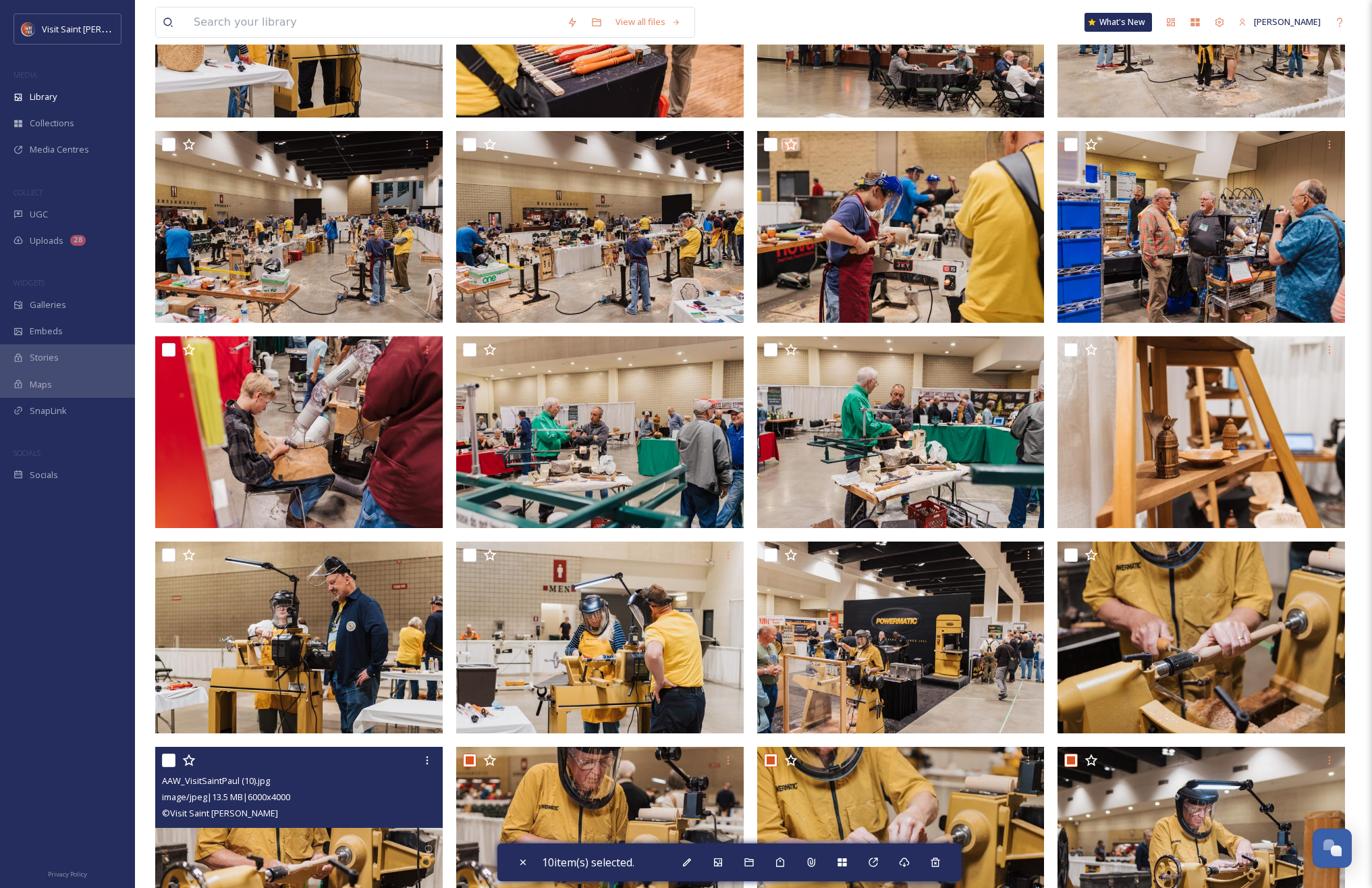
click at [170, 757] on input "checkbox" at bounding box center [169, 760] width 14 height 14
checkbox input "true"
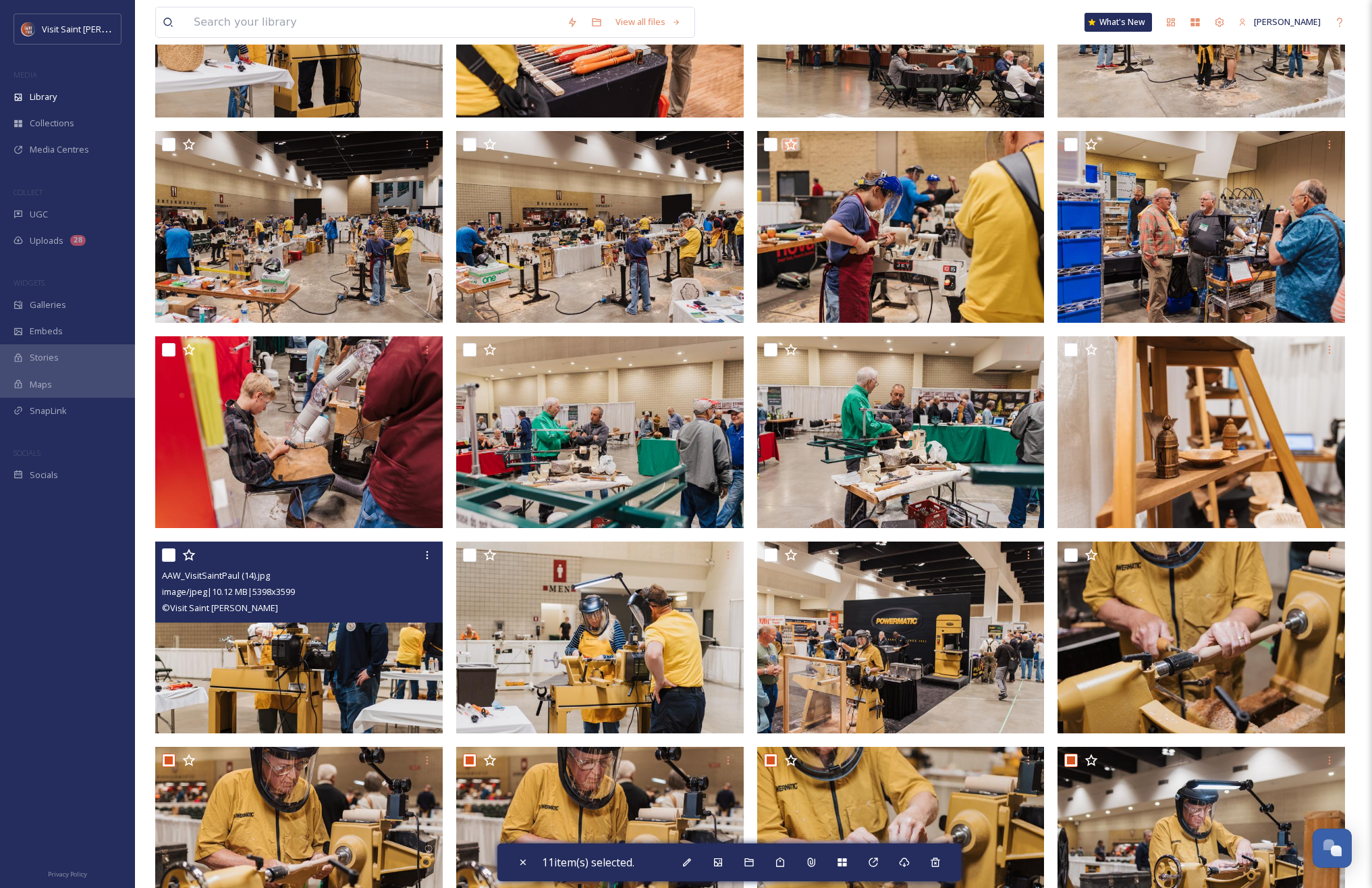
drag, startPoint x: 166, startPoint y: 555, endPoint x: 287, endPoint y: 555, distance: 121.0
click at [166, 555] on input "checkbox" at bounding box center [169, 555] width 14 height 14
checkbox input "true"
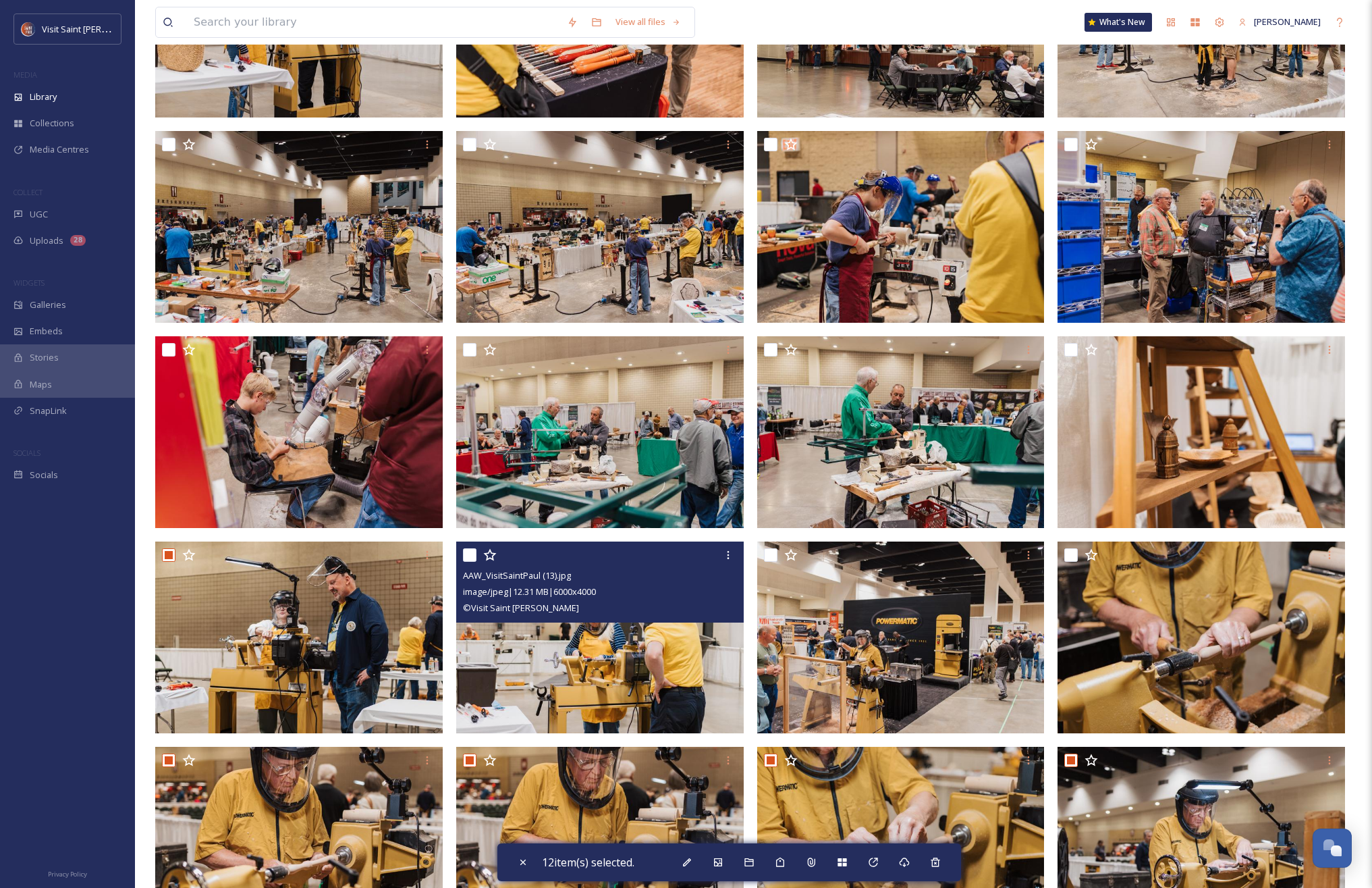
click at [468, 559] on input "checkbox" at bounding box center [470, 555] width 14 height 14
checkbox input "true"
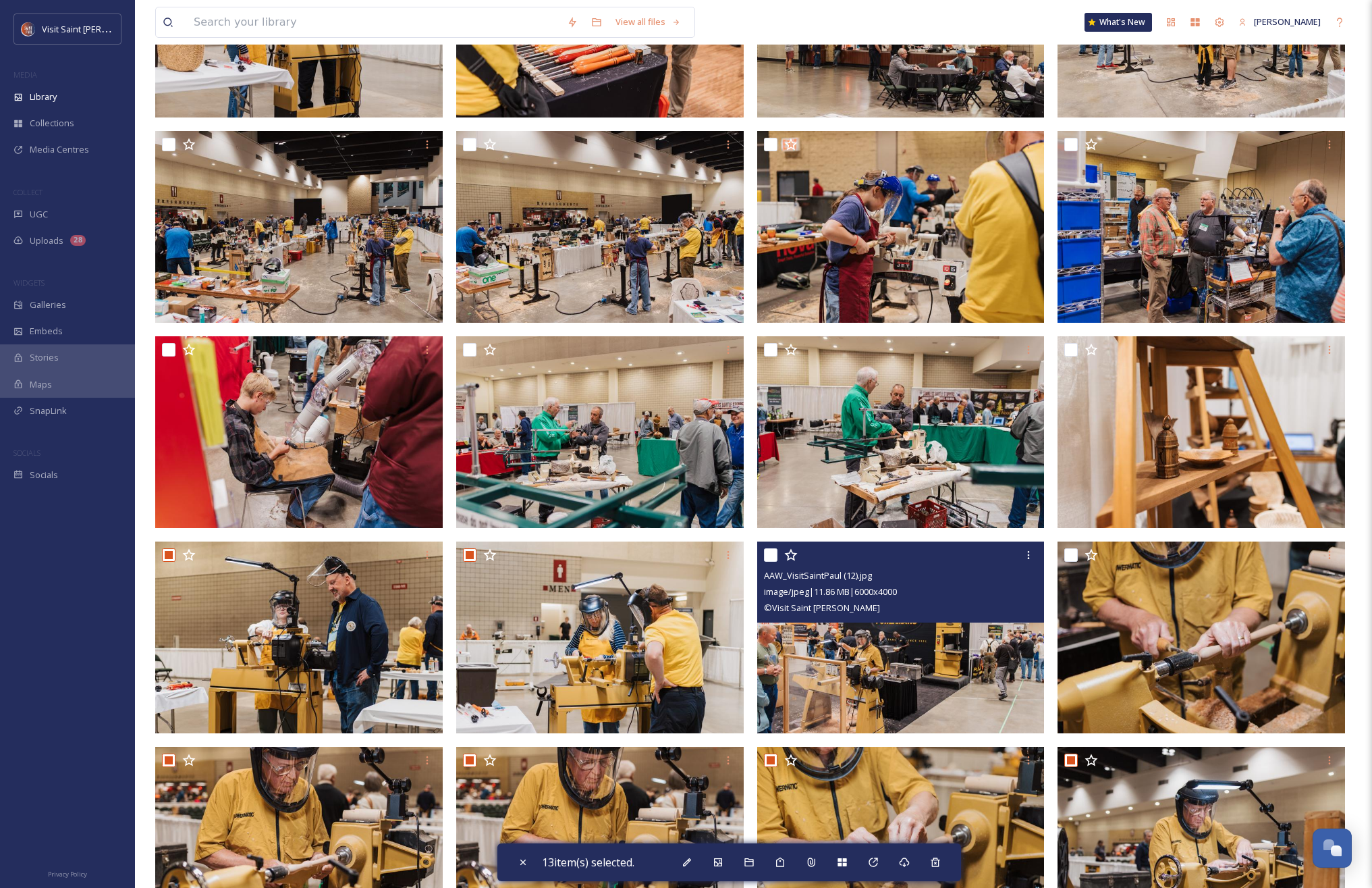
click at [773, 554] on input "checkbox" at bounding box center [771, 555] width 14 height 14
checkbox input "true"
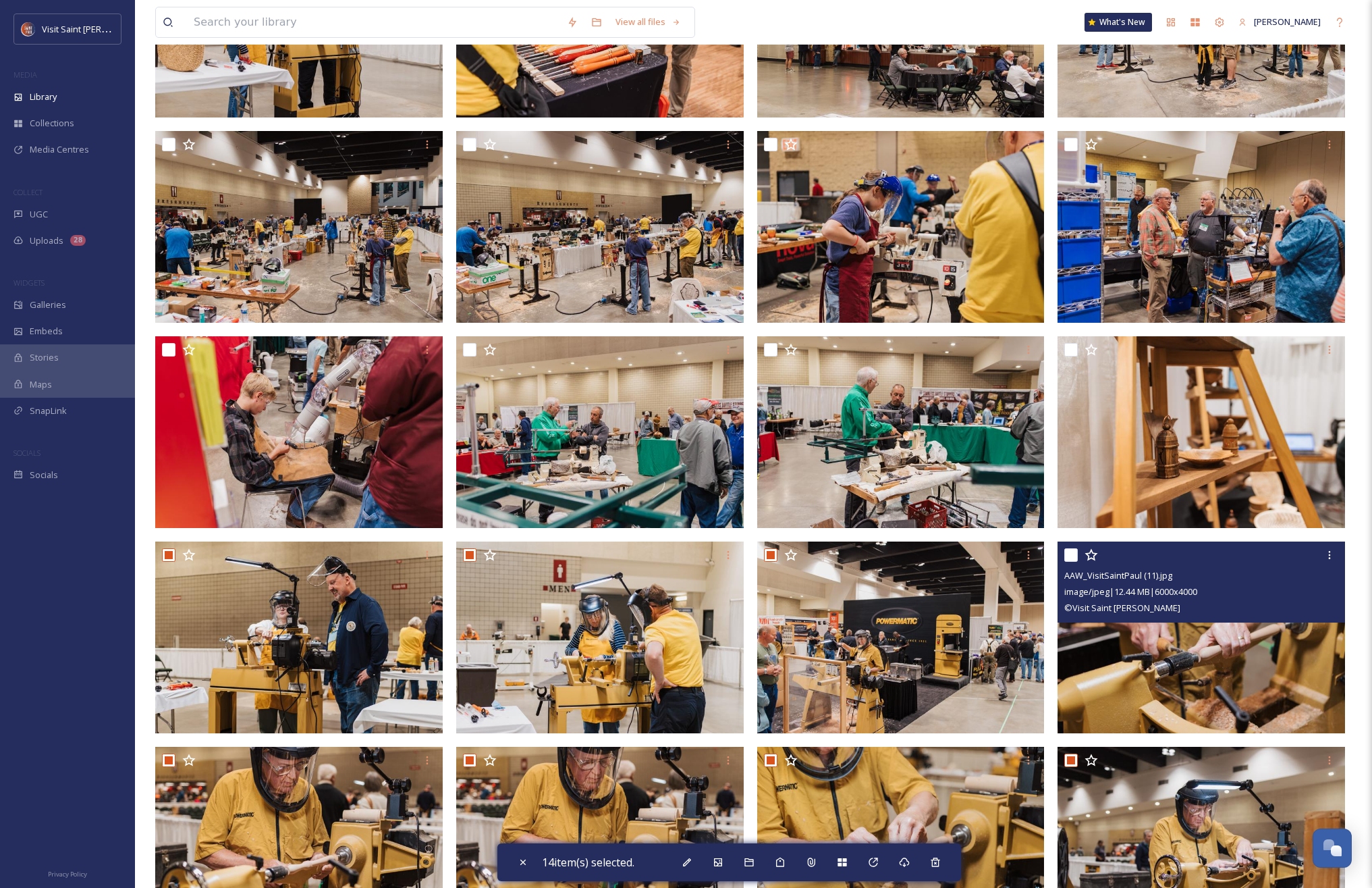
click at [1072, 557] on input "checkbox" at bounding box center [1071, 555] width 14 height 14
checkbox input "true"
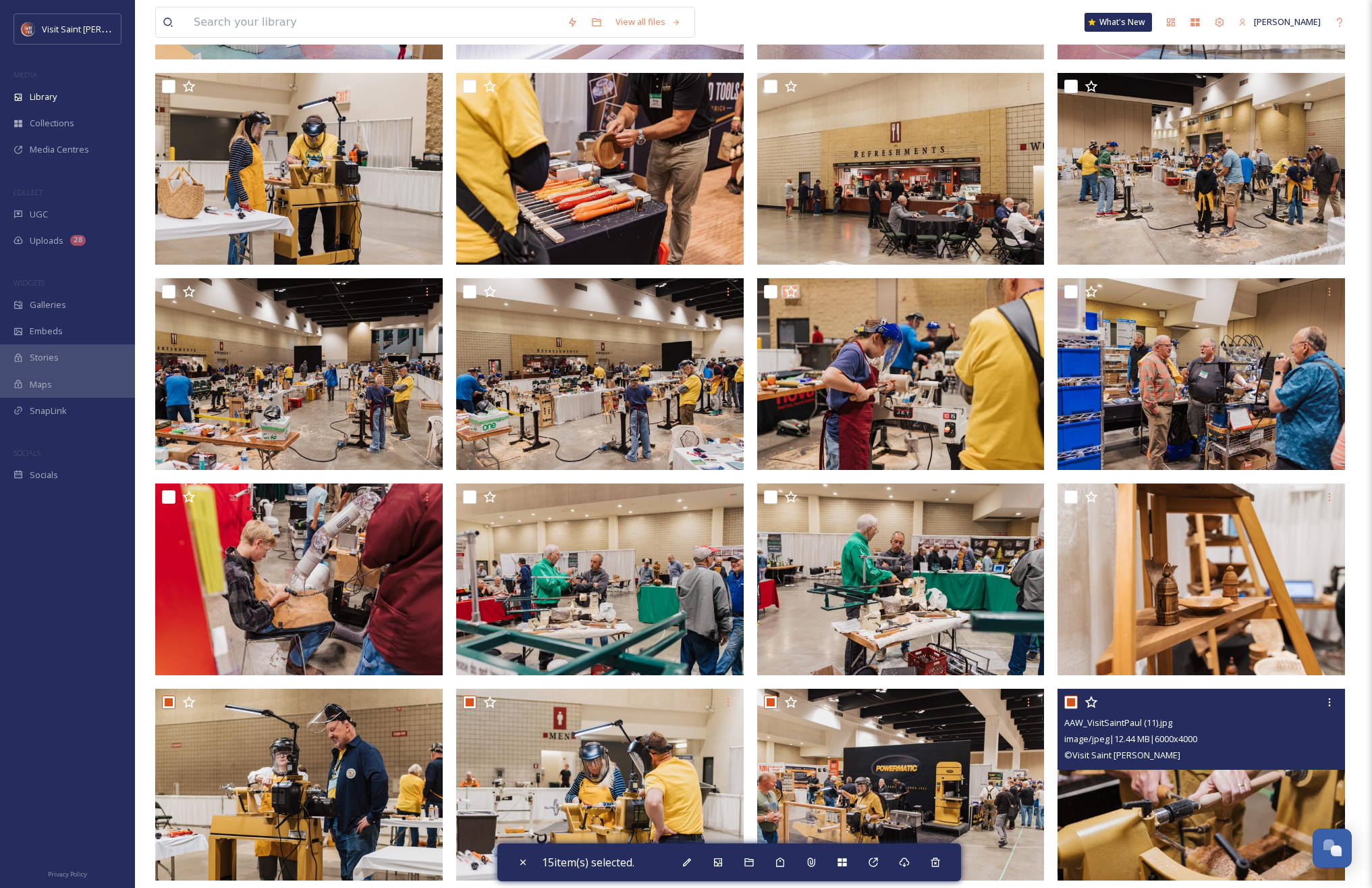
scroll to position [314, 0]
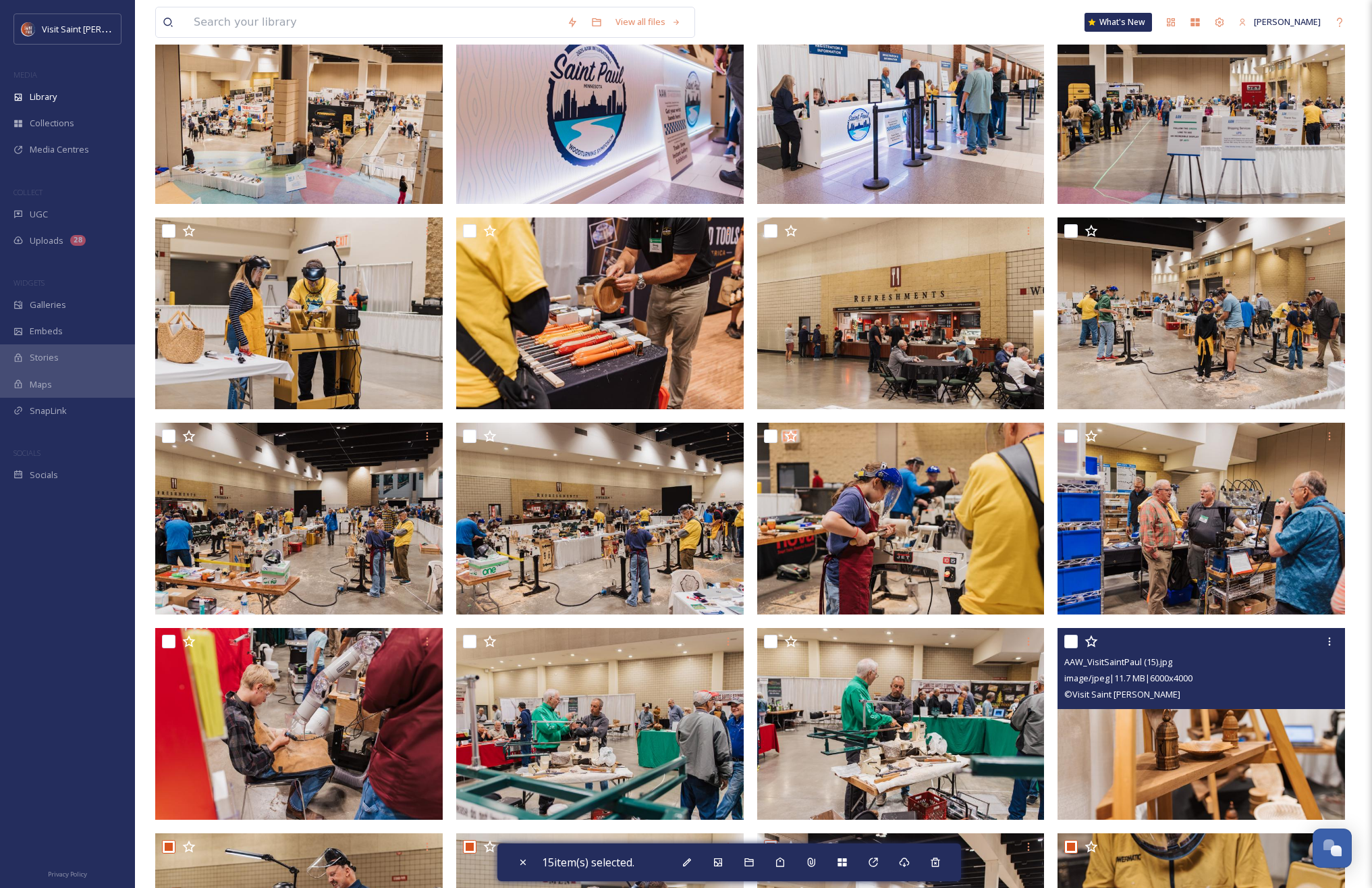
click at [1071, 641] on input "checkbox" at bounding box center [1071, 642] width 14 height 14
checkbox input "true"
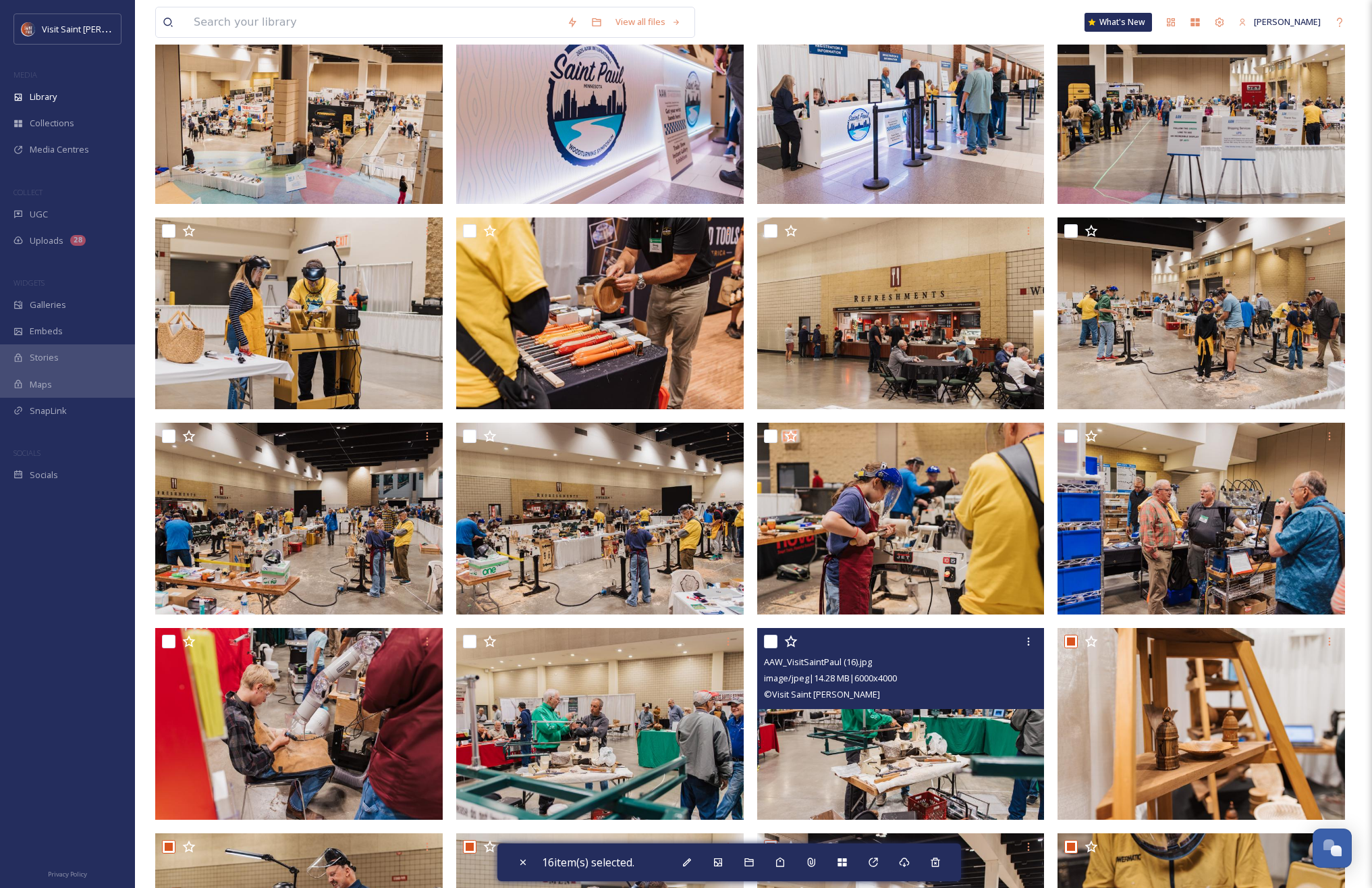
drag, startPoint x: 768, startPoint y: 639, endPoint x: 555, endPoint y: 638, distance: 213.0
click at [768, 639] on input "checkbox" at bounding box center [771, 642] width 14 height 14
checkbox input "true"
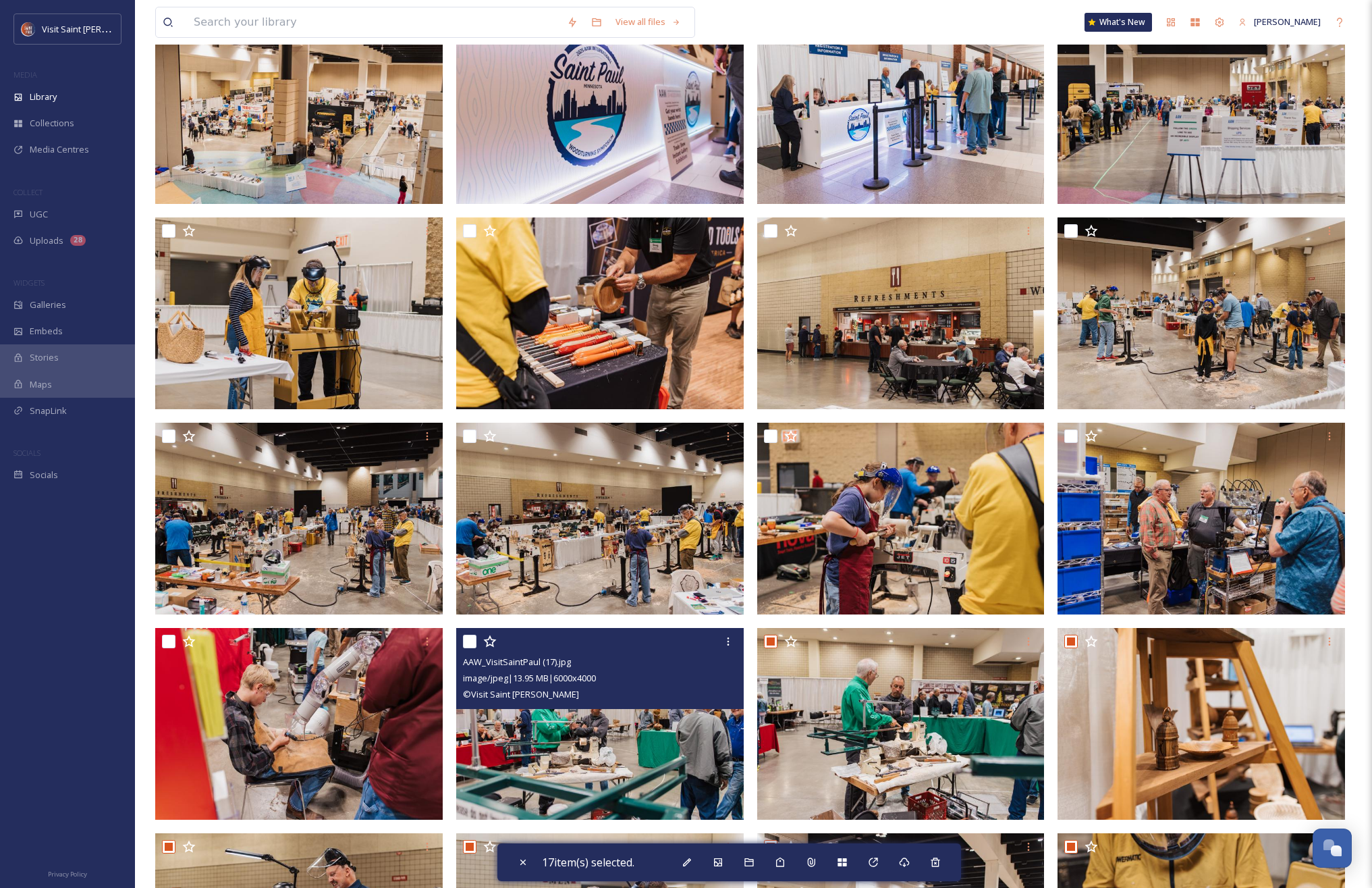
click at [464, 640] on input "checkbox" at bounding box center [470, 642] width 14 height 14
checkbox input "true"
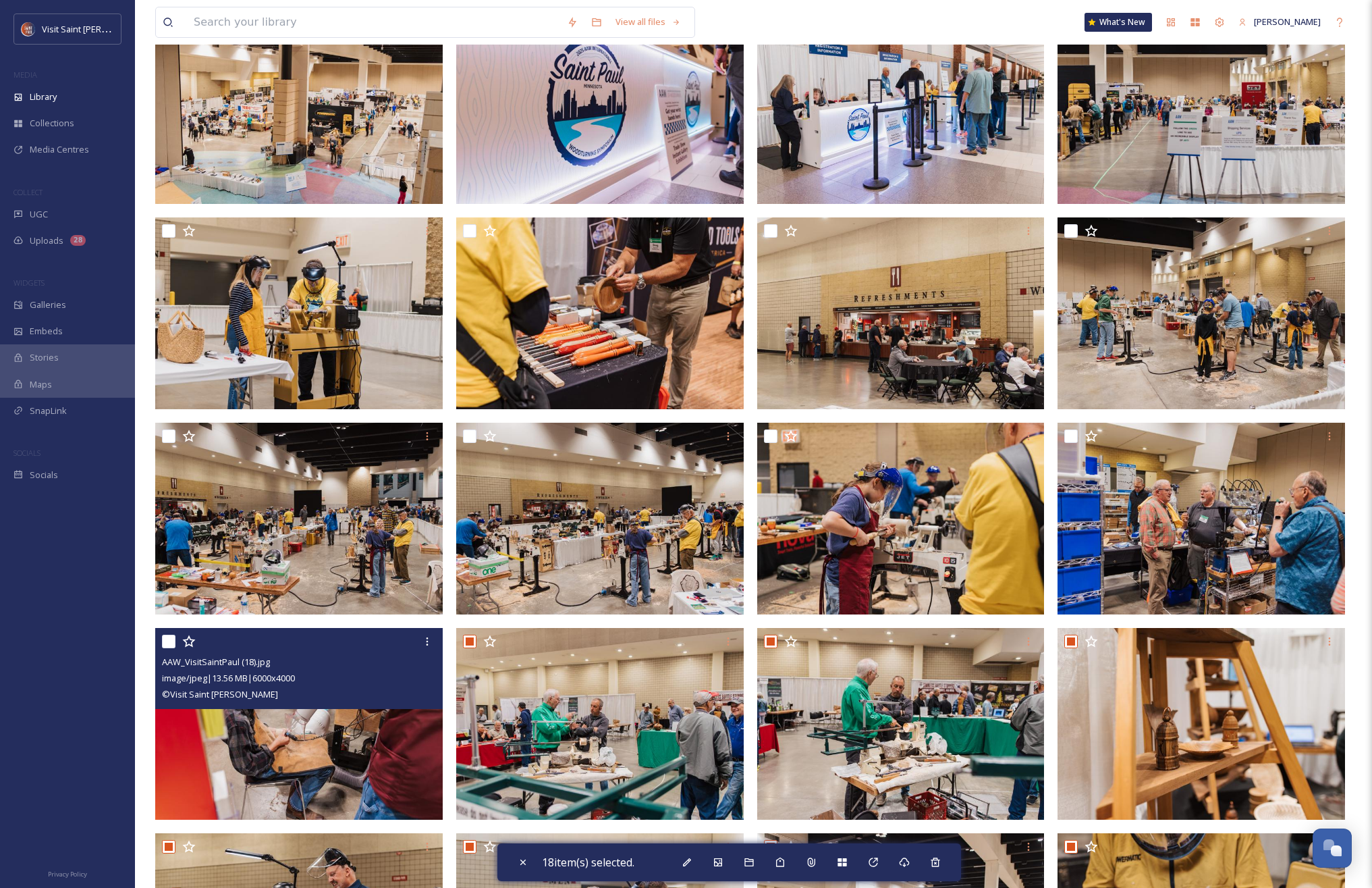
click at [165, 643] on input "checkbox" at bounding box center [169, 642] width 14 height 14
checkbox input "true"
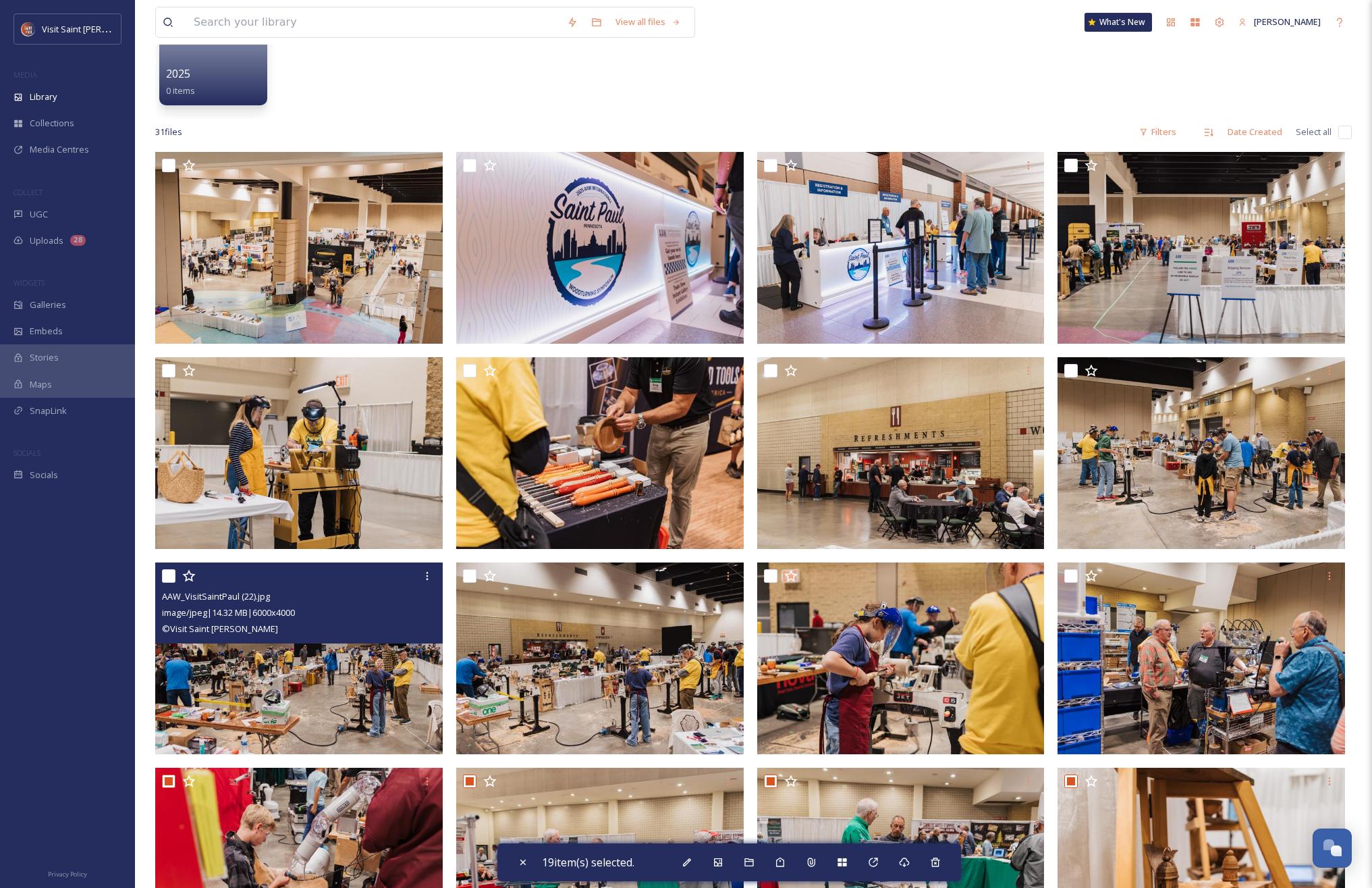
scroll to position [124, 0]
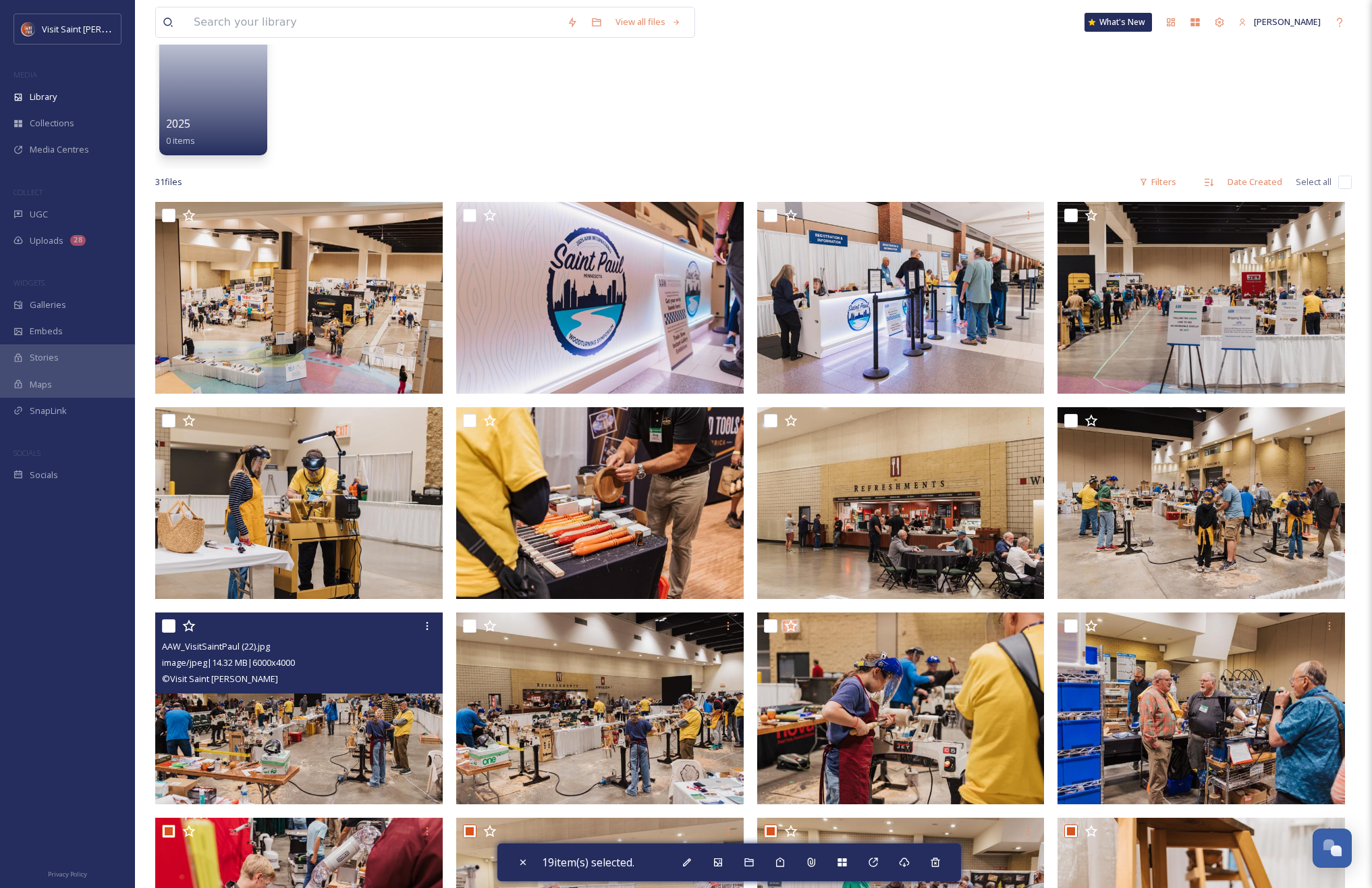
click at [165, 625] on input "checkbox" at bounding box center [169, 626] width 14 height 14
checkbox input "true"
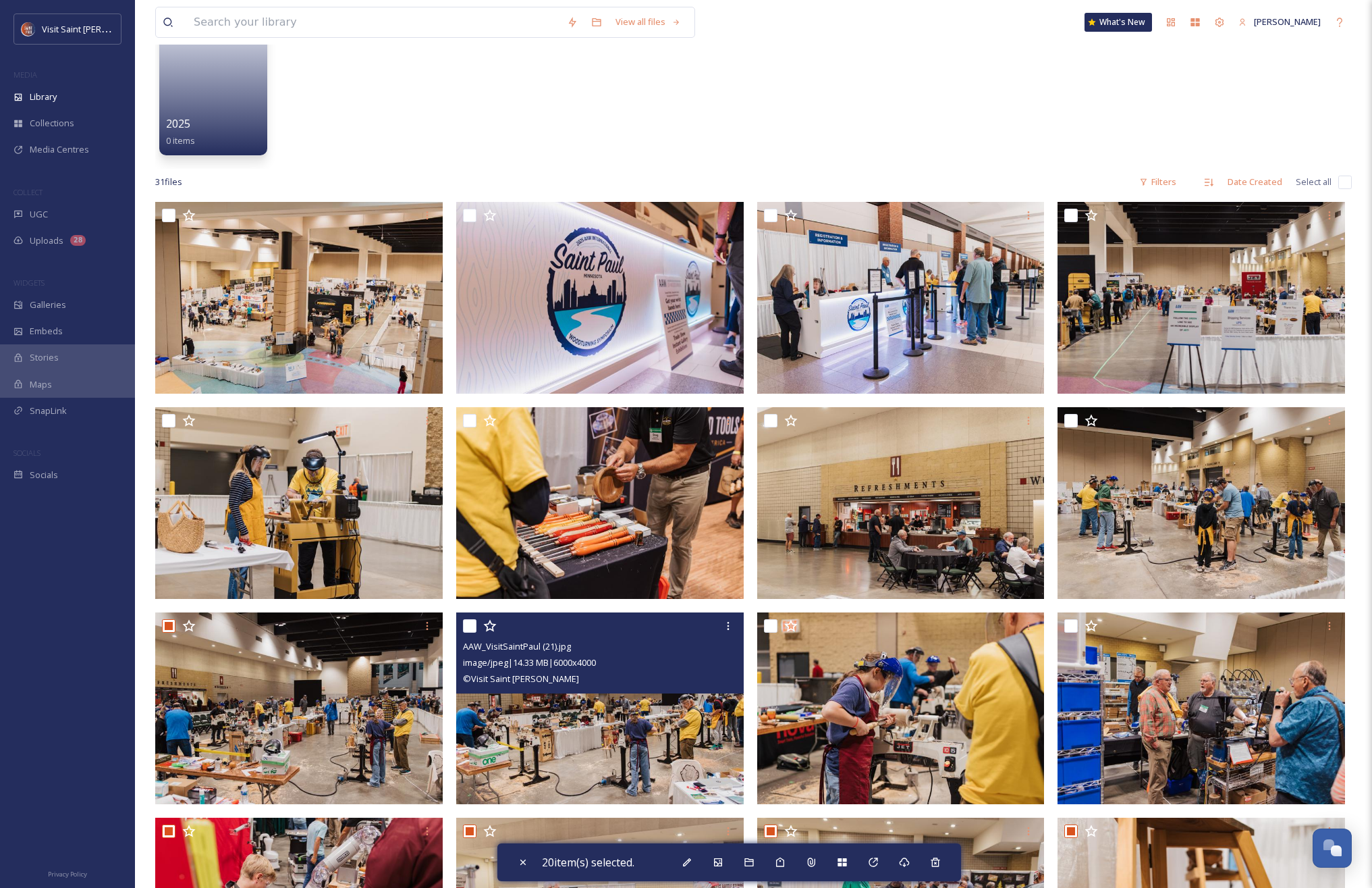
drag, startPoint x: 469, startPoint y: 627, endPoint x: 675, endPoint y: 624, distance: 206.0
click at [469, 627] on input "checkbox" at bounding box center [470, 626] width 14 height 14
checkbox input "true"
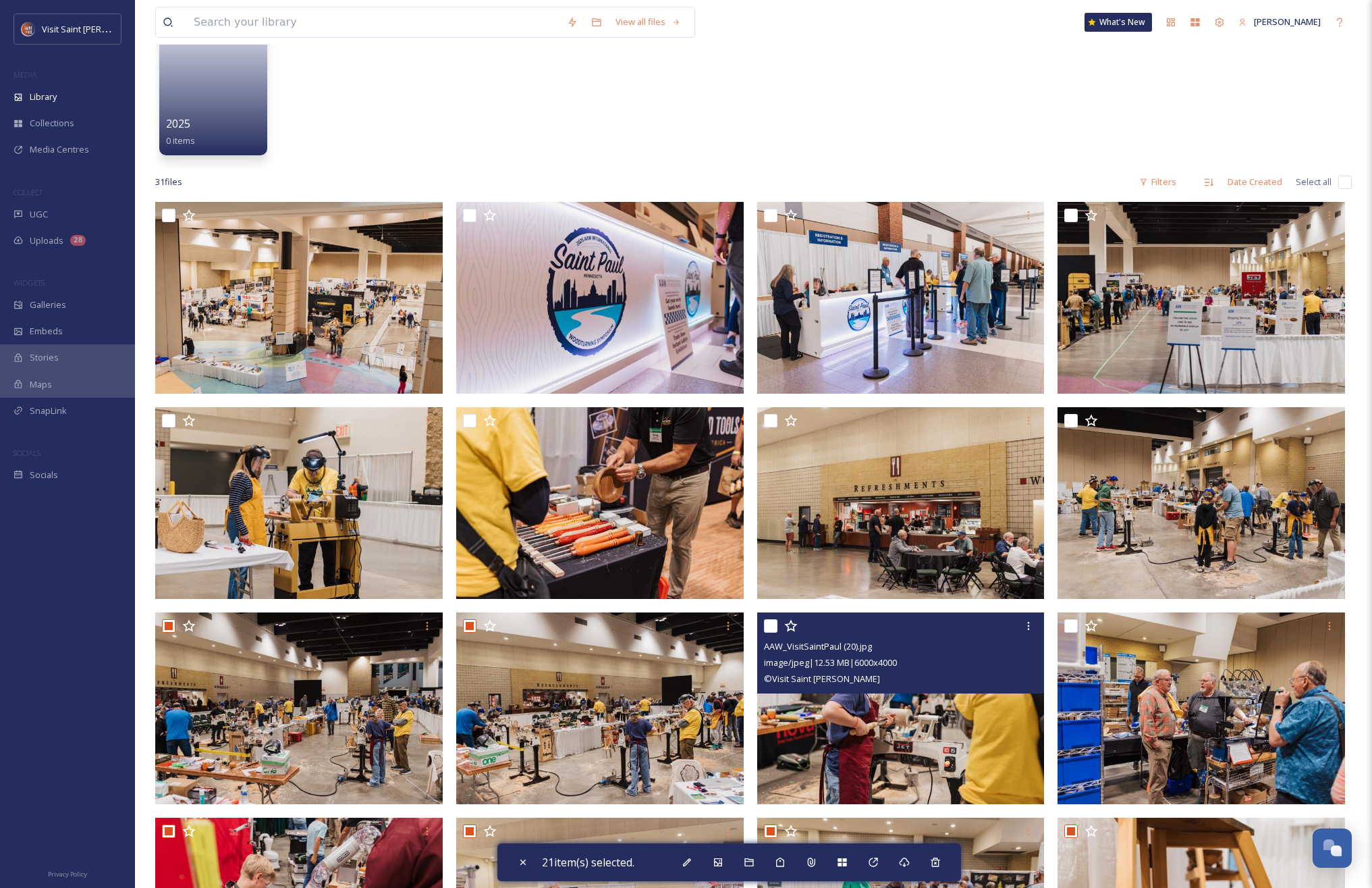
drag, startPoint x: 773, startPoint y: 629, endPoint x: 930, endPoint y: 627, distance: 157.0
click at [773, 629] on input "checkbox" at bounding box center [771, 626] width 14 height 14
checkbox input "true"
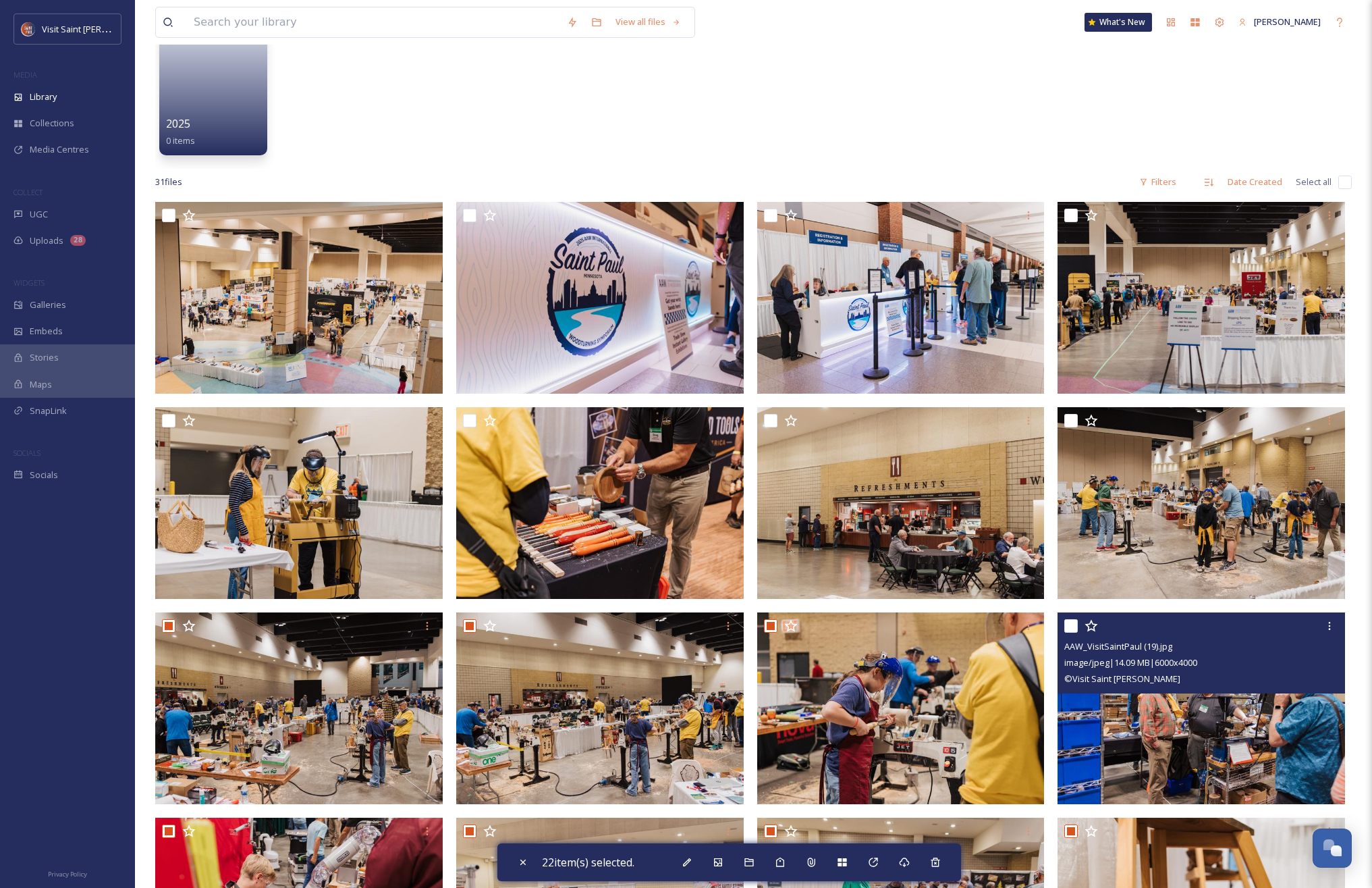
click at [1071, 629] on input "checkbox" at bounding box center [1071, 626] width 14 height 14
checkbox input "true"
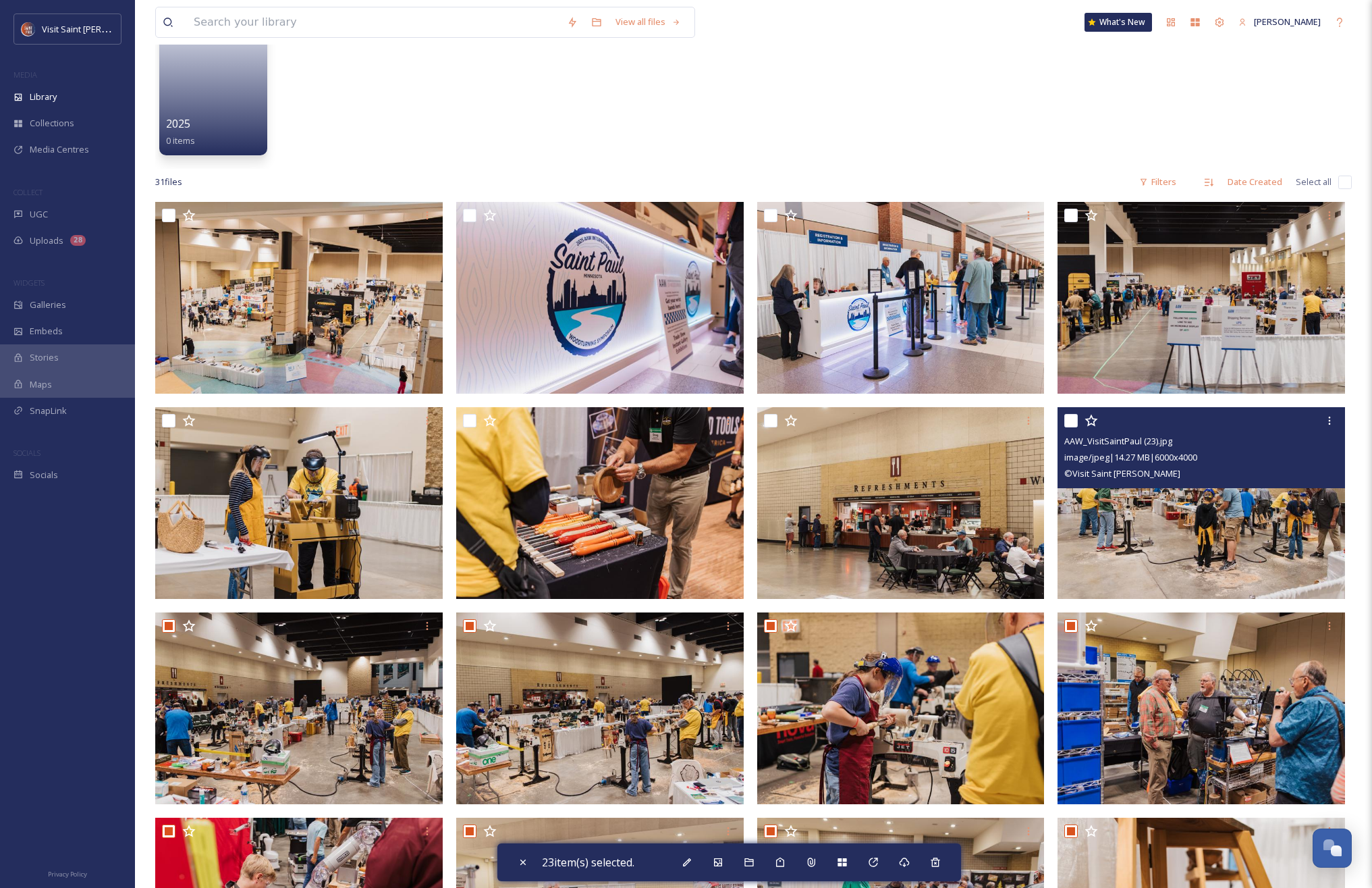
click at [1071, 416] on input "checkbox" at bounding box center [1071, 421] width 14 height 14
checkbox input "true"
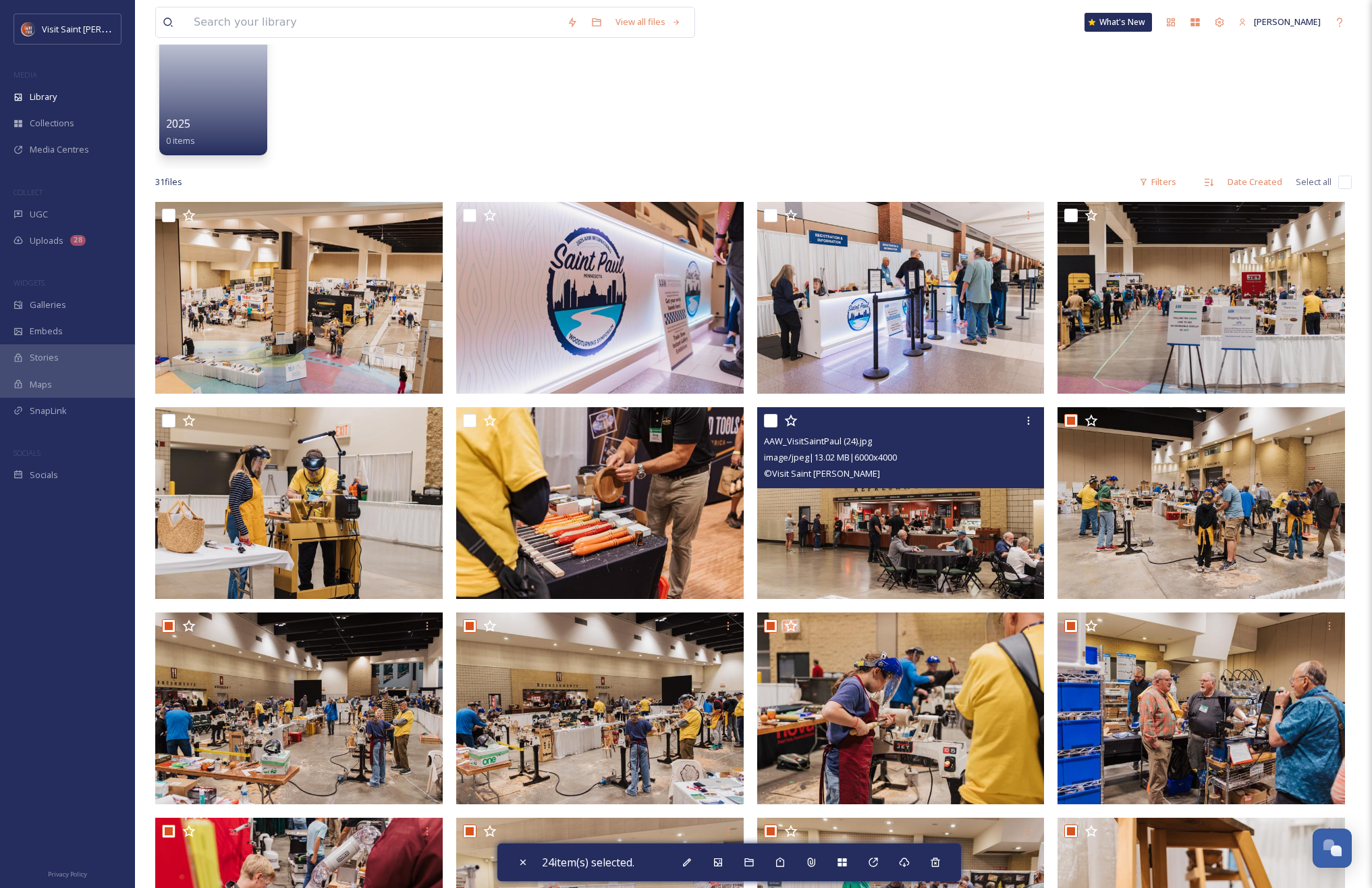
click at [772, 418] on input "checkbox" at bounding box center [771, 421] width 14 height 14
checkbox input "true"
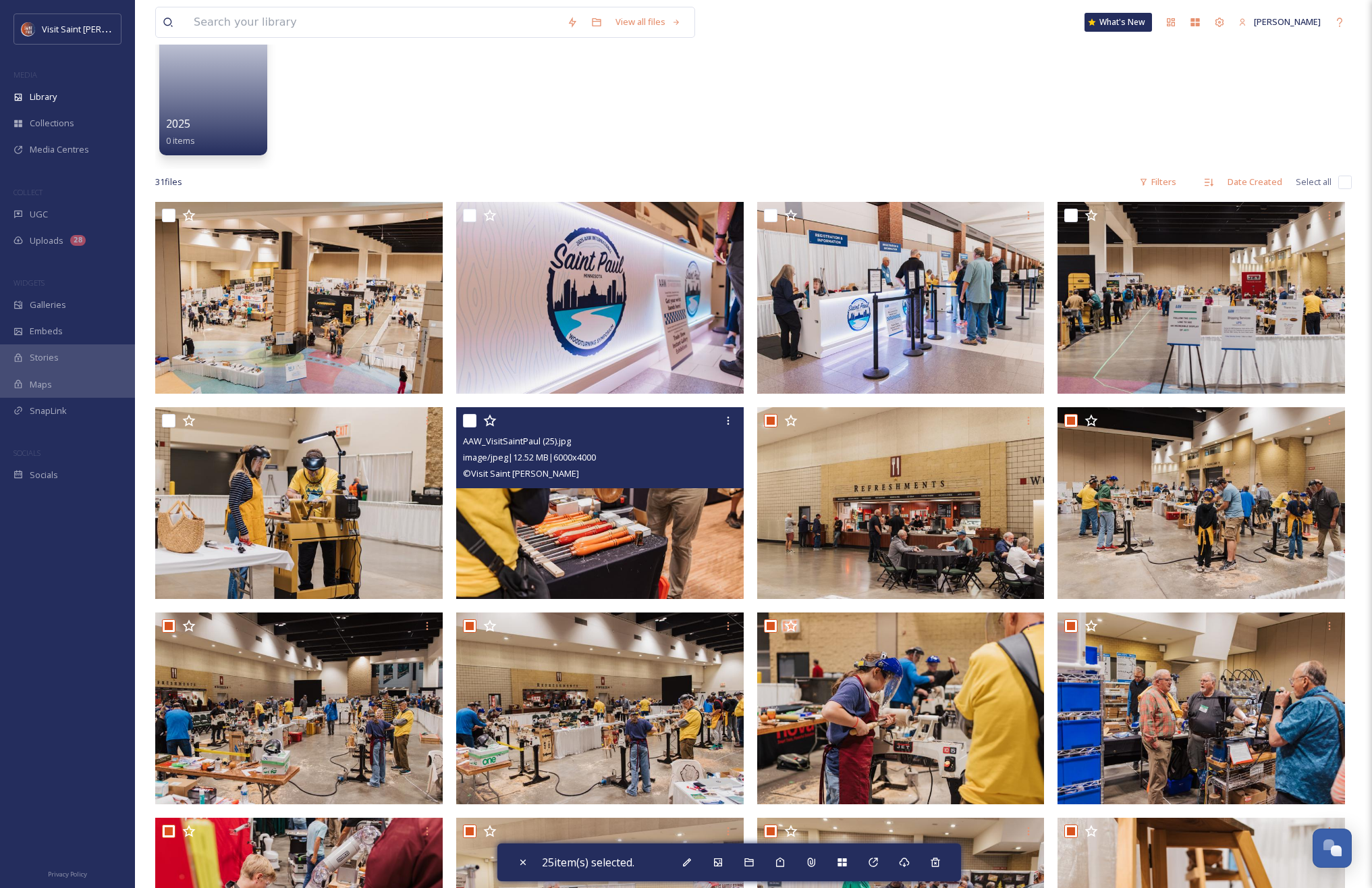
click at [469, 420] on input "checkbox" at bounding box center [470, 421] width 14 height 14
checkbox input "true"
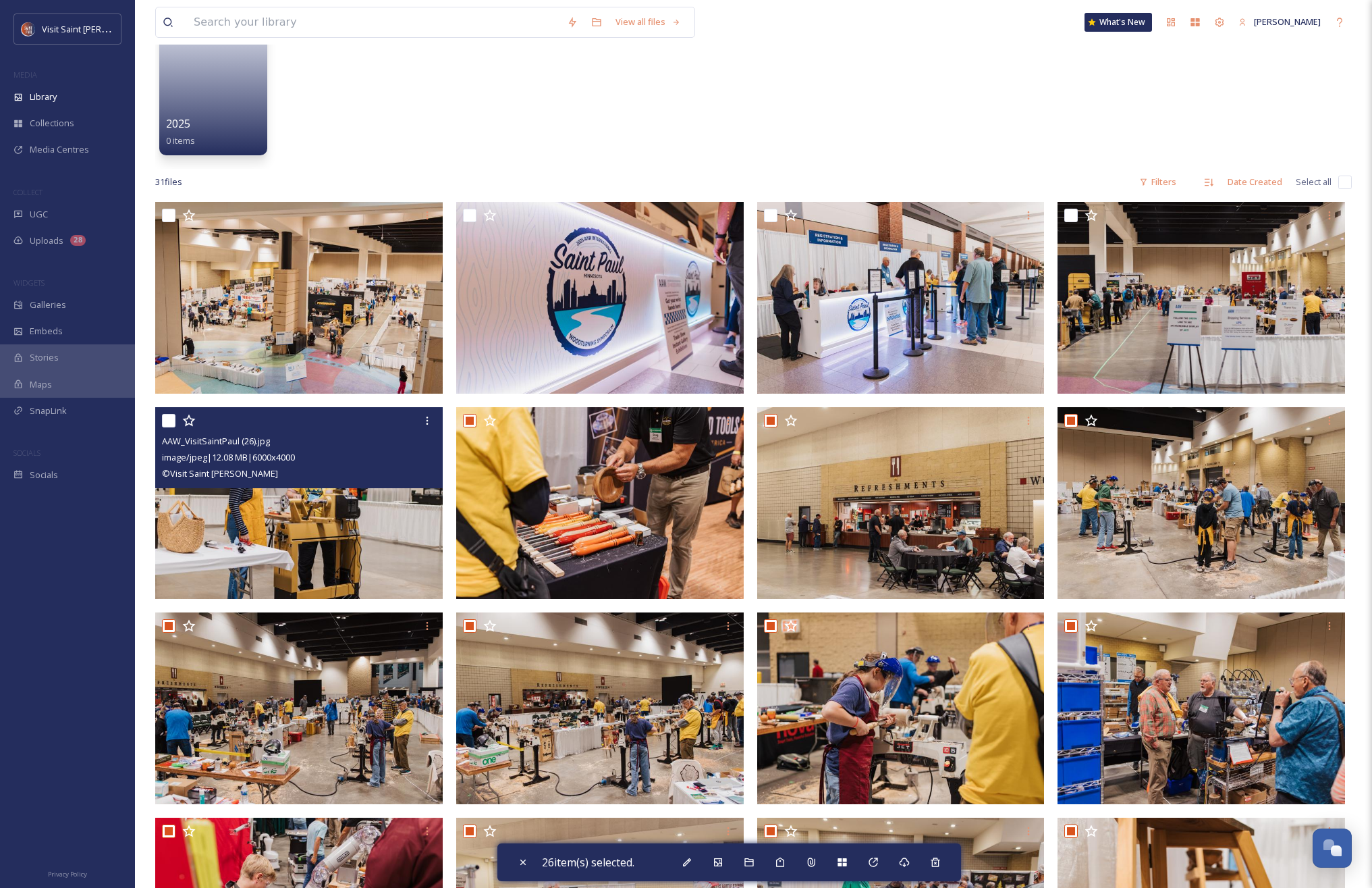
click at [167, 422] on input "checkbox" at bounding box center [169, 421] width 14 height 14
checkbox input "true"
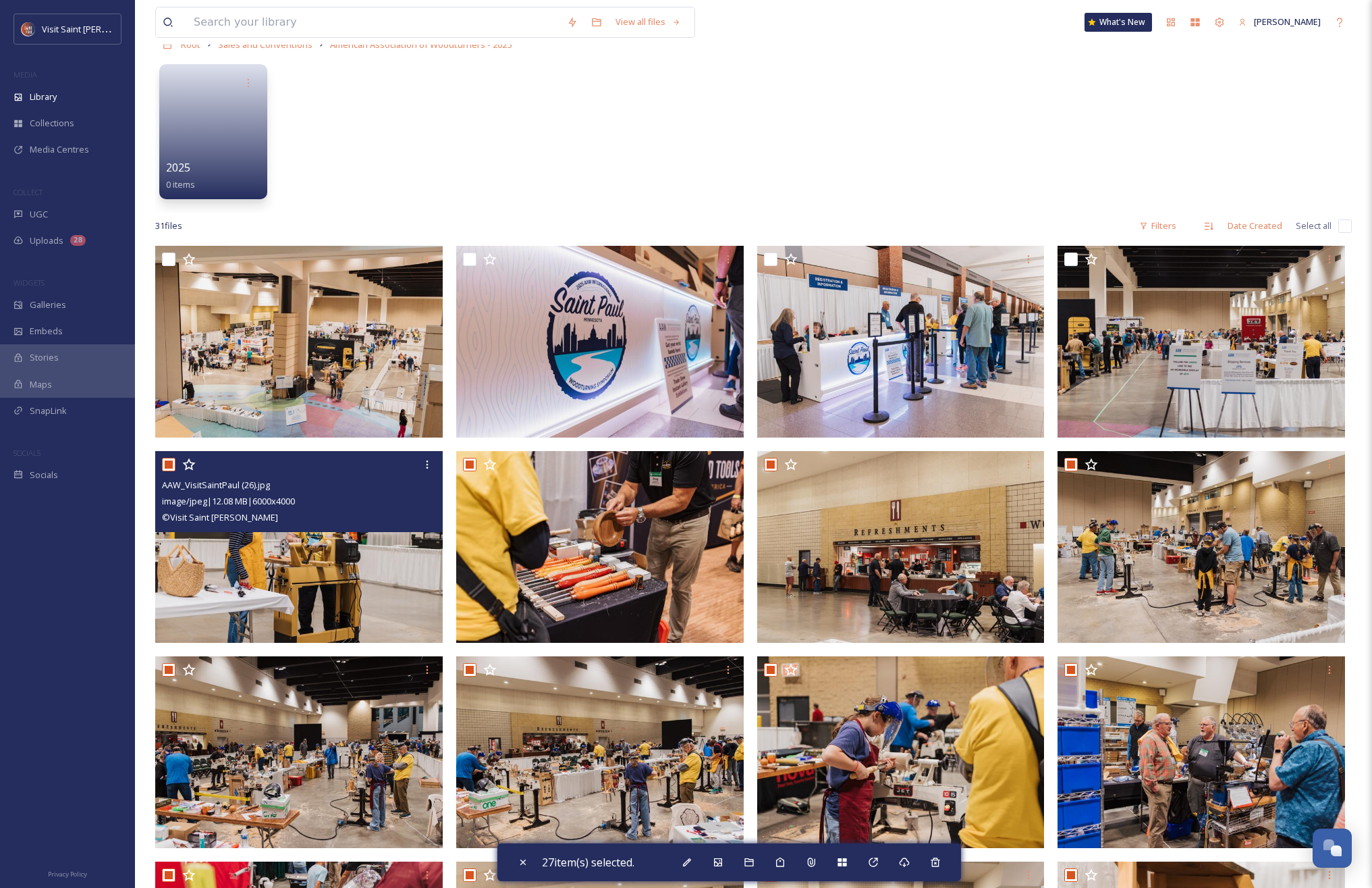
scroll to position [12, 0]
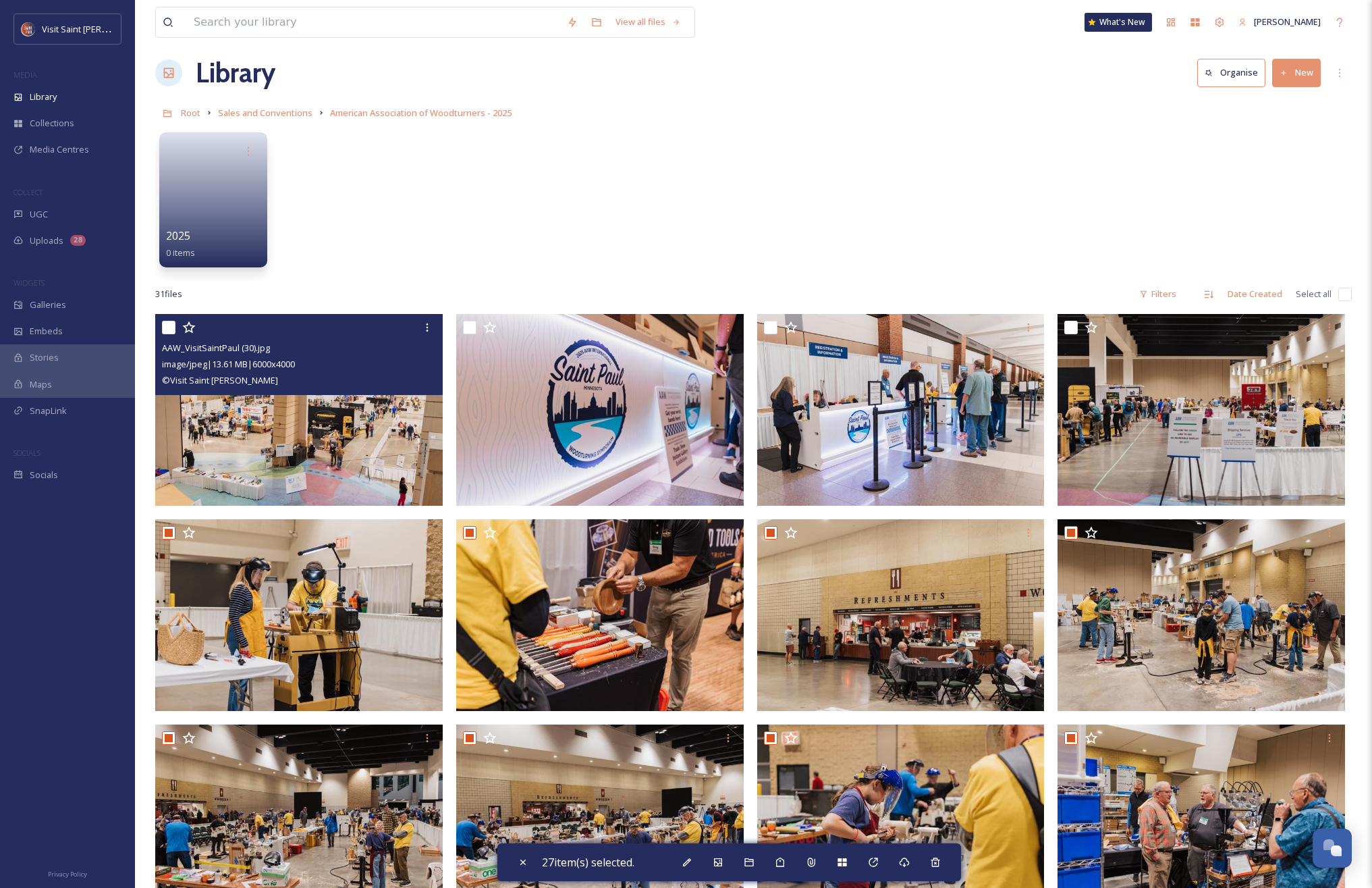
click at [169, 327] on input "checkbox" at bounding box center [169, 327] width 14 height 14
checkbox input "true"
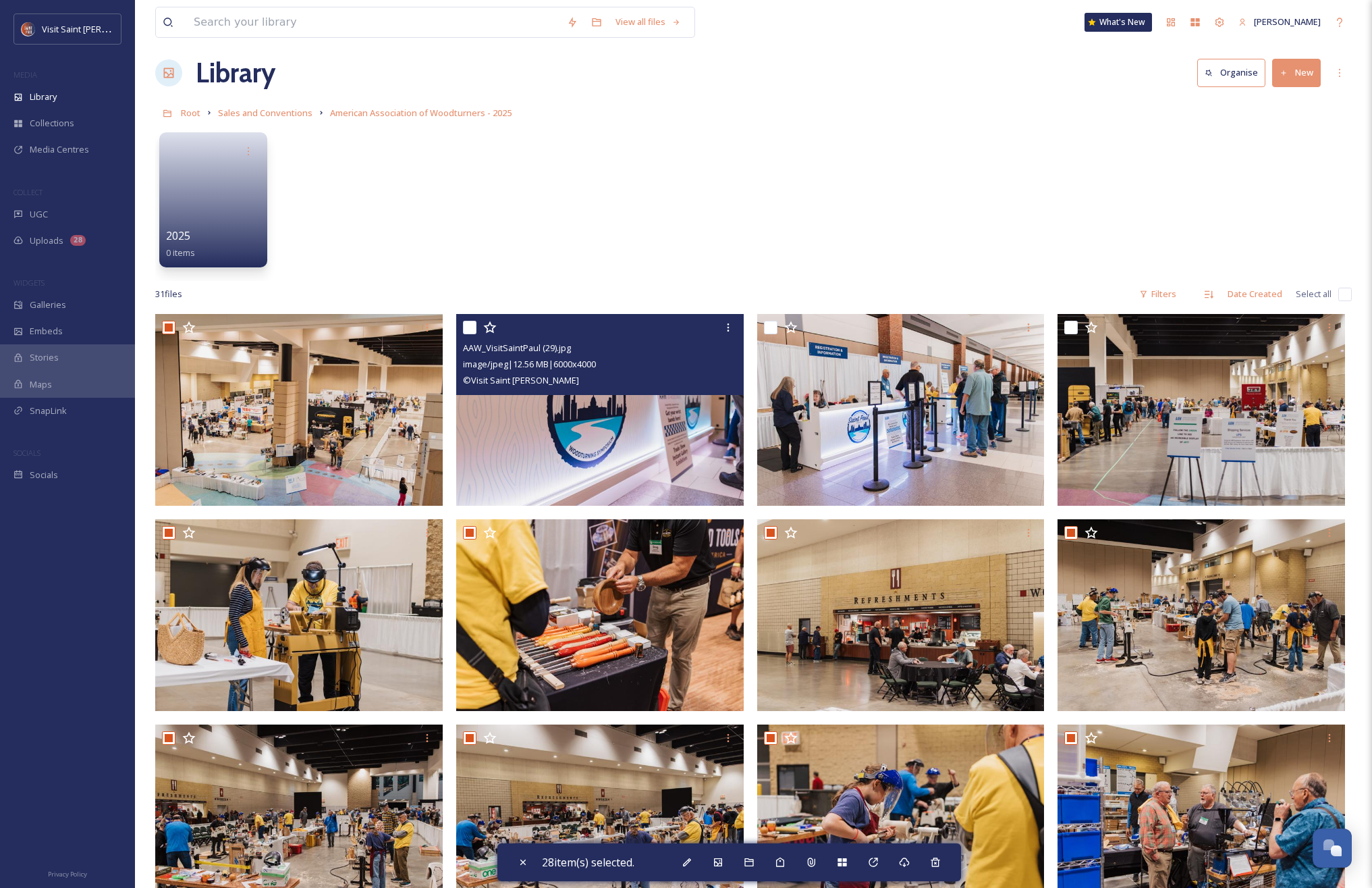
drag, startPoint x: 466, startPoint y: 329, endPoint x: 512, endPoint y: 334, distance: 46.3
click at [466, 329] on input "checkbox" at bounding box center [470, 327] width 14 height 14
checkbox input "true"
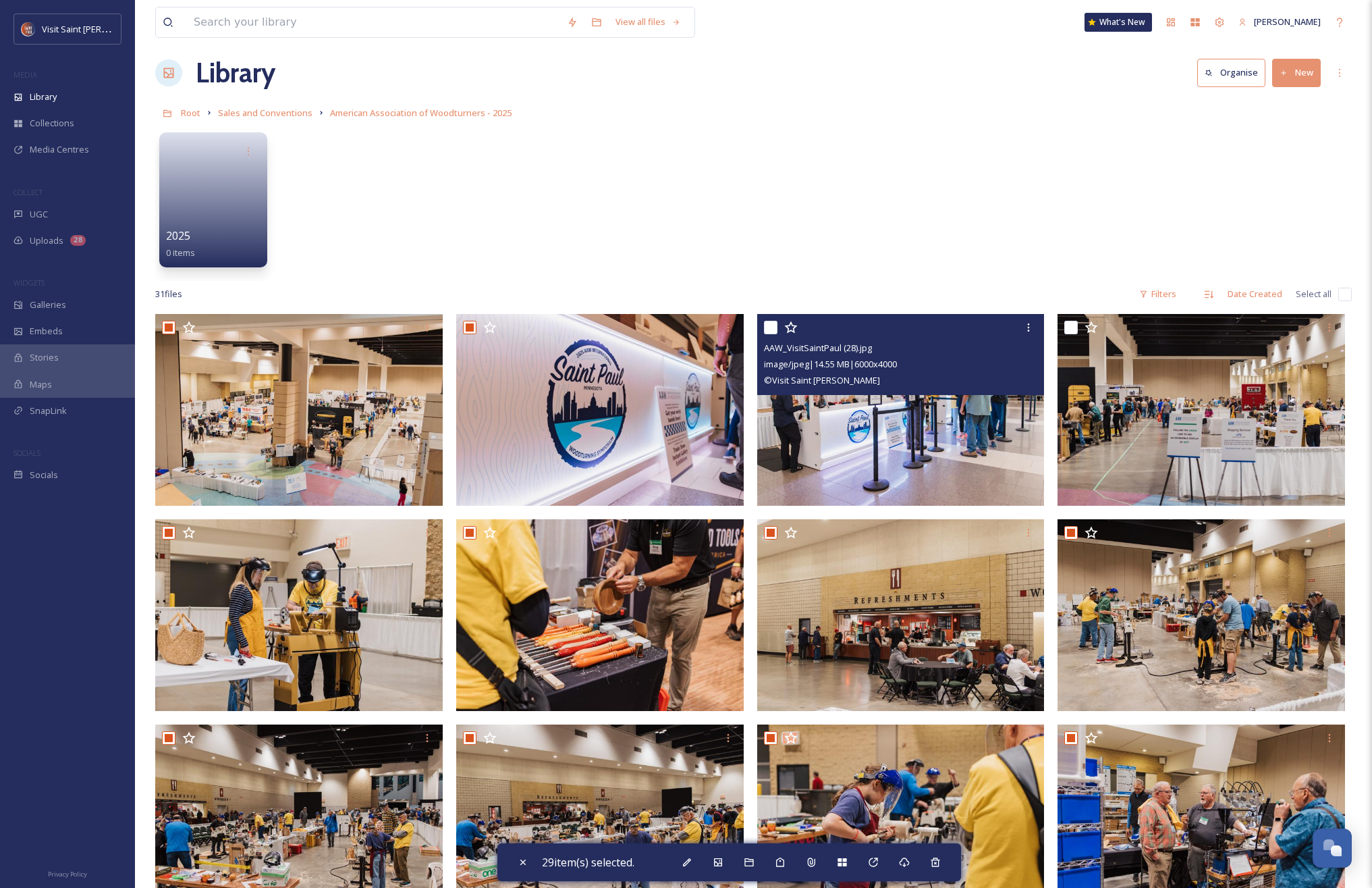
click at [770, 330] on input "checkbox" at bounding box center [771, 327] width 14 height 14
checkbox input "true"
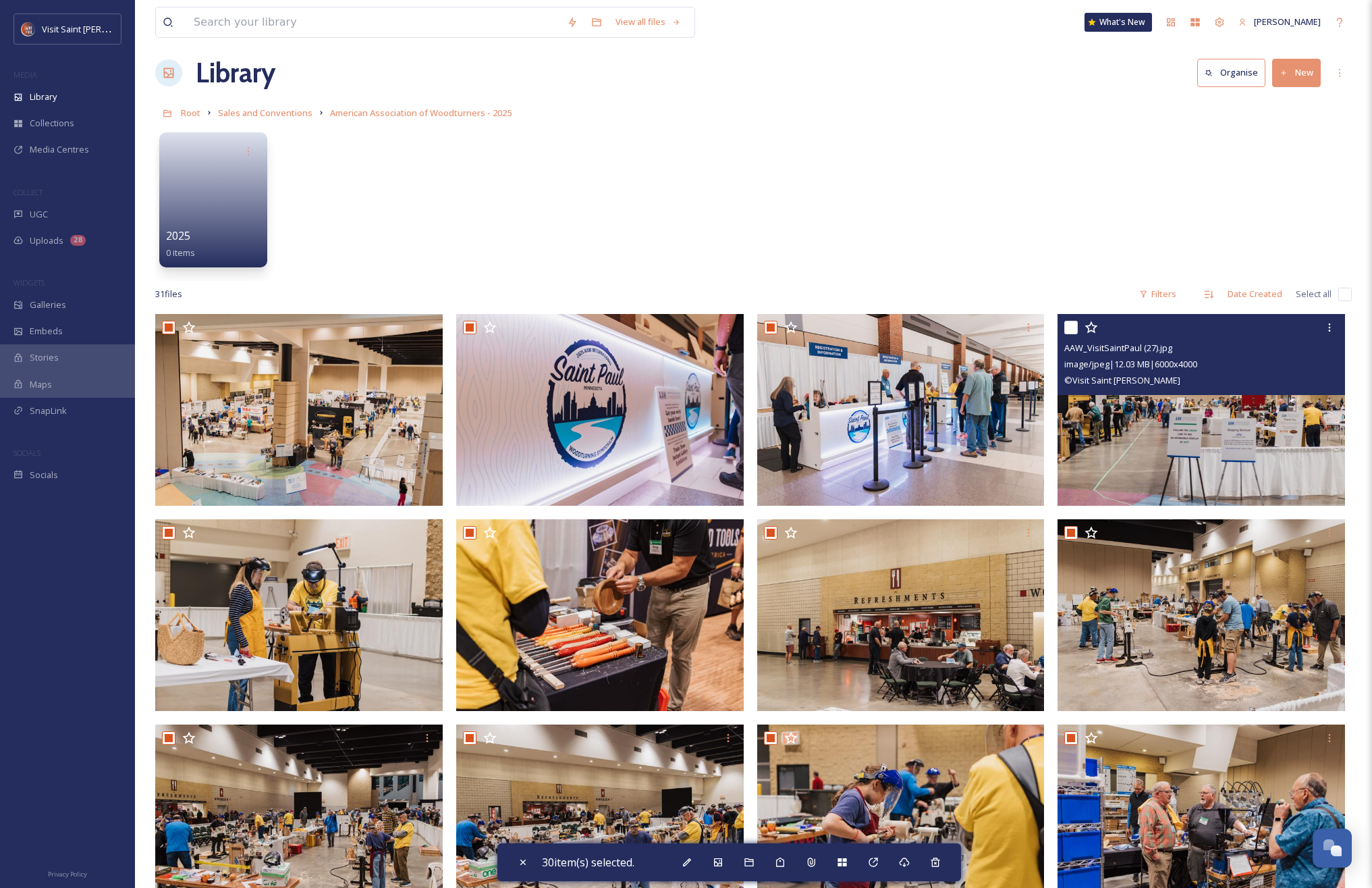
drag, startPoint x: 1073, startPoint y: 329, endPoint x: 941, endPoint y: 473, distance: 195.3
click at [1073, 329] on input "checkbox" at bounding box center [1071, 327] width 14 height 14
checkbox input "true"
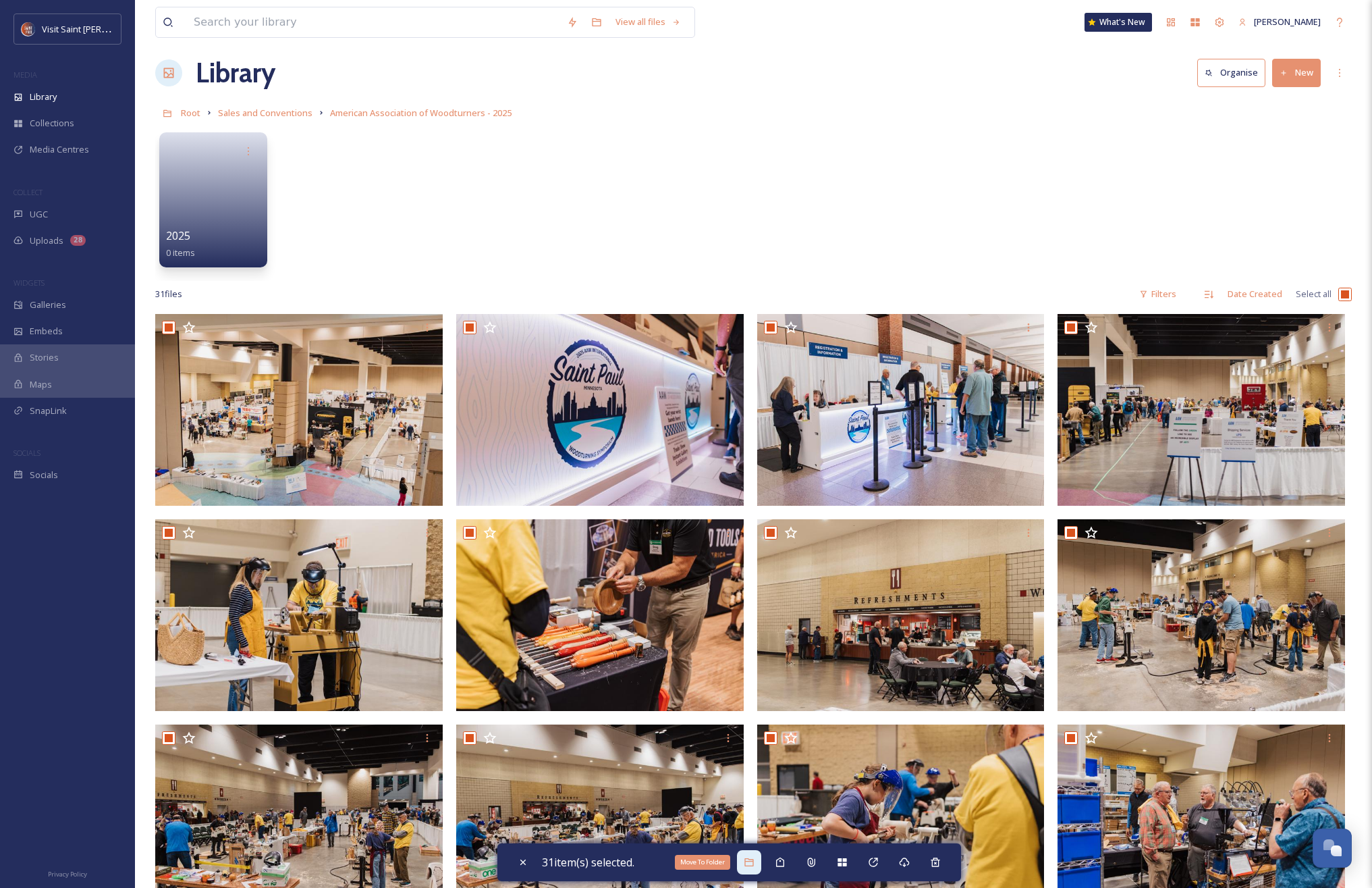
click at [760, 869] on div "Move To Folder" at bounding box center [749, 862] width 24 height 24
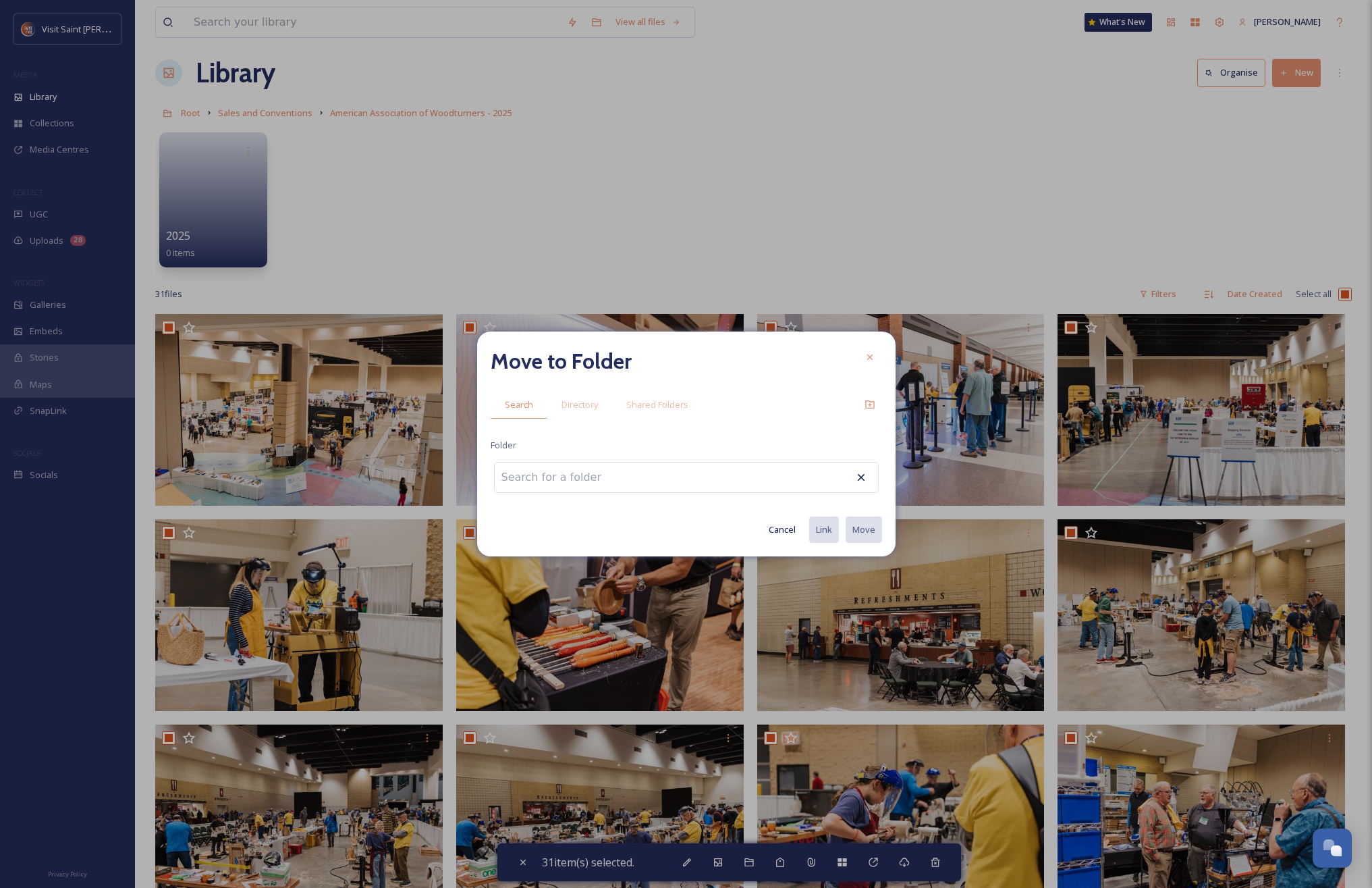
click at [589, 473] on input at bounding box center [569, 477] width 149 height 30
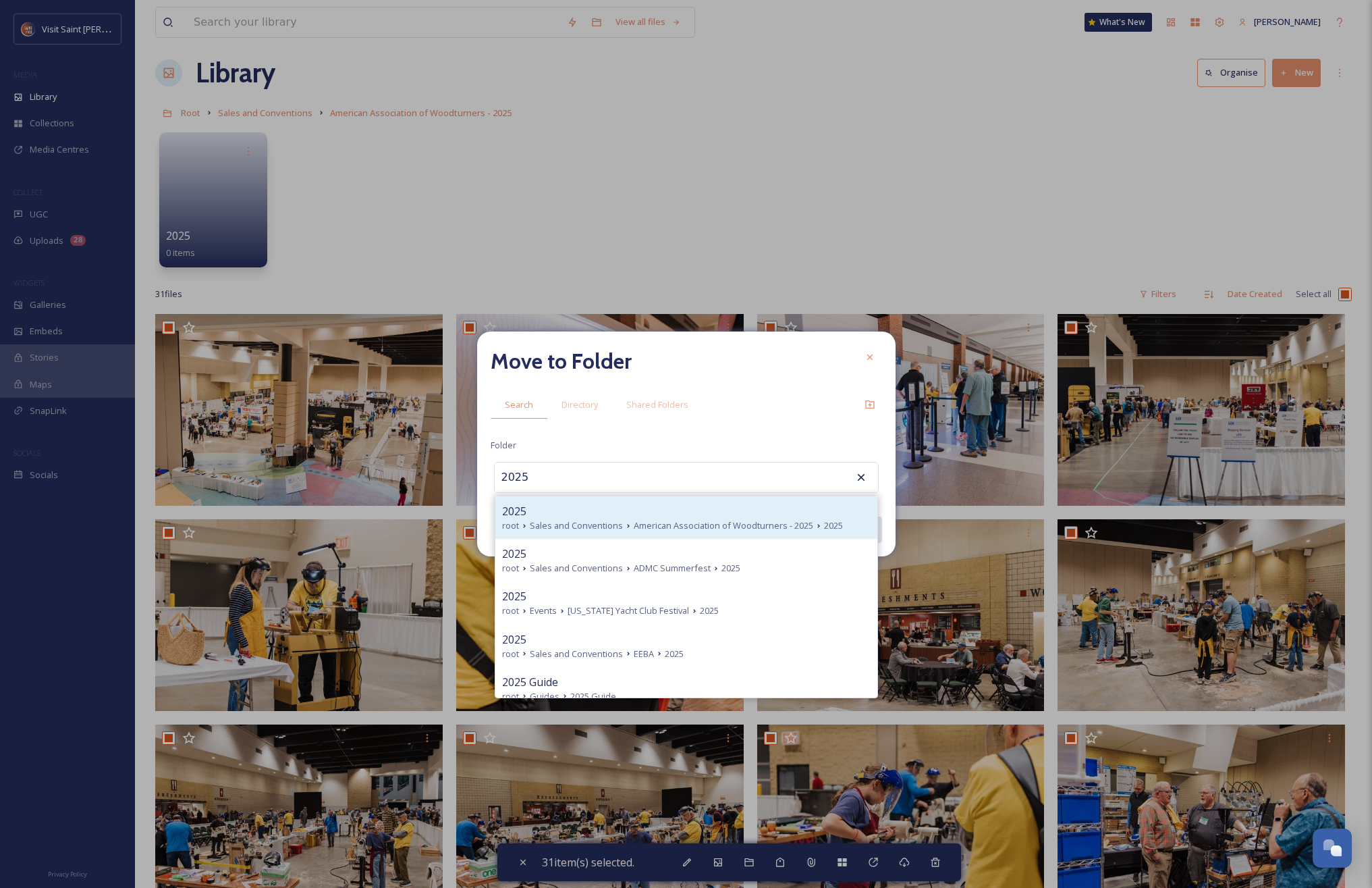
type input "2025"
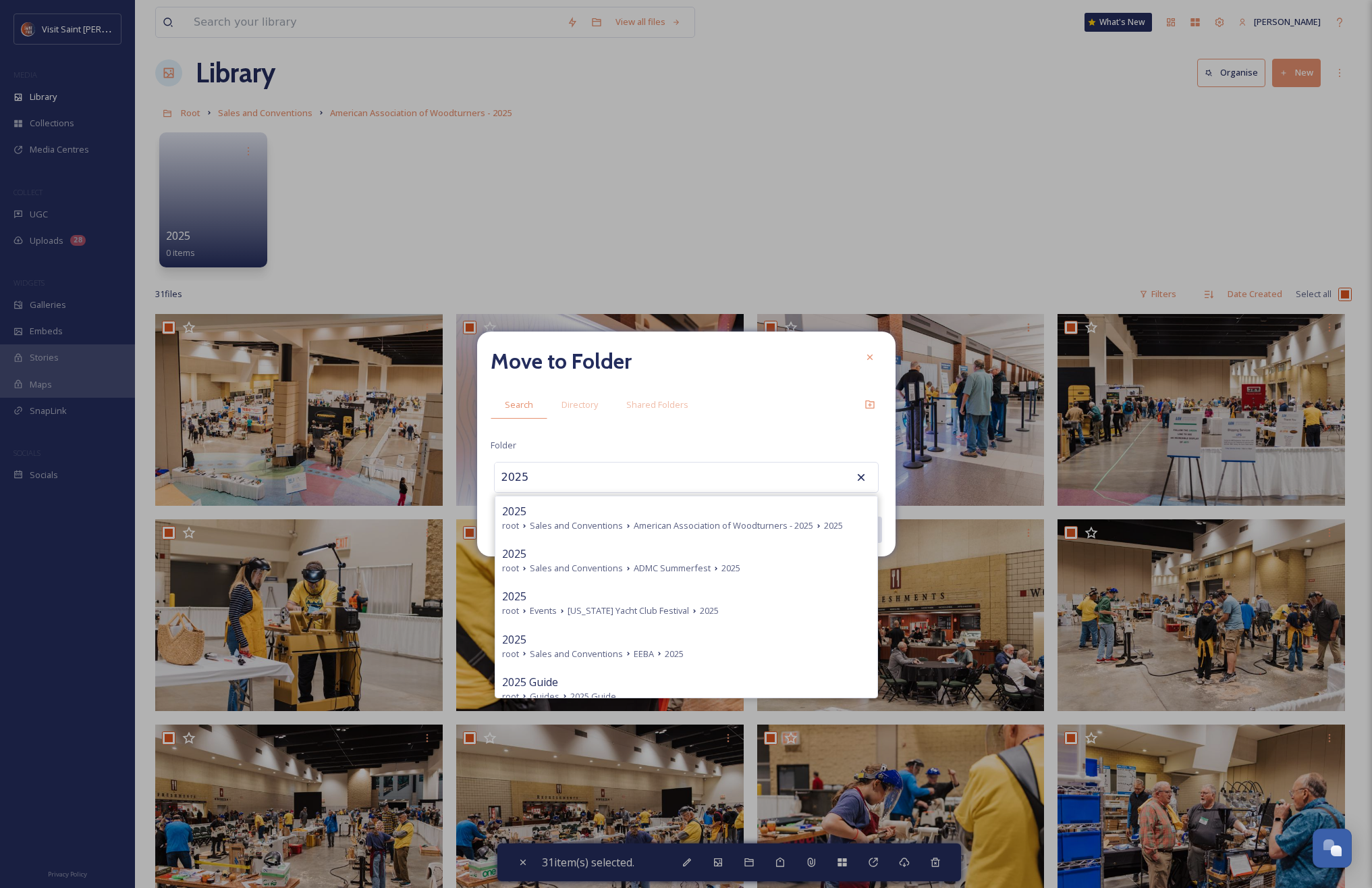
drag, startPoint x: 630, startPoint y: 516, endPoint x: 693, endPoint y: 518, distance: 63.0
click at [630, 516] on div "2025" at bounding box center [686, 511] width 369 height 17
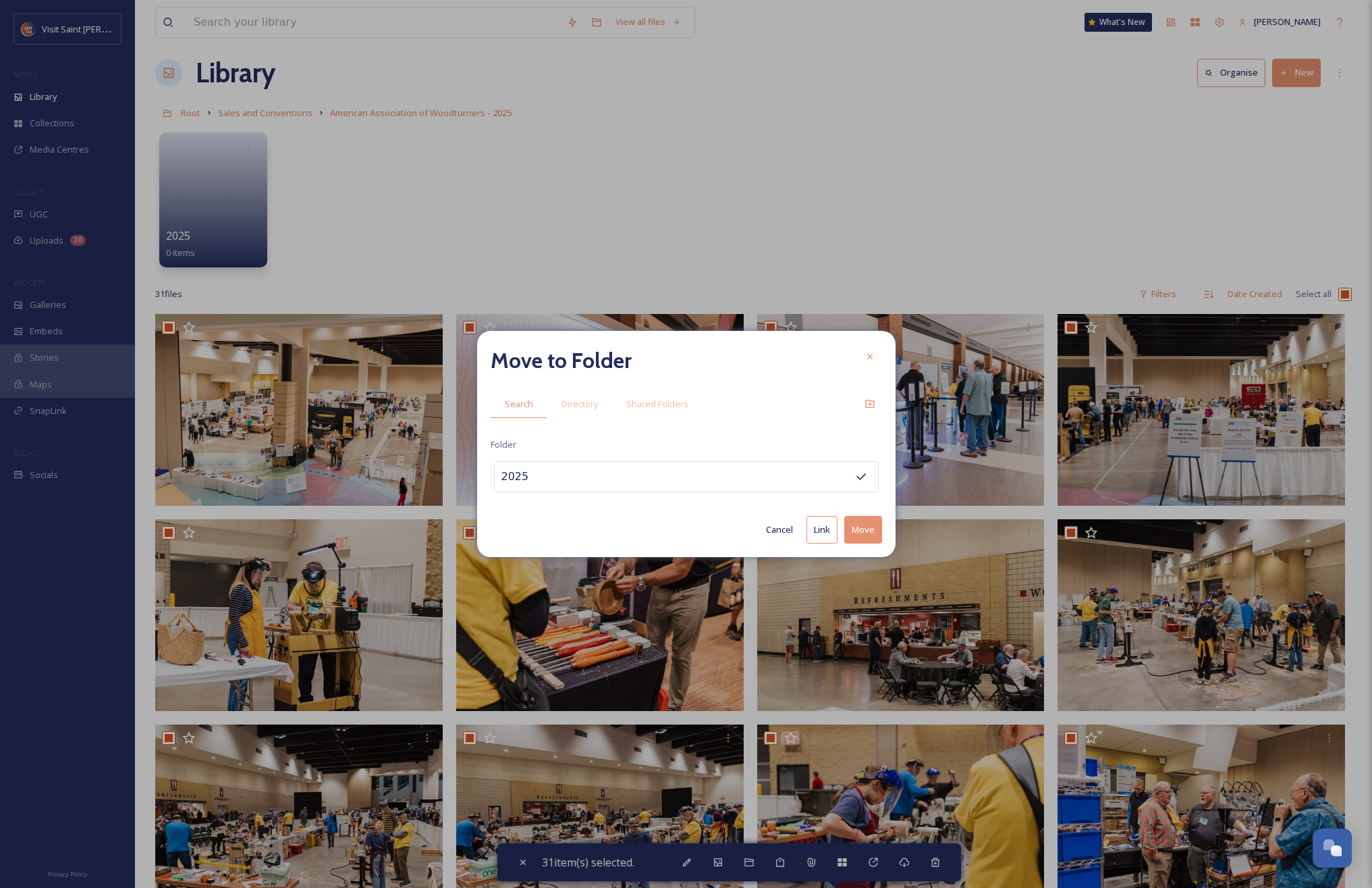
click at [869, 532] on button "Move" at bounding box center [863, 530] width 38 height 28
checkbox input "false"
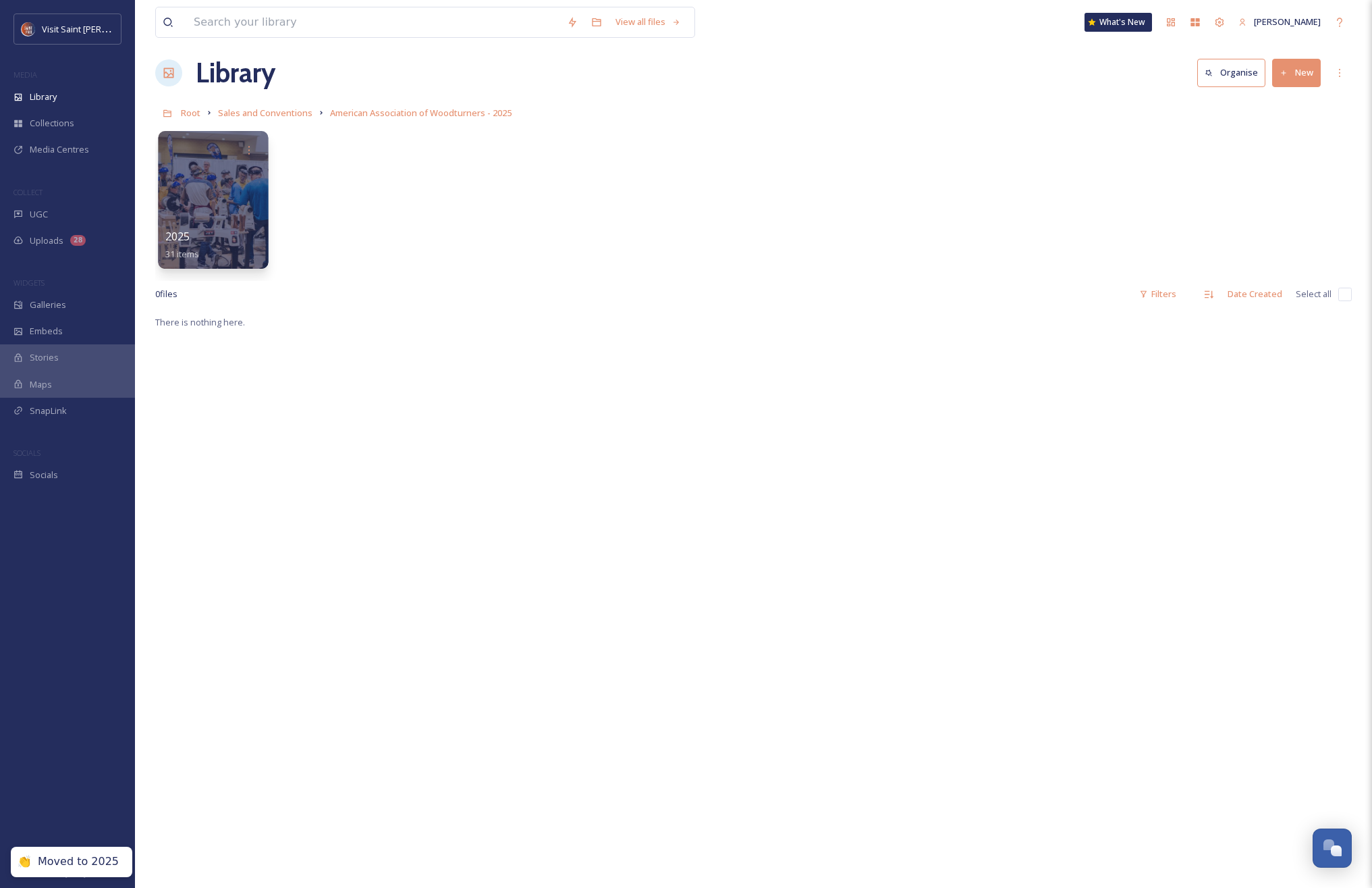
click at [199, 220] on div at bounding box center [213, 199] width 110 height 138
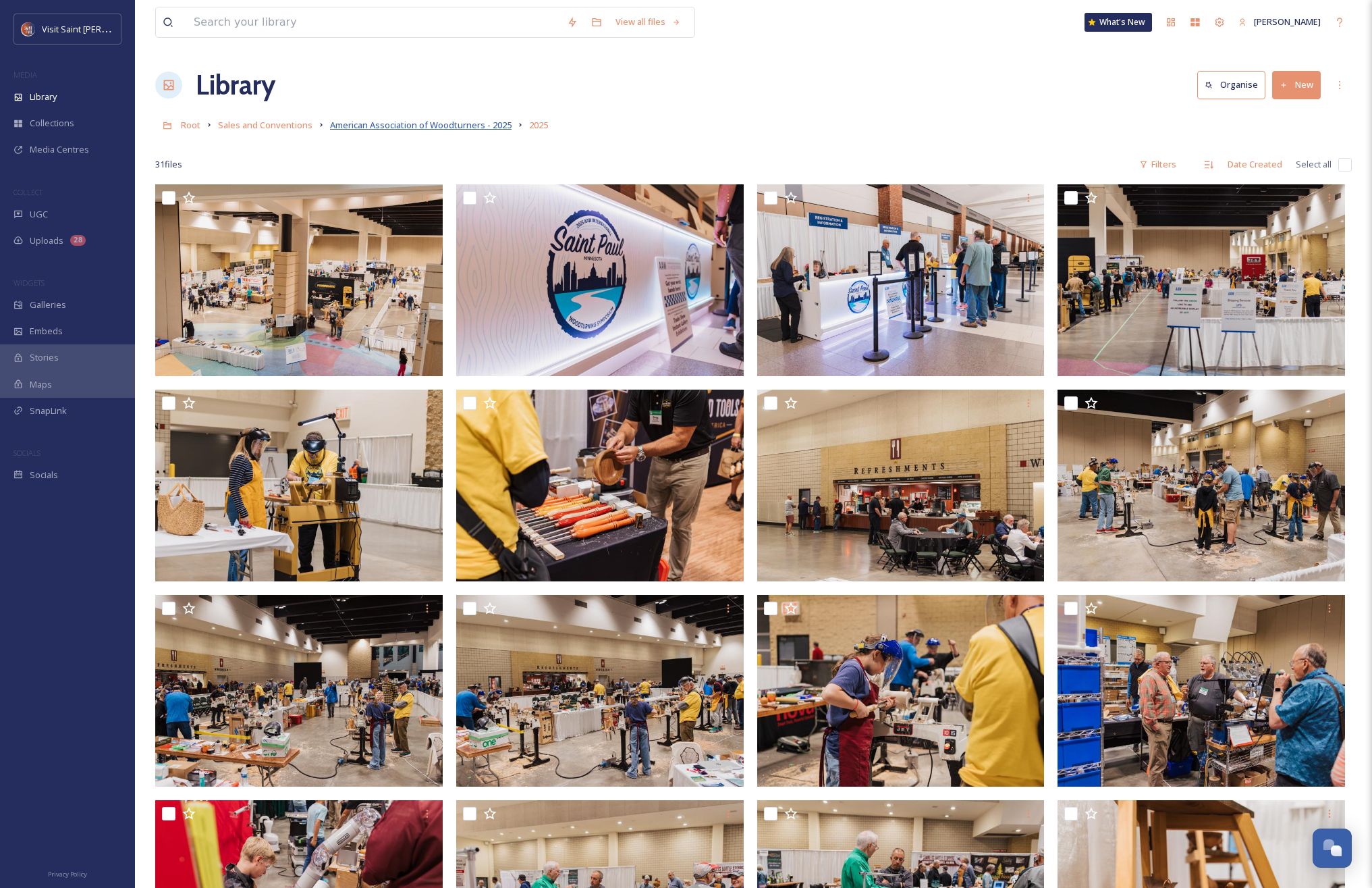
click at [430, 127] on span "American Association of Woodturners - 2025" at bounding box center [421, 125] width 182 height 12
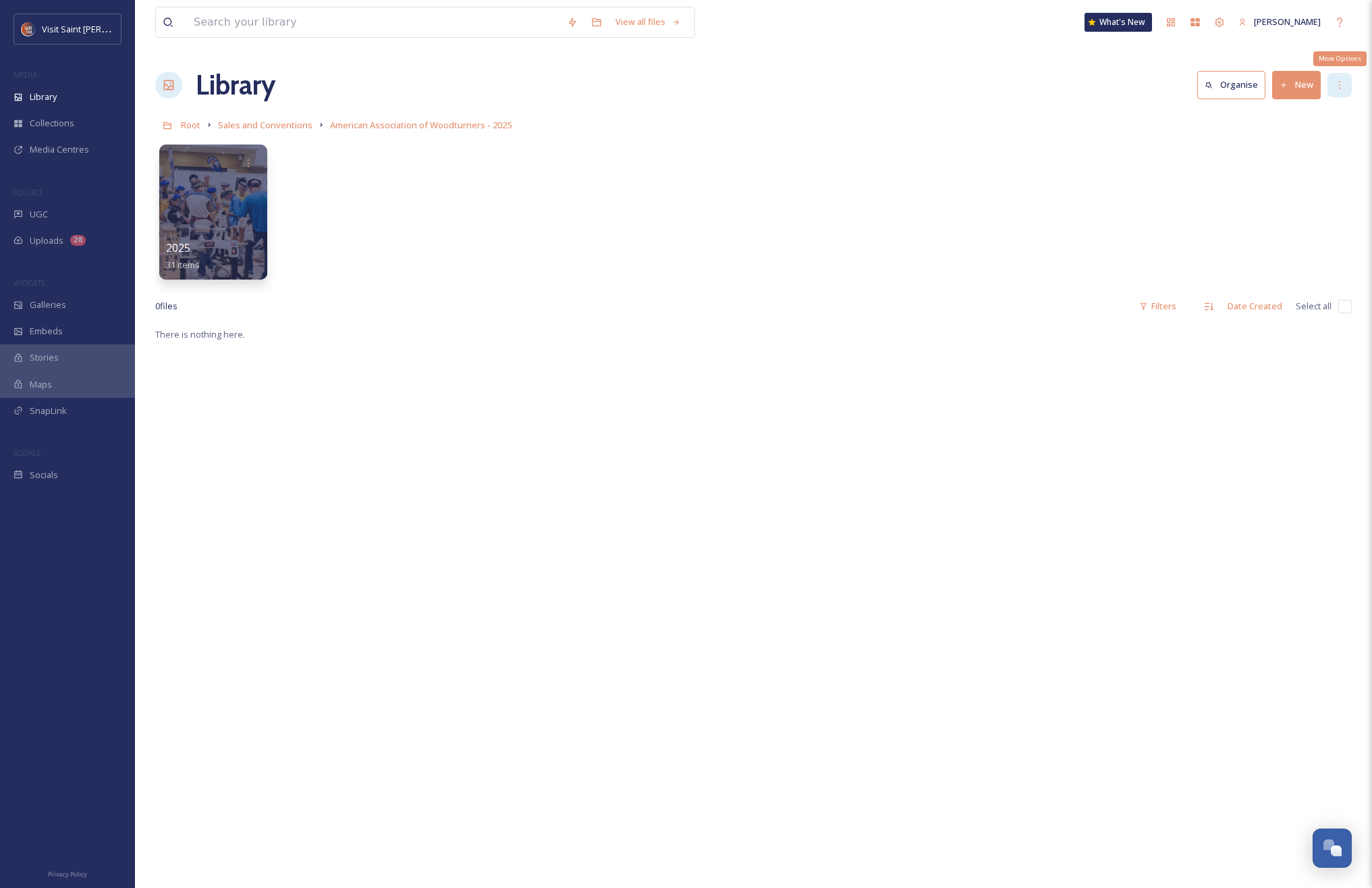
click at [1336, 78] on div "More Options" at bounding box center [1340, 85] width 24 height 24
click at [1311, 145] on div "Edit Folder" at bounding box center [1286, 141] width 131 height 26
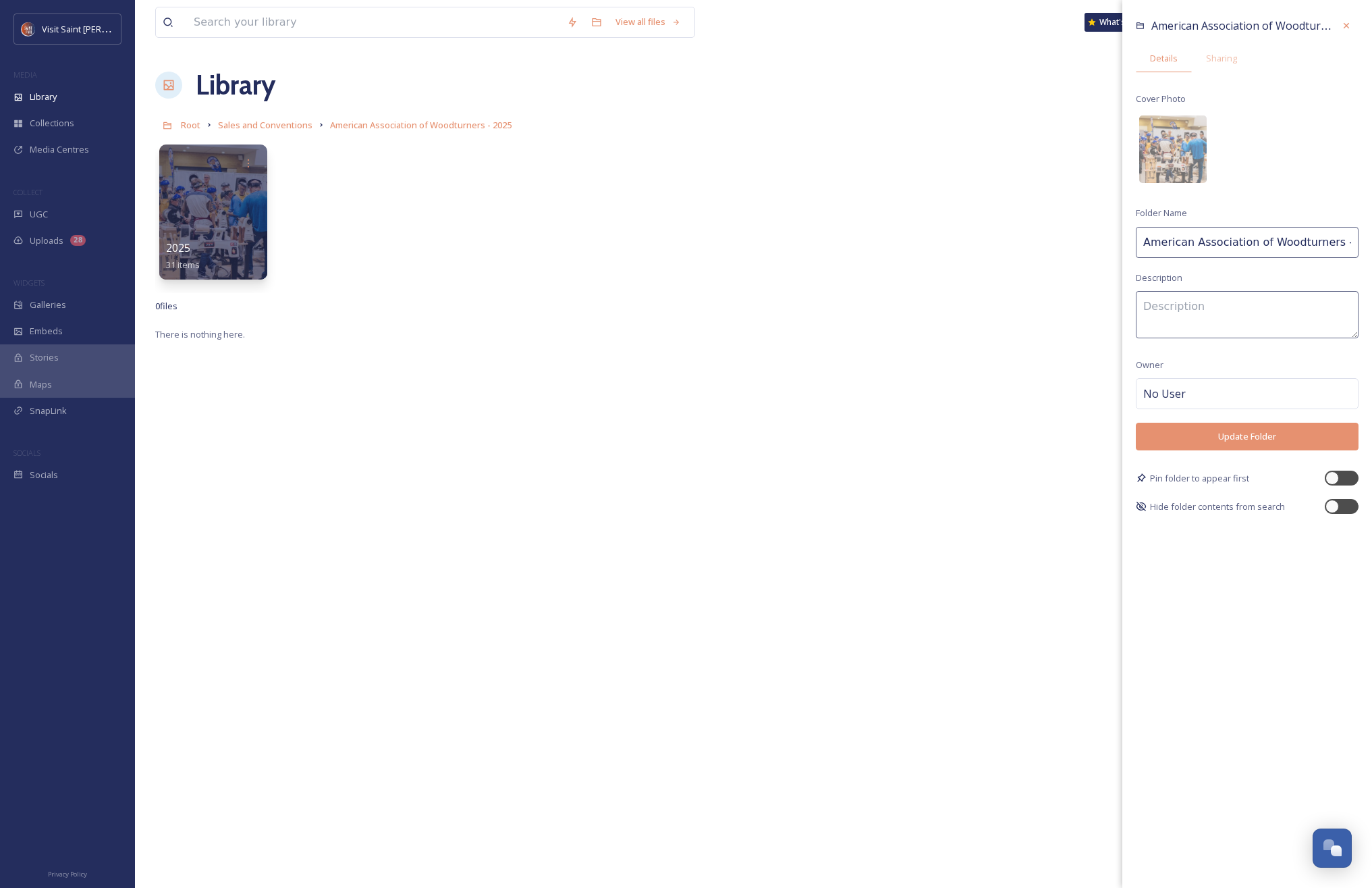
scroll to position [0, 13]
drag, startPoint x: 1327, startPoint y: 246, endPoint x: 1393, endPoint y: 241, distance: 66.2
click at [1371, 241] on html "Visit Saint Paul MEDIA Library Collections Media Centres COLLECT UGC Uploads 28…" at bounding box center [686, 607] width 1372 height 1214
type input "American Association of Woodturners"
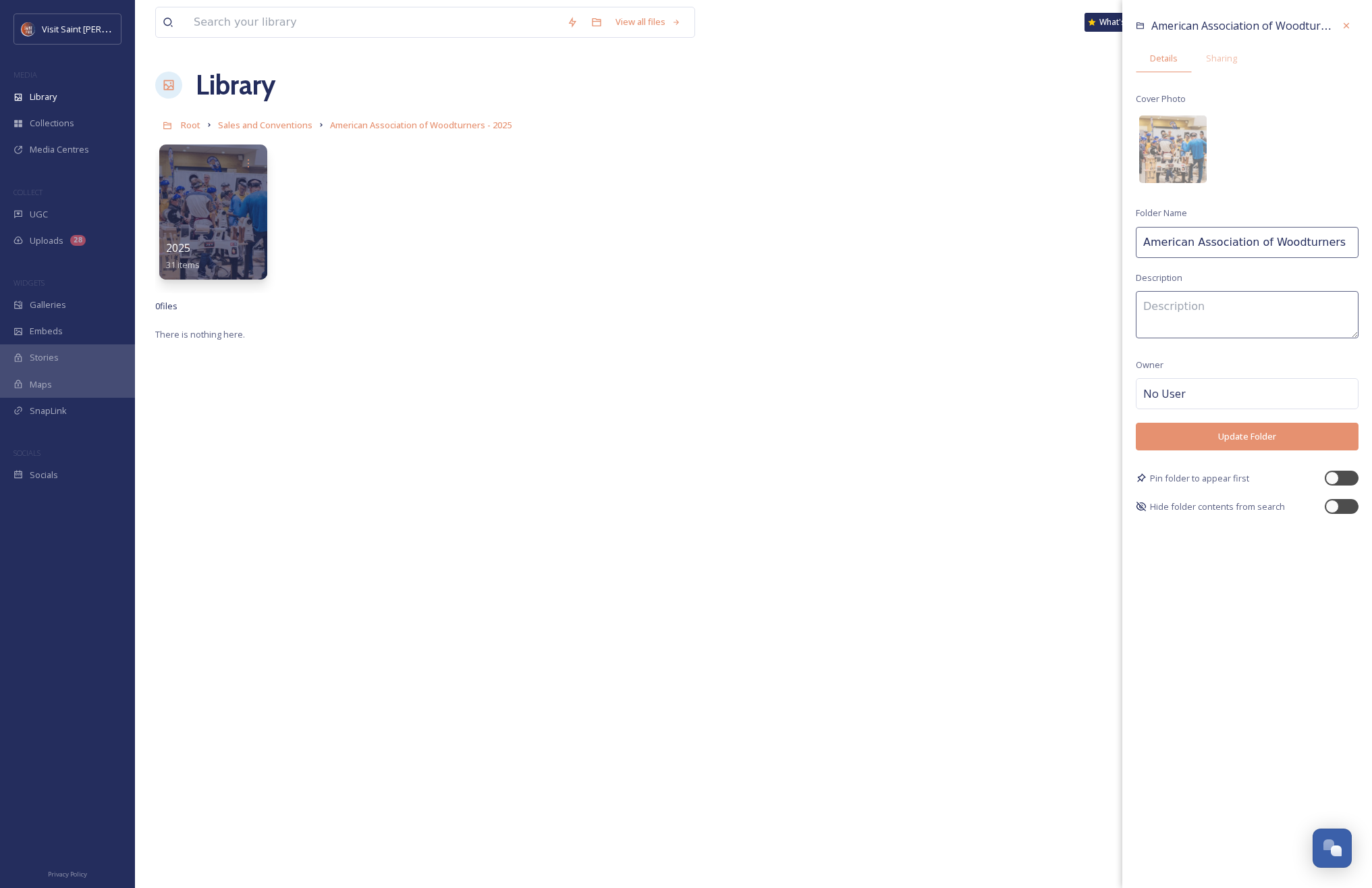
click at [1296, 424] on button "Update Folder" at bounding box center [1248, 436] width 223 height 28
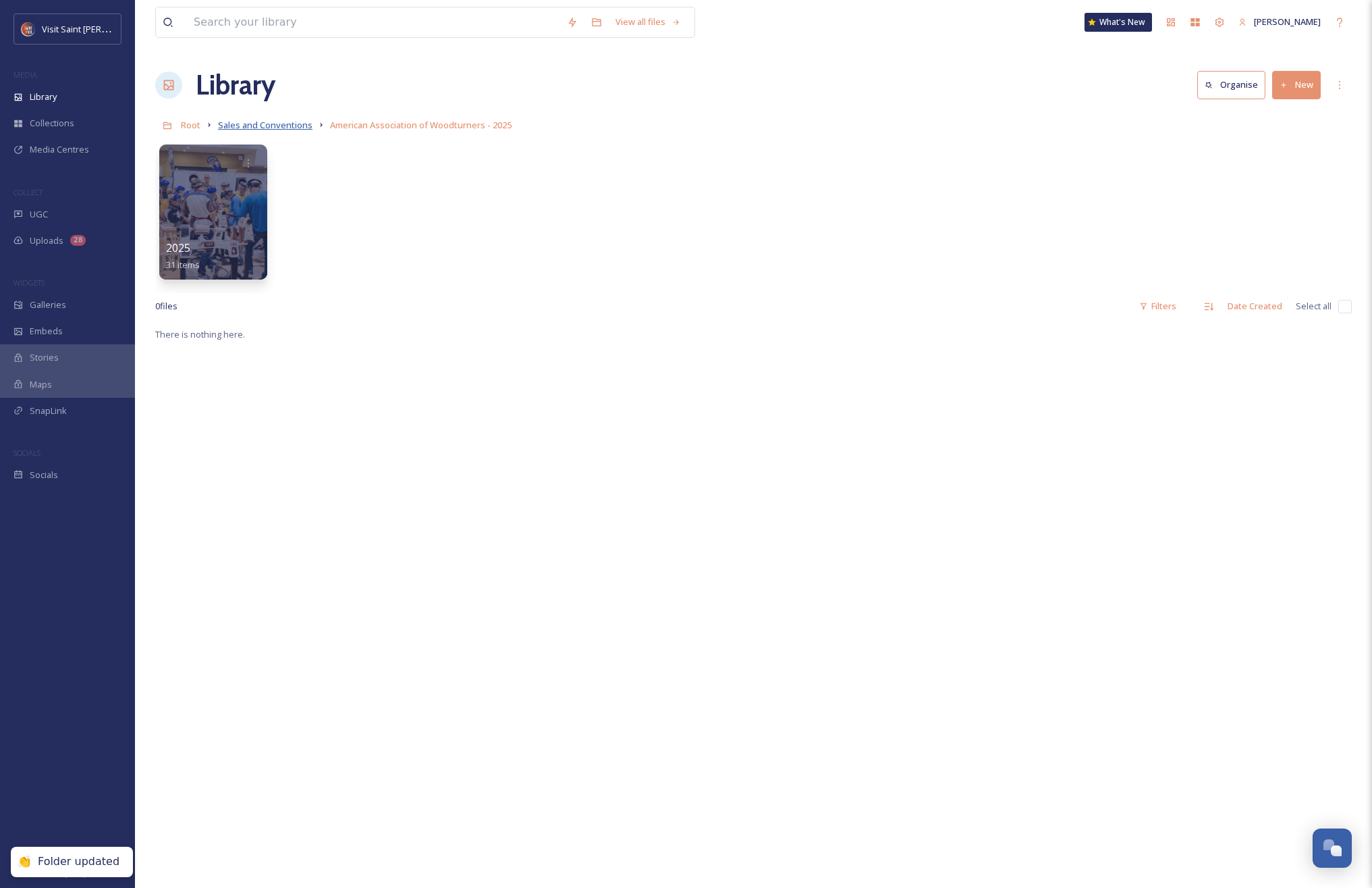
click at [306, 122] on span "Sales and Conventions" at bounding box center [265, 125] width 94 height 12
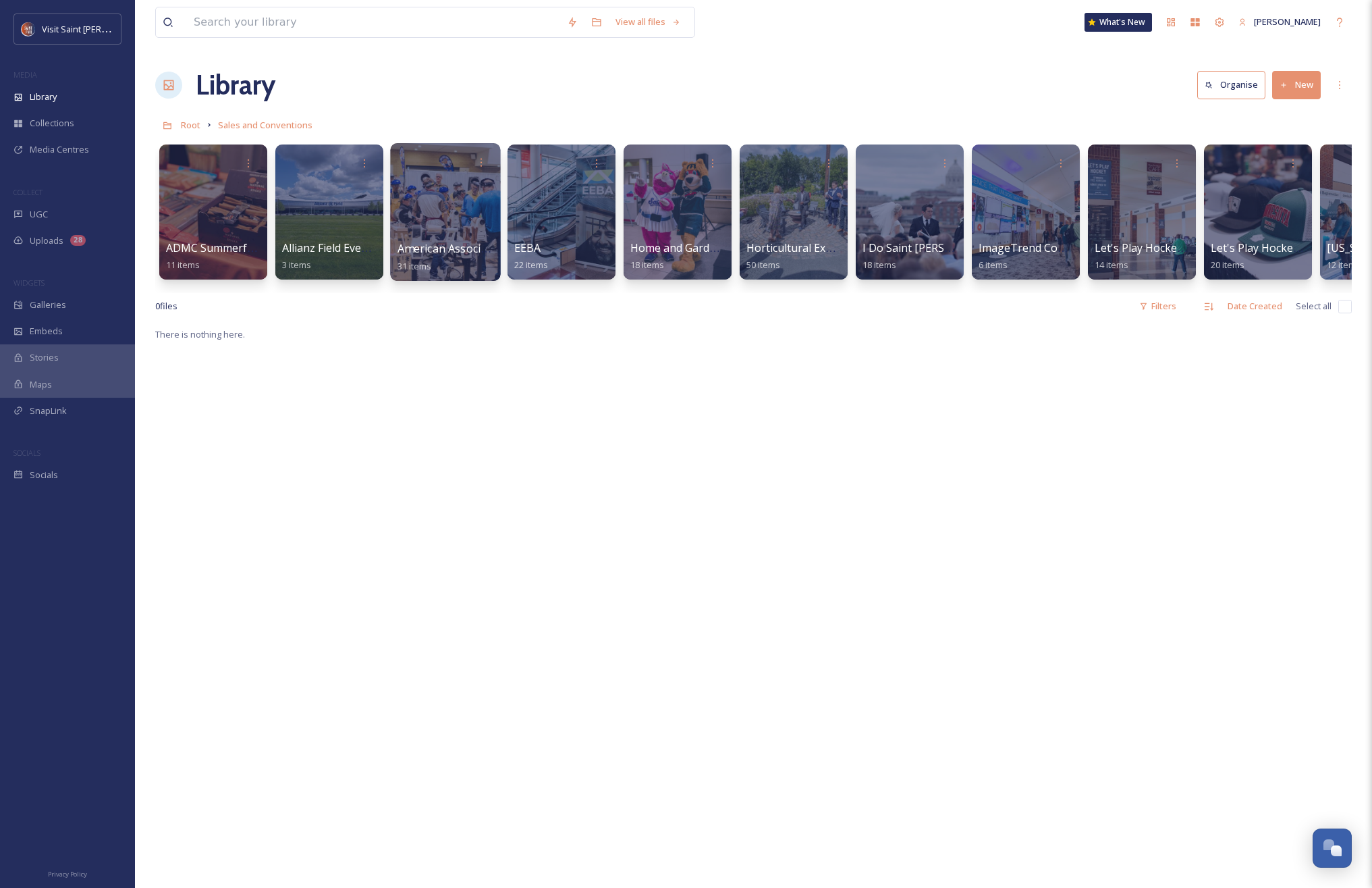
click at [433, 184] on div at bounding box center [445, 212] width 110 height 138
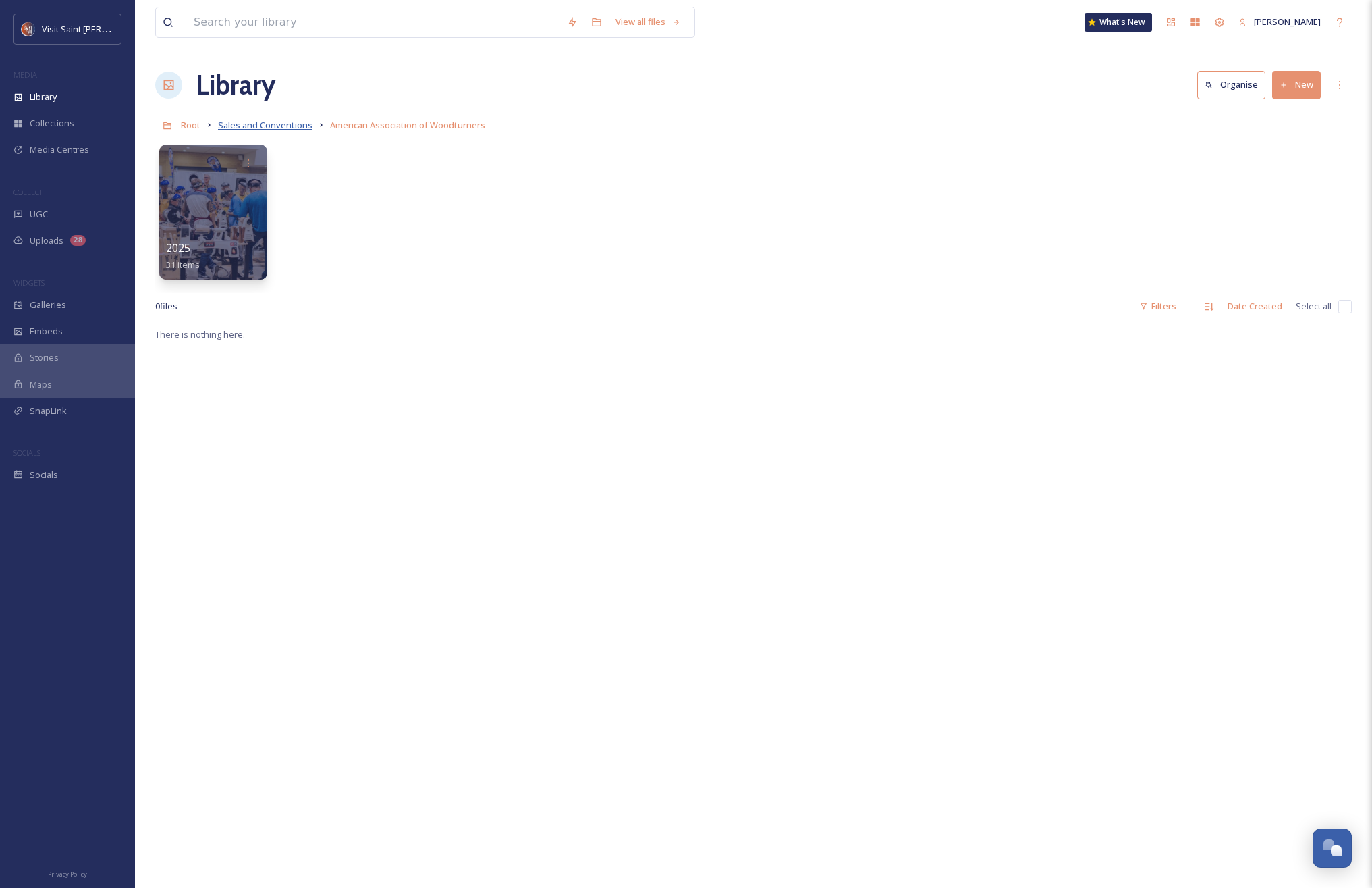
click at [282, 124] on span "Sales and Conventions" at bounding box center [265, 125] width 94 height 12
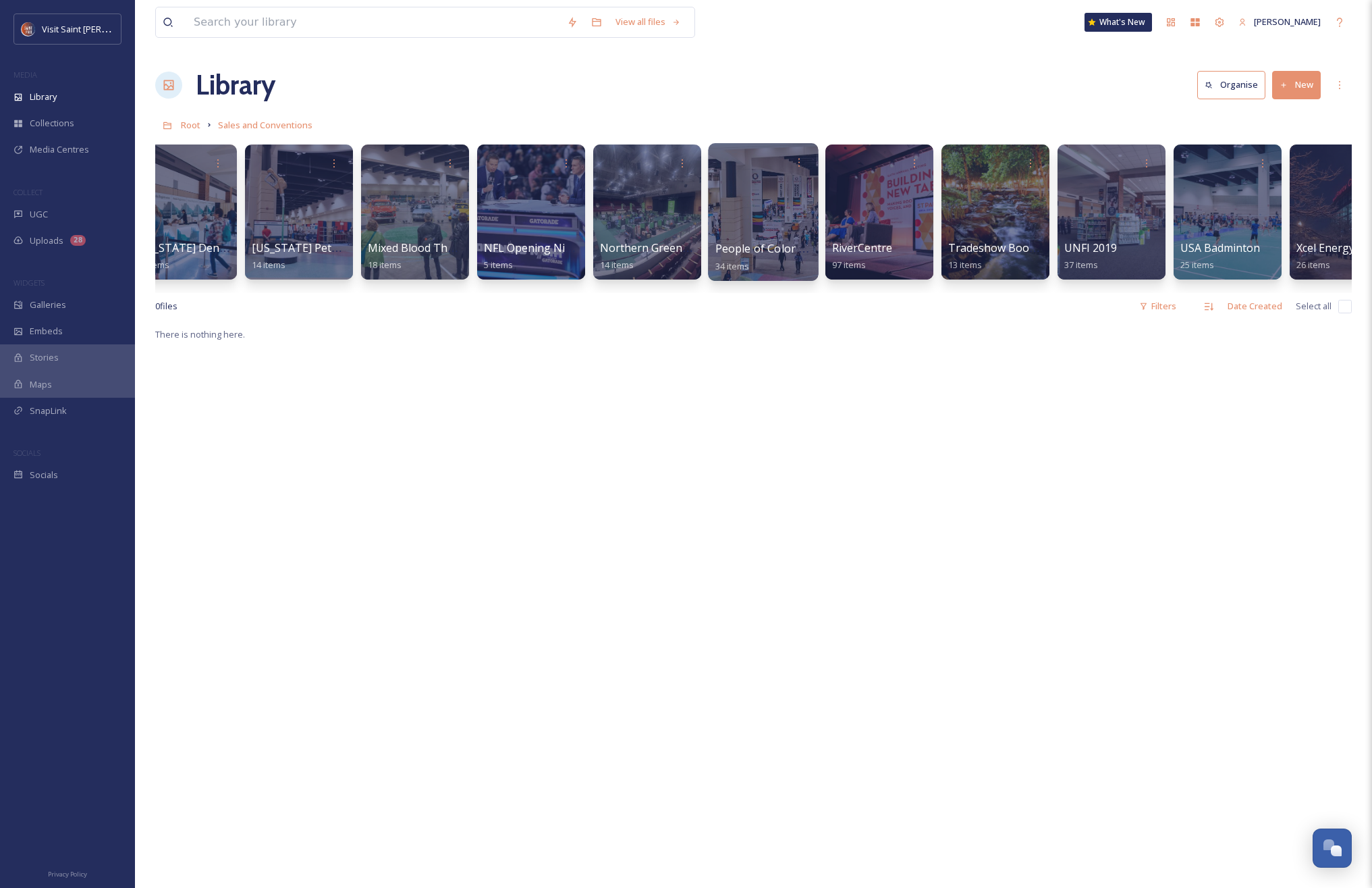
scroll to position [0, 1241]
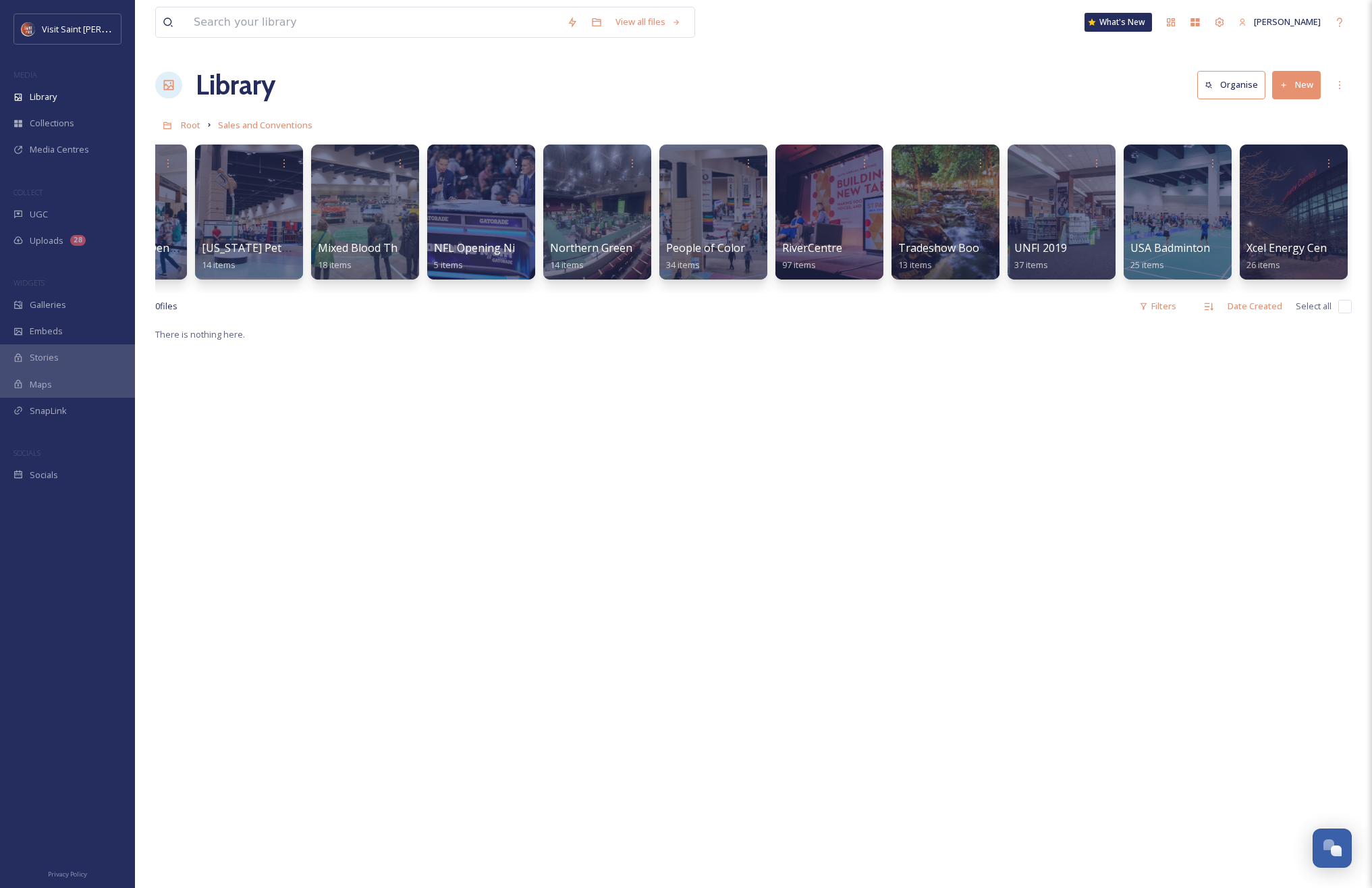
click at [1295, 89] on button "New" at bounding box center [1296, 85] width 49 height 28
click at [1282, 173] on span "Folder" at bounding box center [1281, 169] width 25 height 13
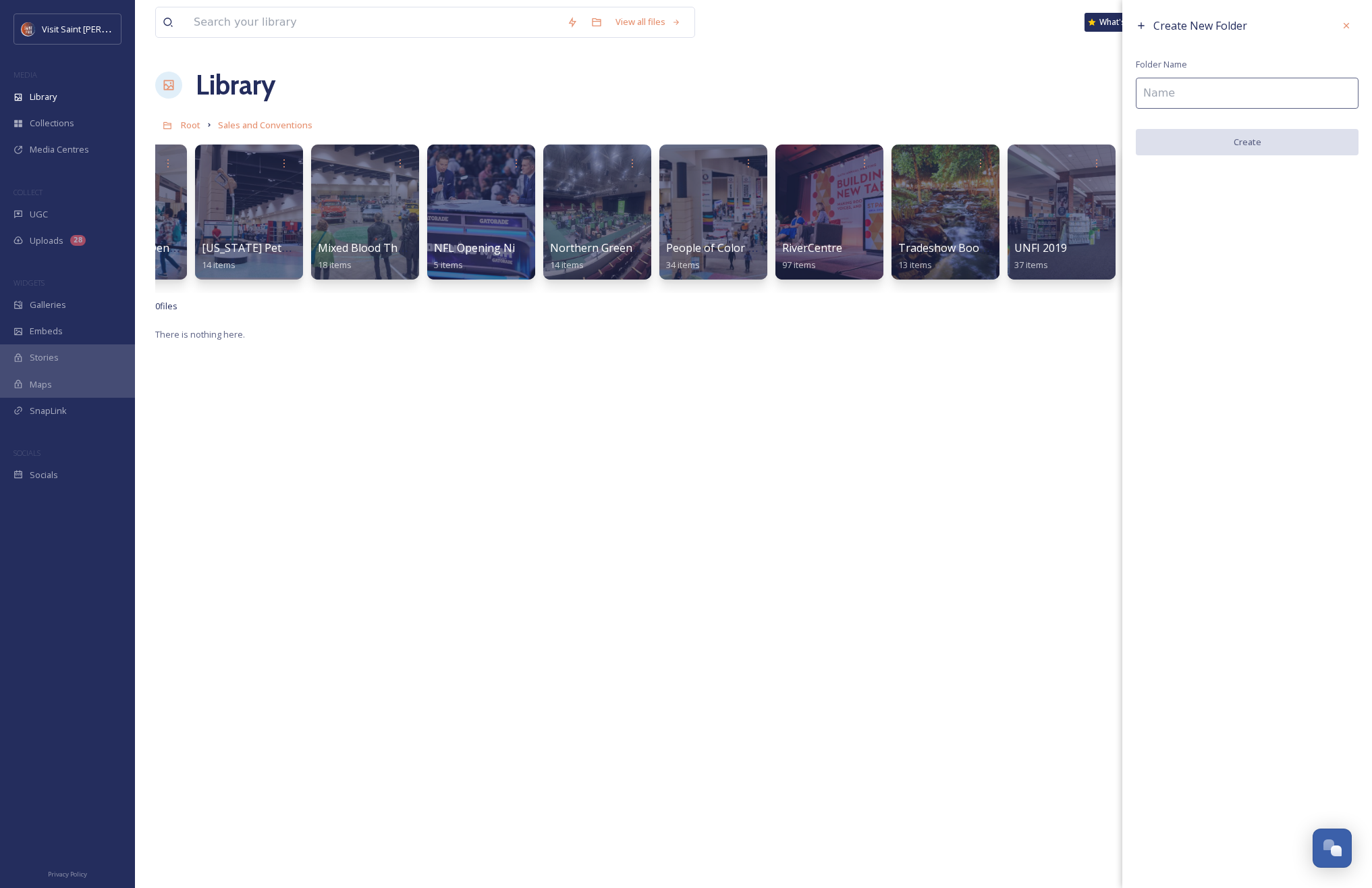
click at [1238, 98] on input at bounding box center [1248, 93] width 223 height 31
type input "w"
paste input "Western Interstate Child Support Enforcement Council Annual Training"
type input "WICSEC (Western Interstate Child Support Enforcement Council Annual Training)"
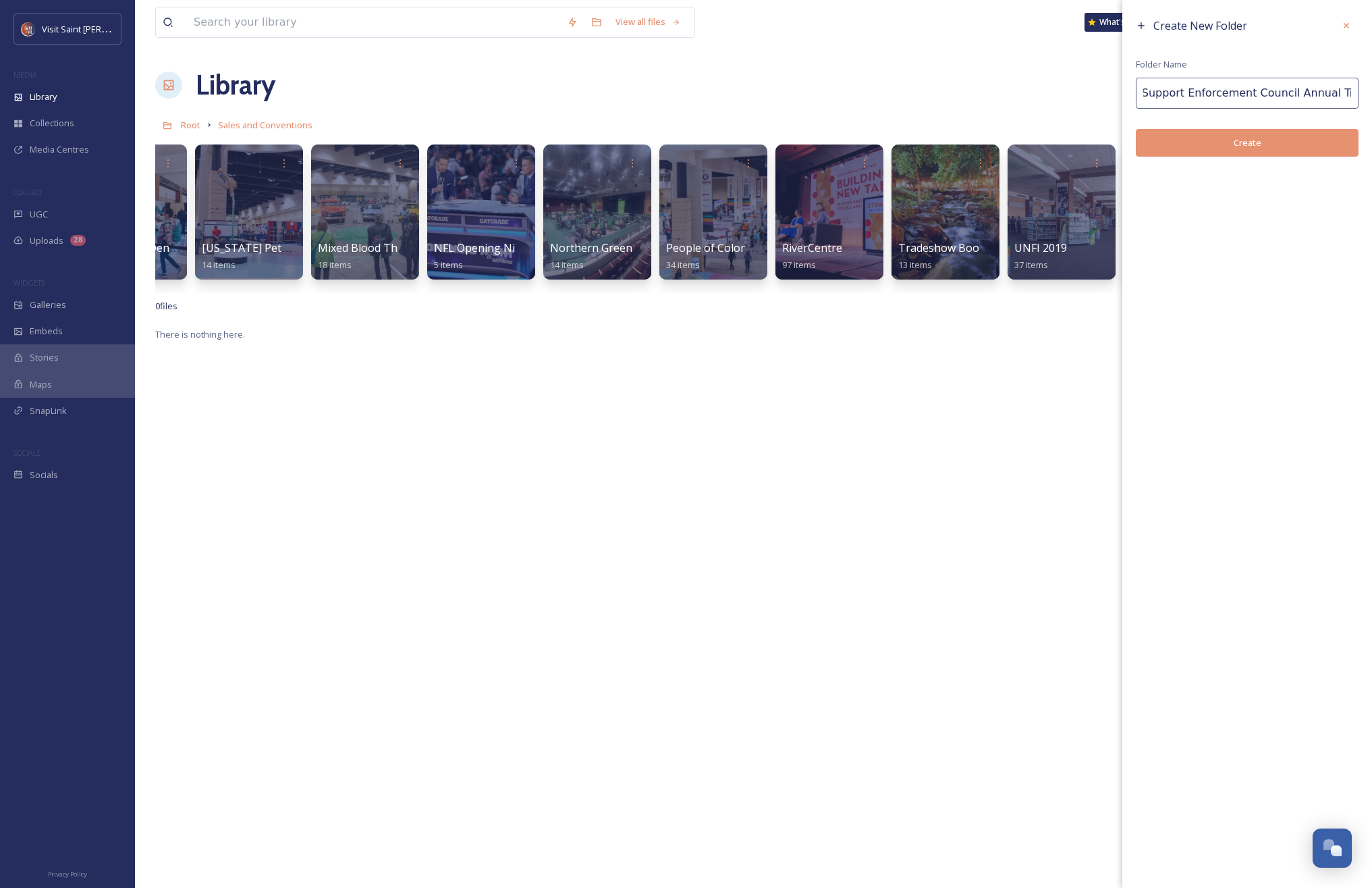
scroll to position [0, 0]
click at [1212, 144] on button "Create" at bounding box center [1248, 142] width 223 height 28
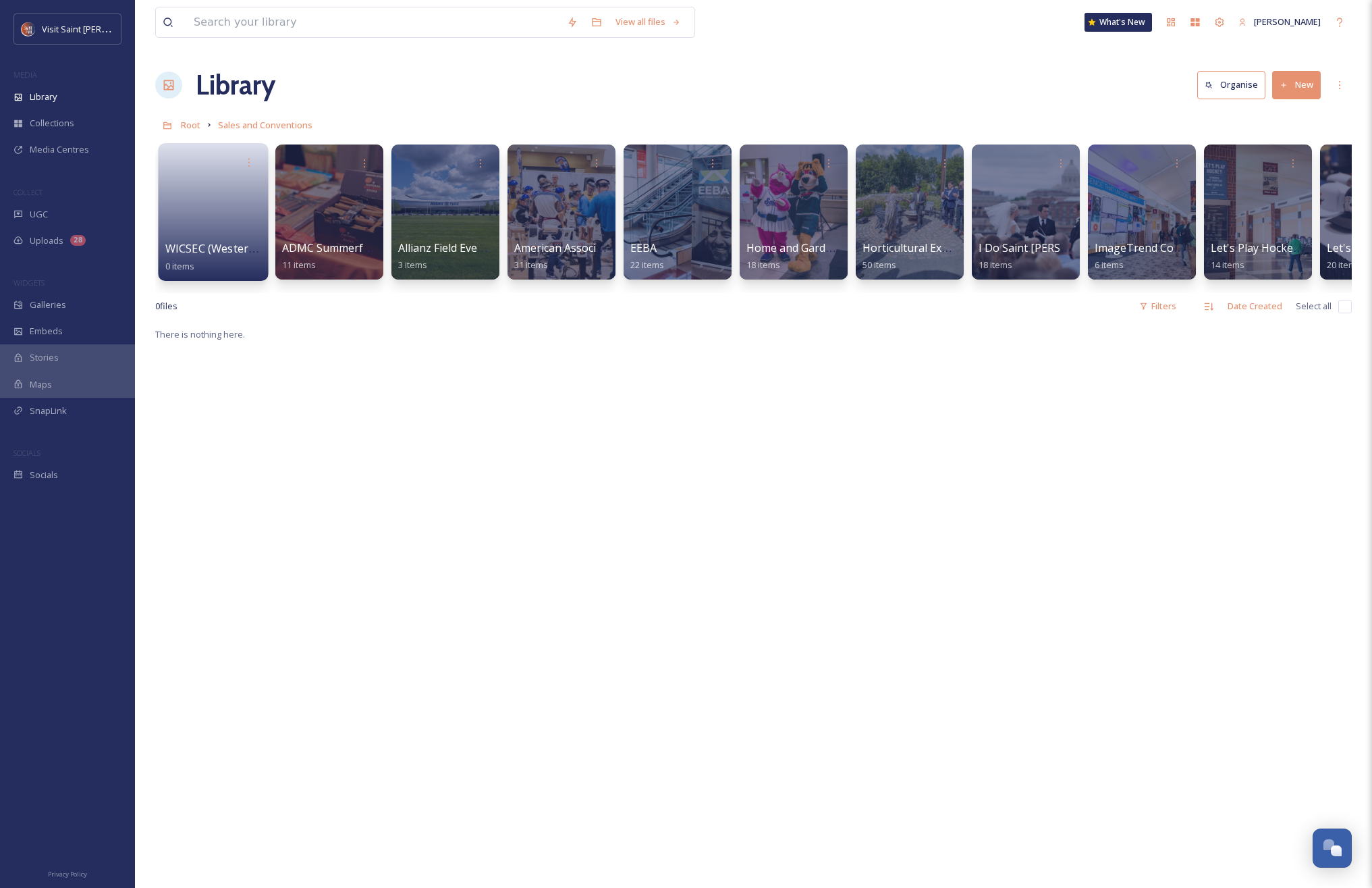
click at [190, 234] on link at bounding box center [213, 207] width 96 height 65
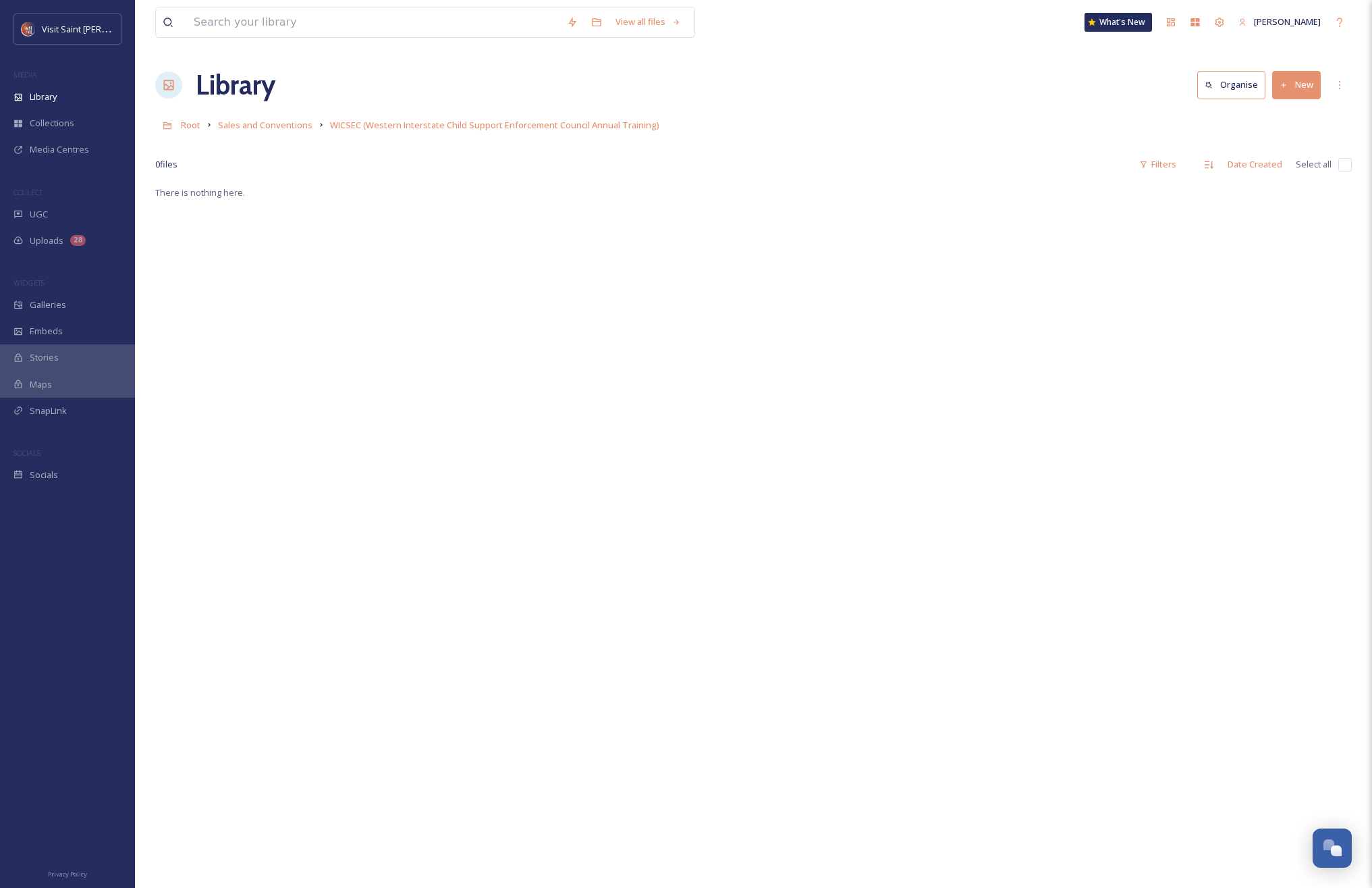
click at [1305, 89] on button "New" at bounding box center [1296, 85] width 49 height 28
click at [1292, 170] on span "Folder" at bounding box center [1281, 169] width 25 height 13
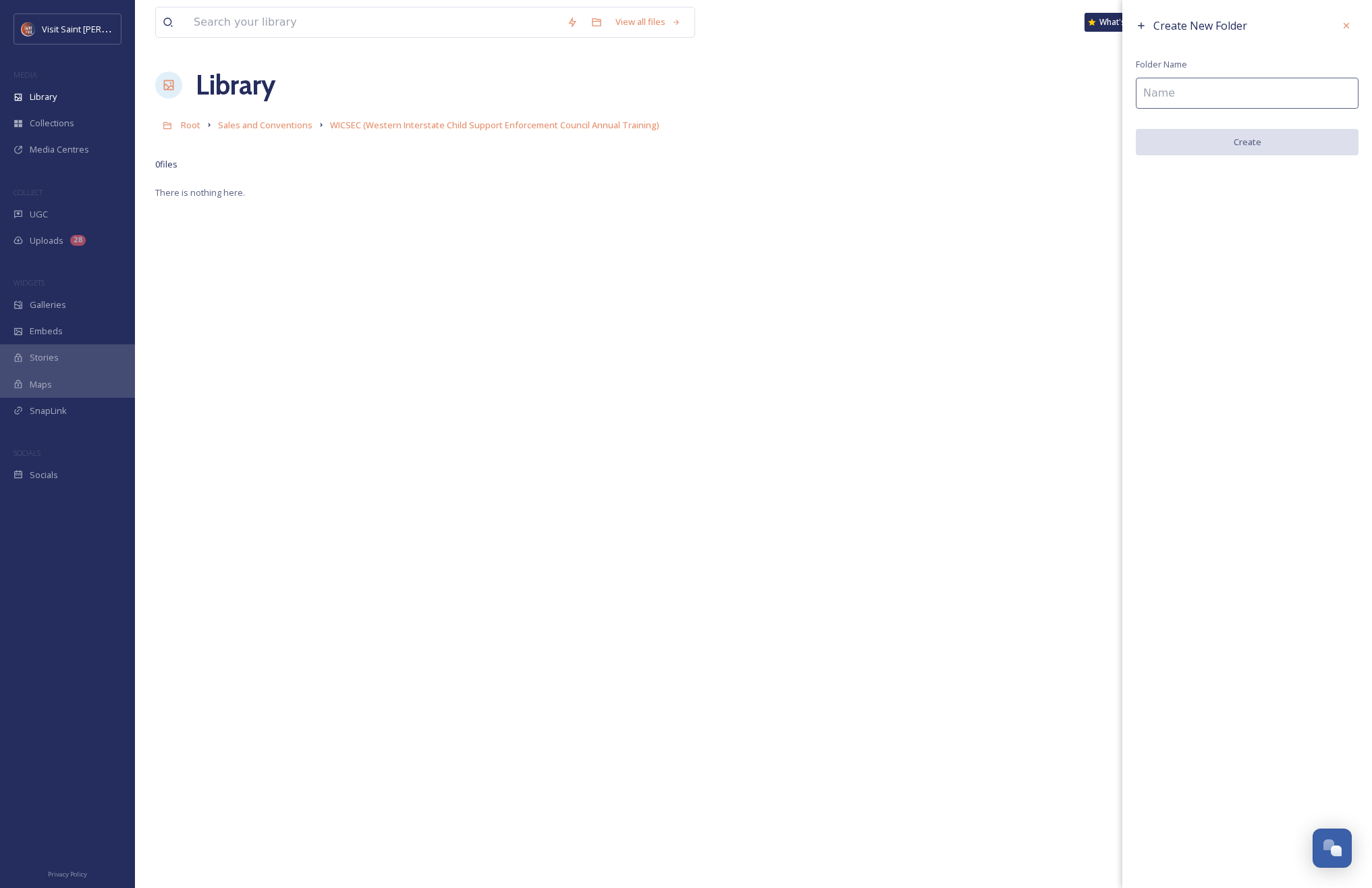
click at [1201, 99] on input at bounding box center [1248, 93] width 223 height 31
type input "2025"
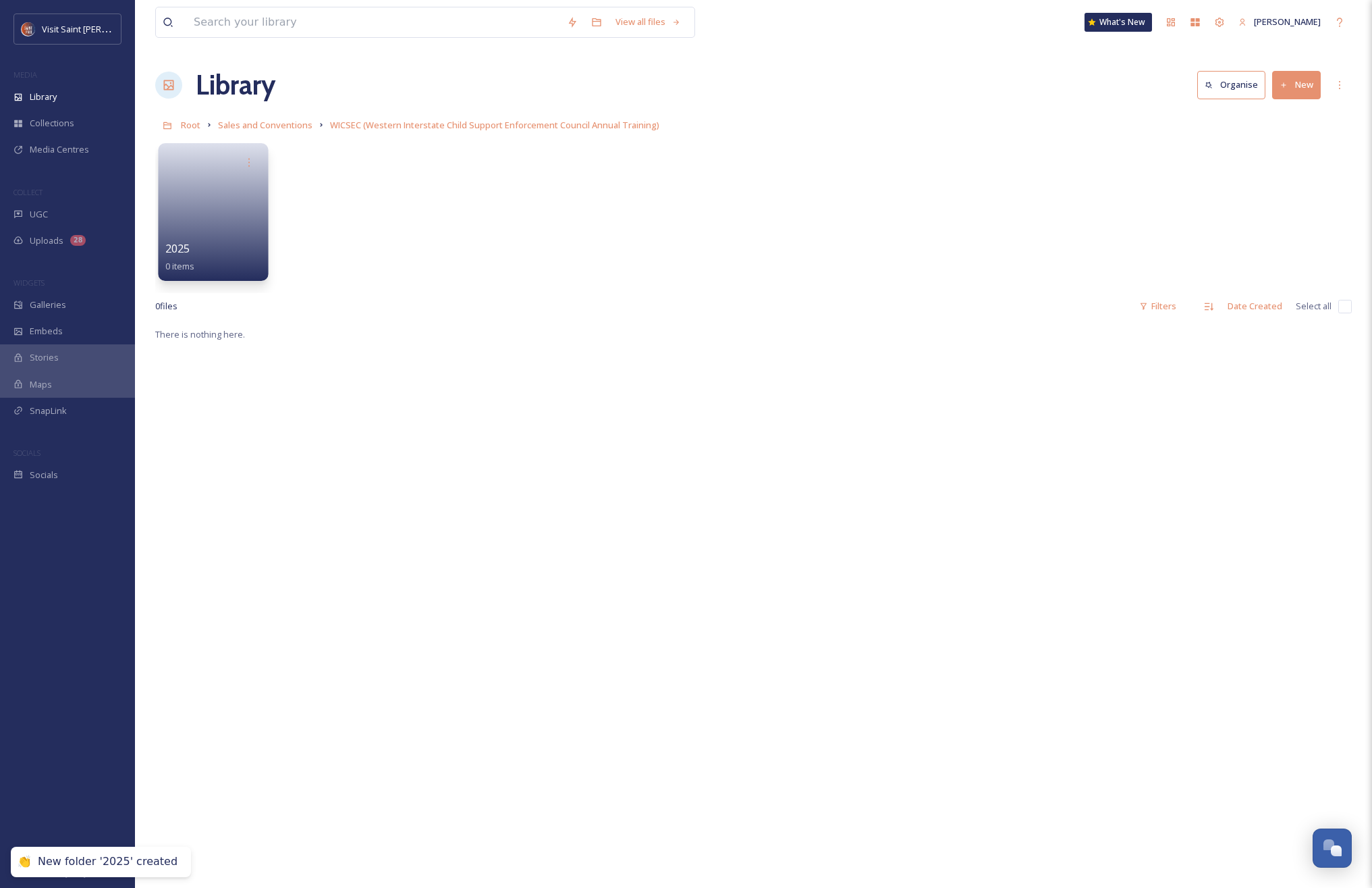
click at [213, 215] on link at bounding box center [213, 207] width 96 height 65
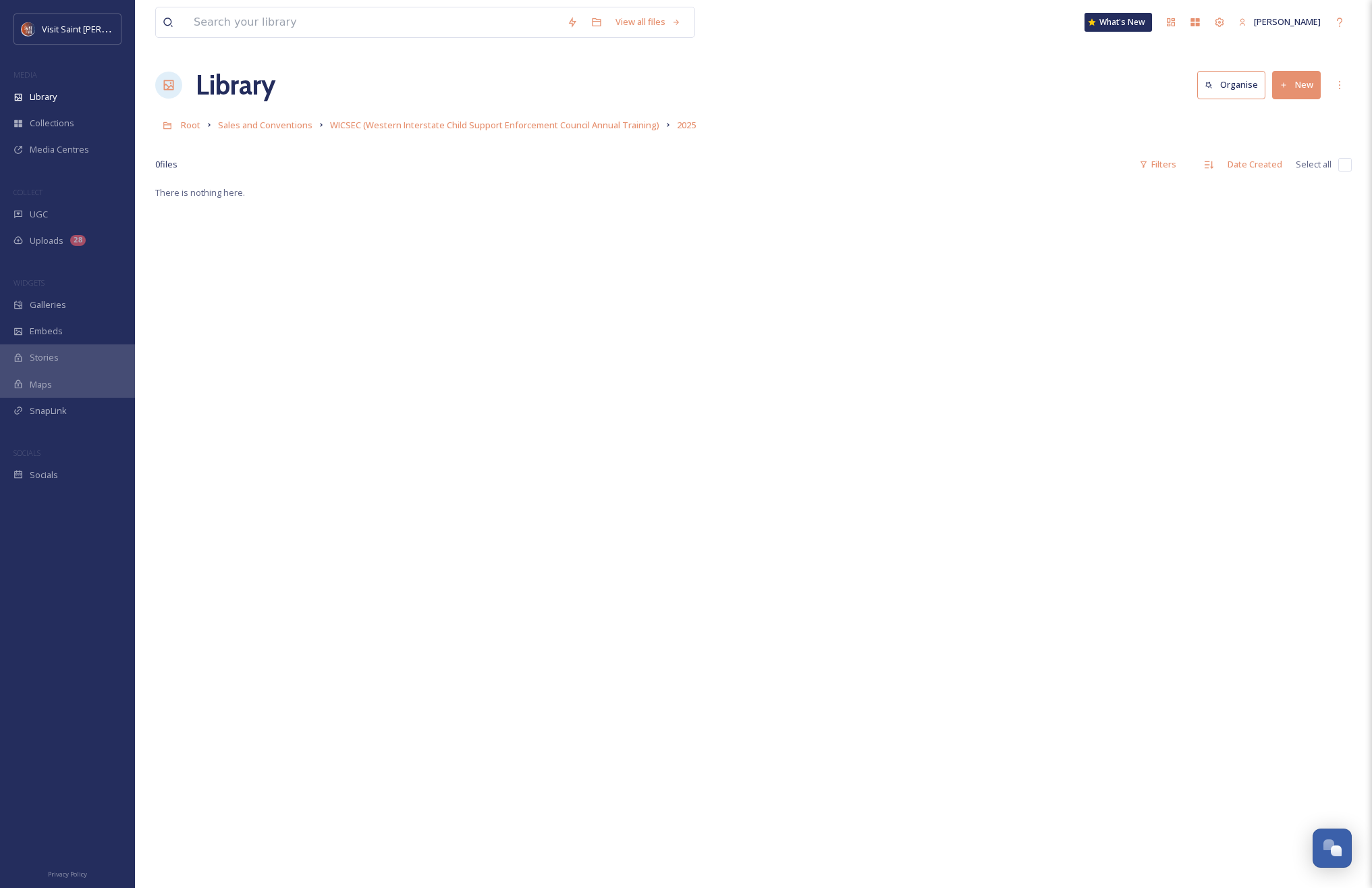
click at [1303, 73] on button "New" at bounding box center [1296, 85] width 49 height 28
click at [1286, 111] on span "File Upload" at bounding box center [1290, 116] width 45 height 13
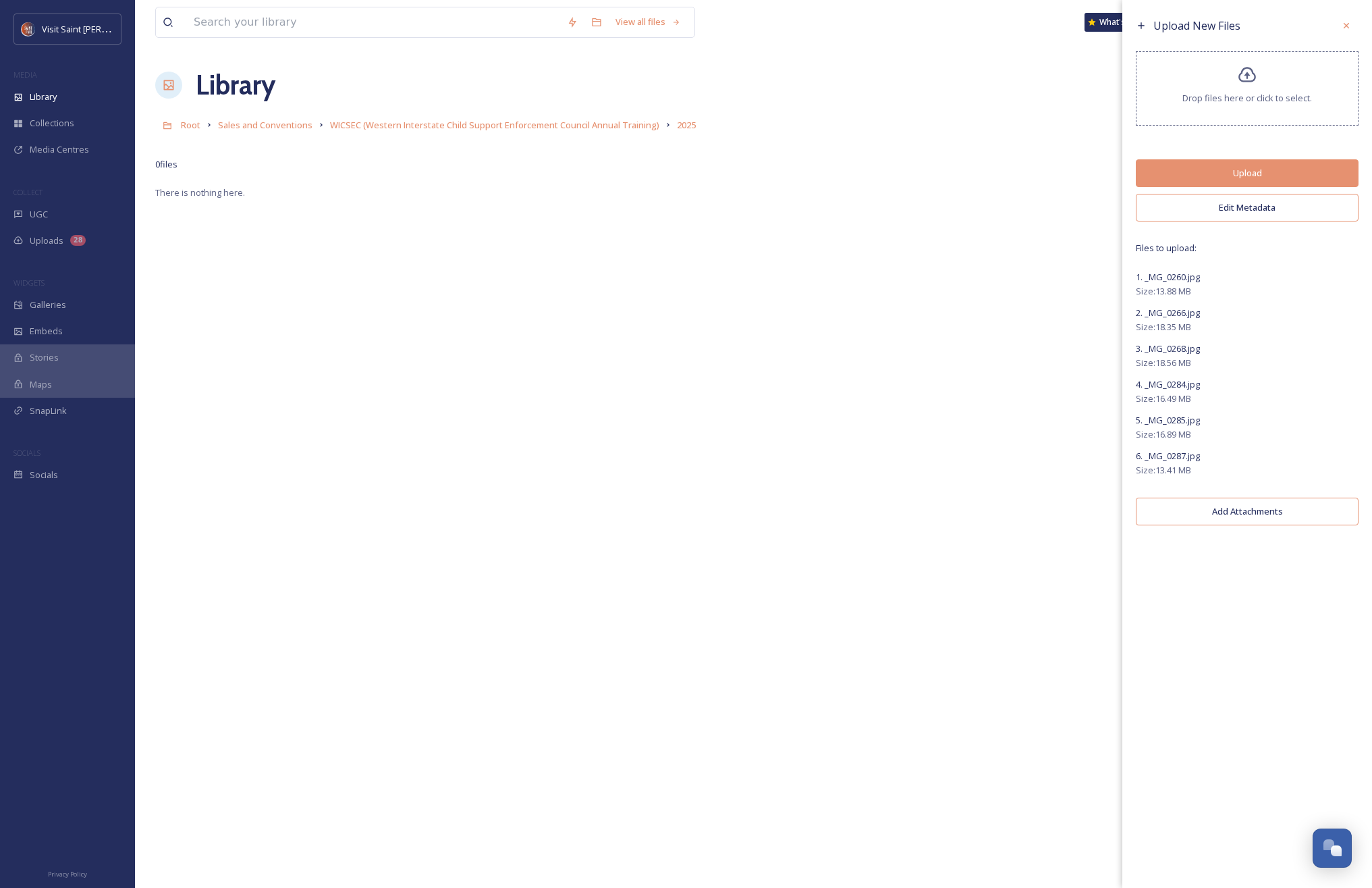
click at [1251, 206] on button "Edit Metadata" at bounding box center [1248, 208] width 223 height 28
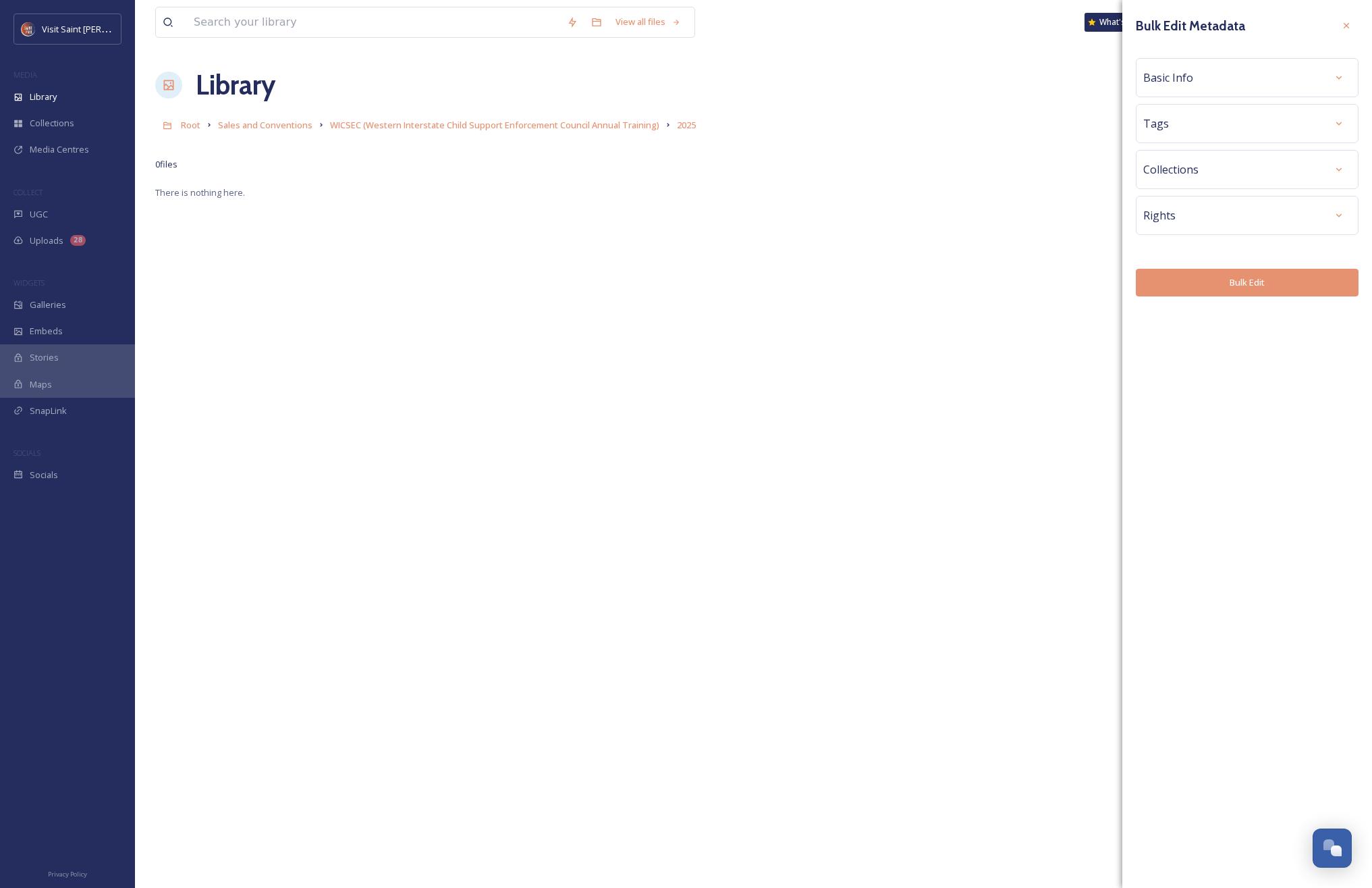
click at [1261, 72] on div "Basic Info" at bounding box center [1248, 77] width 208 height 24
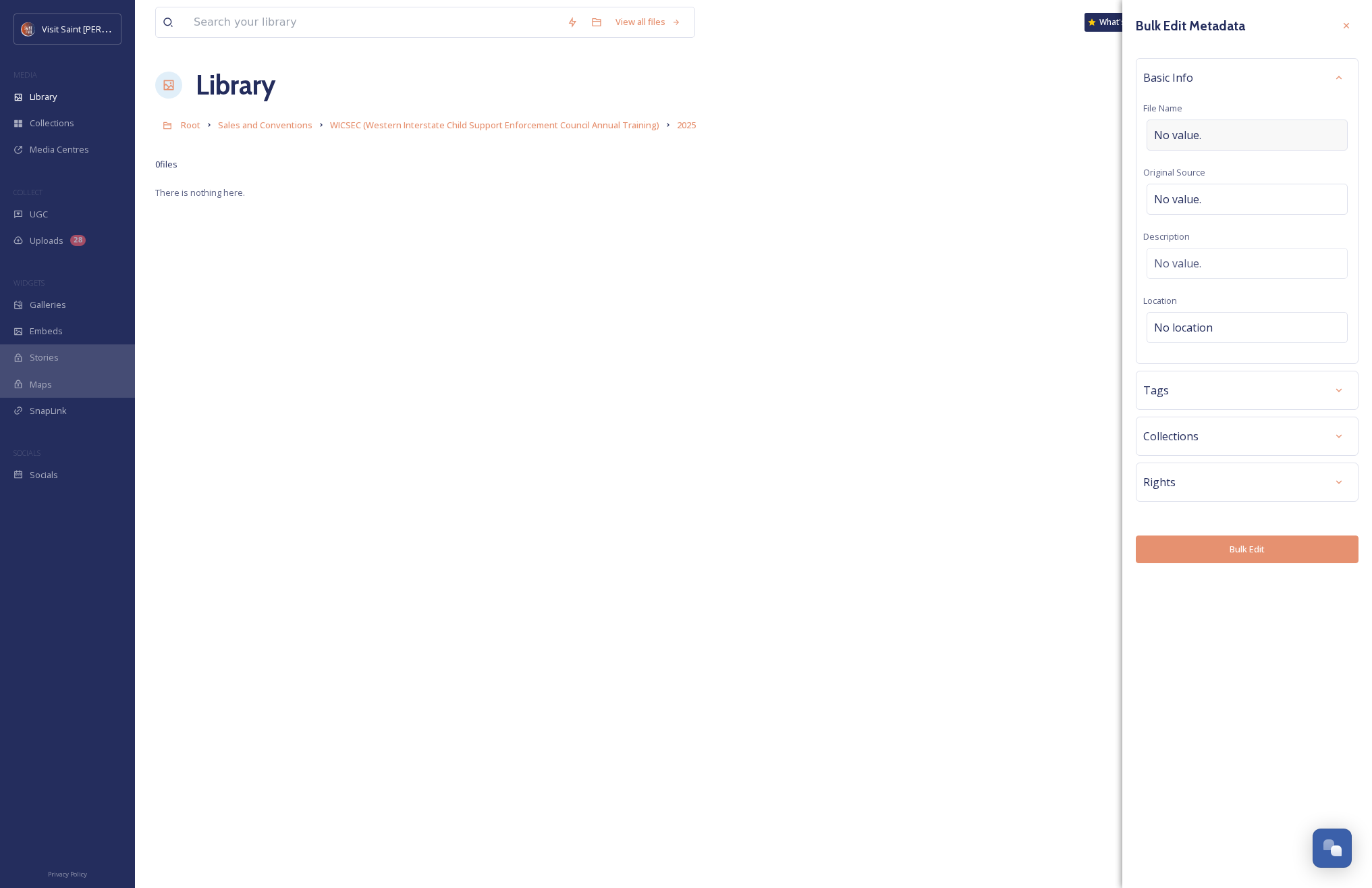
click at [1265, 134] on div "No value." at bounding box center [1248, 135] width 201 height 31
type input "w"
type input "WICSEC_VisitSaintPaul"
click at [1226, 323] on div "No location" at bounding box center [1248, 324] width 201 height 31
click at [1222, 327] on input at bounding box center [1248, 327] width 200 height 30
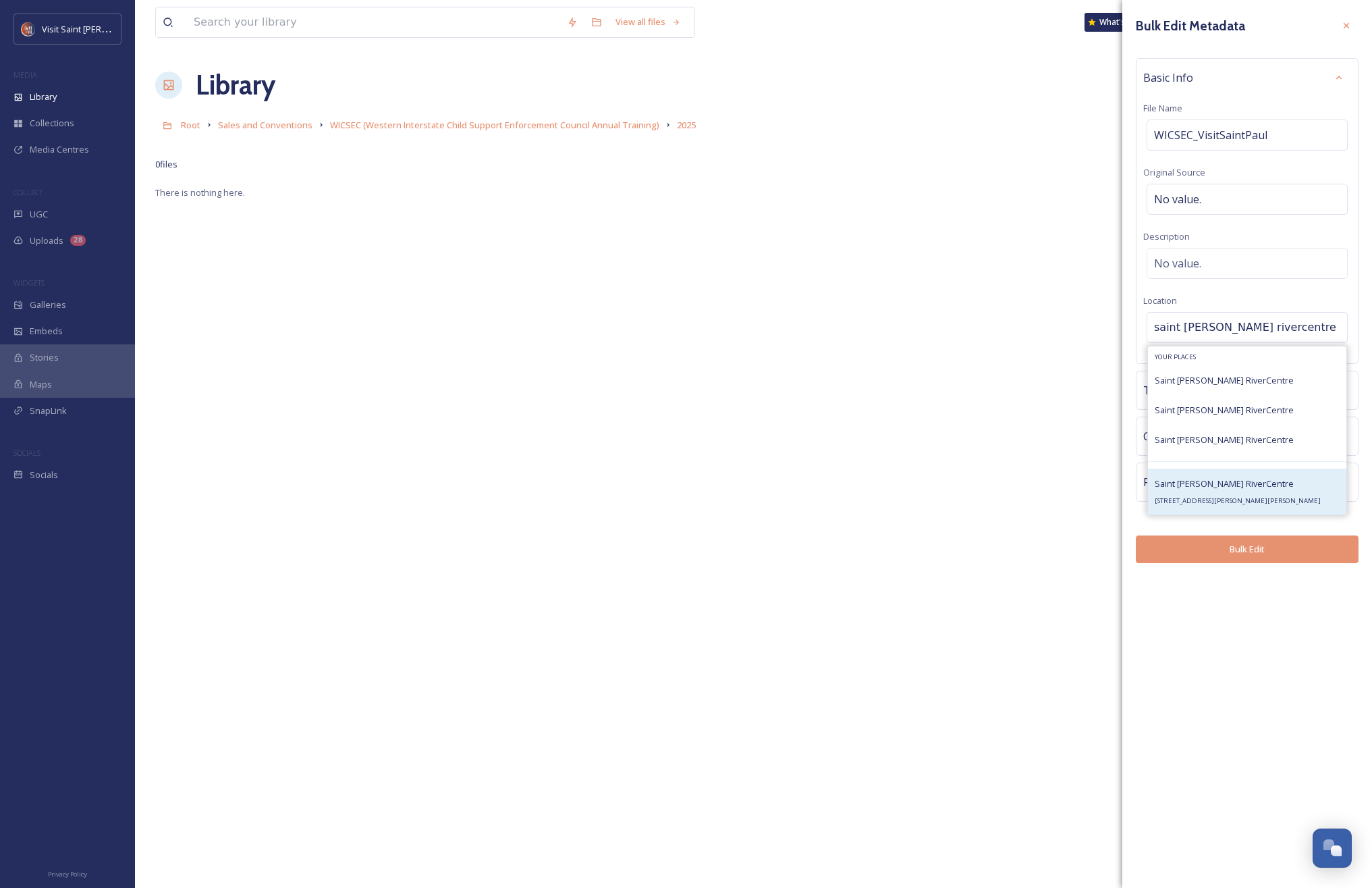
type input "saint paul rivercentre"
click at [1215, 478] on span "Saint [PERSON_NAME] RiverCentre" at bounding box center [1224, 484] width 139 height 12
click at [1340, 472] on div at bounding box center [1339, 481] width 24 height 24
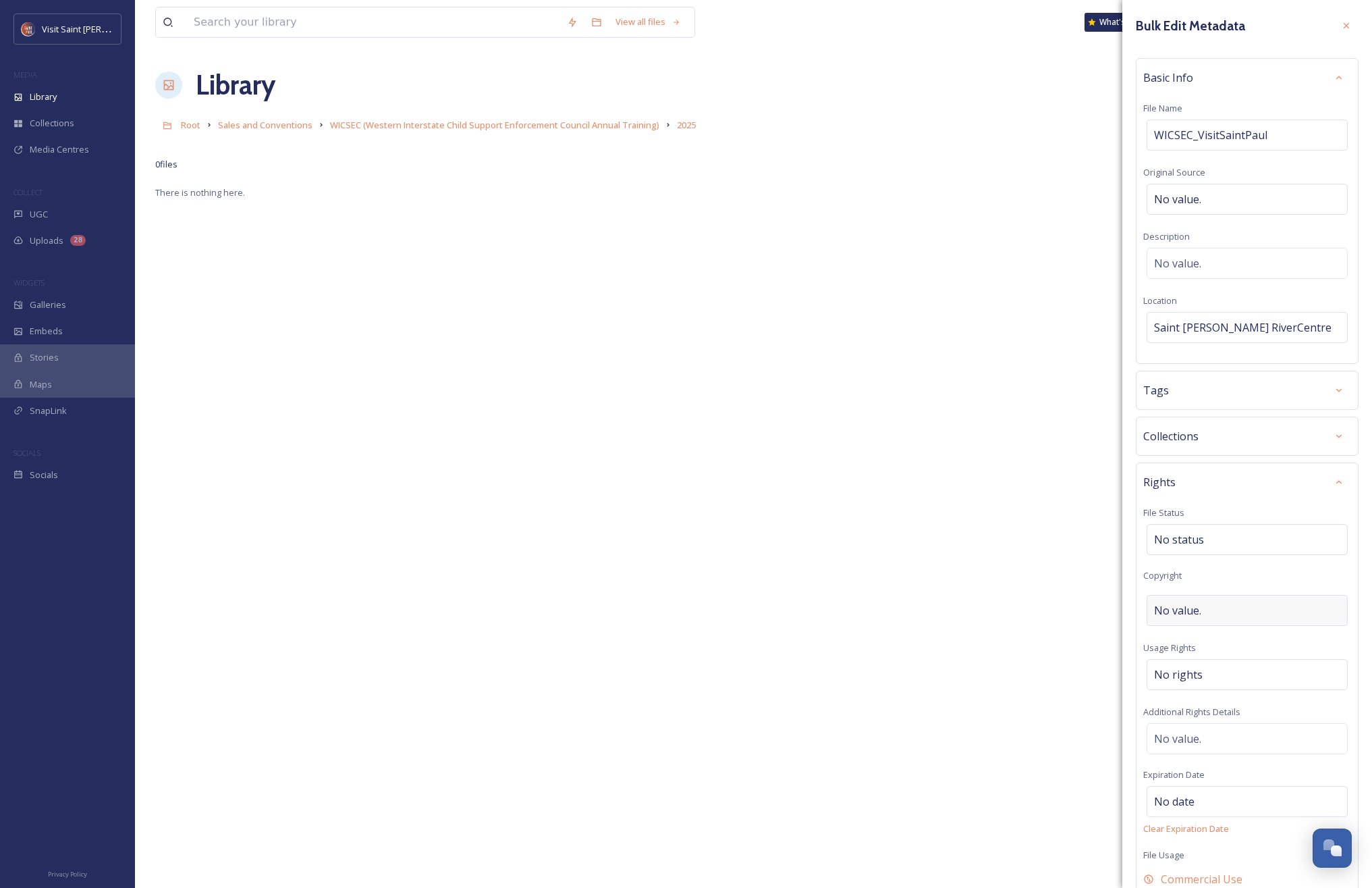
click at [1217, 606] on div "No value." at bounding box center [1248, 610] width 201 height 31
type input "[PERSON_NAME], Visit [GEOGRAPHIC_DATA][PERSON_NAME]"
click at [1292, 486] on div "Rights" at bounding box center [1248, 481] width 208 height 24
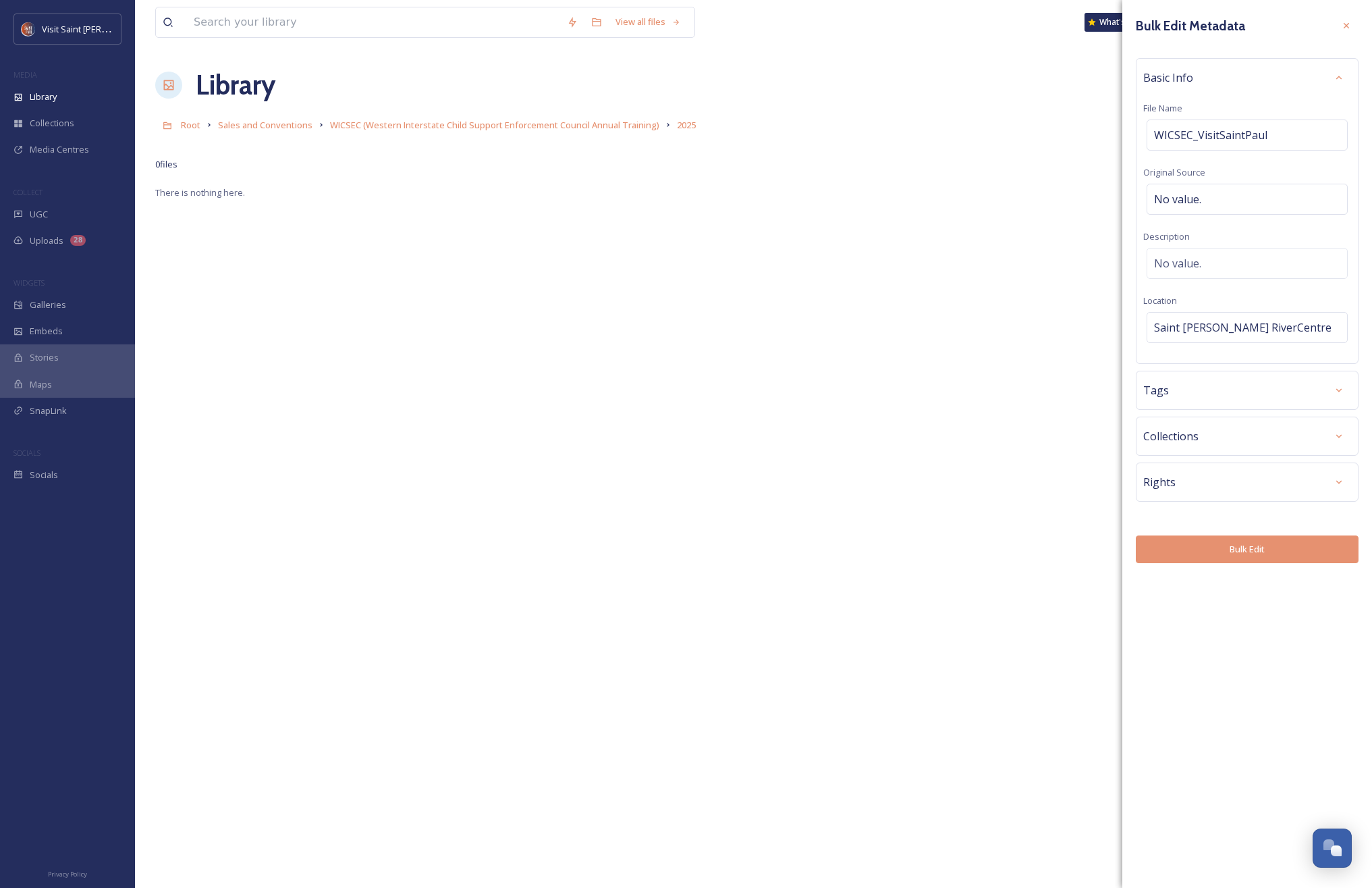
scroll to position [1, 0]
click at [1309, 552] on button "Bulk Edit" at bounding box center [1248, 549] width 223 height 28
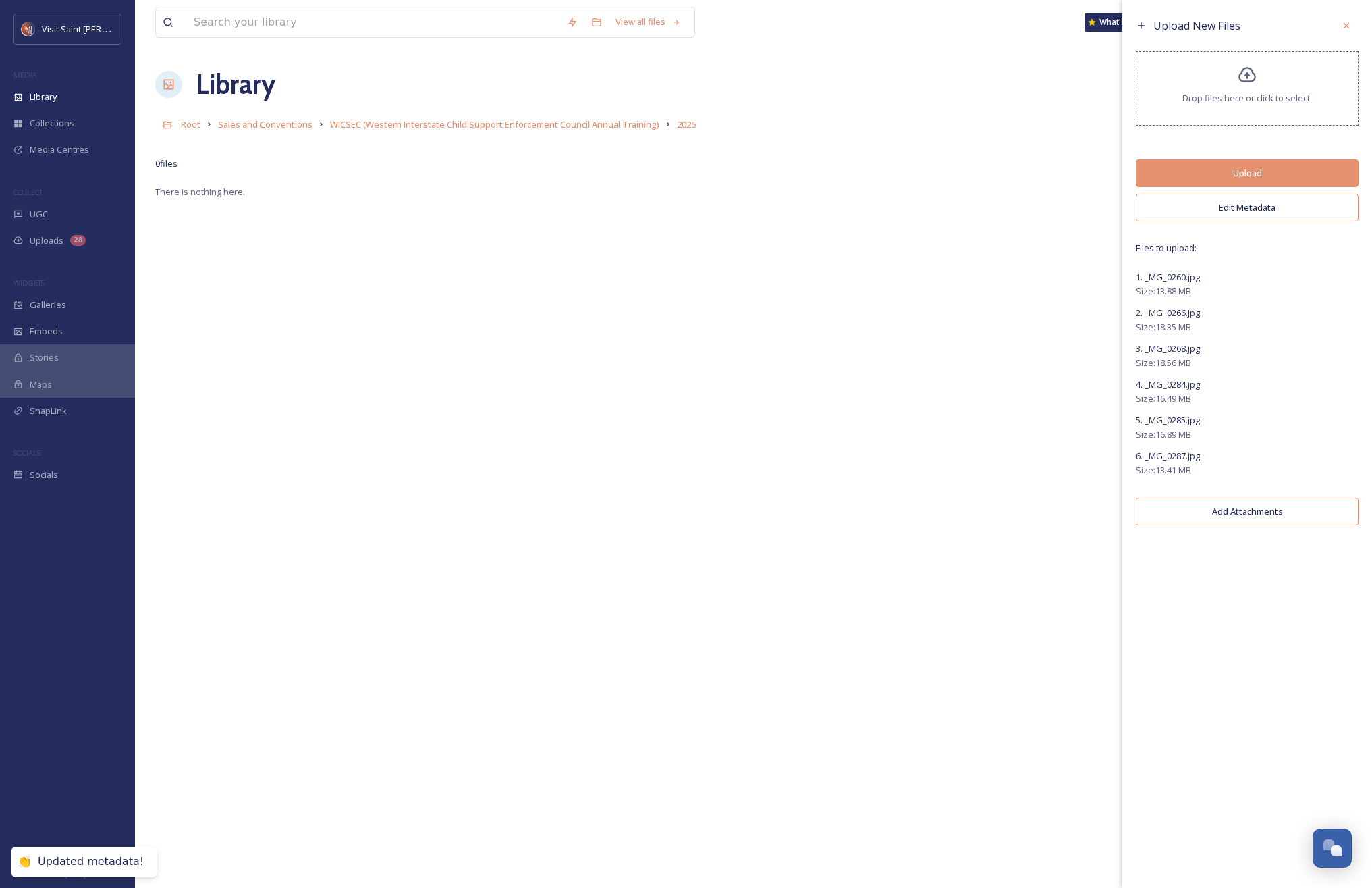
click at [1231, 173] on button "Upload" at bounding box center [1248, 173] width 223 height 28
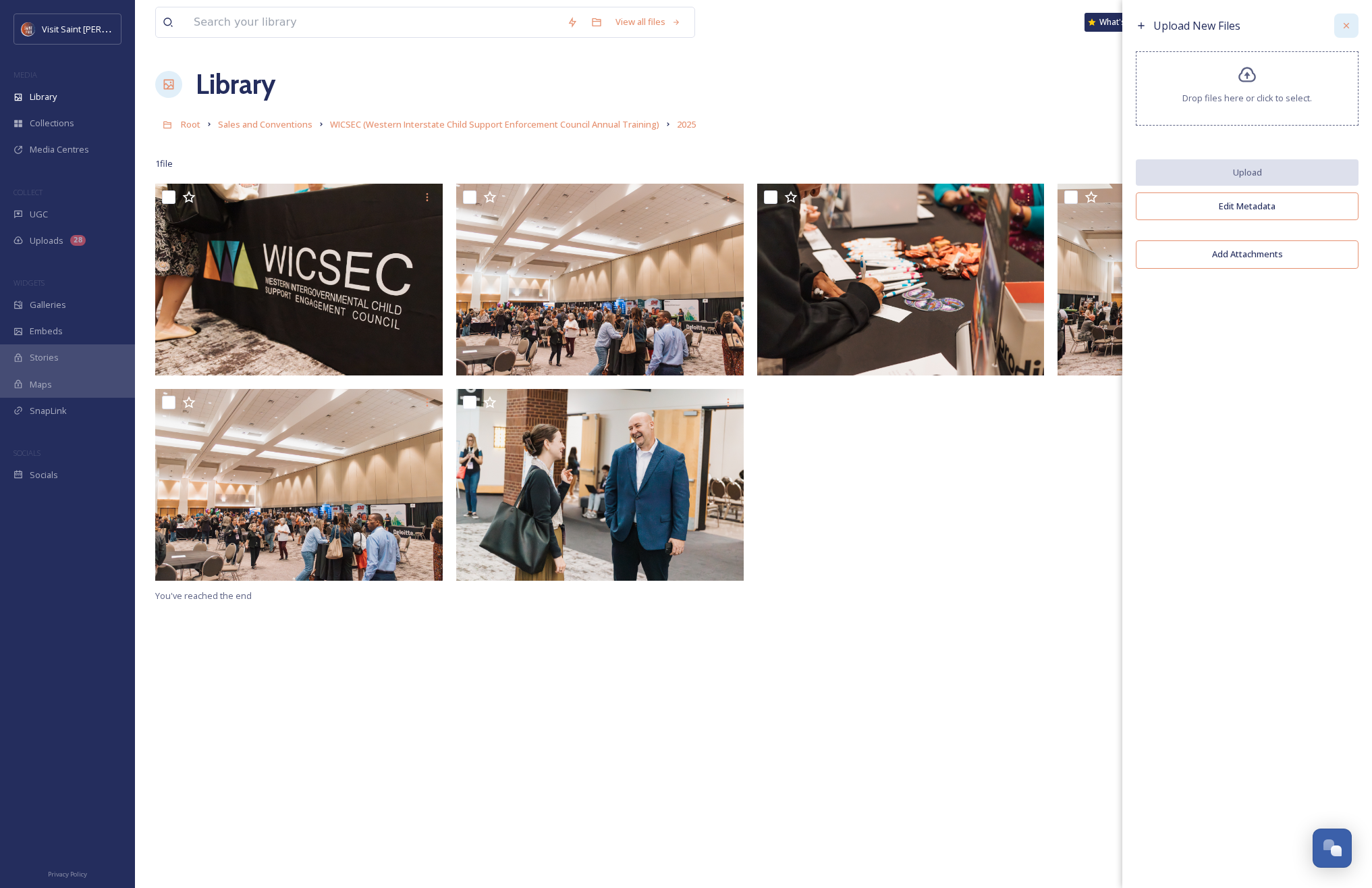
click at [1347, 21] on icon at bounding box center [1347, 25] width 11 height 11
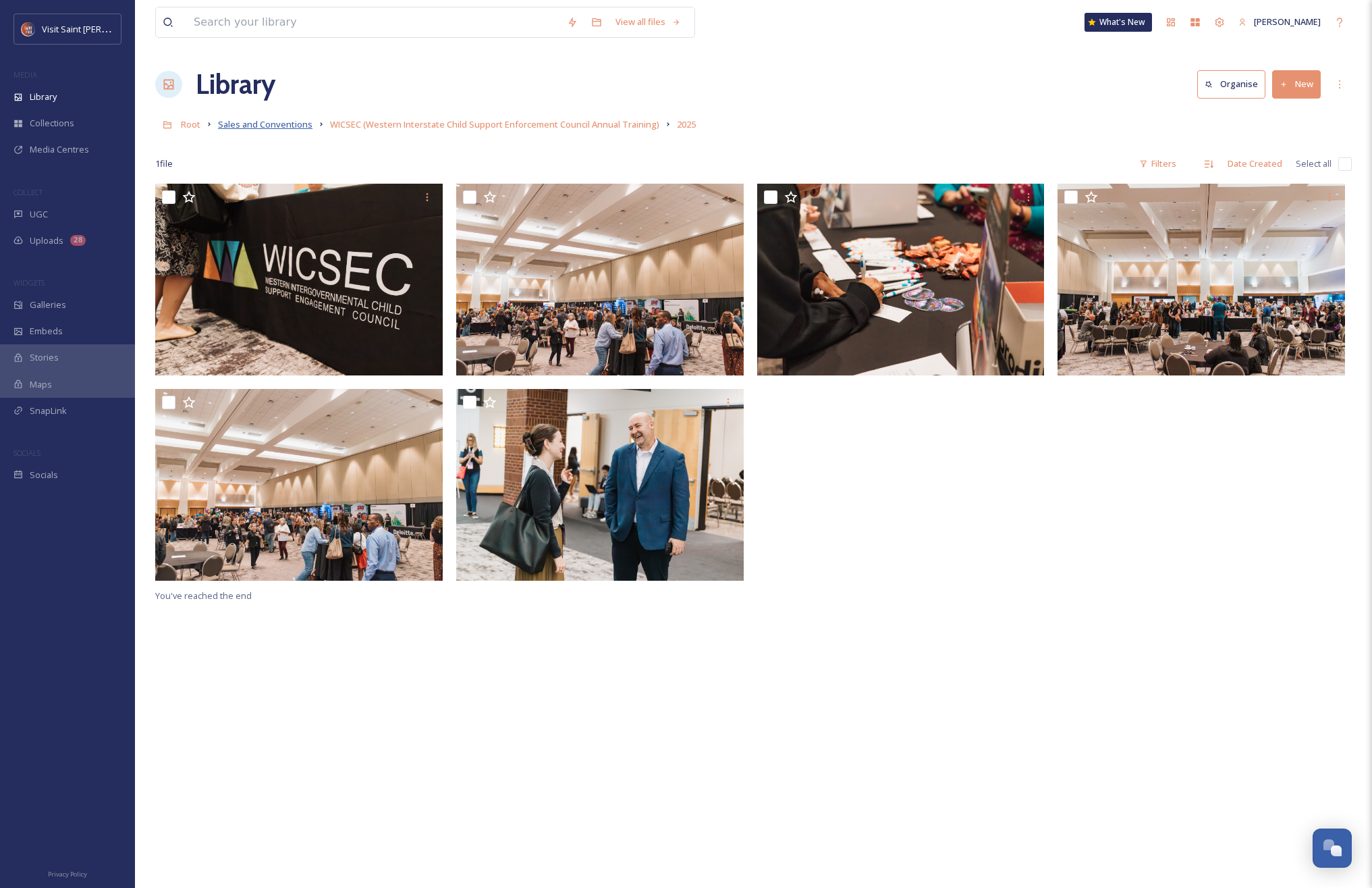
click at [280, 126] on span "Sales and Conventions" at bounding box center [265, 124] width 94 height 12
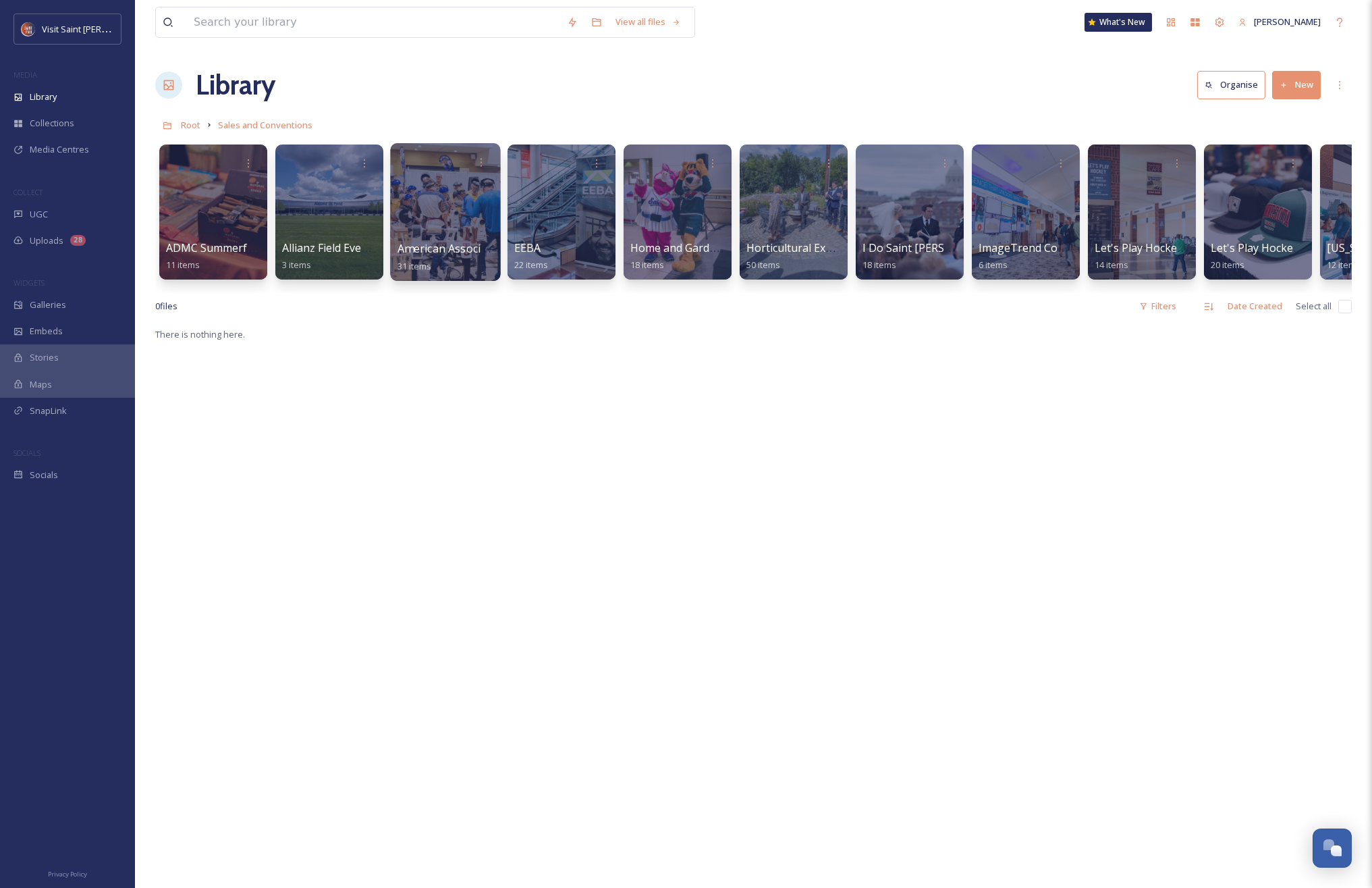
click at [455, 216] on div at bounding box center [445, 212] width 110 height 138
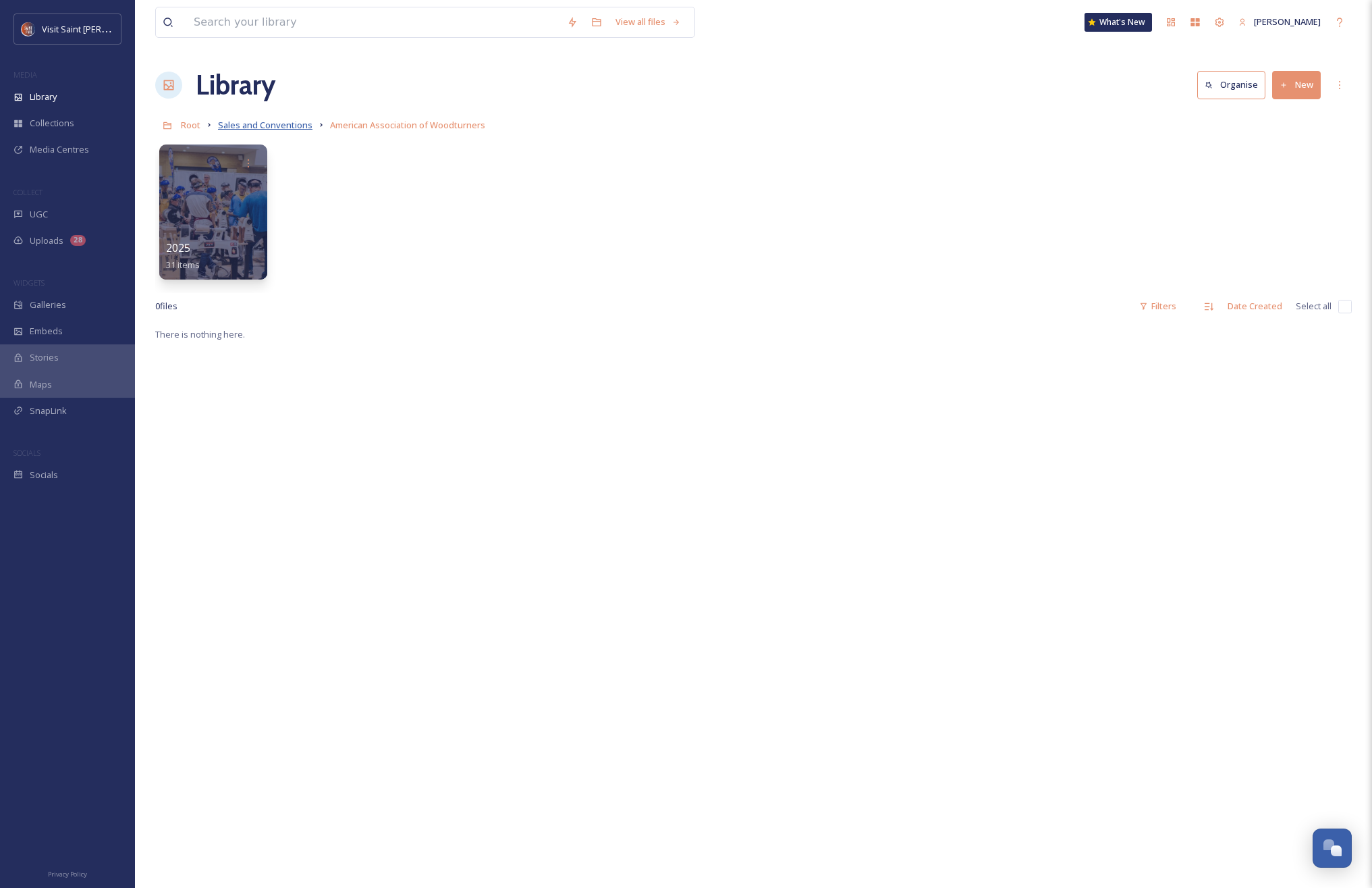
click at [257, 125] on span "Sales and Conventions" at bounding box center [265, 125] width 94 height 12
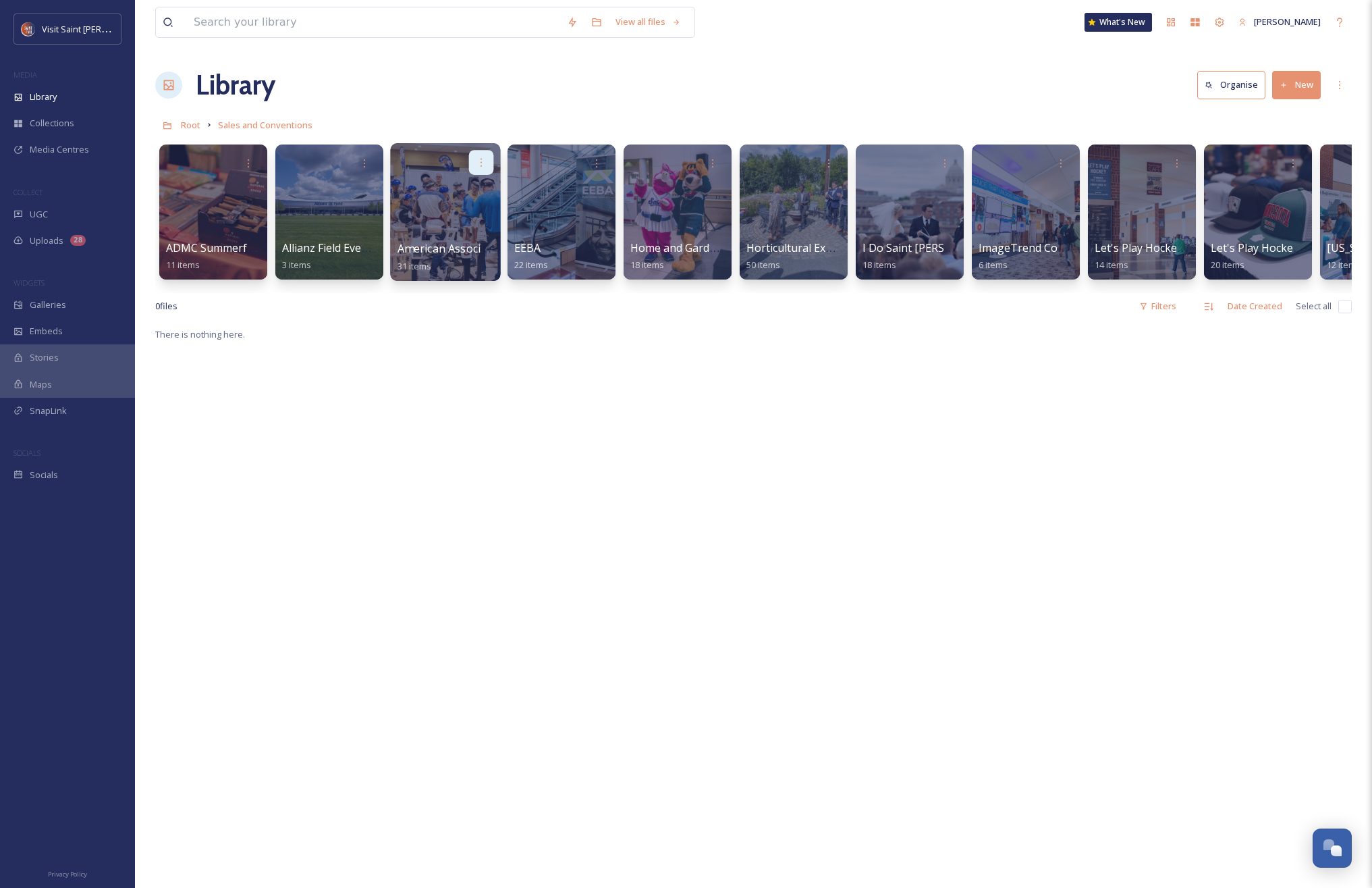
click at [486, 159] on icon at bounding box center [481, 162] width 11 height 11
click at [470, 193] on span "Edit / Share" at bounding box center [448, 193] width 47 height 14
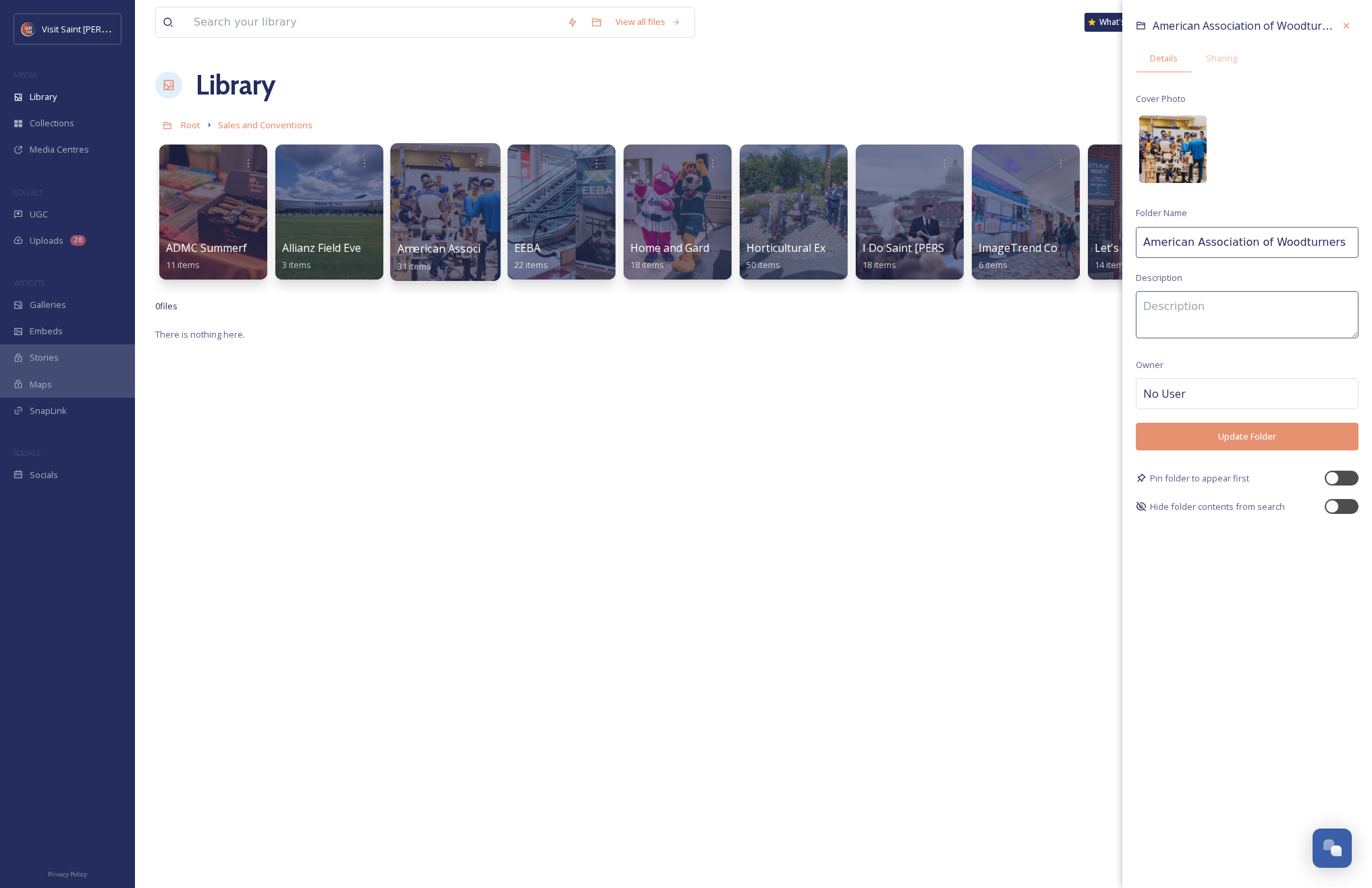
click at [1161, 149] on img at bounding box center [1173, 149] width 67 height 67
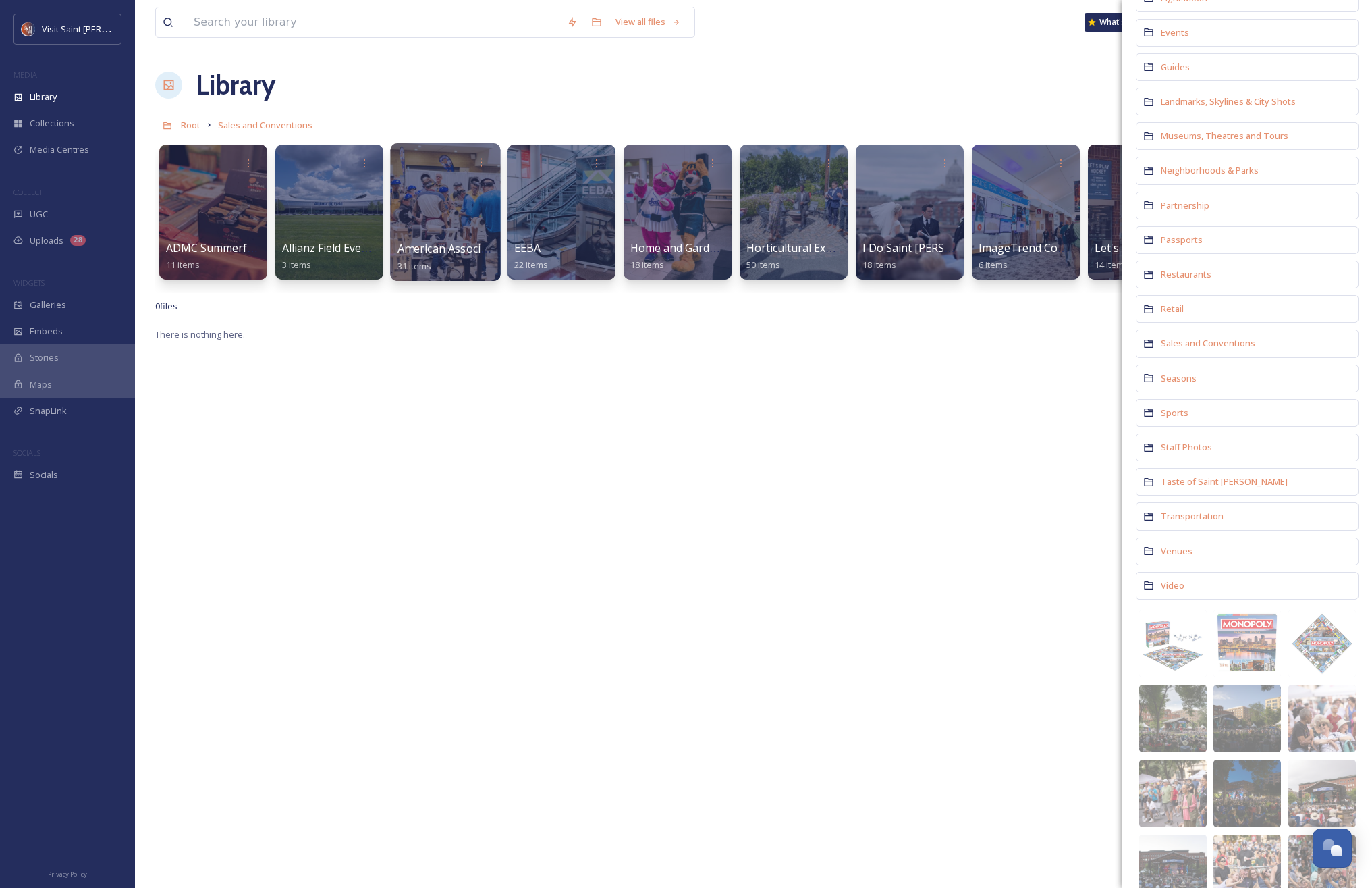
scroll to position [406, 0]
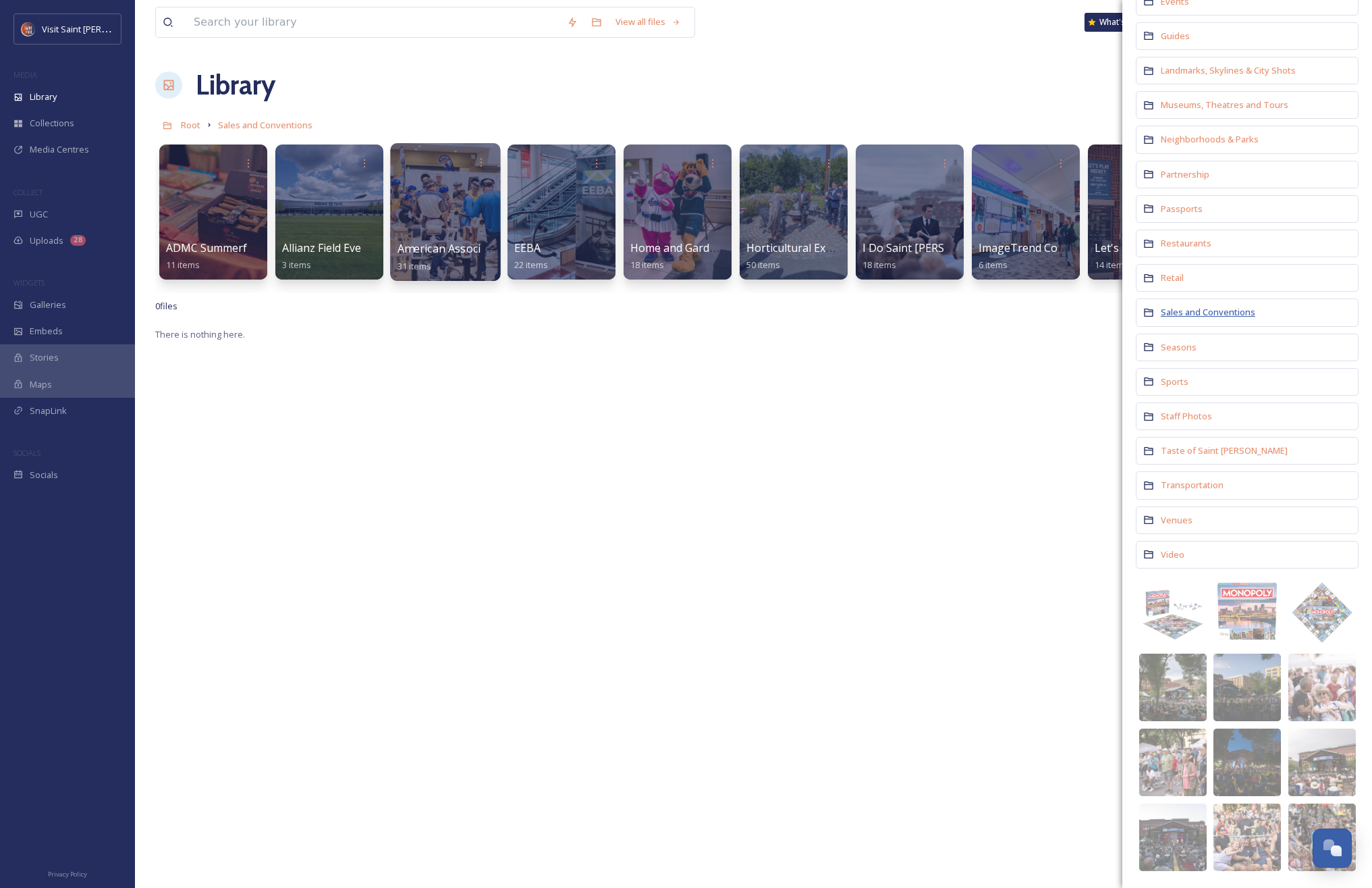
click at [1218, 317] on span "Sales and Conventions" at bounding box center [1208, 312] width 94 height 12
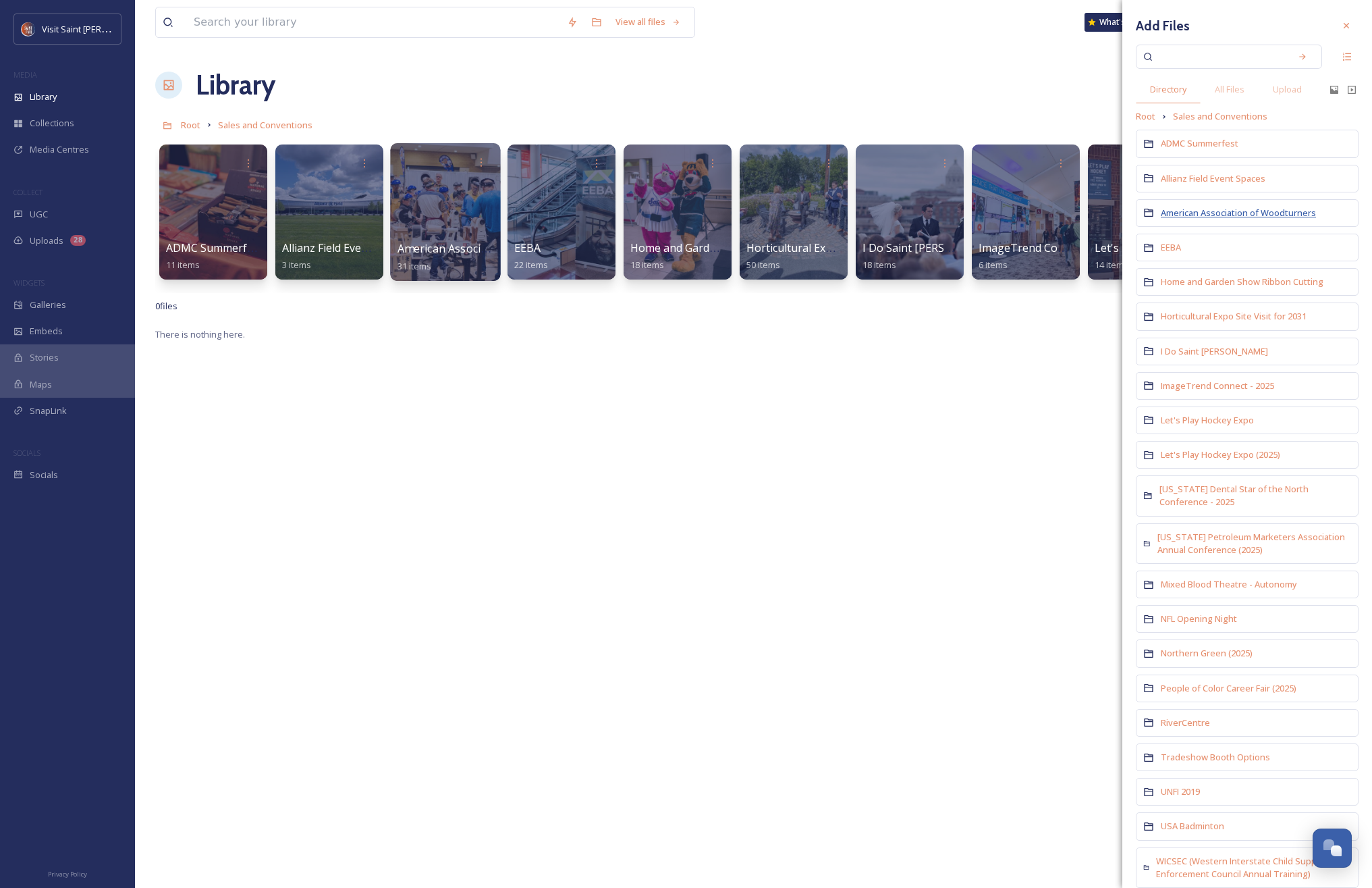
scroll to position [67, 0]
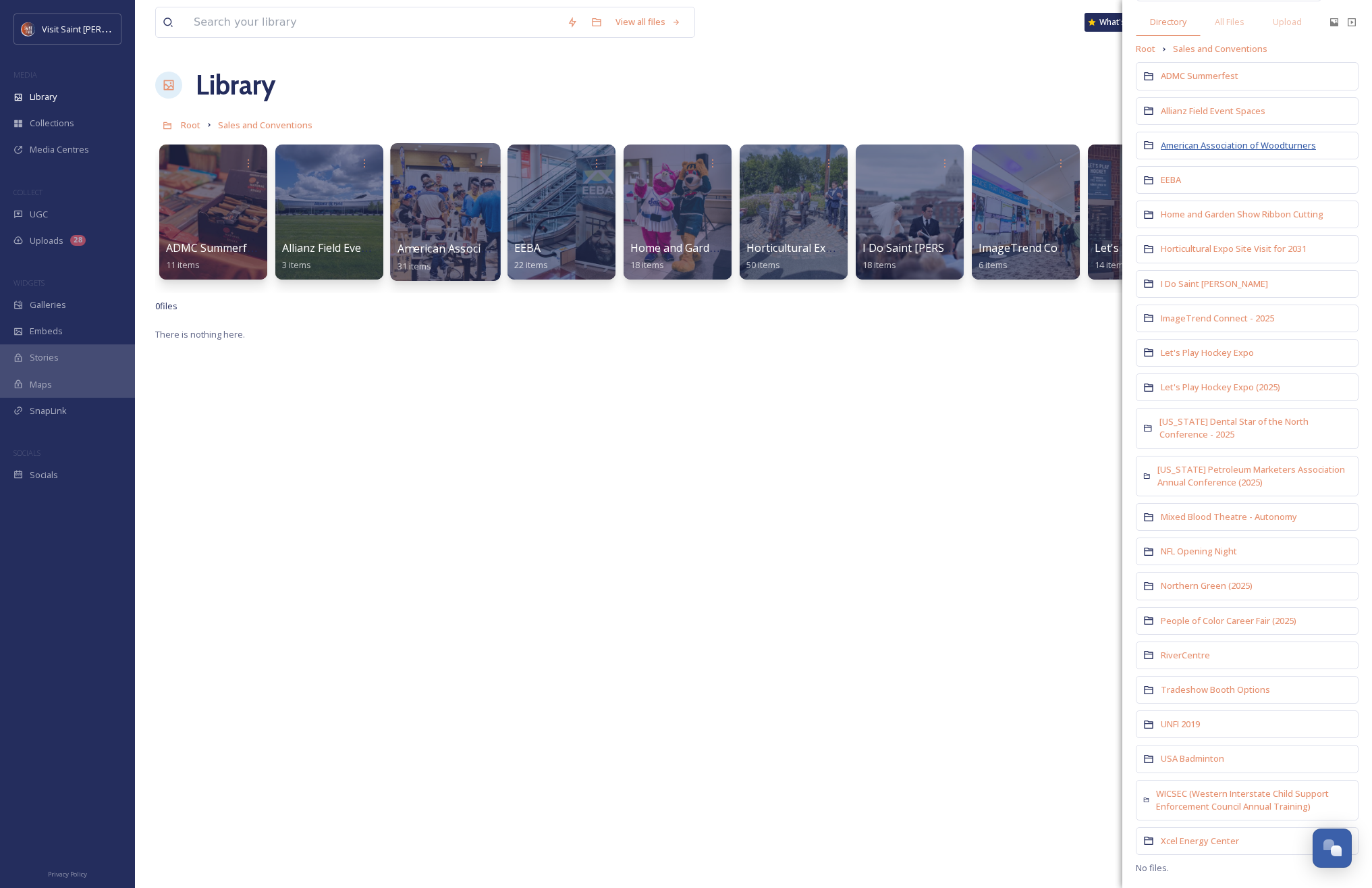
click at [1219, 144] on span "American Association of Woodturners" at bounding box center [1239, 145] width 155 height 12
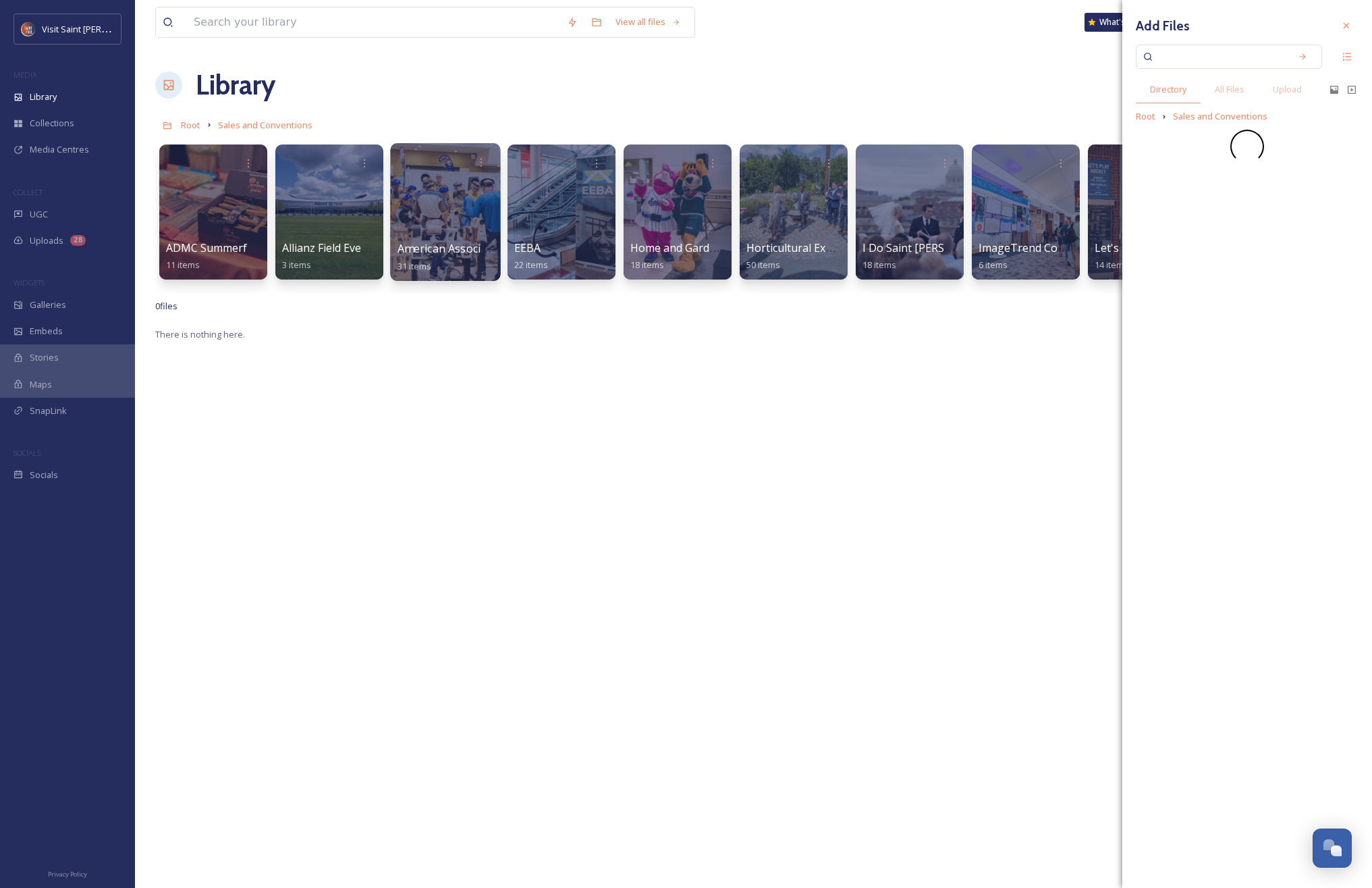
scroll to position [0, 0]
click at [1175, 160] on span "2025" at bounding box center [1170, 157] width 19 height 12
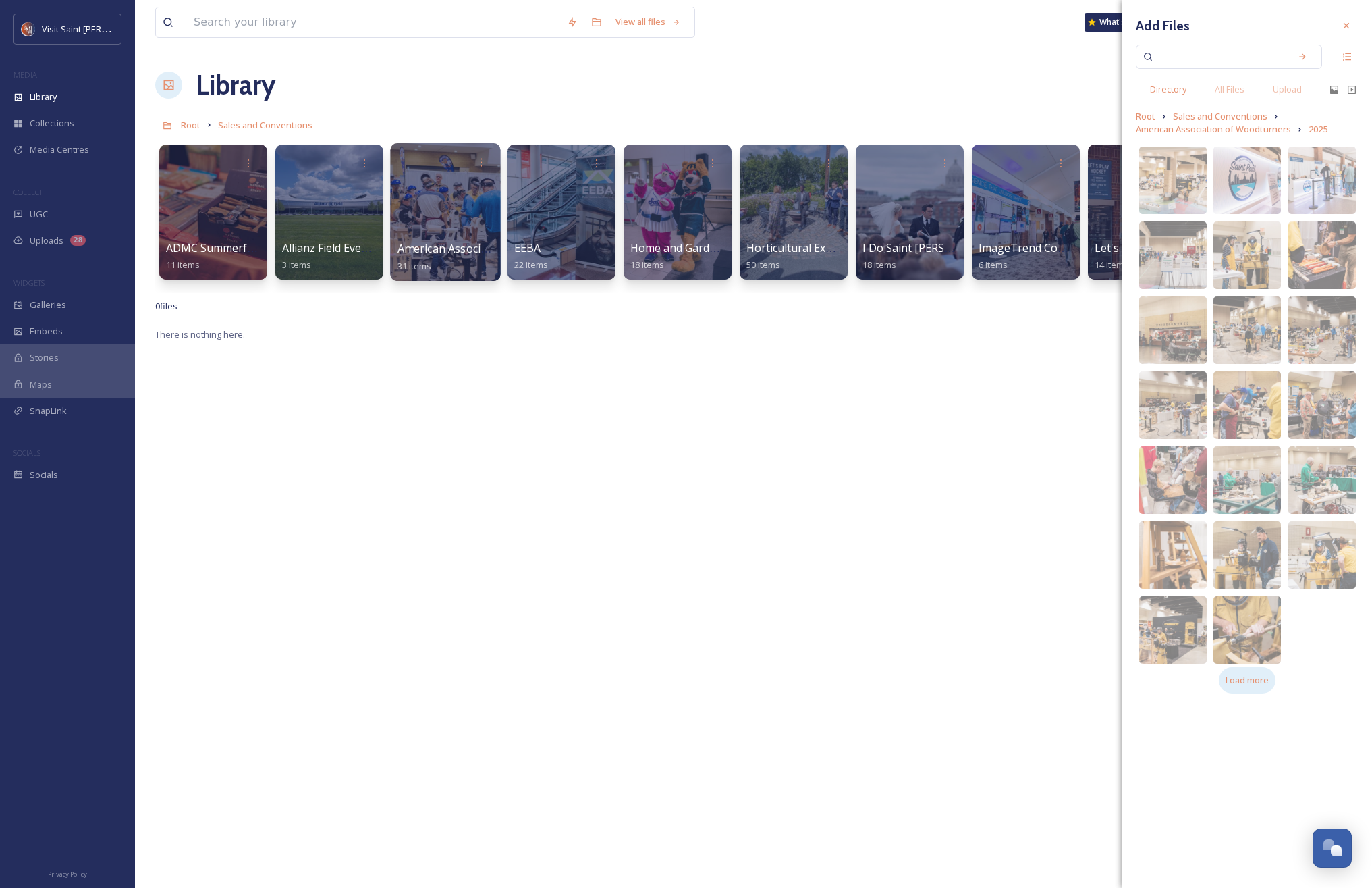
click at [1251, 684] on span "Load more" at bounding box center [1247, 680] width 43 height 13
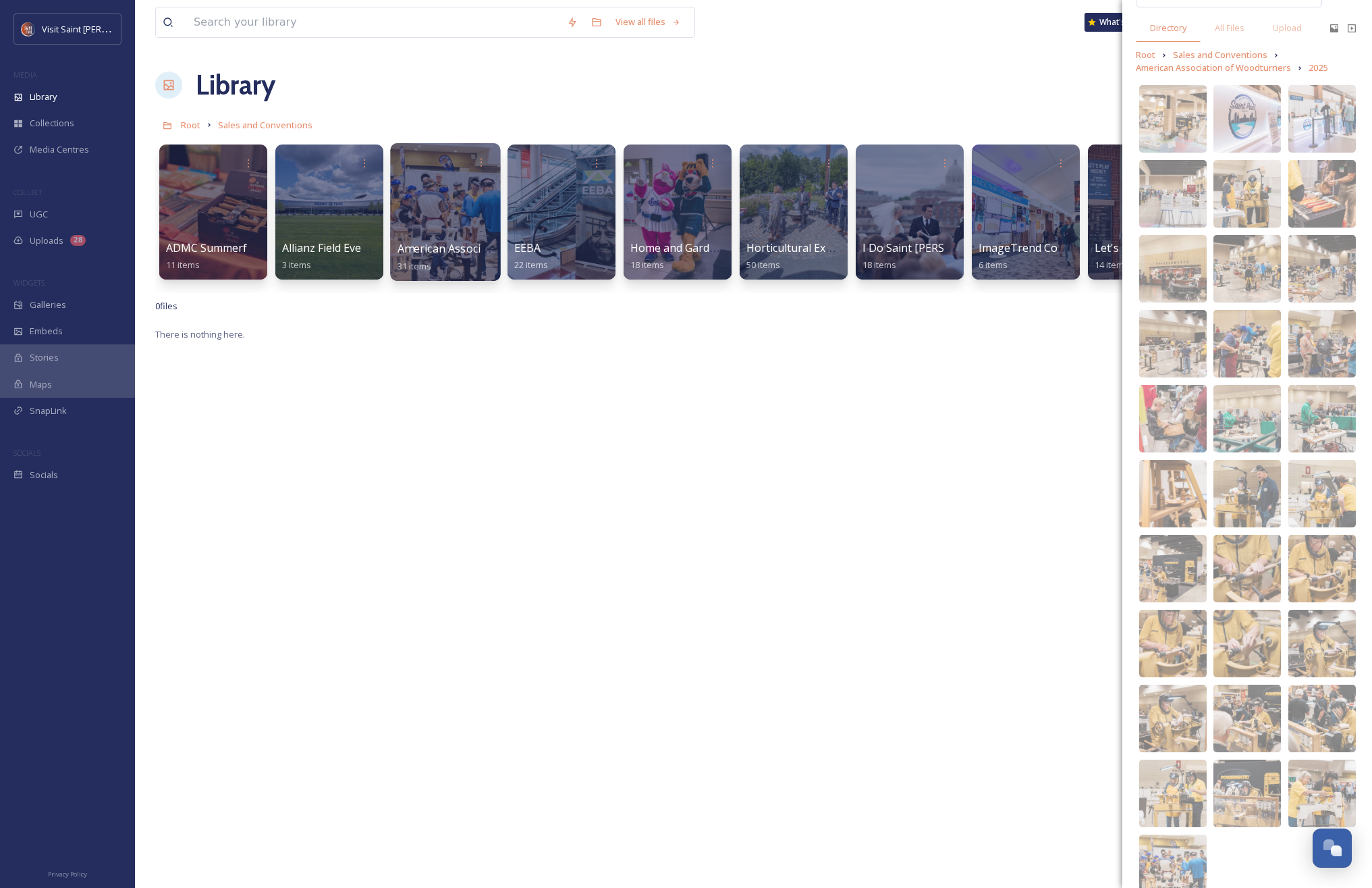
scroll to position [63, 0]
click at [1257, 559] on img at bounding box center [1248, 566] width 67 height 67
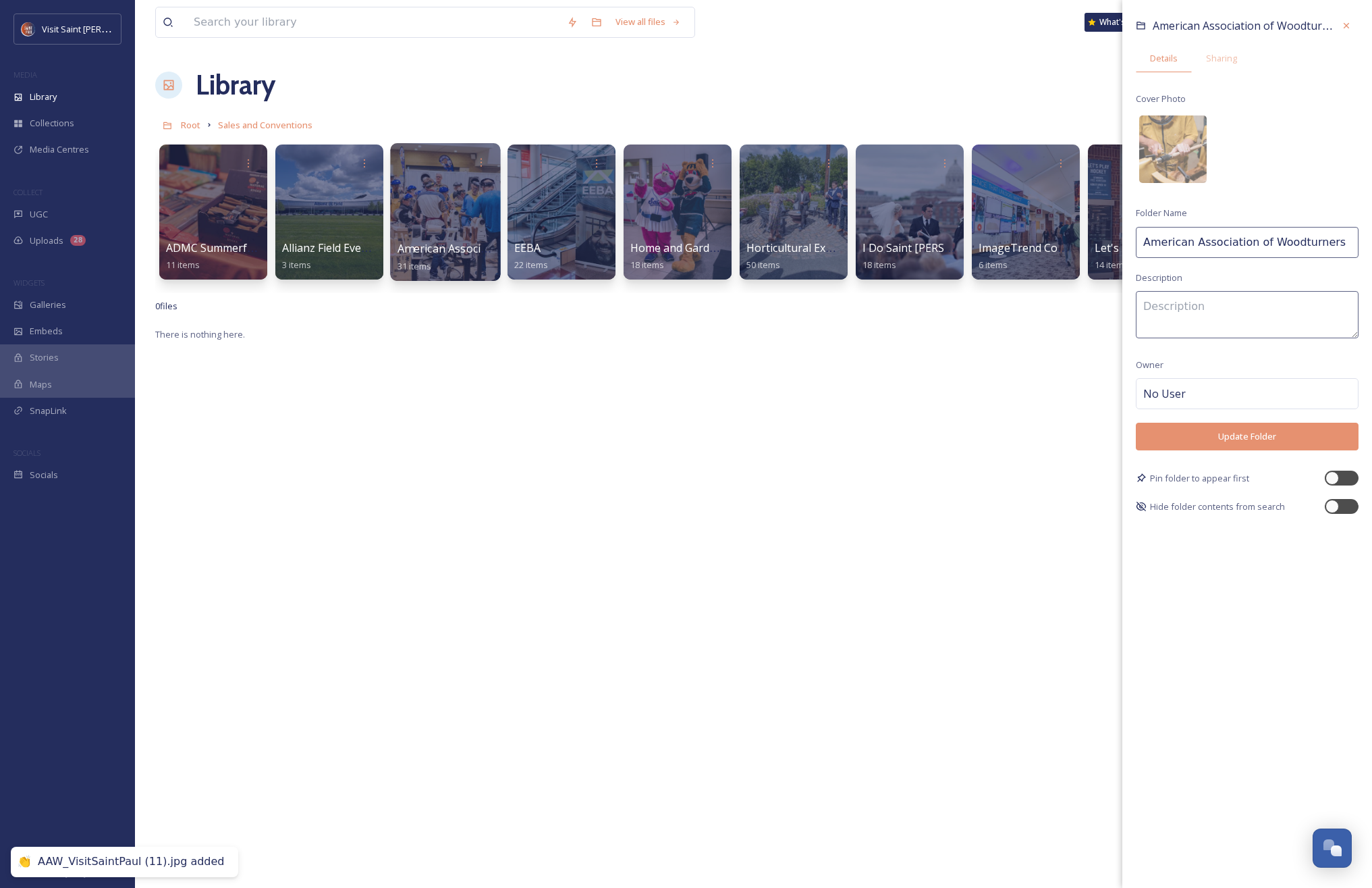
click at [1241, 433] on button "Update Folder" at bounding box center [1248, 436] width 223 height 28
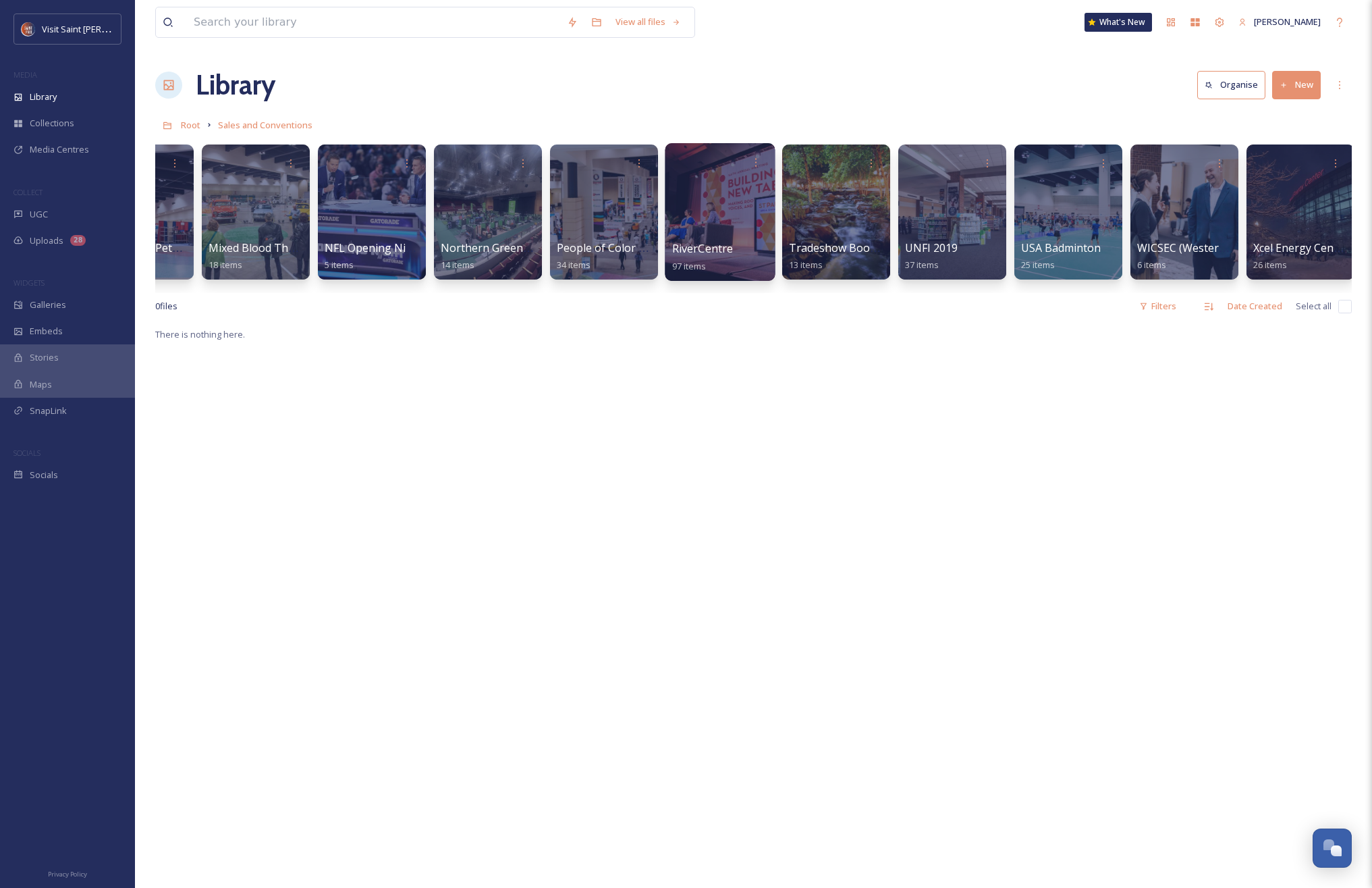
scroll to position [0, 1358]
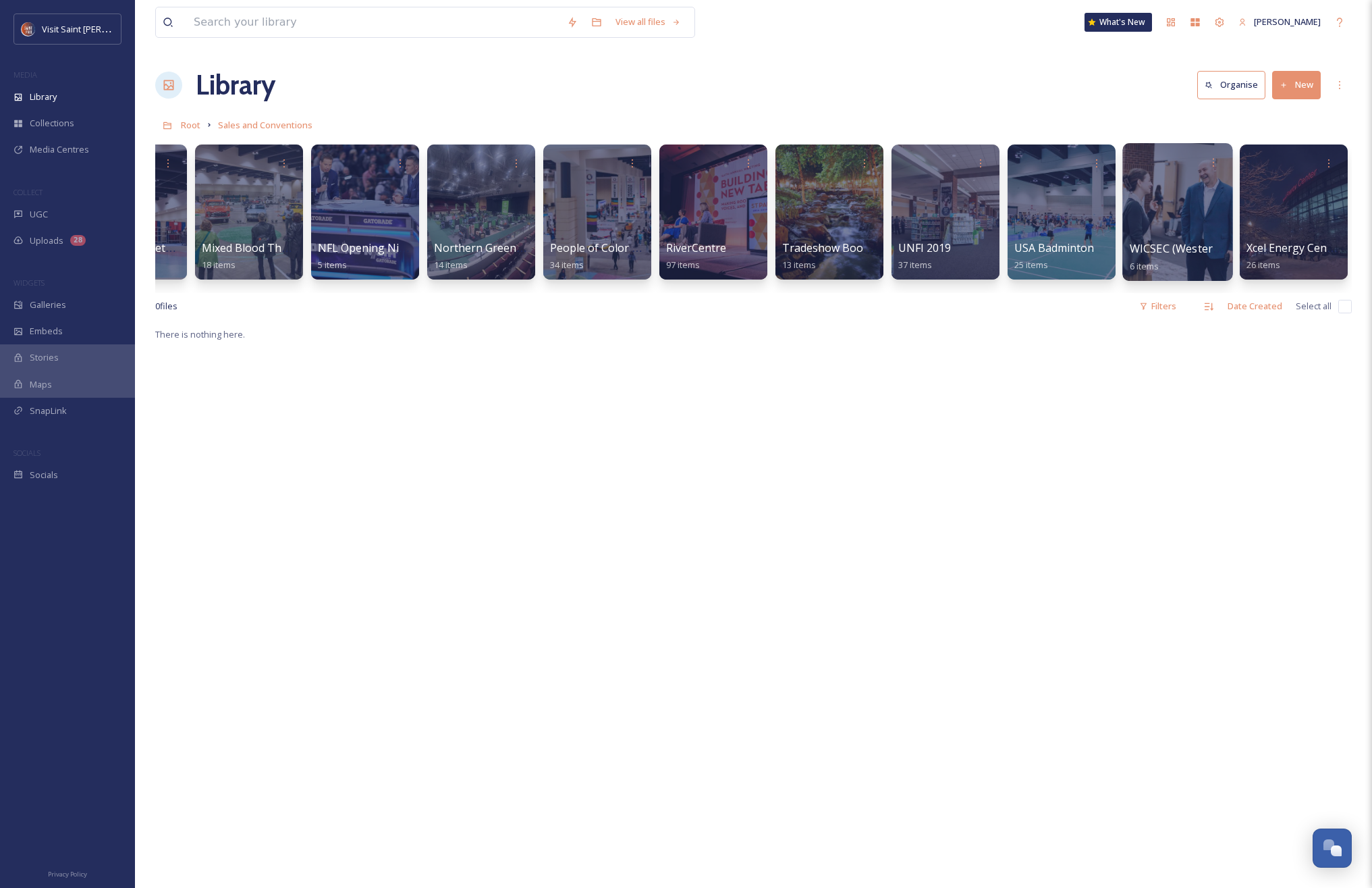
click at [1168, 232] on div at bounding box center [1177, 212] width 110 height 138
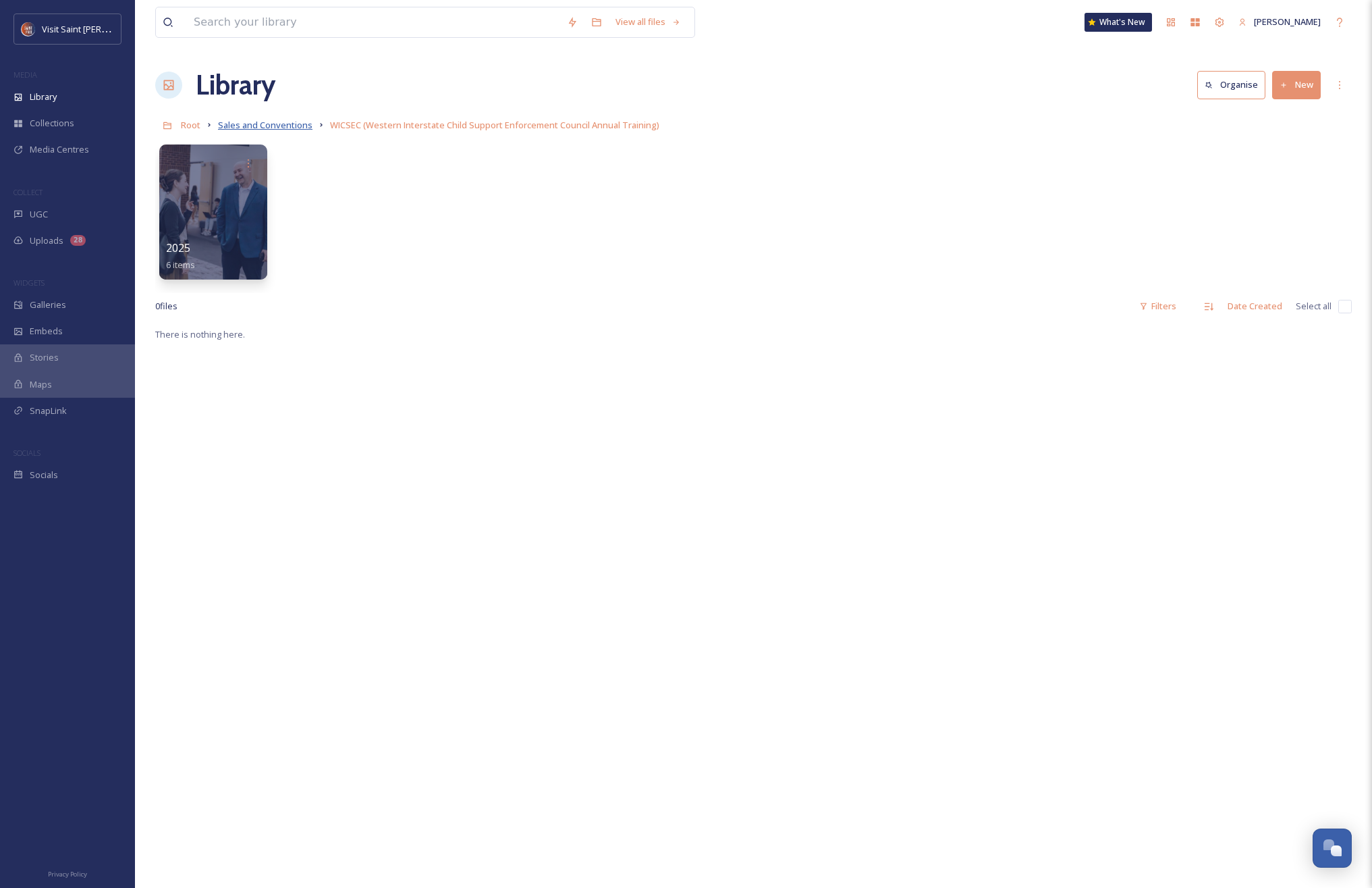
click at [263, 127] on span "Sales and Conventions" at bounding box center [265, 125] width 94 height 12
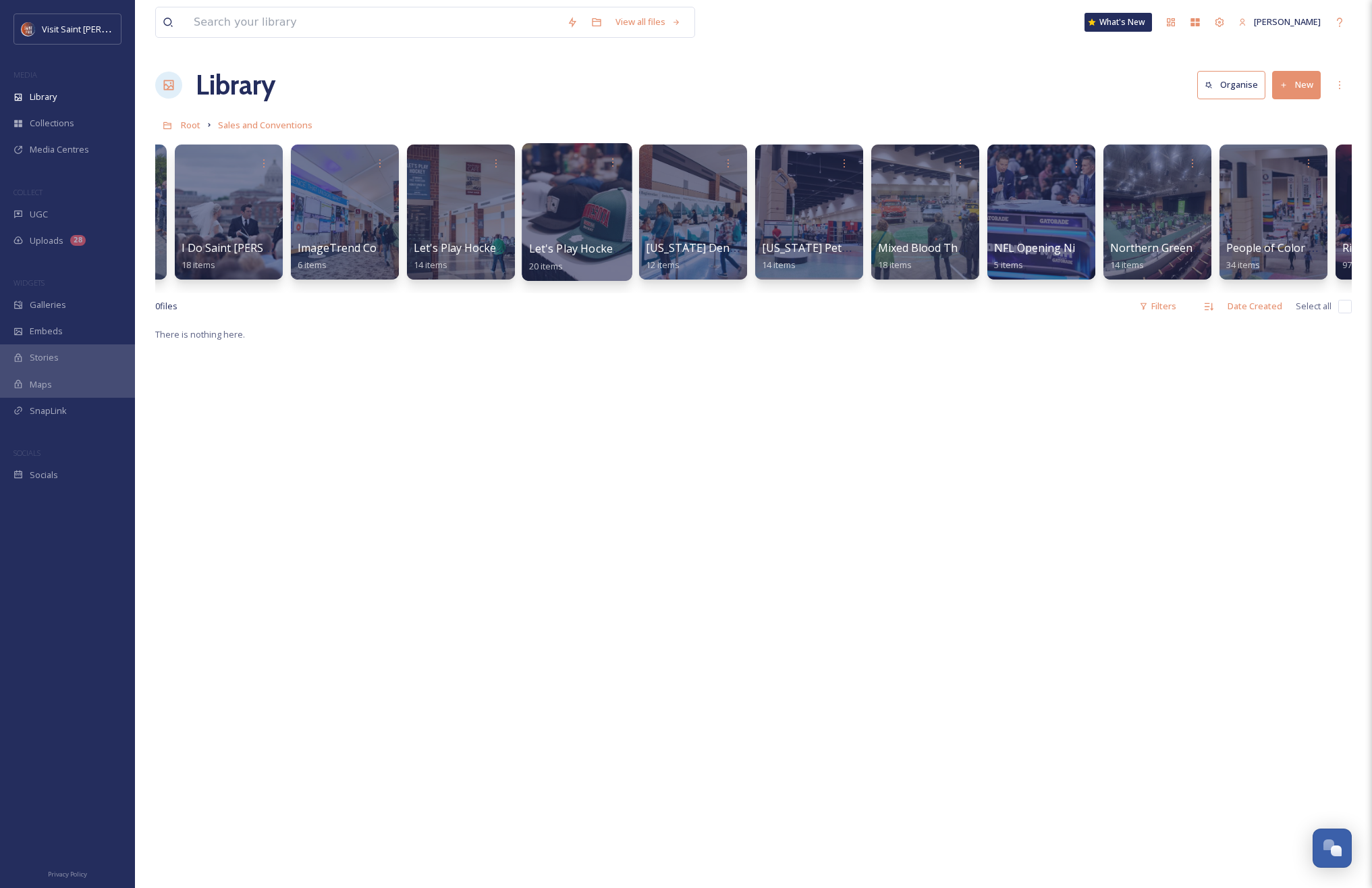
scroll to position [0, 627]
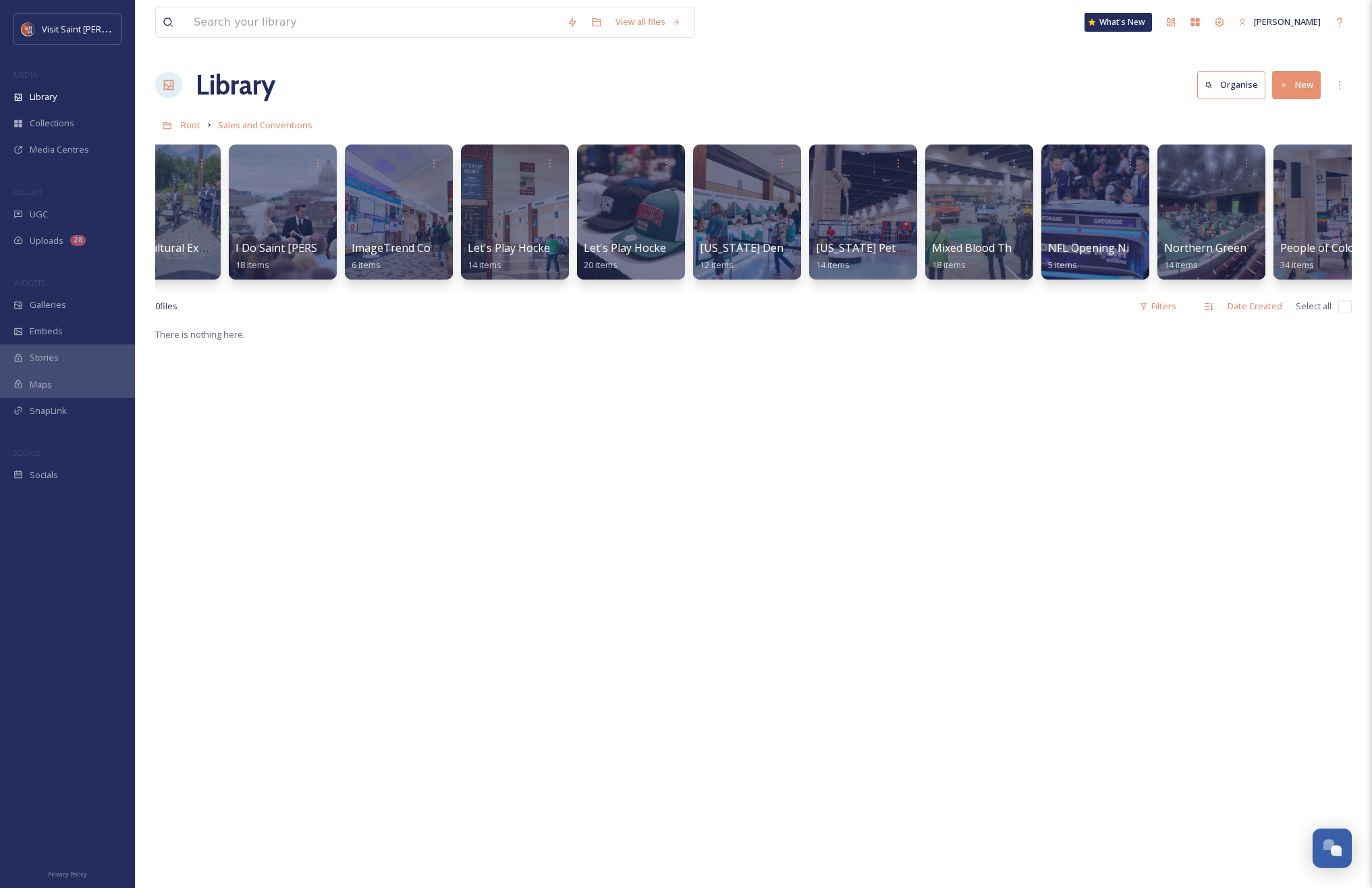
click at [1305, 94] on button "New" at bounding box center [1296, 85] width 49 height 28
click at [1281, 166] on span "Folder" at bounding box center [1281, 169] width 25 height 13
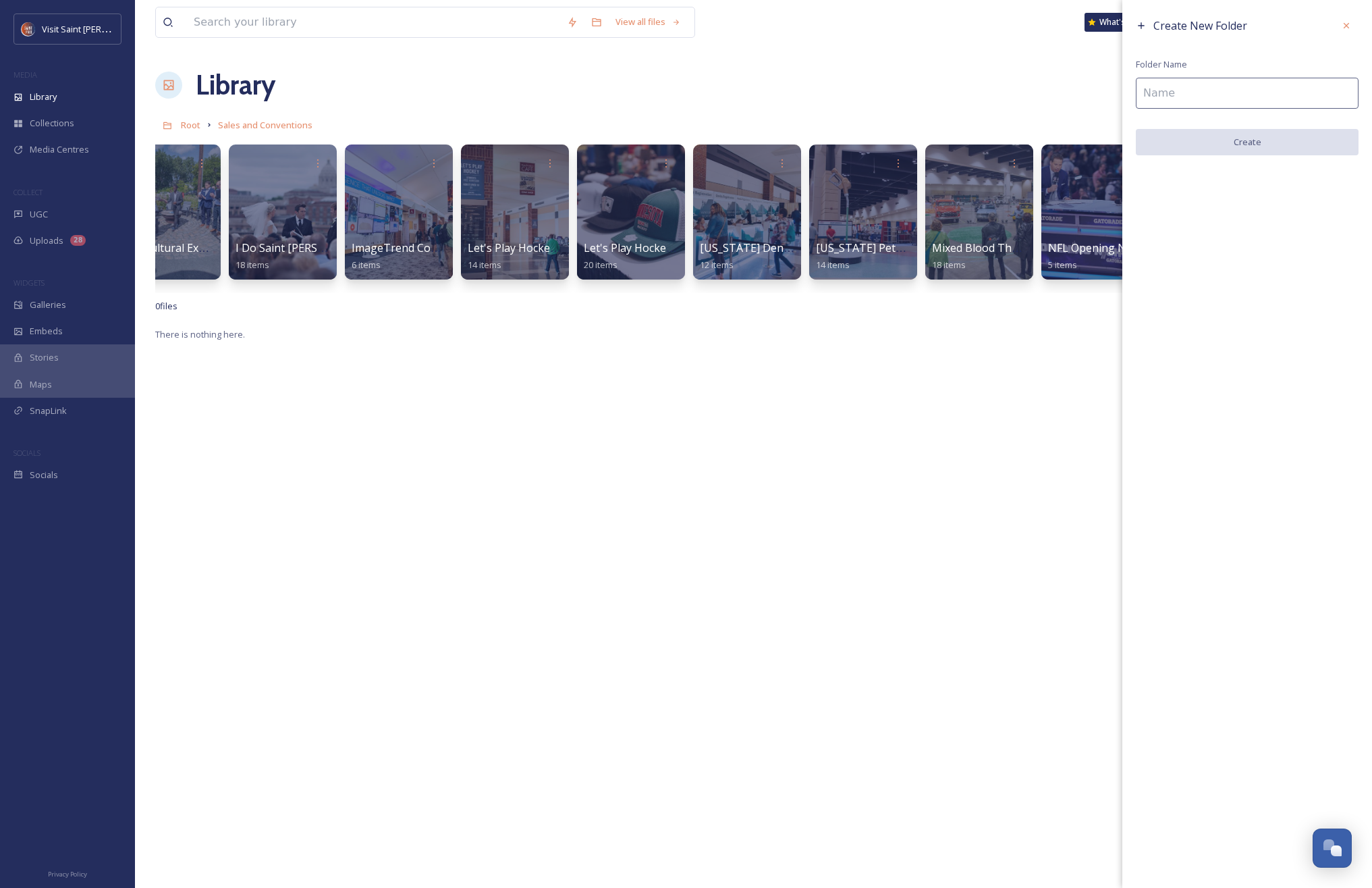
click at [1223, 91] on input at bounding box center [1248, 93] width 223 height 31
type input "Let's Play Hockey Expo"
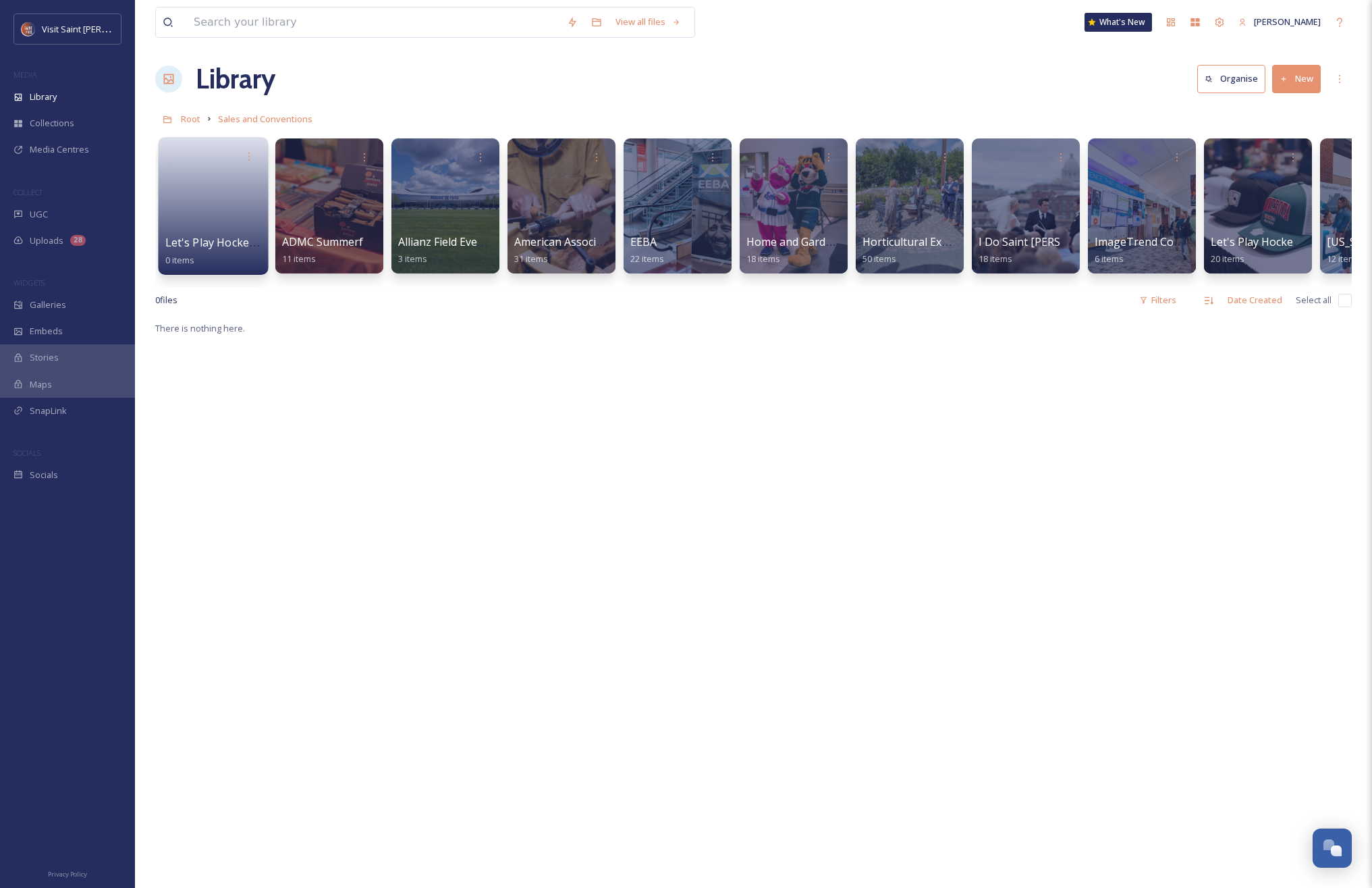
scroll to position [0, 0]
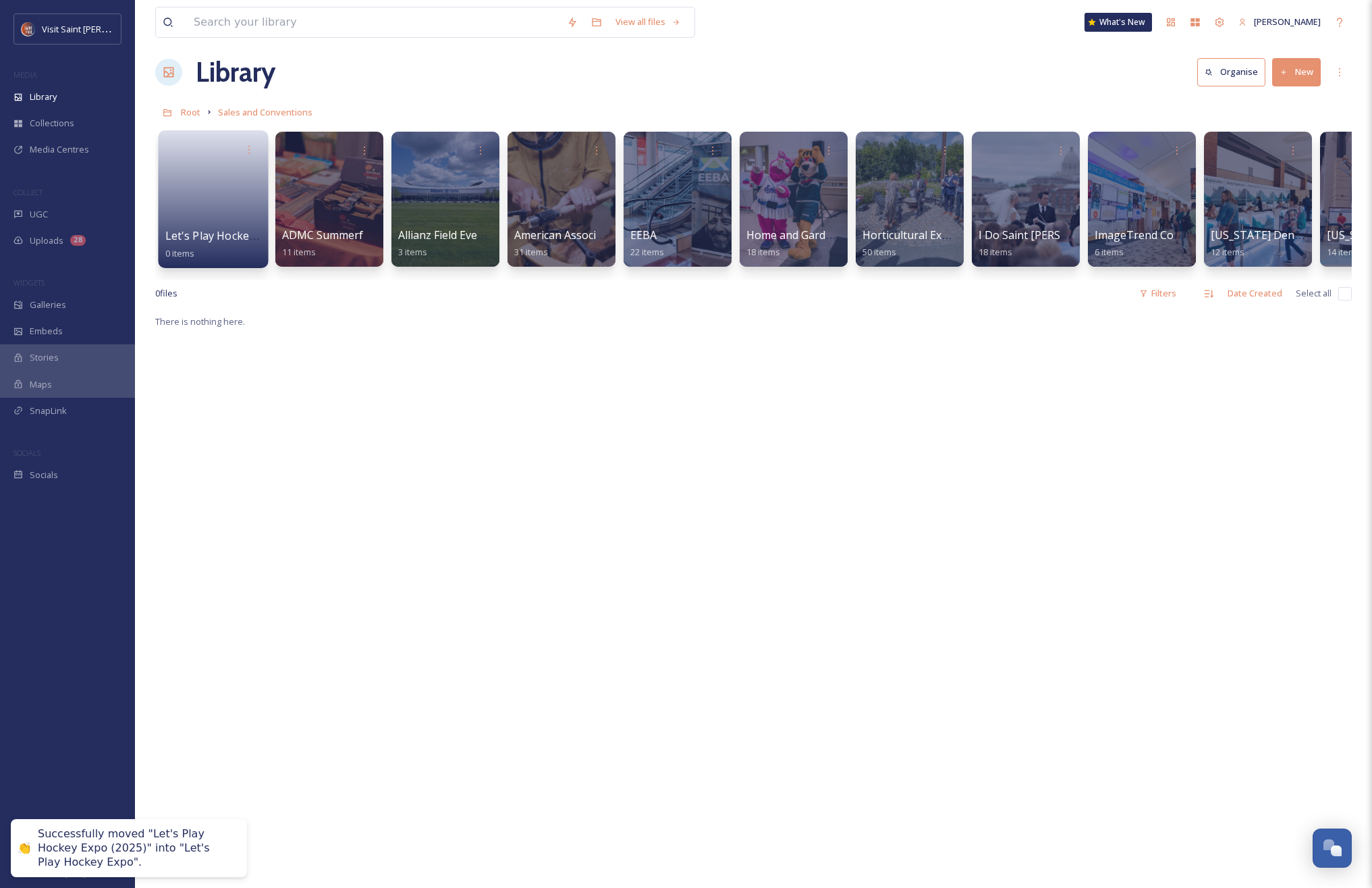
click at [220, 200] on link at bounding box center [213, 195] width 96 height 65
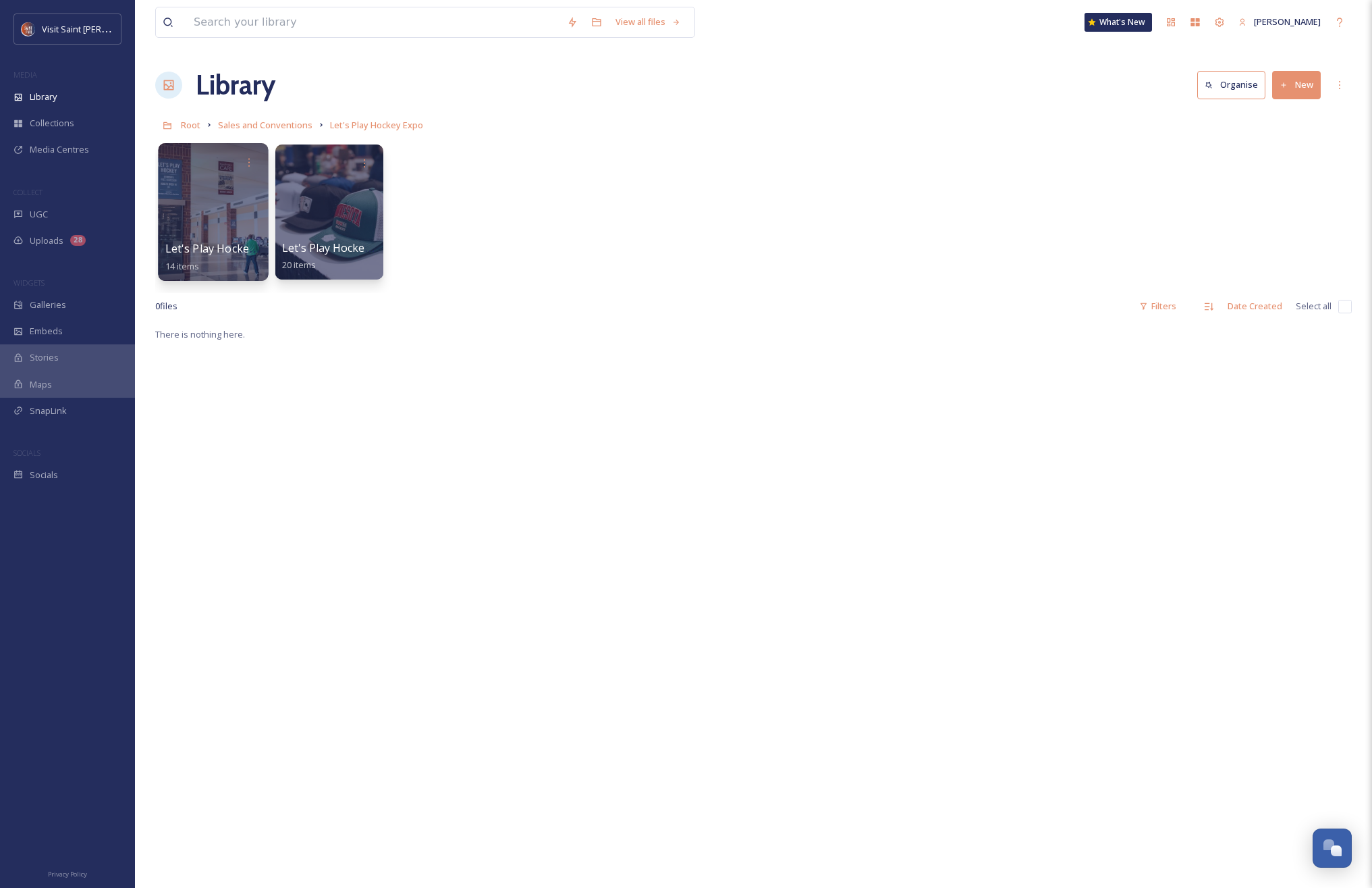
click at [196, 221] on div at bounding box center [213, 212] width 110 height 138
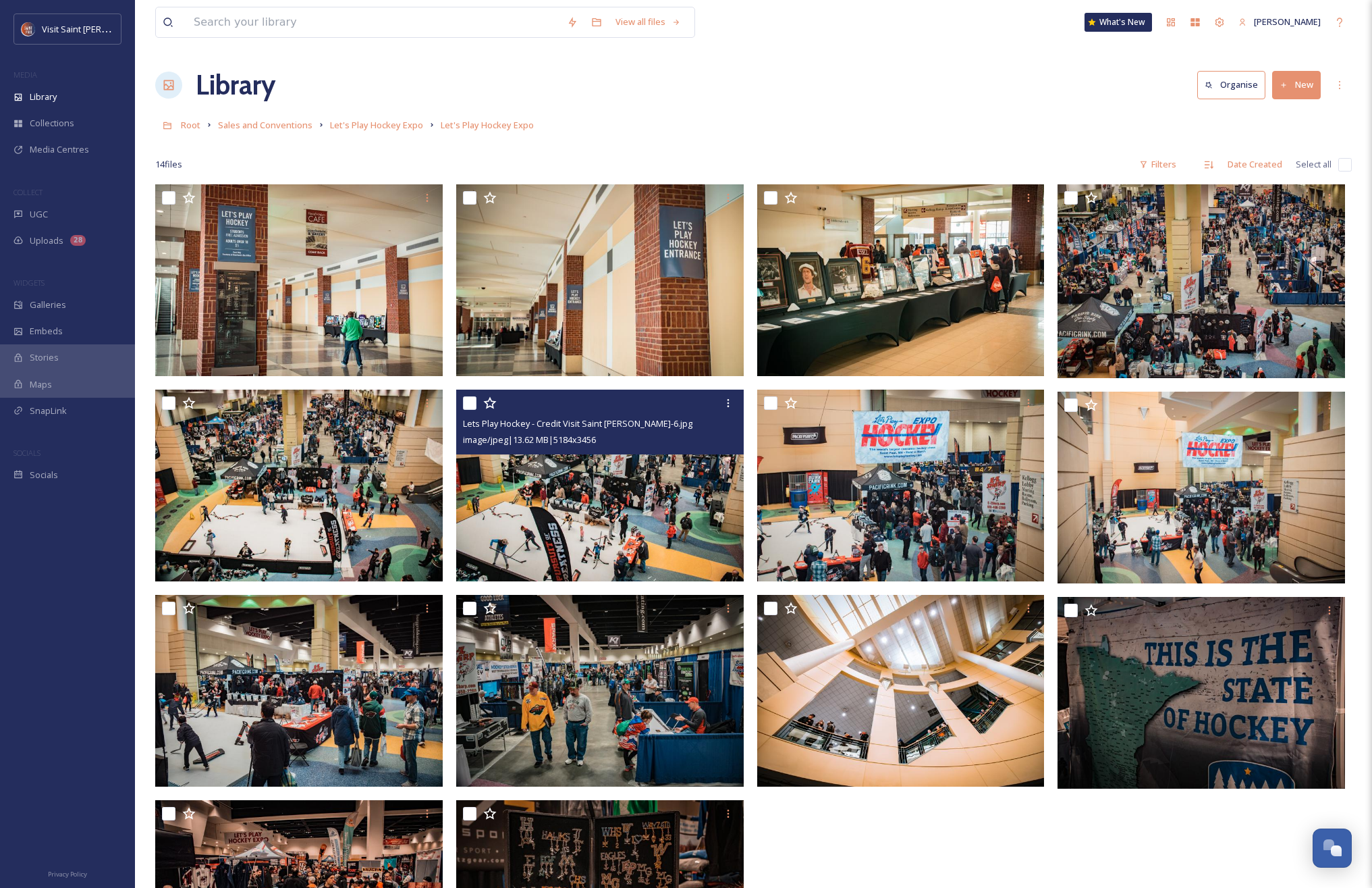
click at [507, 483] on img at bounding box center [600, 485] width 287 height 192
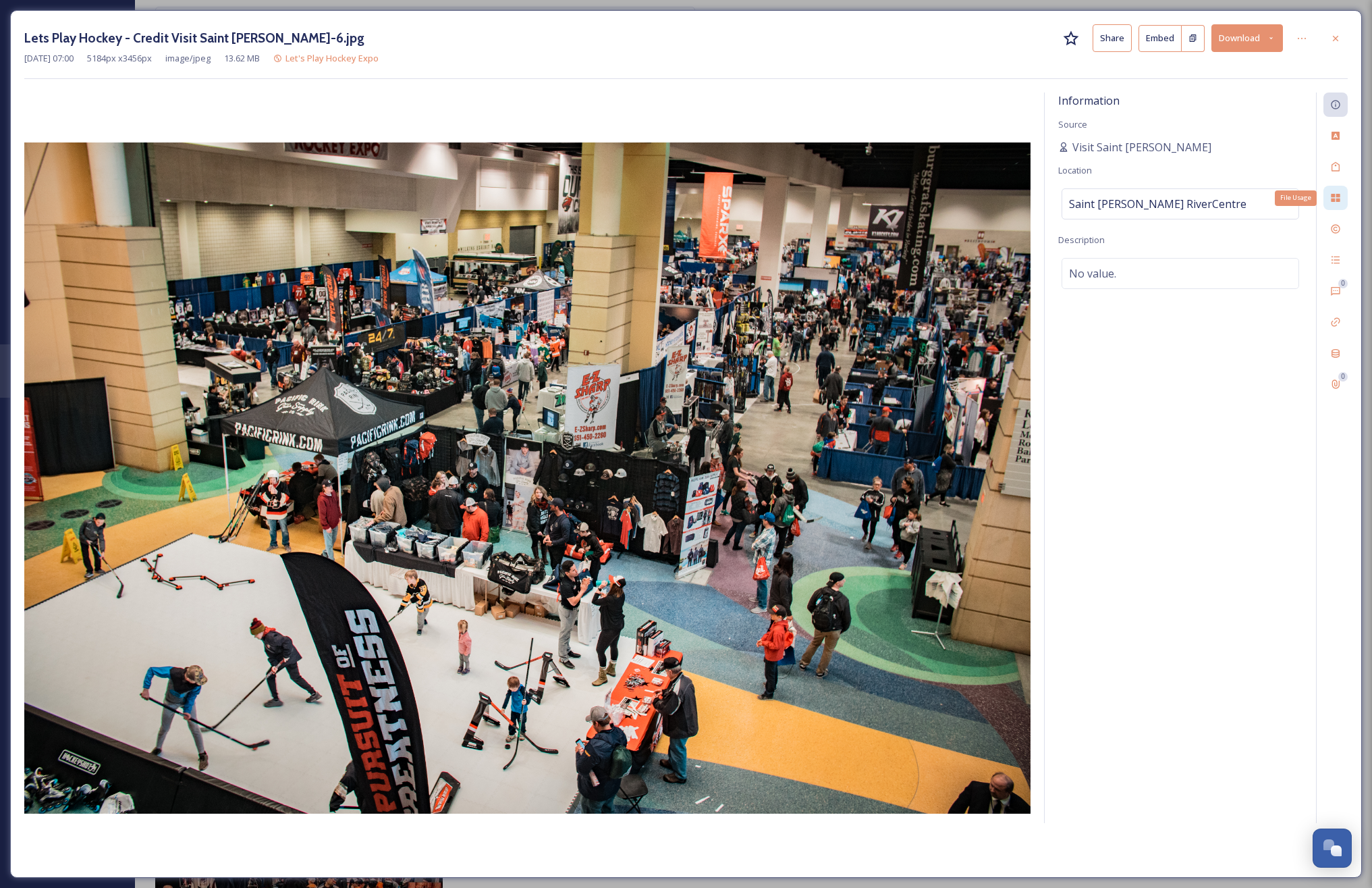
click at [1335, 193] on icon at bounding box center [1336, 198] width 11 height 11
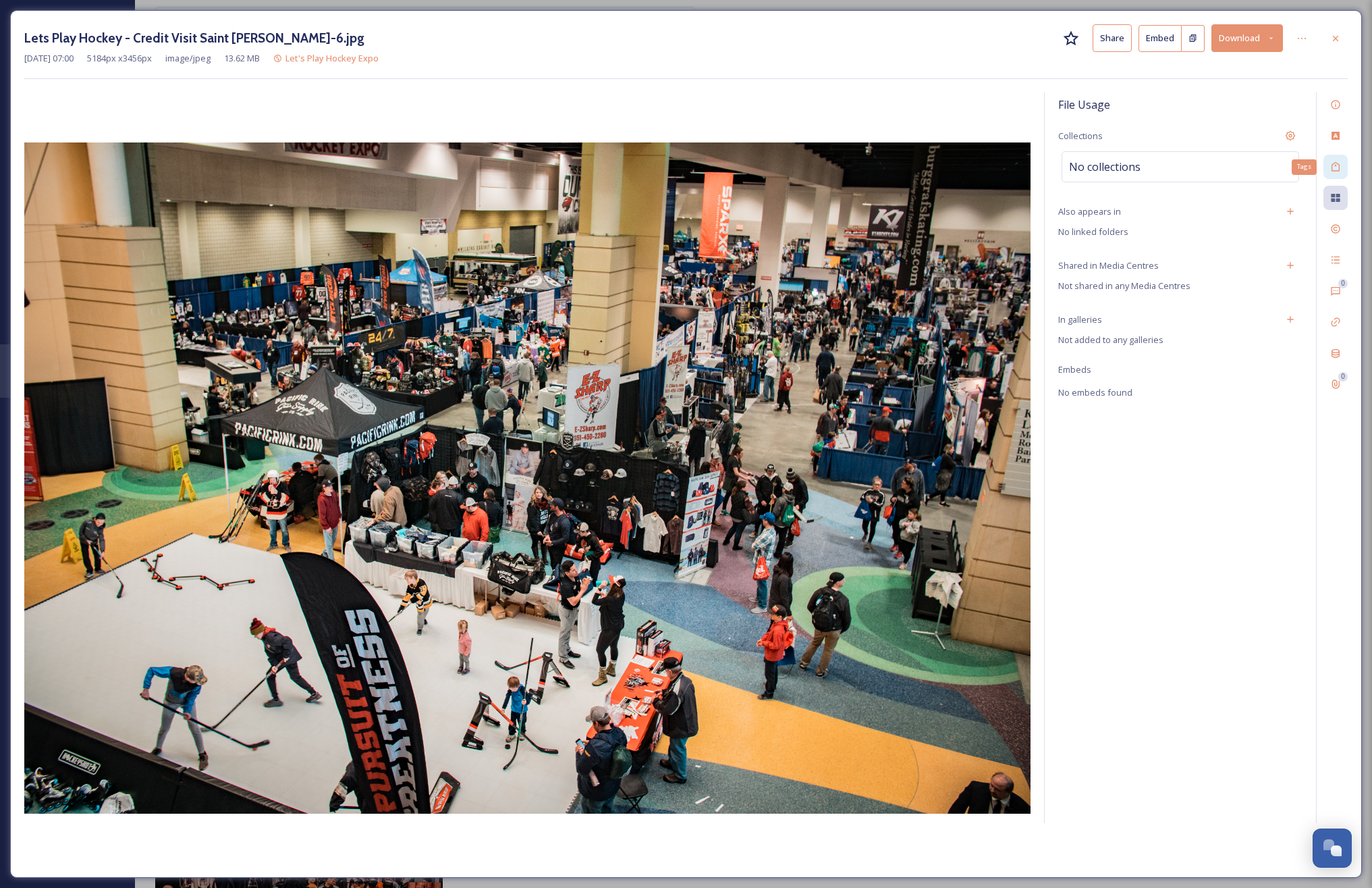
click at [1336, 165] on icon at bounding box center [1336, 167] width 11 height 11
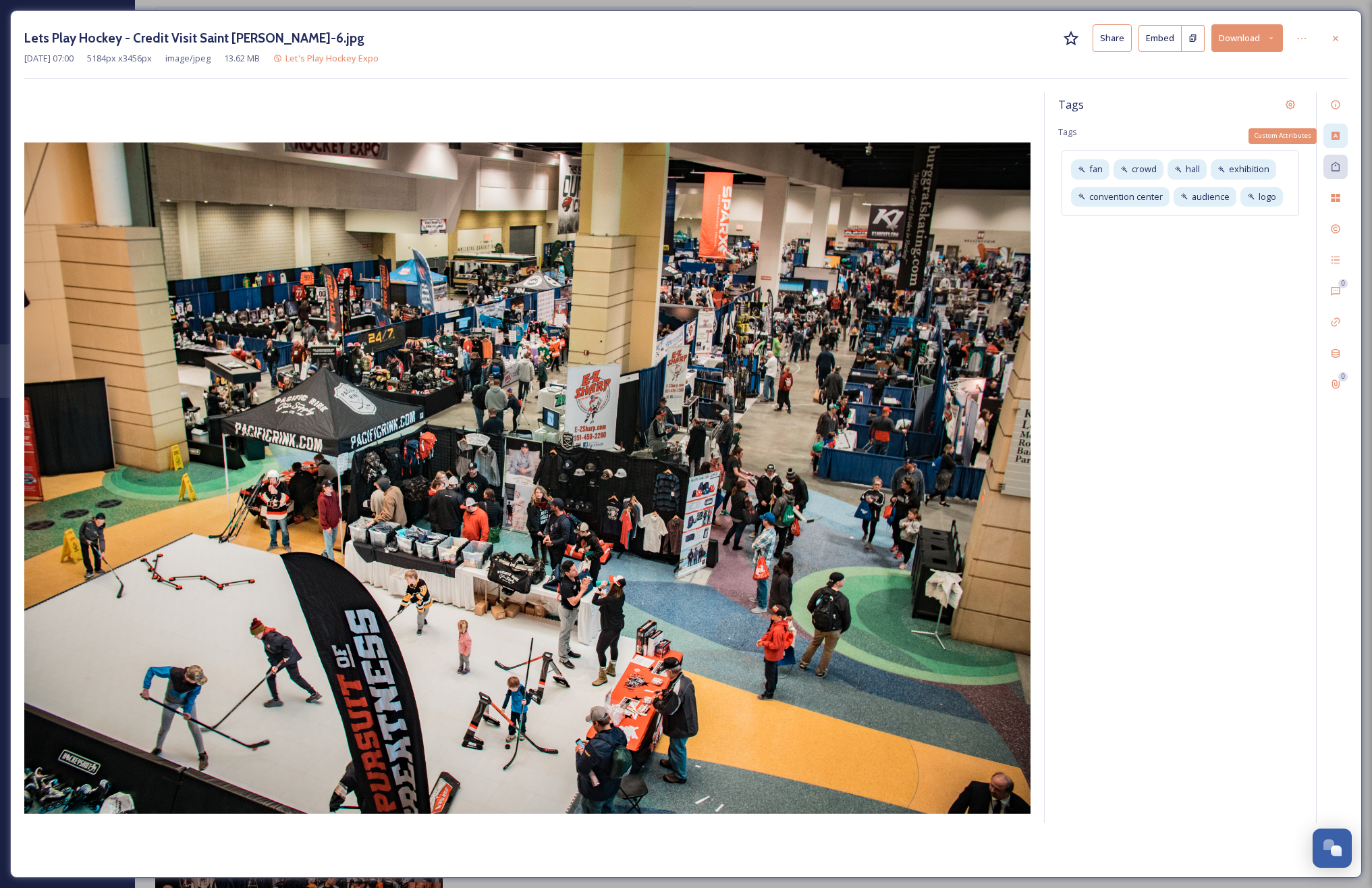
click at [1337, 129] on div "Custom Attributes" at bounding box center [1336, 136] width 24 height 24
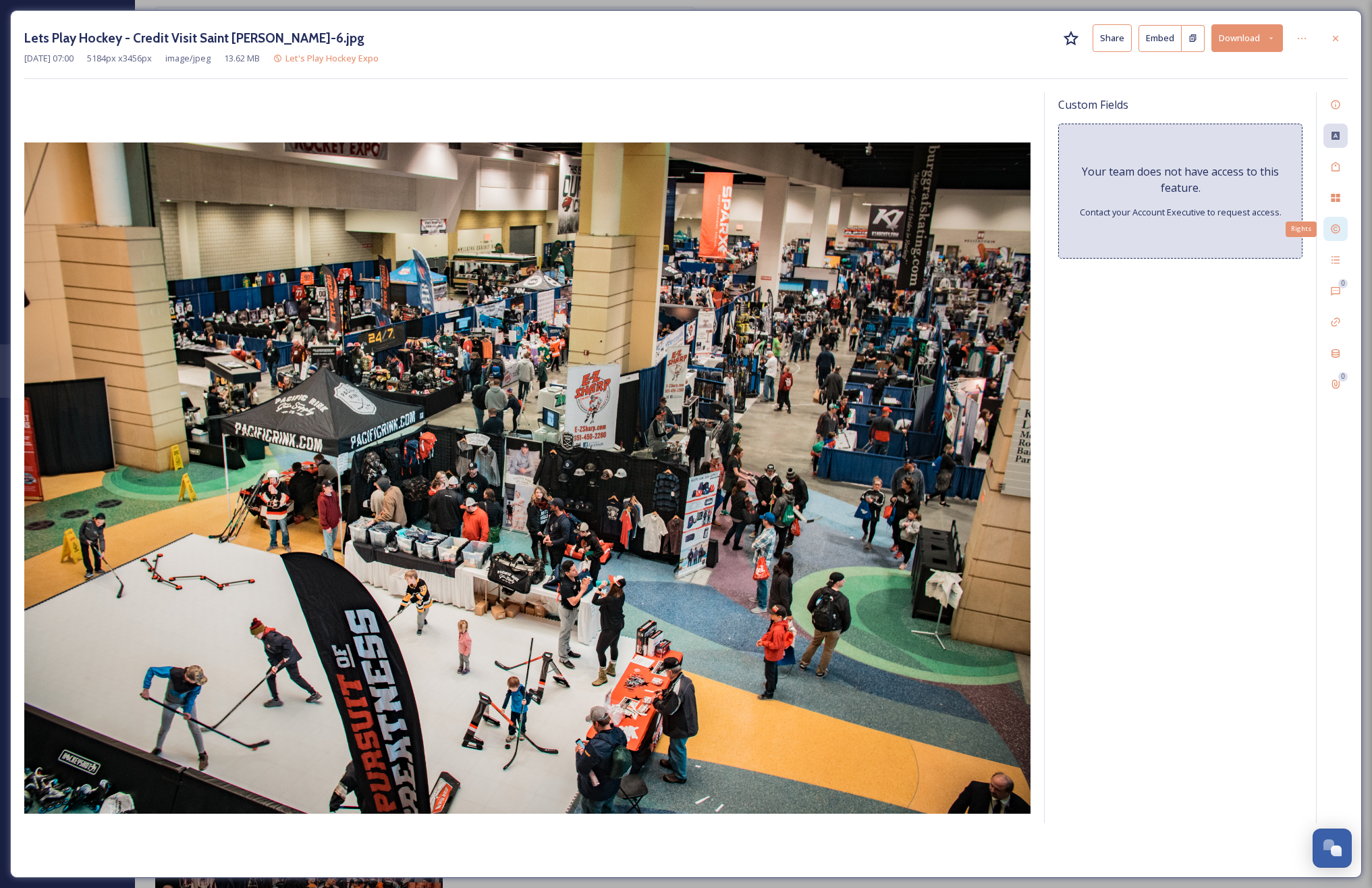
click at [1334, 232] on icon at bounding box center [1336, 229] width 9 height 9
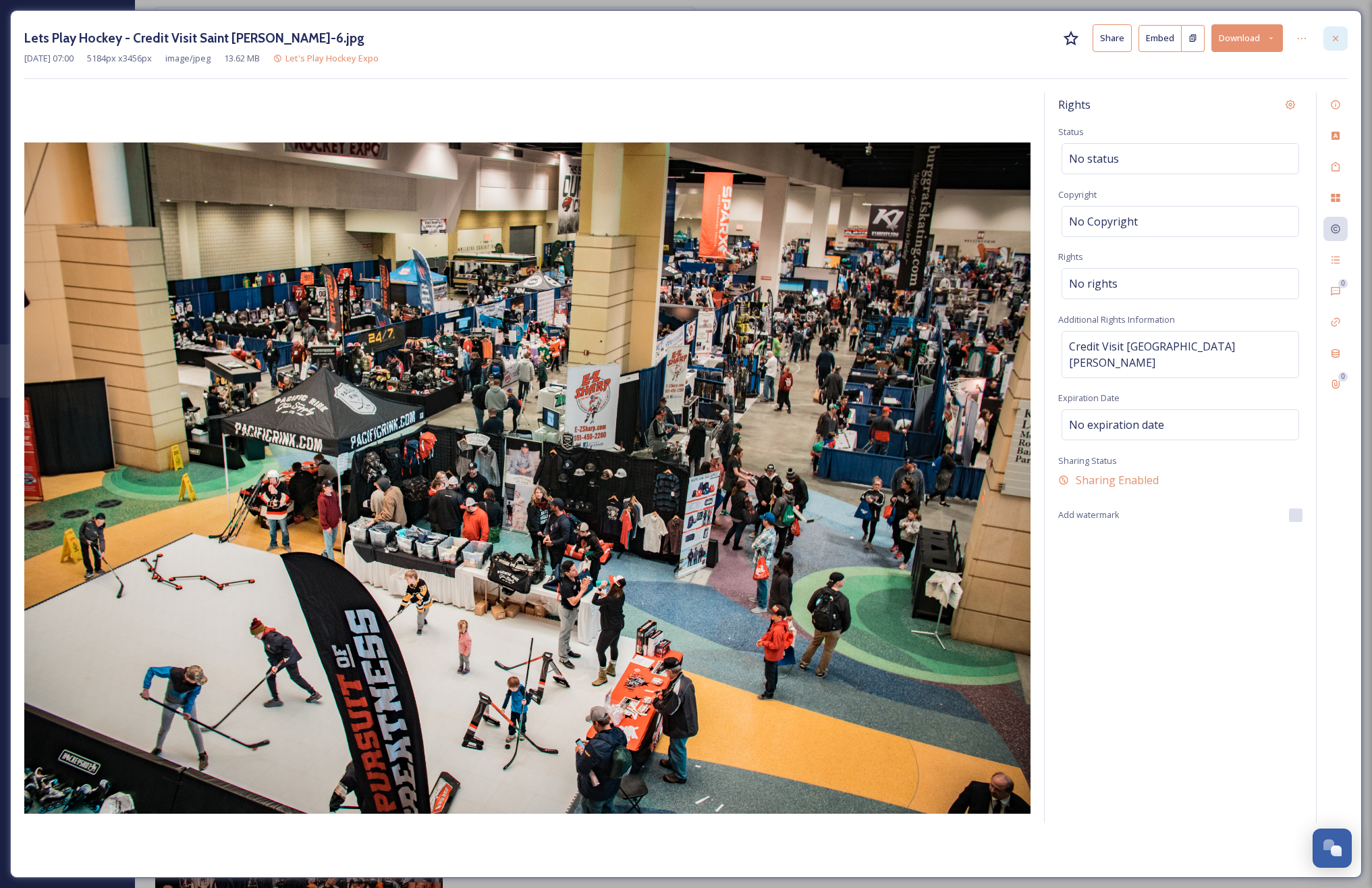
click at [1336, 37] on icon at bounding box center [1336, 38] width 6 height 6
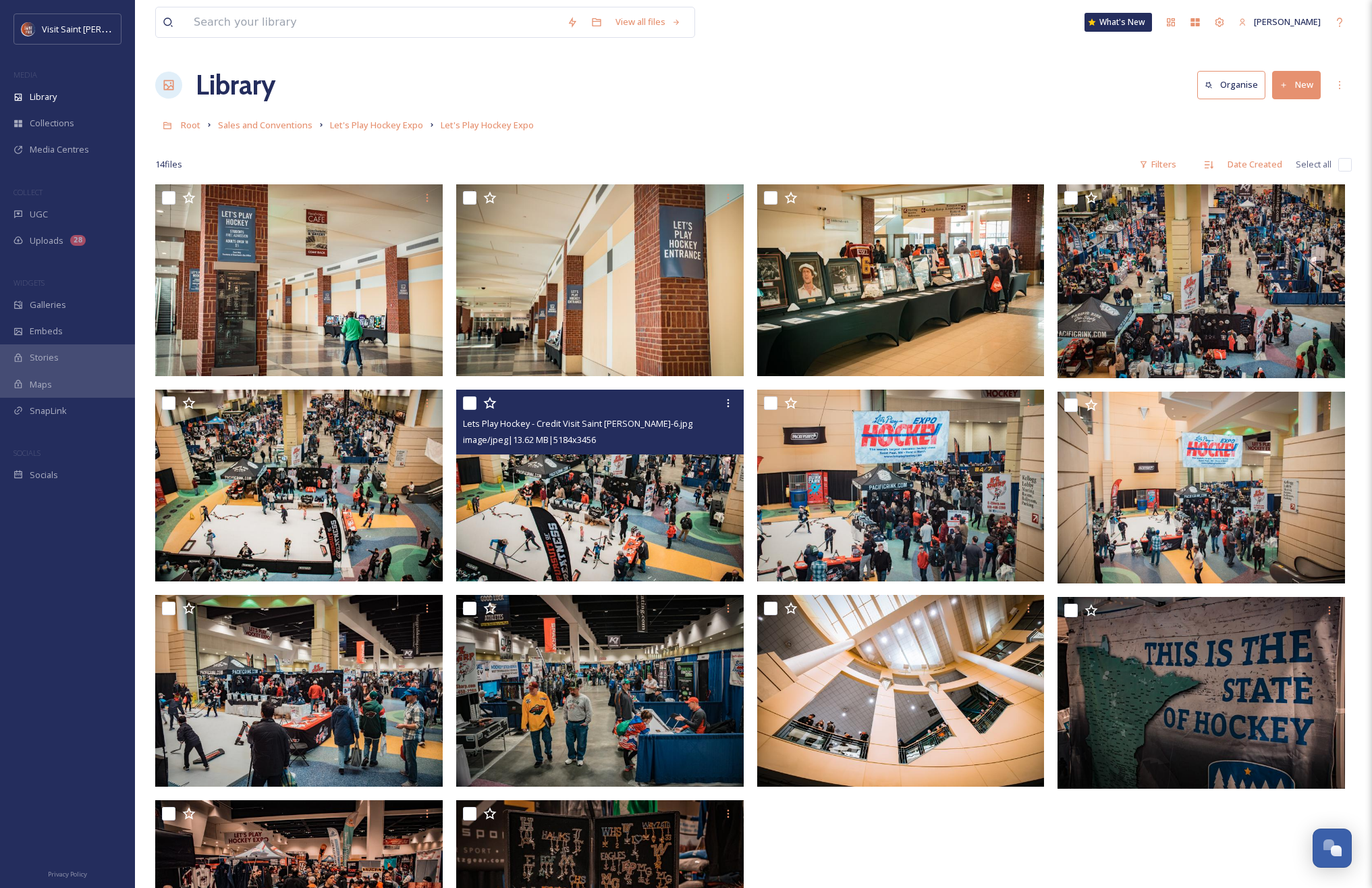
click at [755, 122] on div "Root Sales and Conventions Let's Play Hockey Expo Let's Play Hockey Expo" at bounding box center [754, 124] width 1197 height 25
click at [419, 128] on span "Let's Play Hockey Expo" at bounding box center [376, 125] width 93 height 12
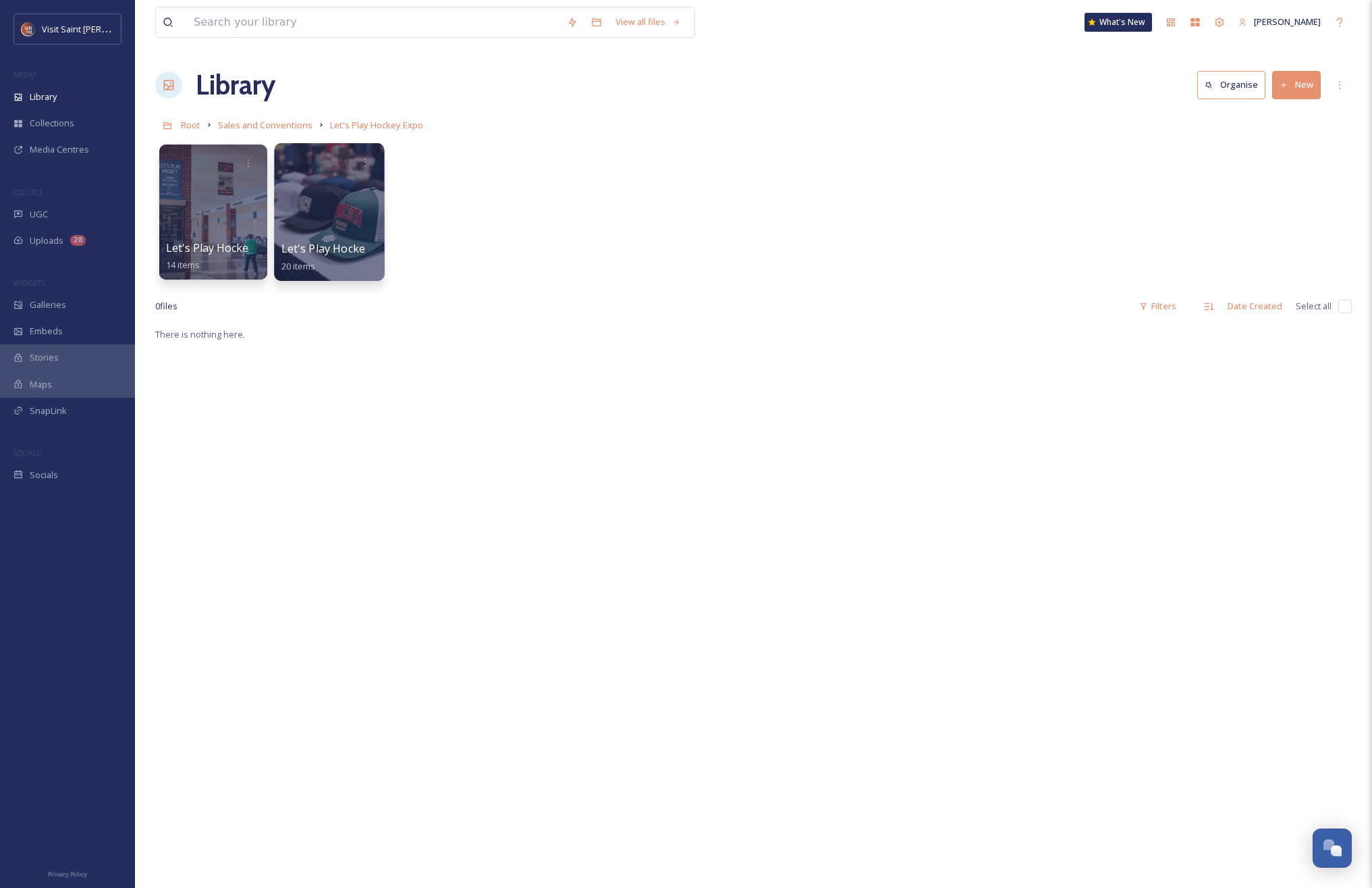
click at [309, 220] on div at bounding box center [329, 212] width 110 height 138
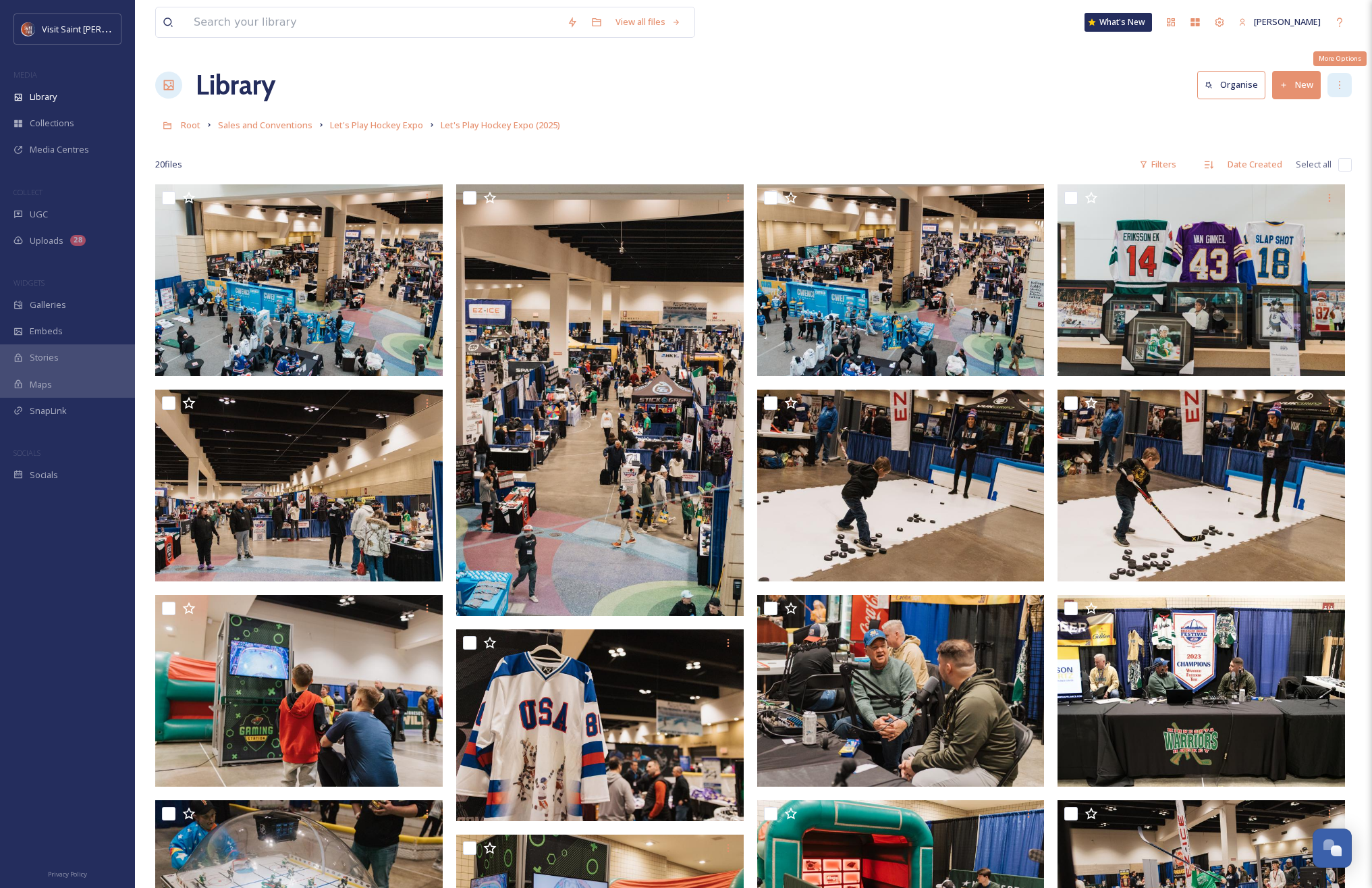
click at [1333, 86] on div "More Options" at bounding box center [1340, 85] width 24 height 24
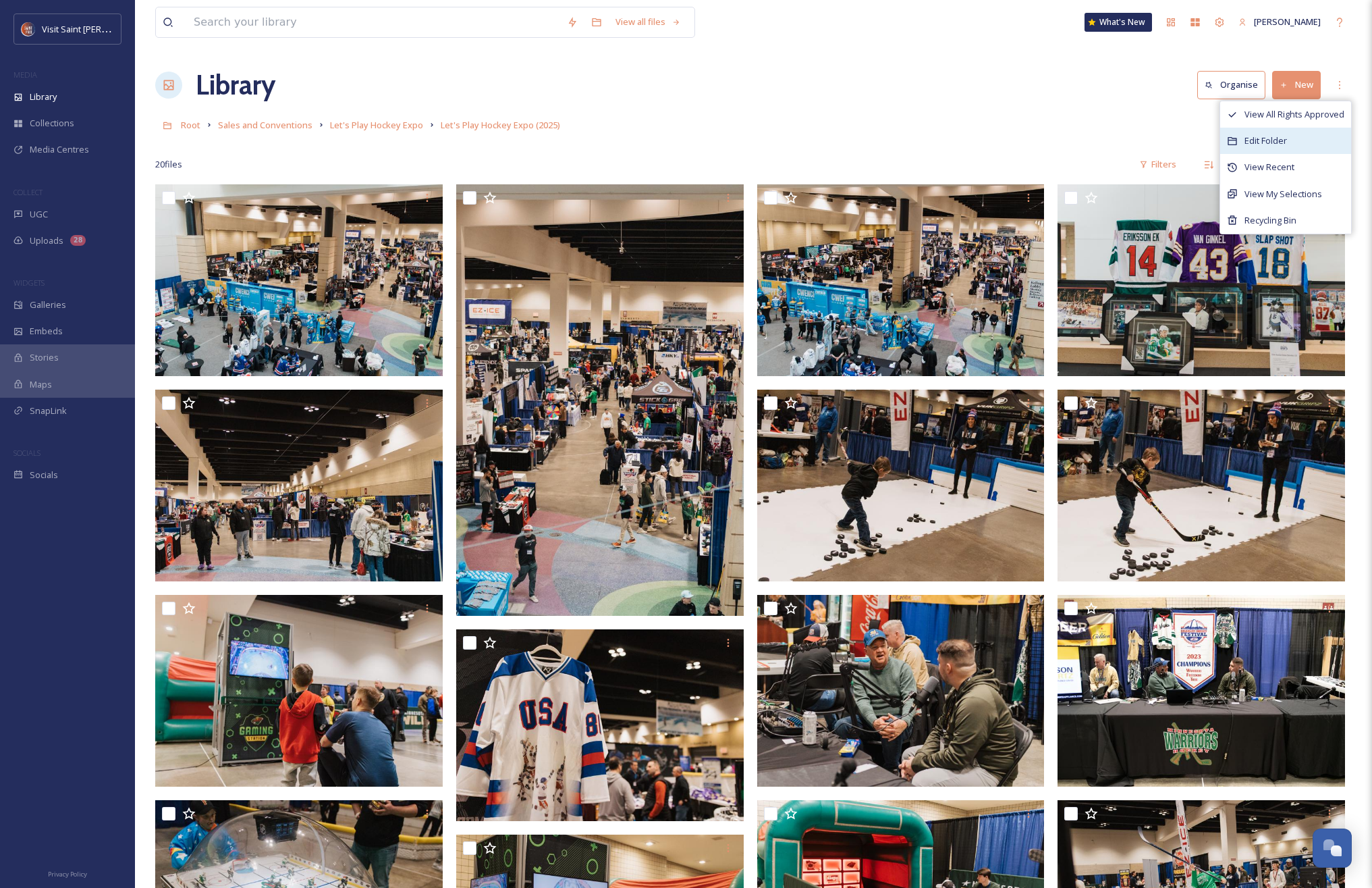
click at [1300, 140] on div "Edit Folder" at bounding box center [1286, 141] width 131 height 26
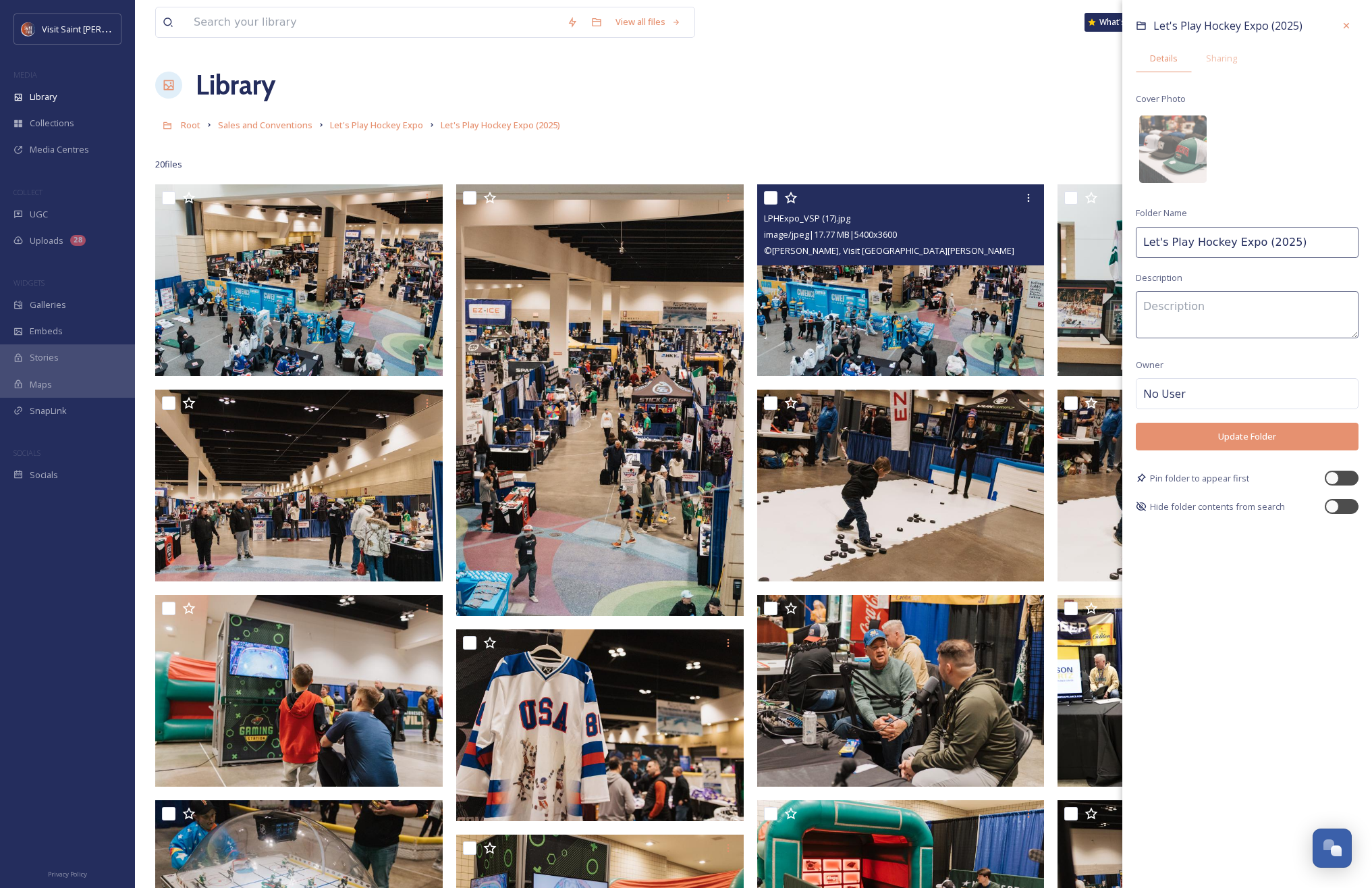
drag, startPoint x: 1041, startPoint y: 221, endPoint x: 946, endPoint y: 214, distance: 95.3
click at [946, 214] on div "View all files What's New [PERSON_NAME] Library Organise New Root Sales and Con…" at bounding box center [753, 730] width 1237 height 1460
type input "2025"
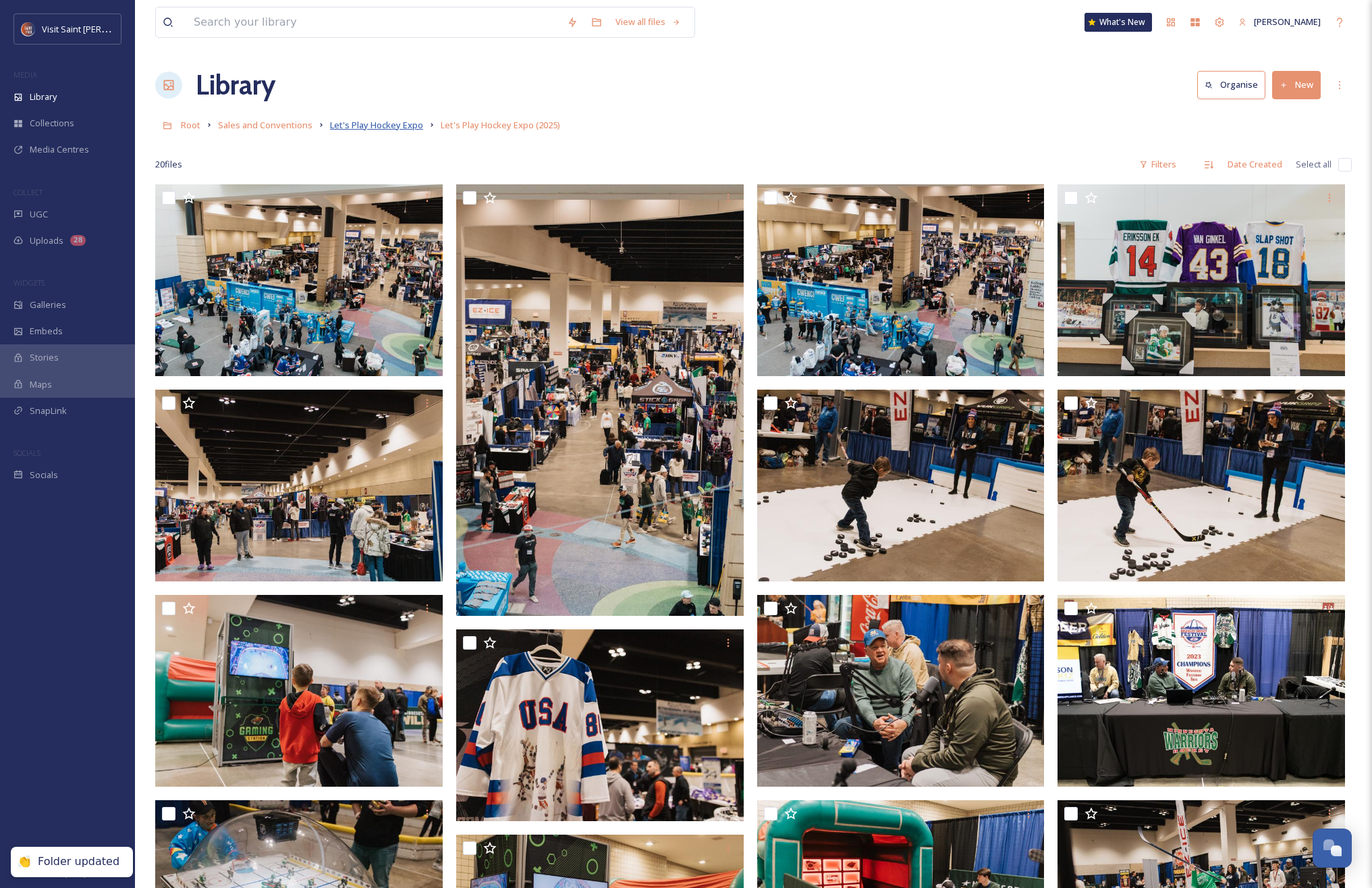
click at [410, 121] on span "Let's Play Hockey Expo" at bounding box center [376, 125] width 93 height 12
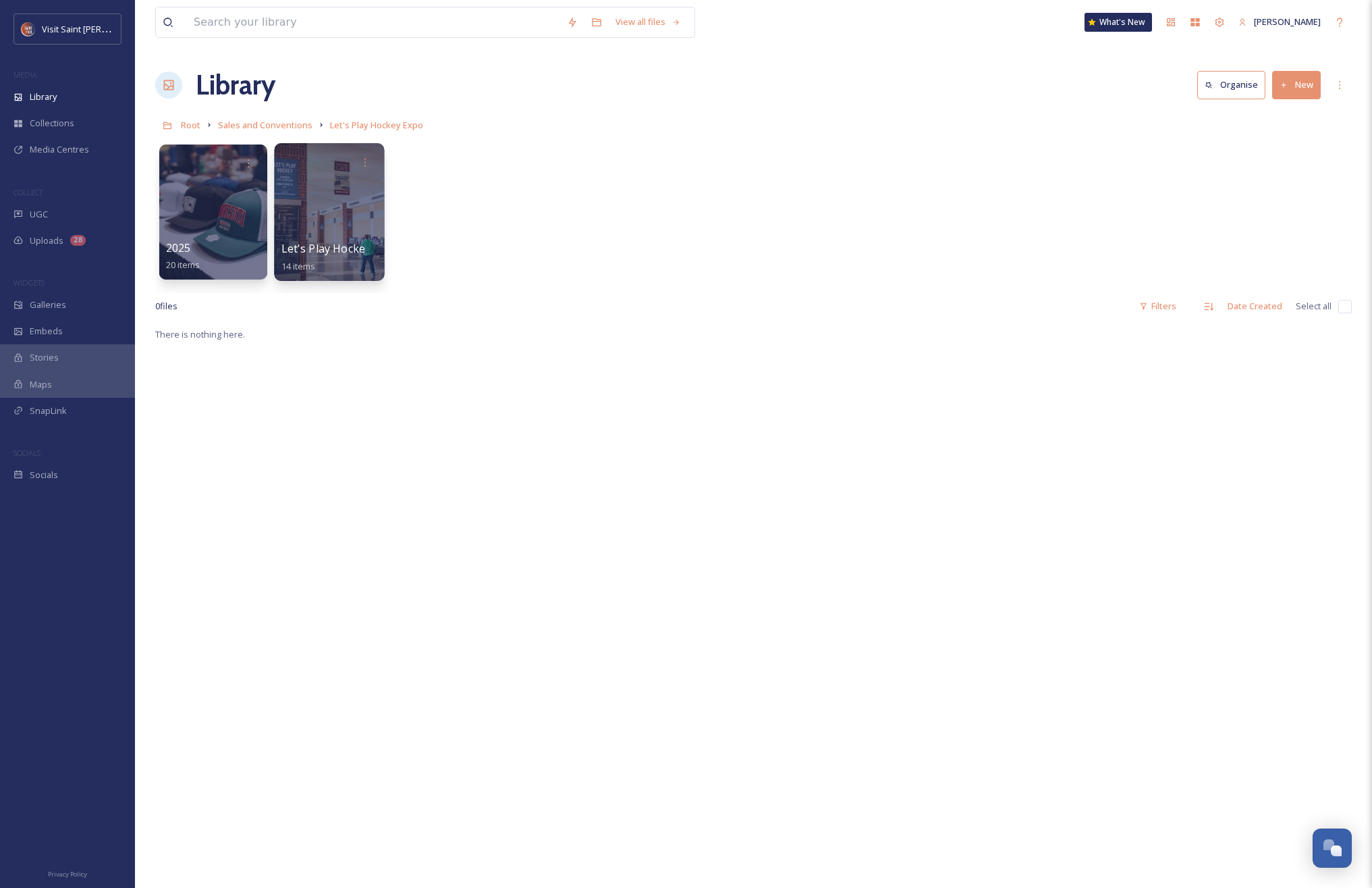
click at [346, 230] on div at bounding box center [329, 212] width 110 height 138
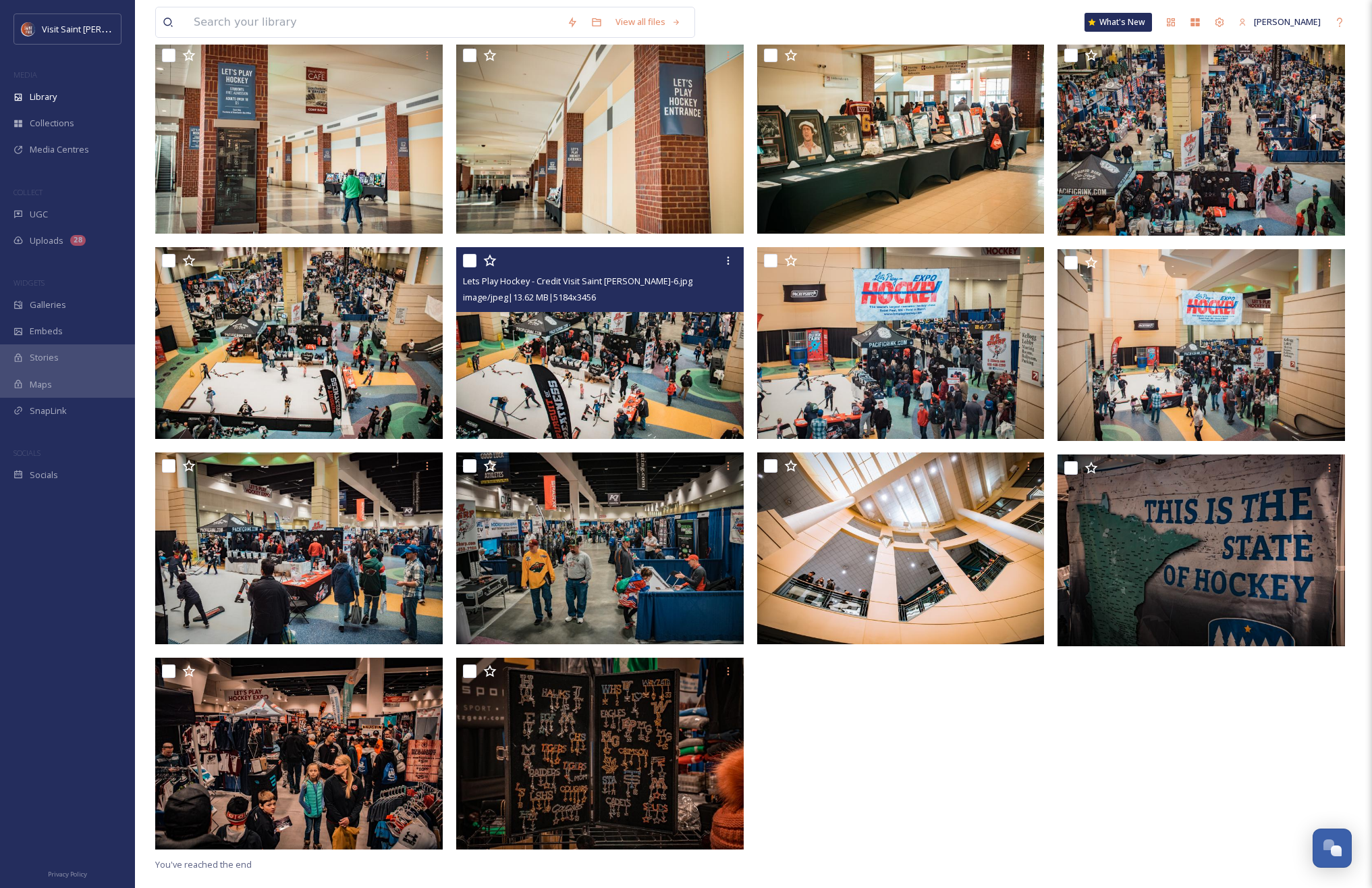
scroll to position [184, 0]
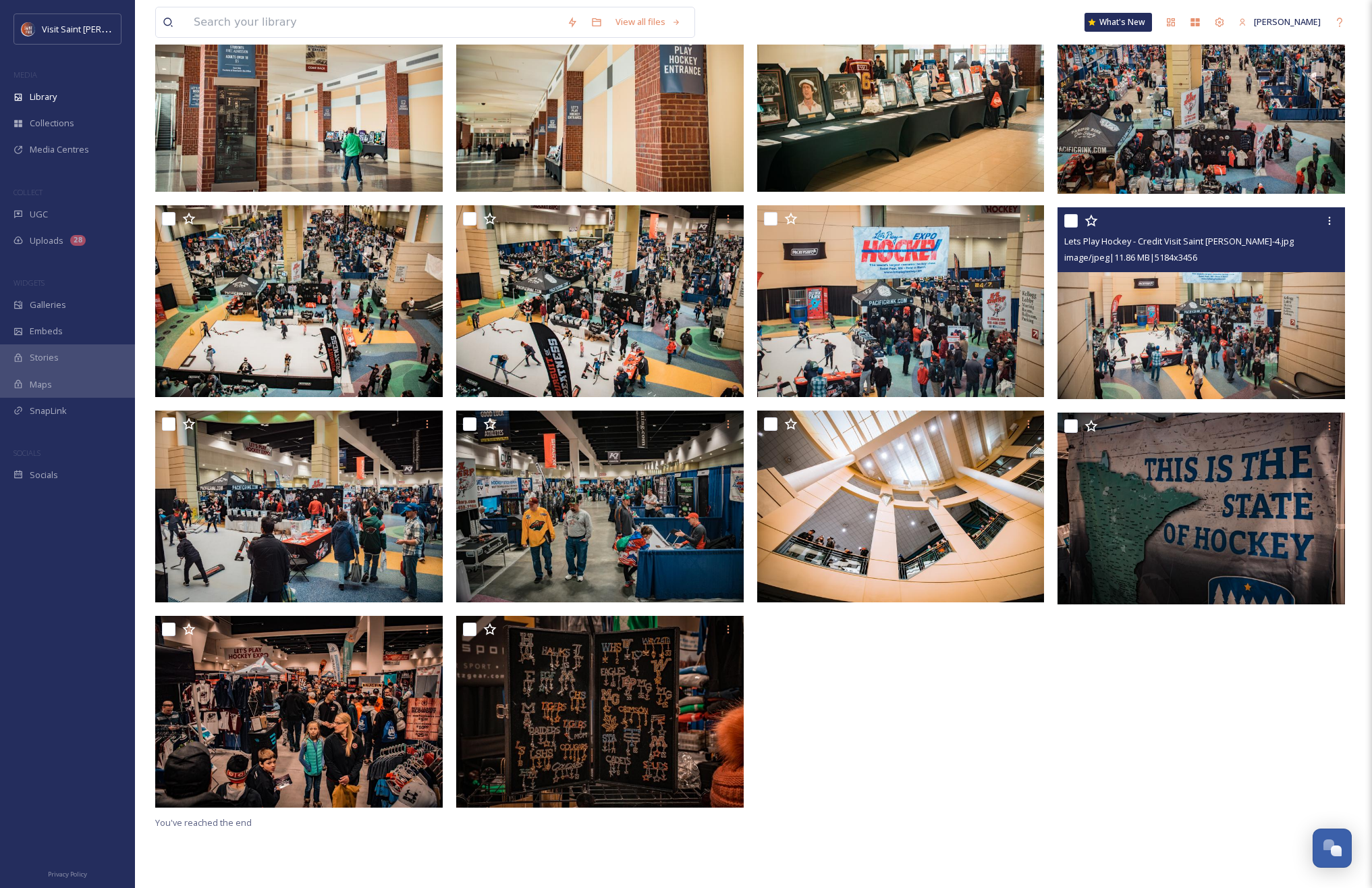
click at [1226, 318] on img at bounding box center [1201, 303] width 287 height 192
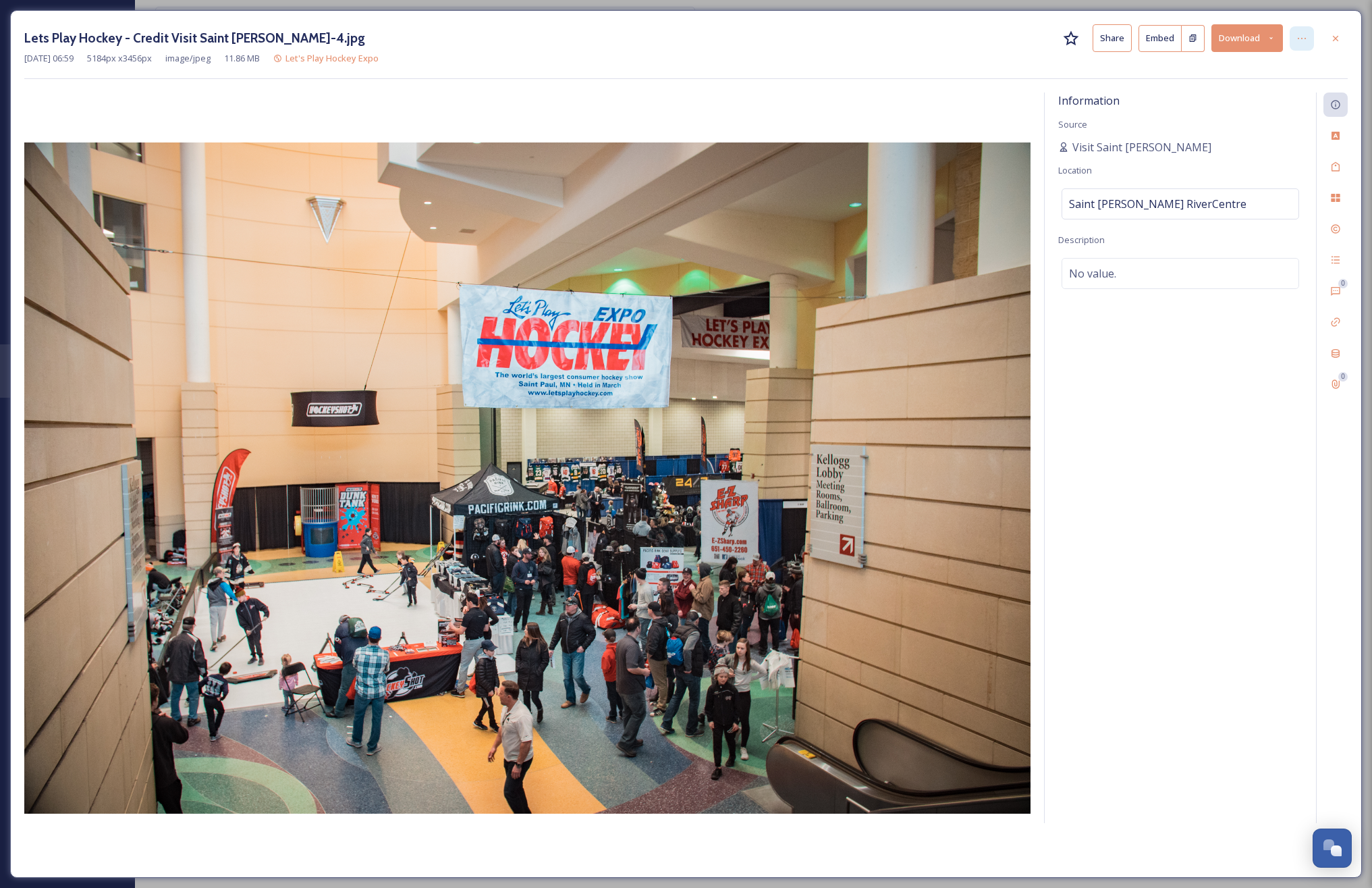
click at [1292, 49] on div at bounding box center [1302, 38] width 24 height 24
click at [1349, 53] on div "Lets Play Hockey - Credit Visit Saint [PERSON_NAME]-4.jpg Share Embed Download …" at bounding box center [686, 444] width 1352 height 867
click at [1340, 268] on div "Activity" at bounding box center [1336, 259] width 24 height 24
click at [1341, 41] on div at bounding box center [1336, 38] width 24 height 24
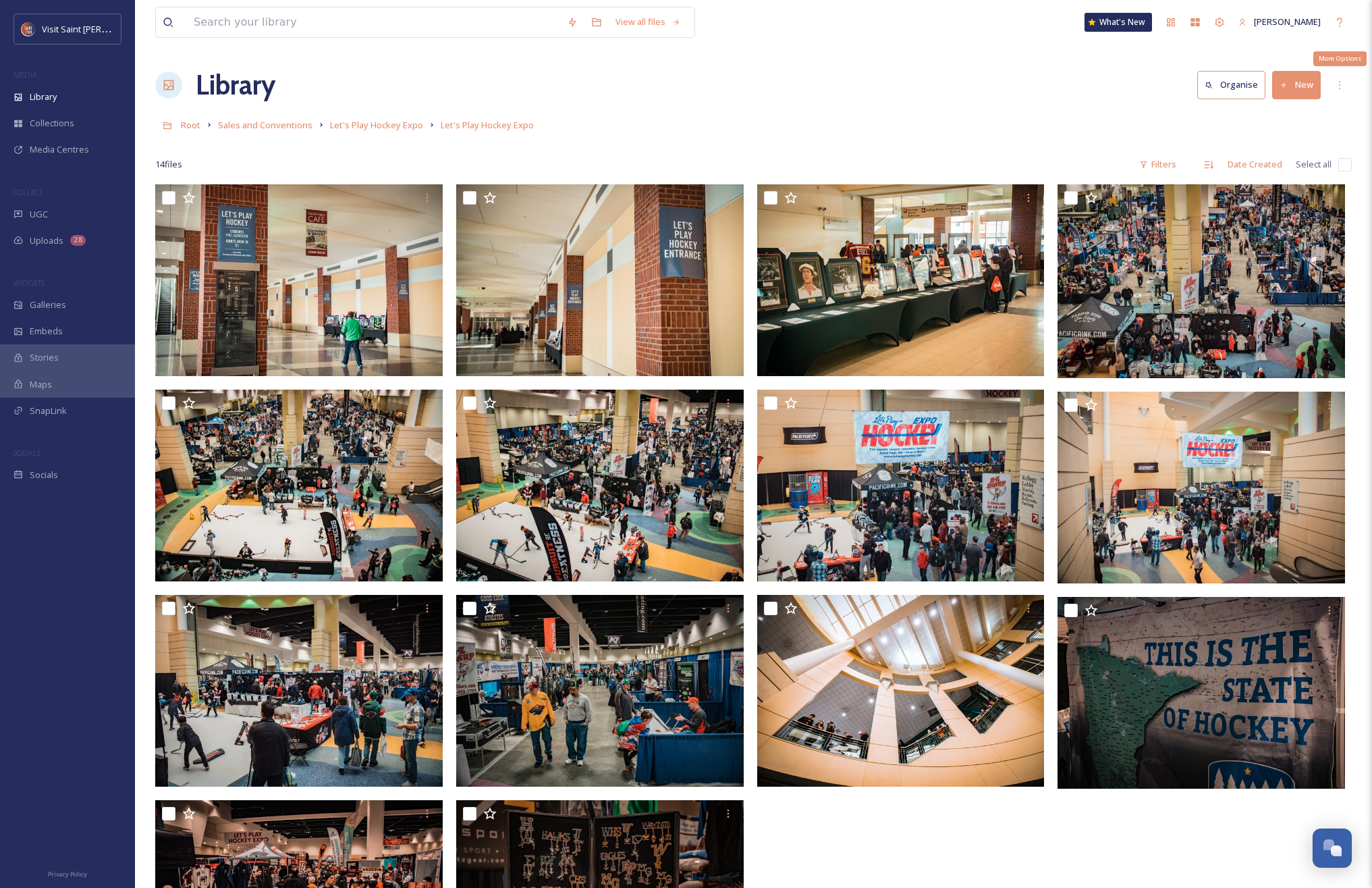
drag, startPoint x: 1332, startPoint y: 84, endPoint x: 1329, endPoint y: 97, distance: 13.3
click at [1332, 84] on div "More Options" at bounding box center [1340, 85] width 24 height 24
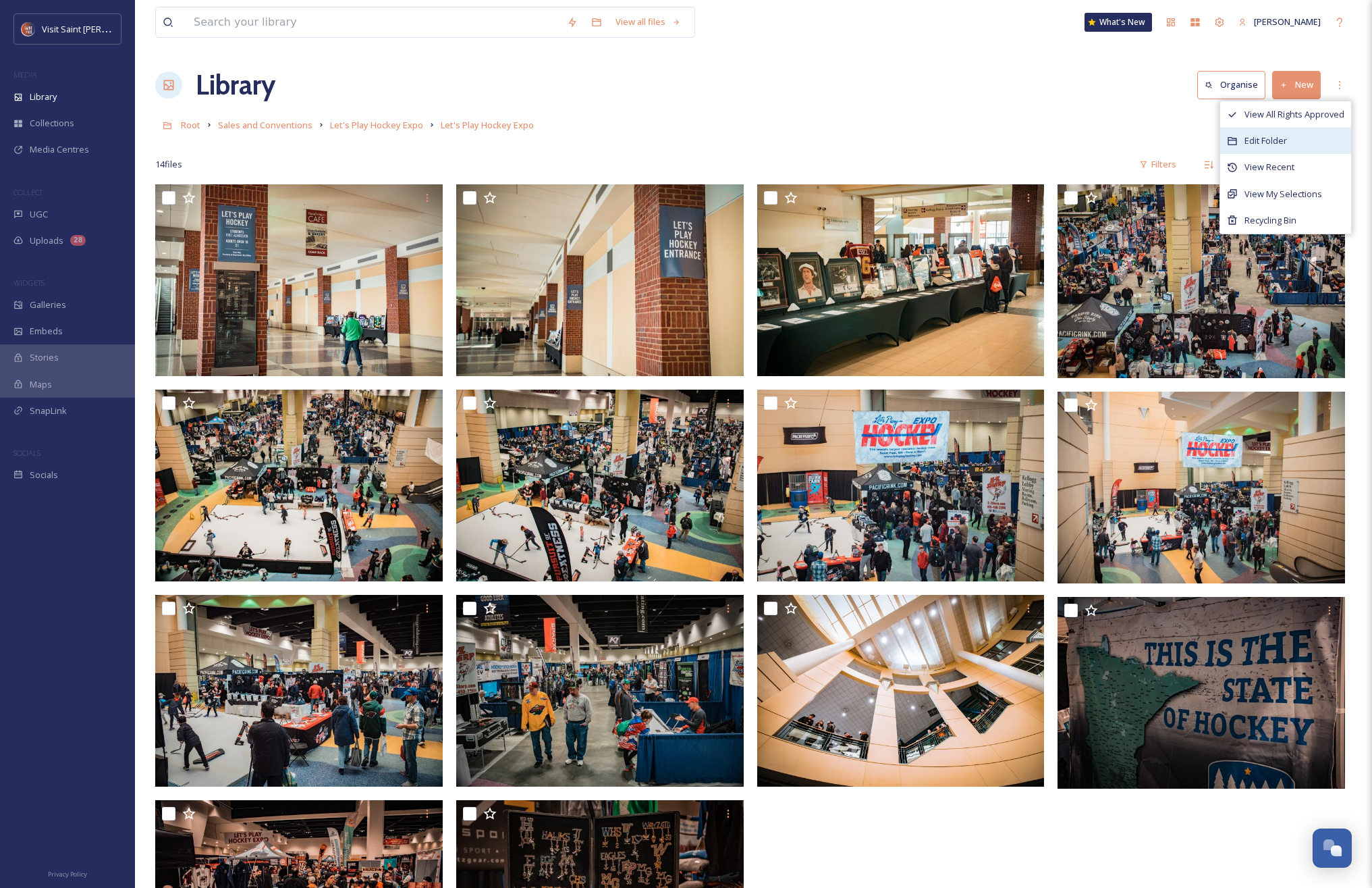
click at [1288, 142] on div "Edit Folder" at bounding box center [1286, 141] width 131 height 26
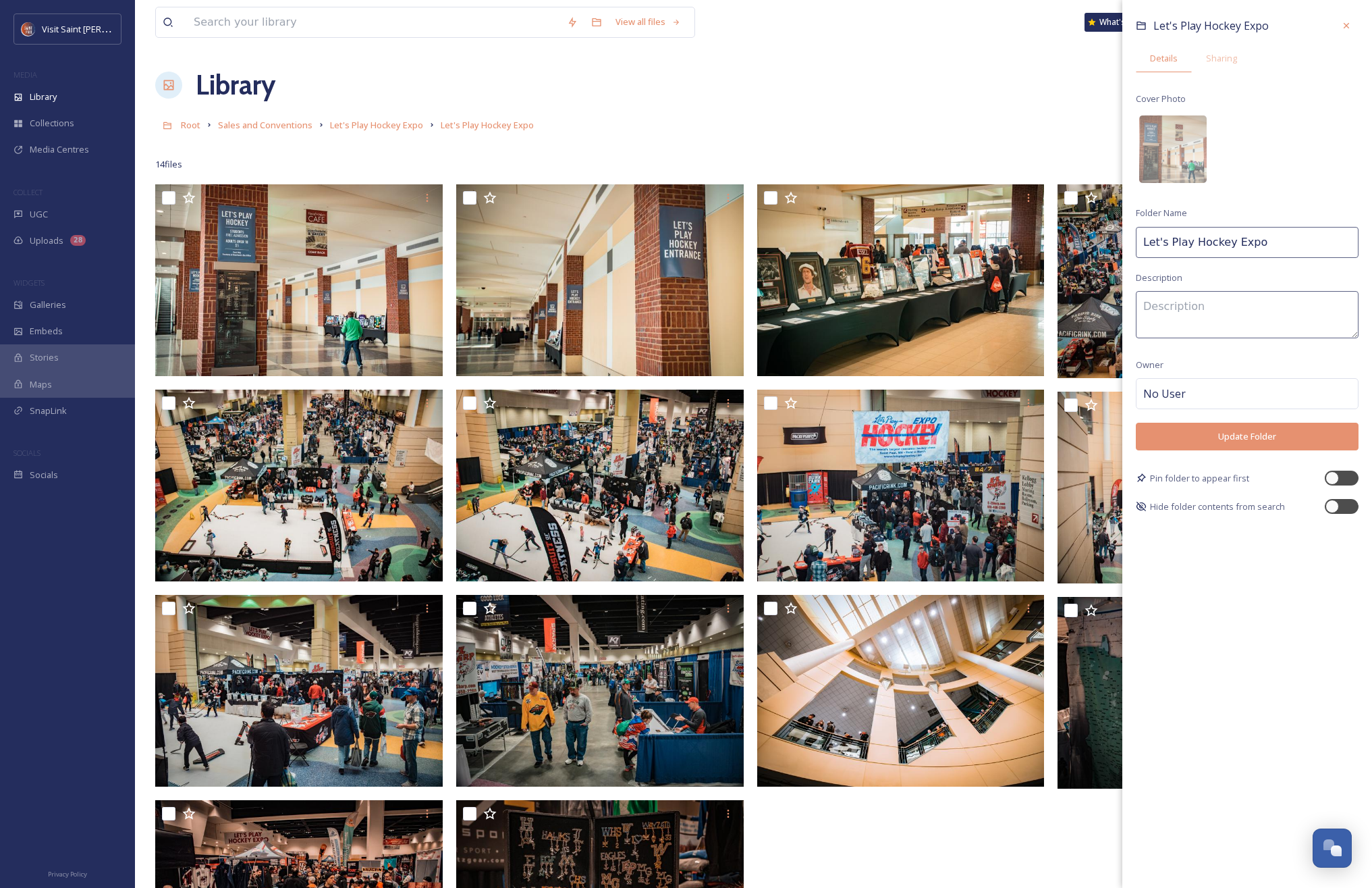
click at [1121, 235] on div "View all files What's New [PERSON_NAME] Library Organise New Root Sales and Con…" at bounding box center [753, 536] width 1237 height 1072
type input "2019"
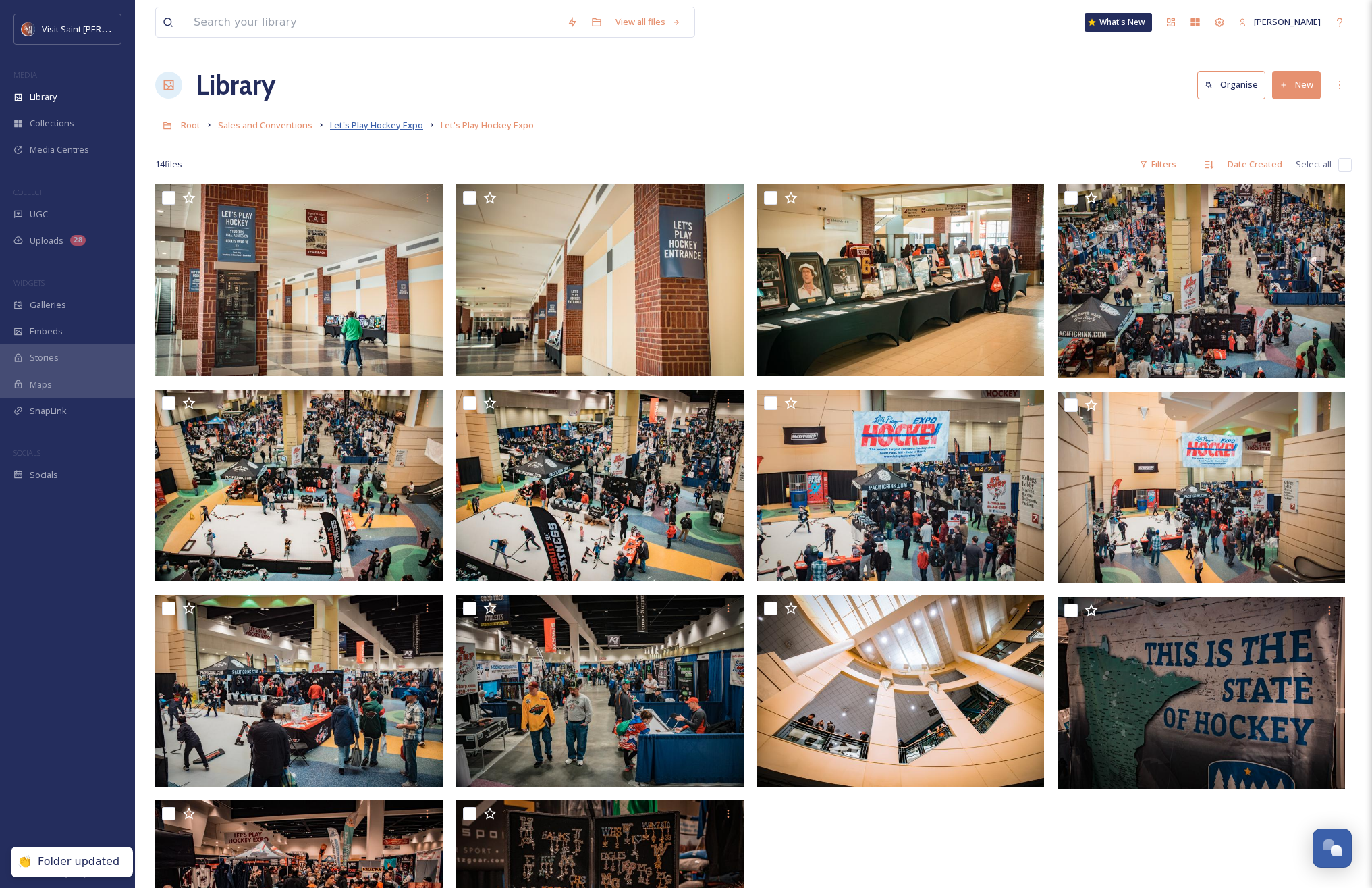
click at [375, 121] on span "Let's Play Hockey Expo" at bounding box center [376, 125] width 93 height 12
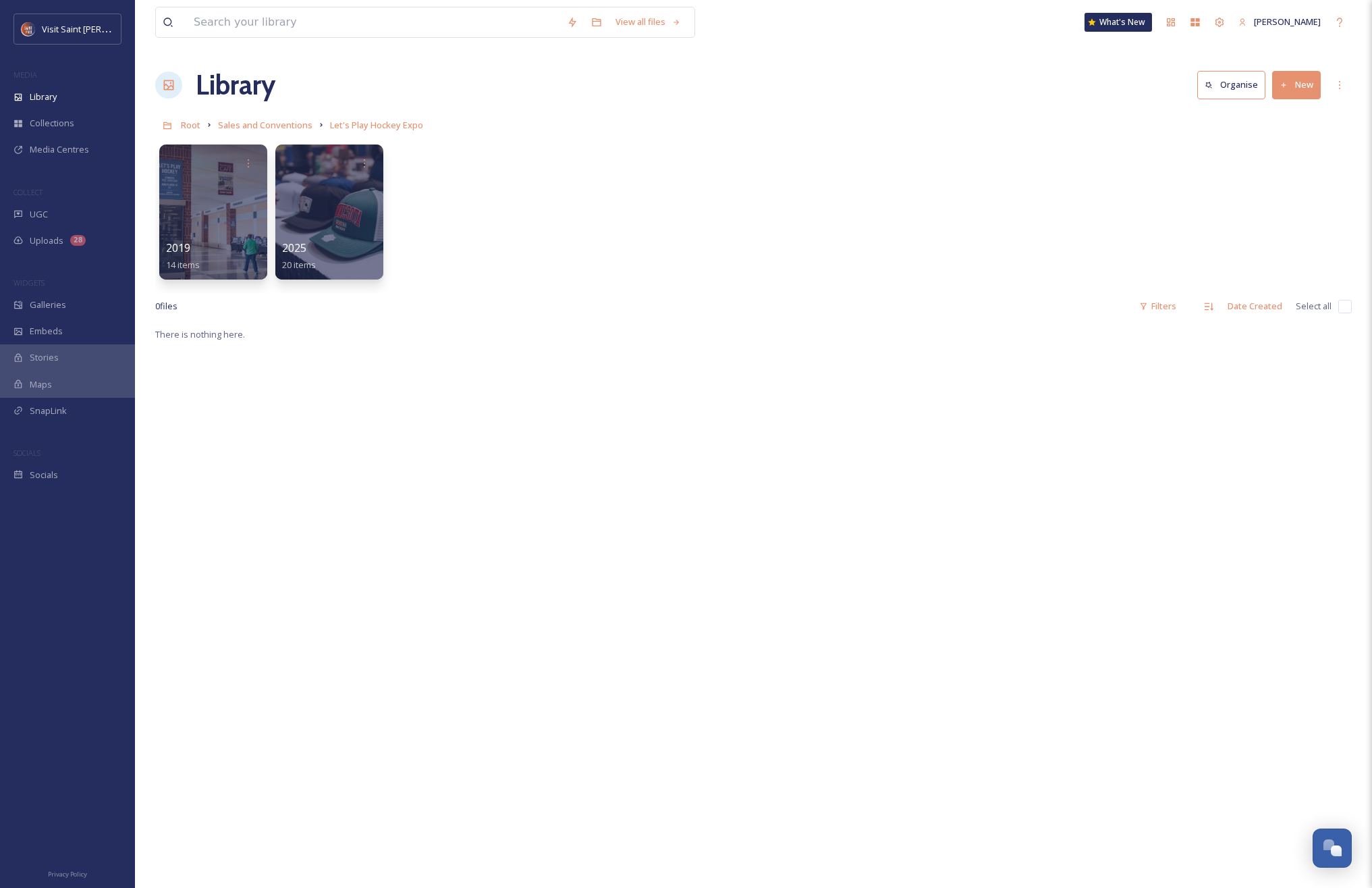
drag, startPoint x: 780, startPoint y: 180, endPoint x: 771, endPoint y: 180, distance: 9.0
click at [777, 180] on div "2019 14 items 2025 20 items" at bounding box center [754, 215] width 1197 height 155
click at [302, 123] on span "Sales and Conventions" at bounding box center [265, 125] width 94 height 12
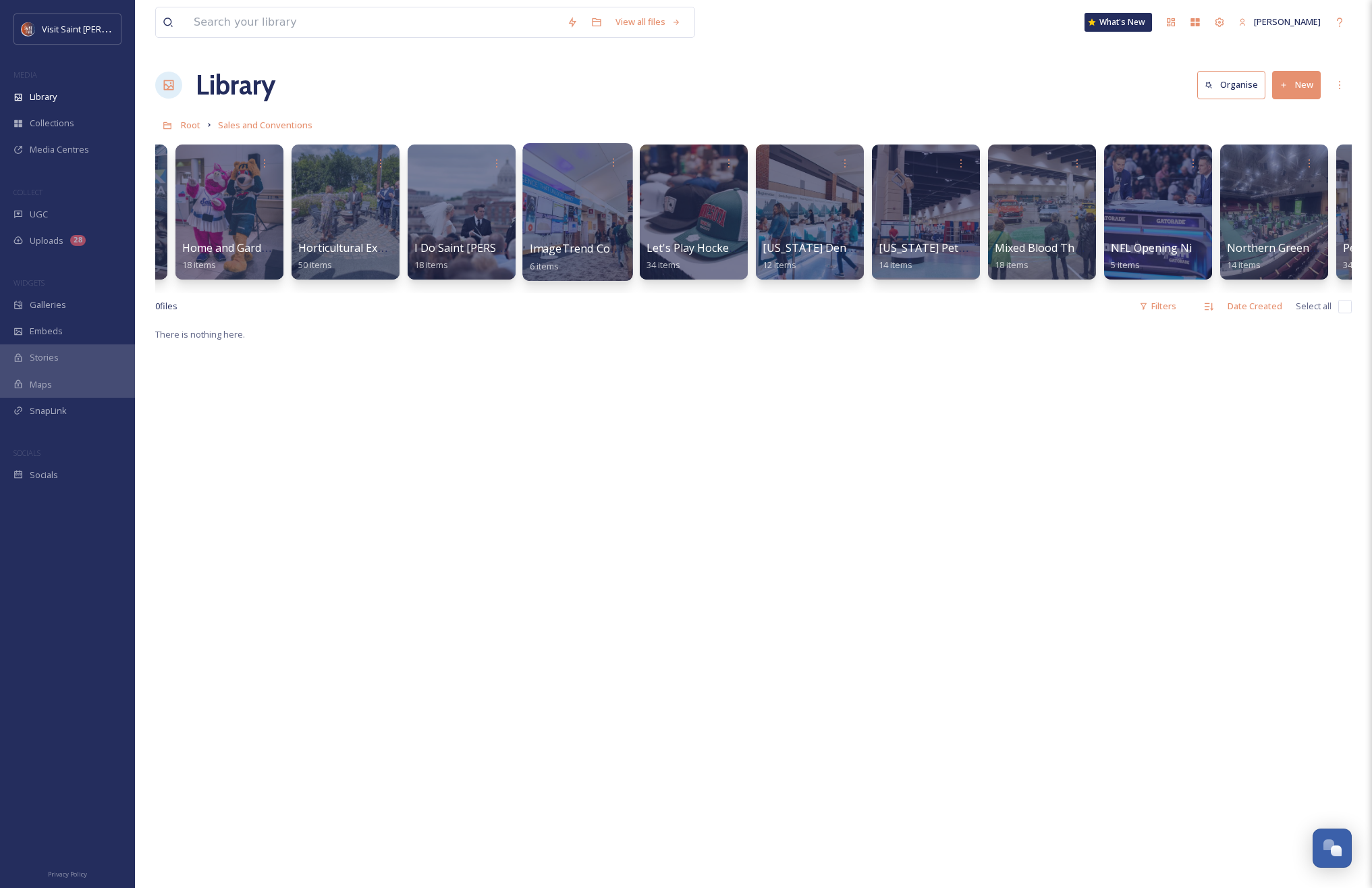
scroll to position [0, 451]
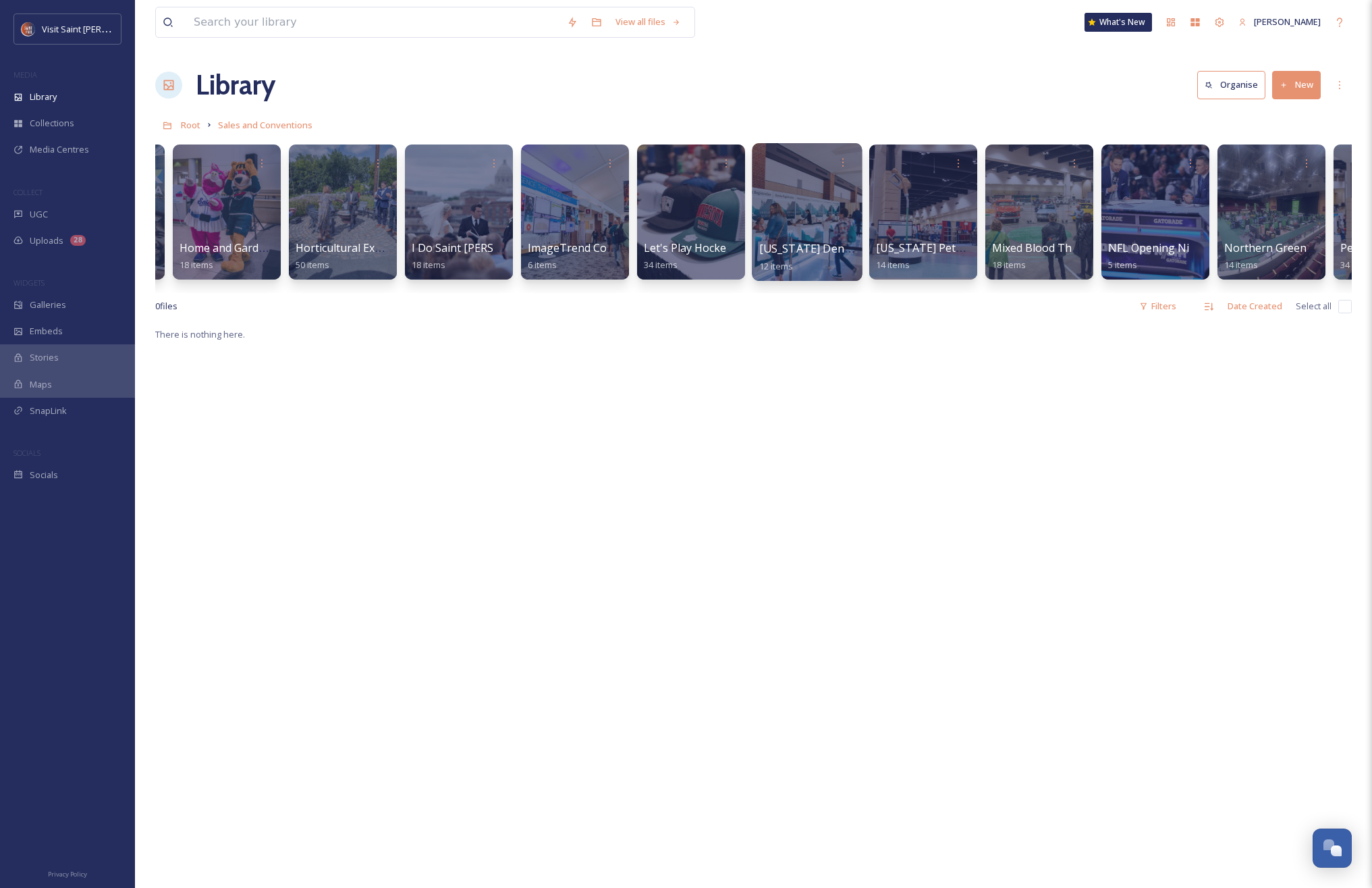
click at [813, 214] on div at bounding box center [807, 212] width 110 height 138
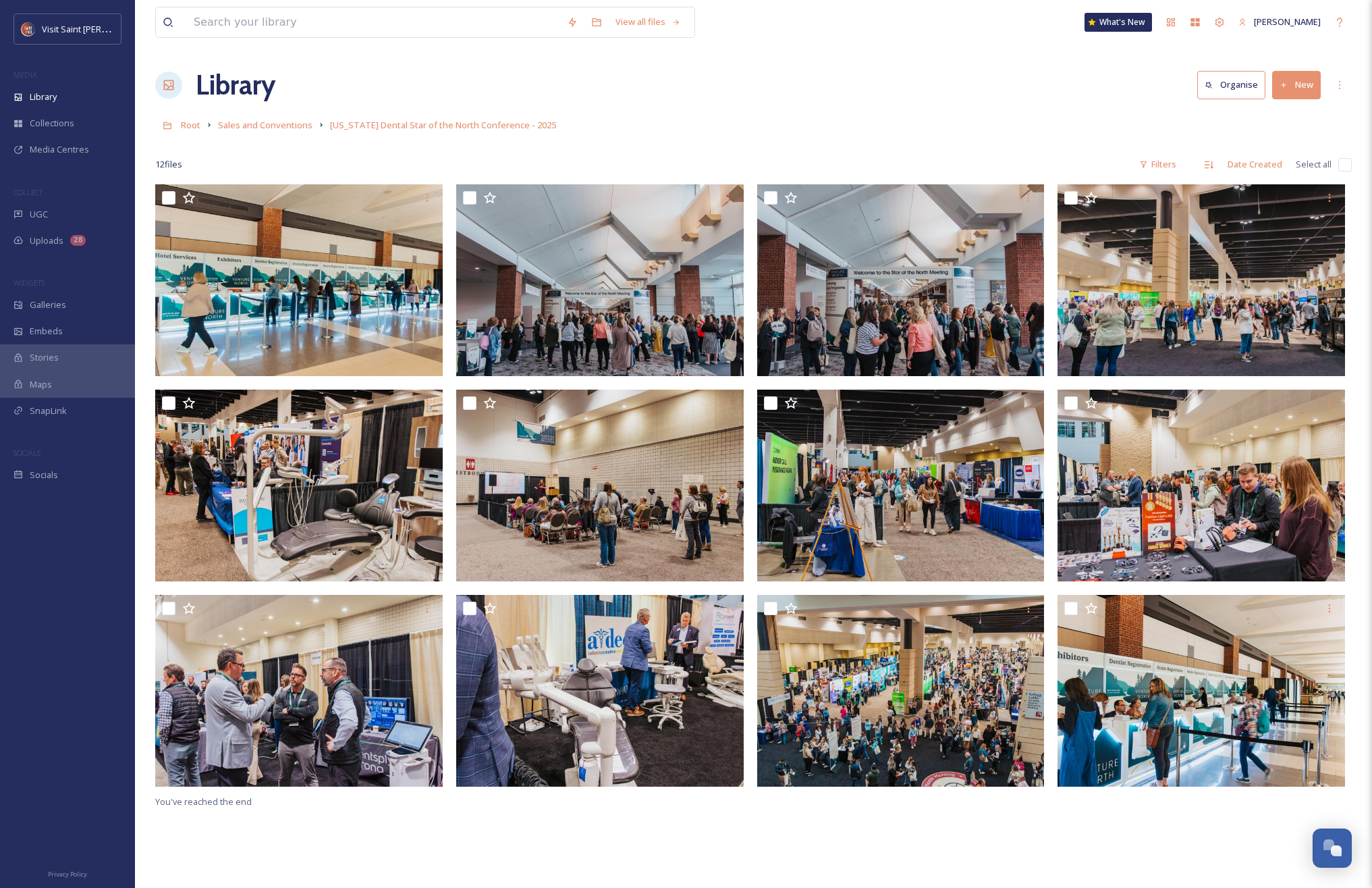
click at [270, 132] on link "Sales and Conventions" at bounding box center [265, 125] width 94 height 17
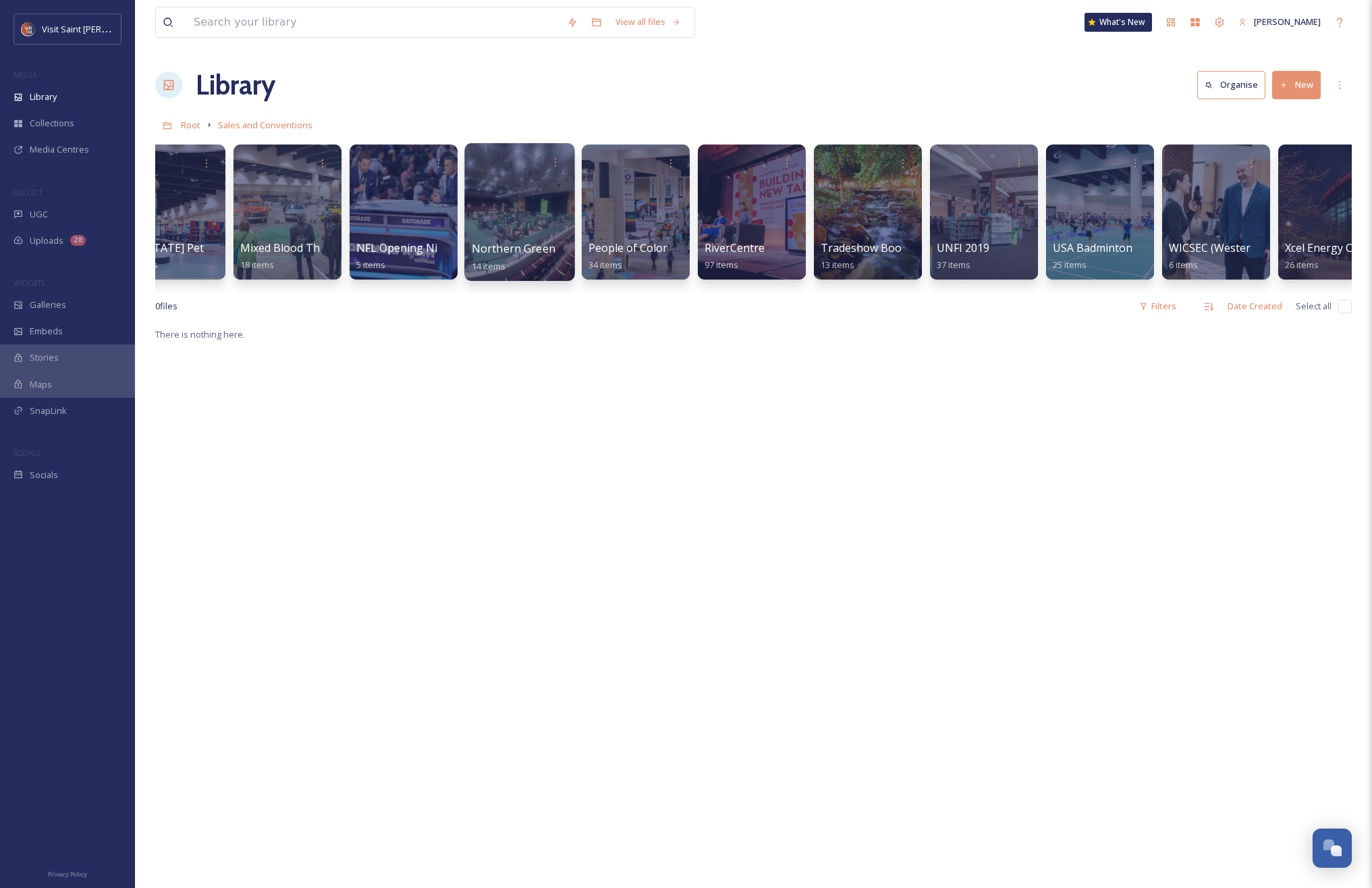
scroll to position [0, 1241]
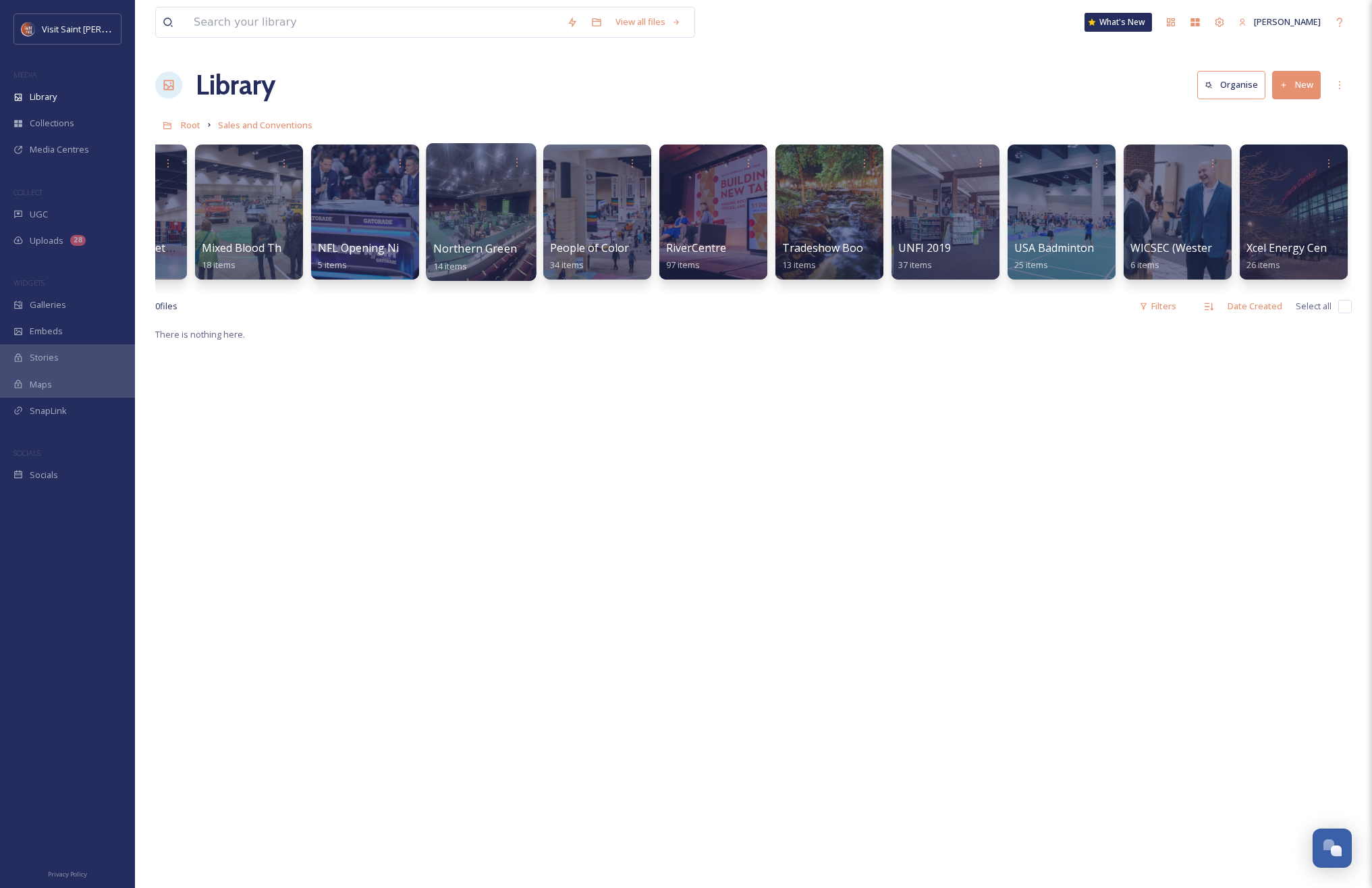
click at [442, 236] on div at bounding box center [481, 212] width 110 height 138
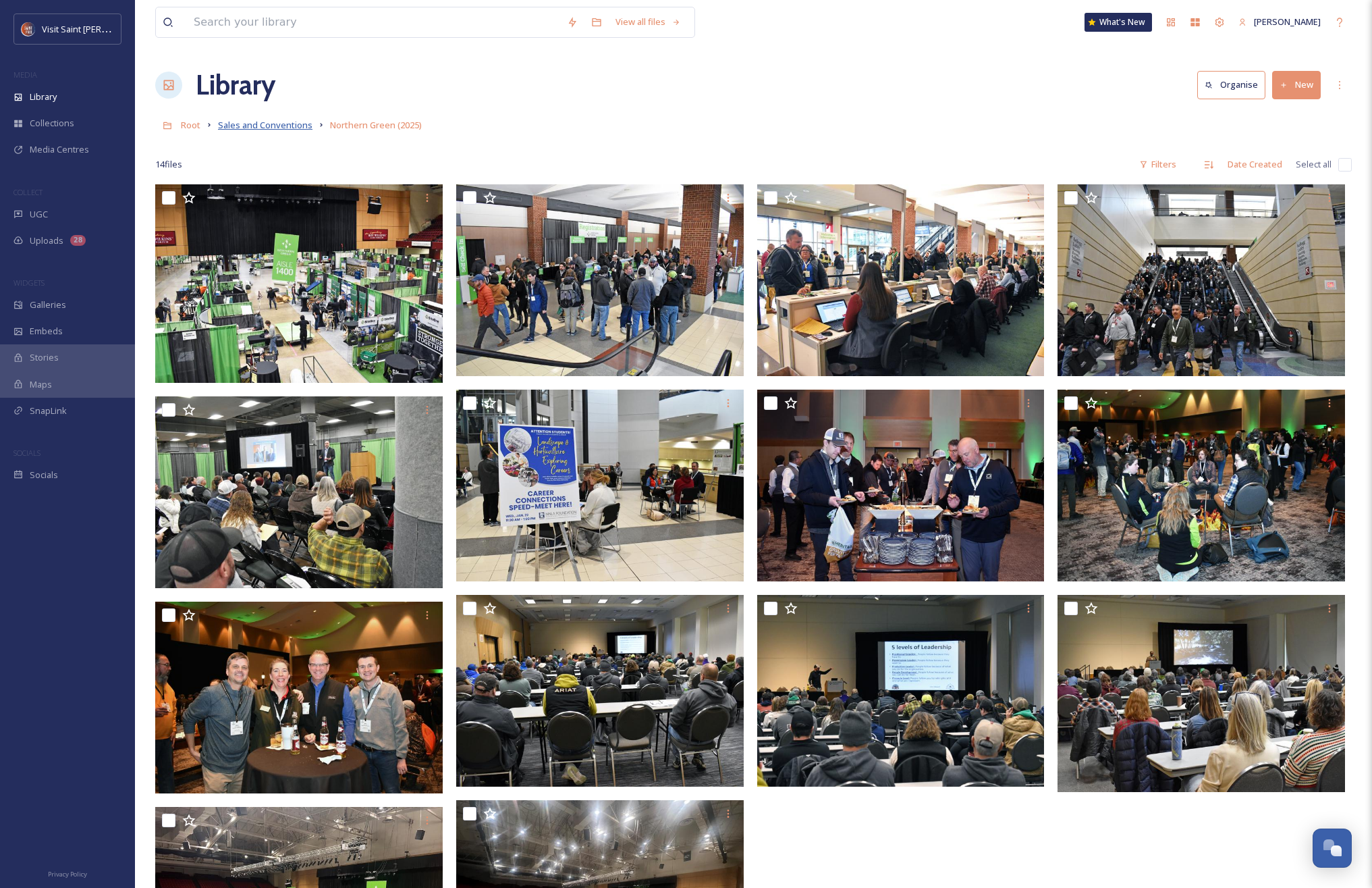
click at [266, 121] on span "Sales and Conventions" at bounding box center [265, 125] width 94 height 12
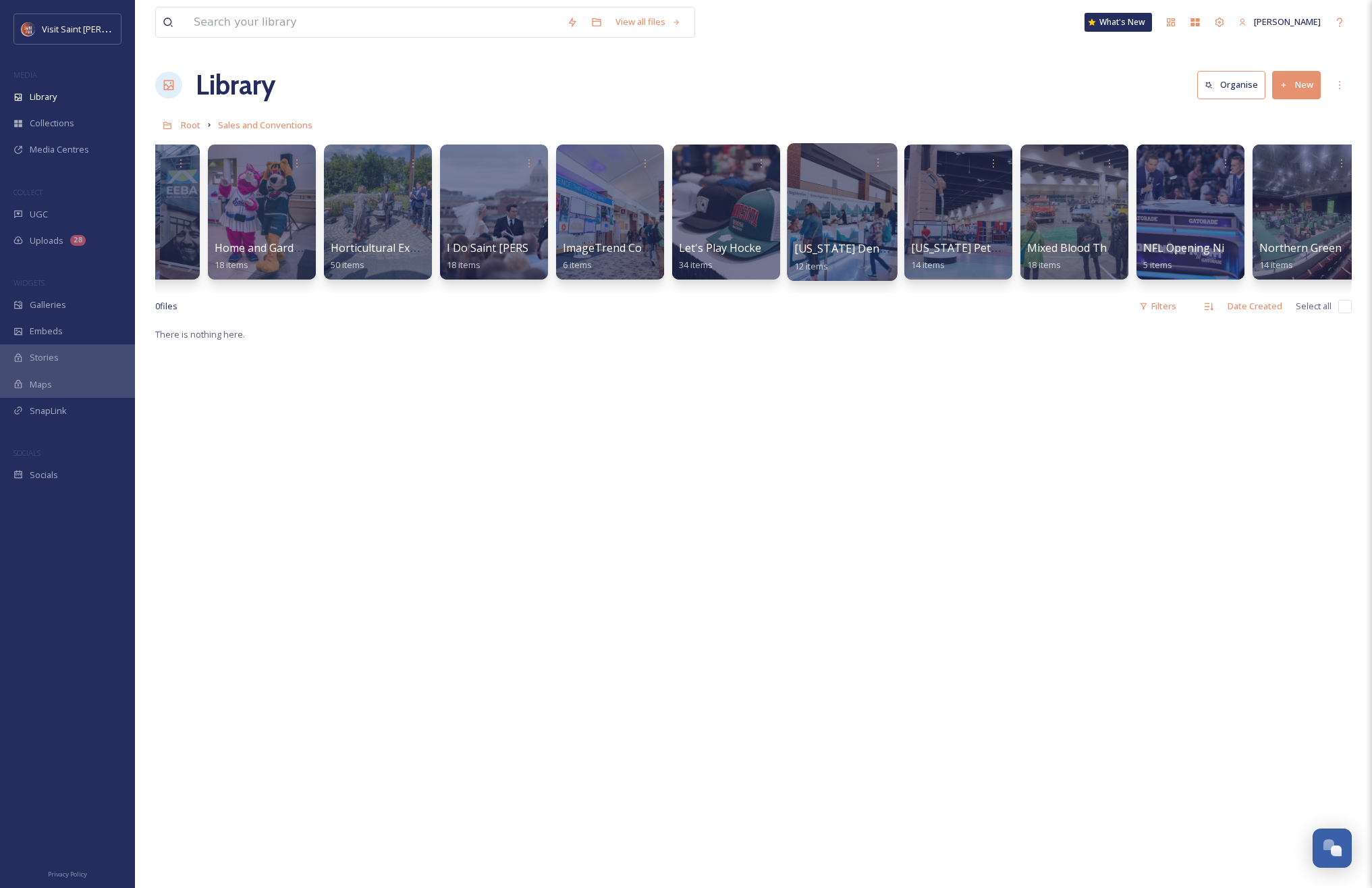
scroll to position [0, 535]
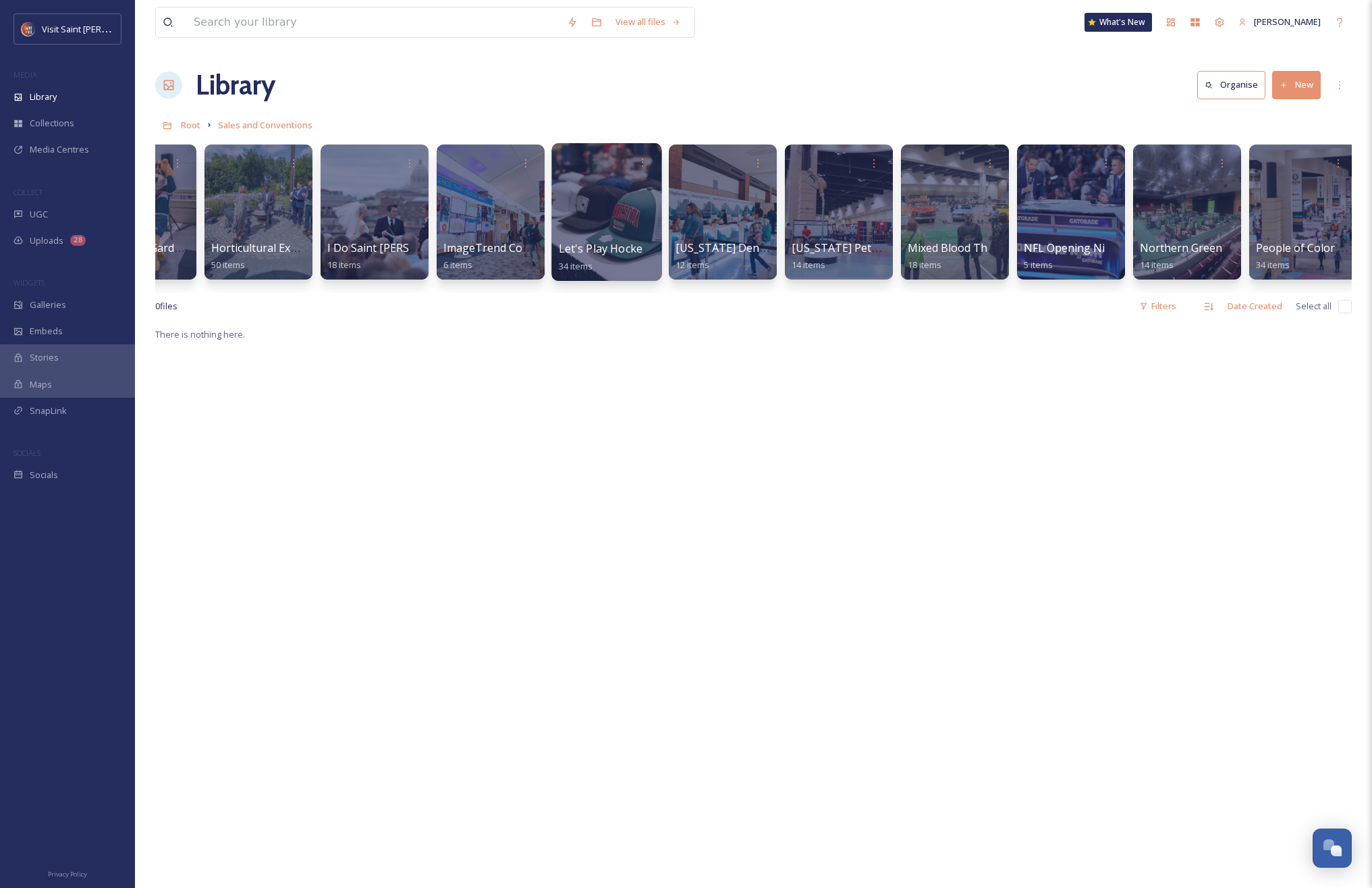
click at [641, 204] on div at bounding box center [607, 212] width 110 height 138
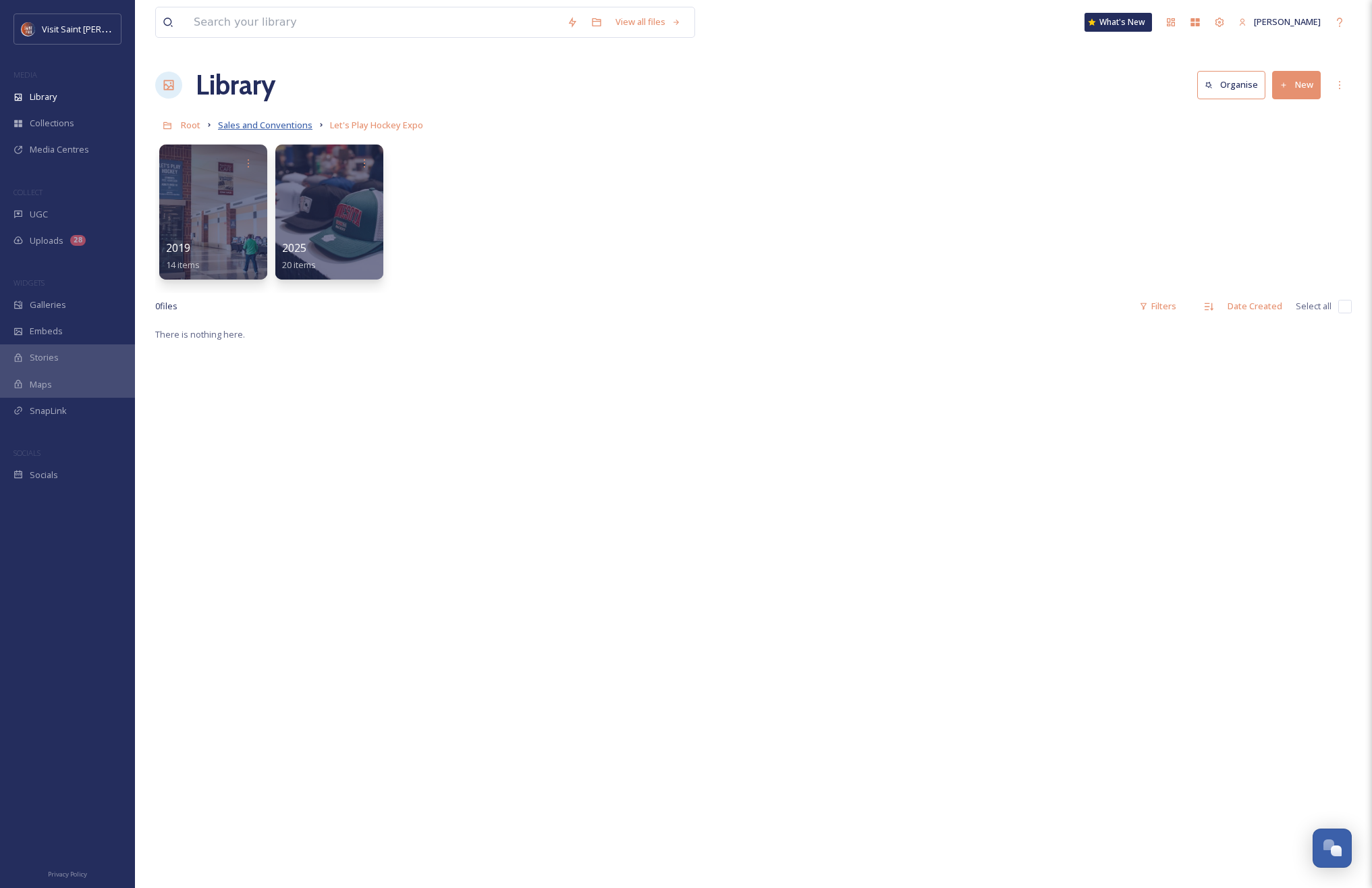
click at [301, 123] on span "Sales and Conventions" at bounding box center [265, 125] width 94 height 12
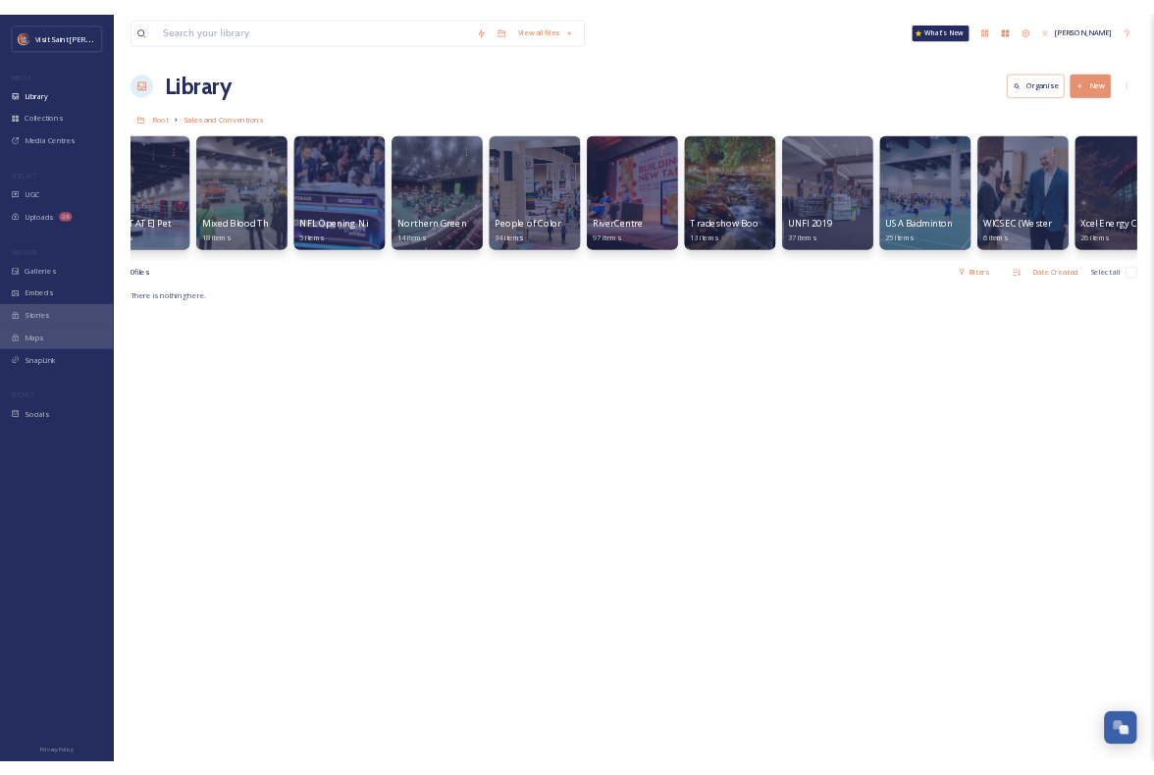
scroll to position [3344, 0]
